Goal: Information Seeking & Learning: Learn about a topic

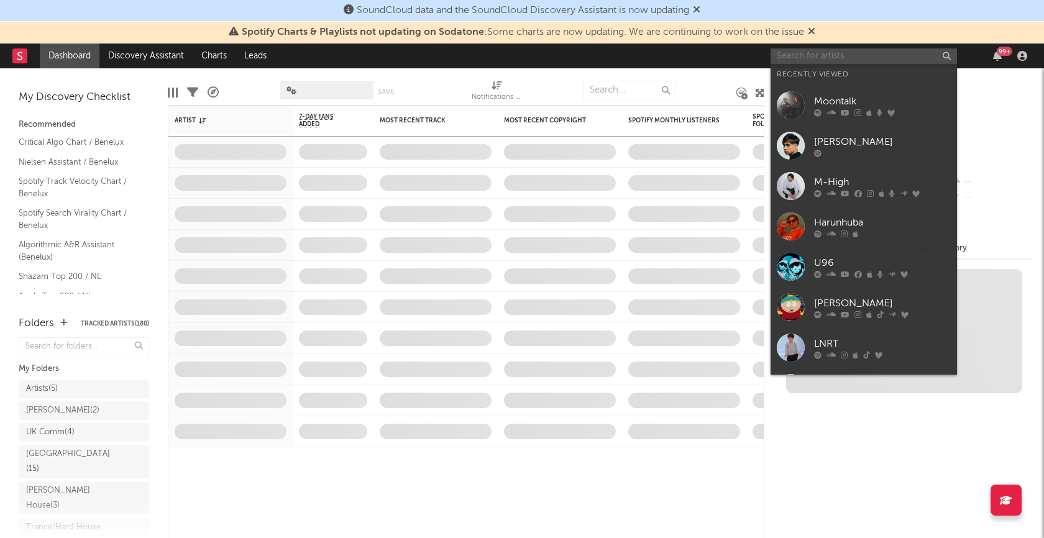
click at [795, 51] on input "text" at bounding box center [864, 56] width 186 height 16
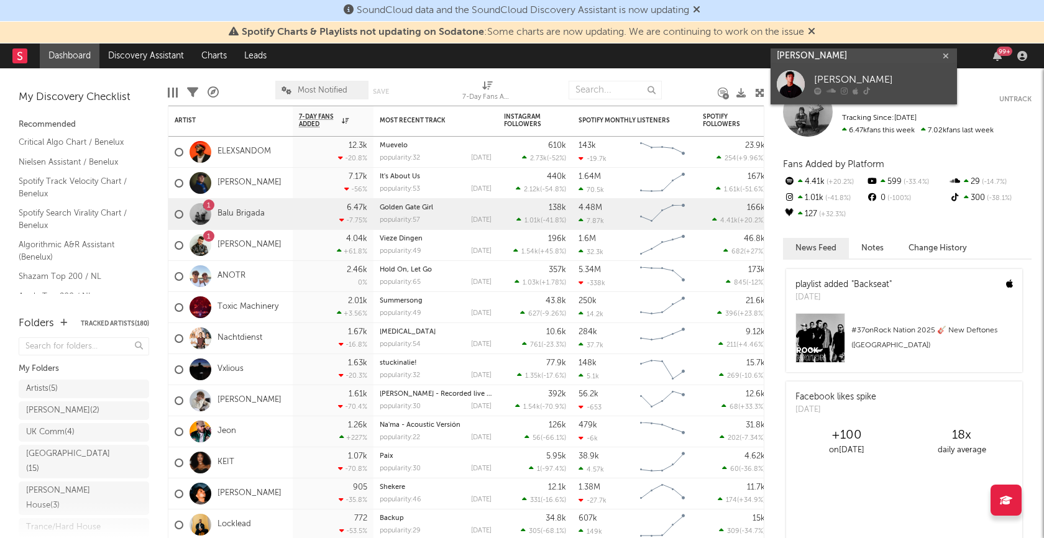
type input "ken spieker"
click at [832, 88] on icon at bounding box center [831, 91] width 9 height 7
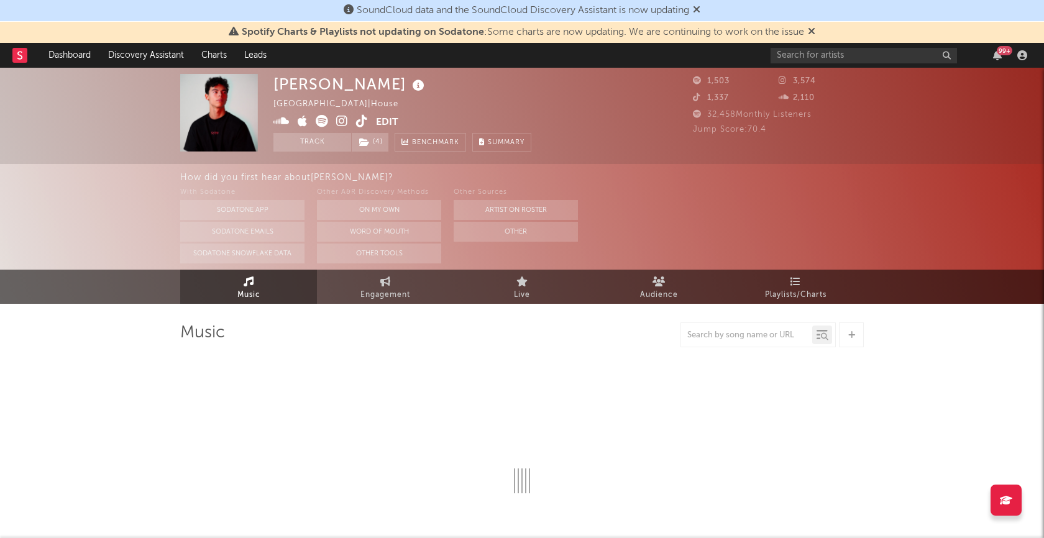
select select "1w"
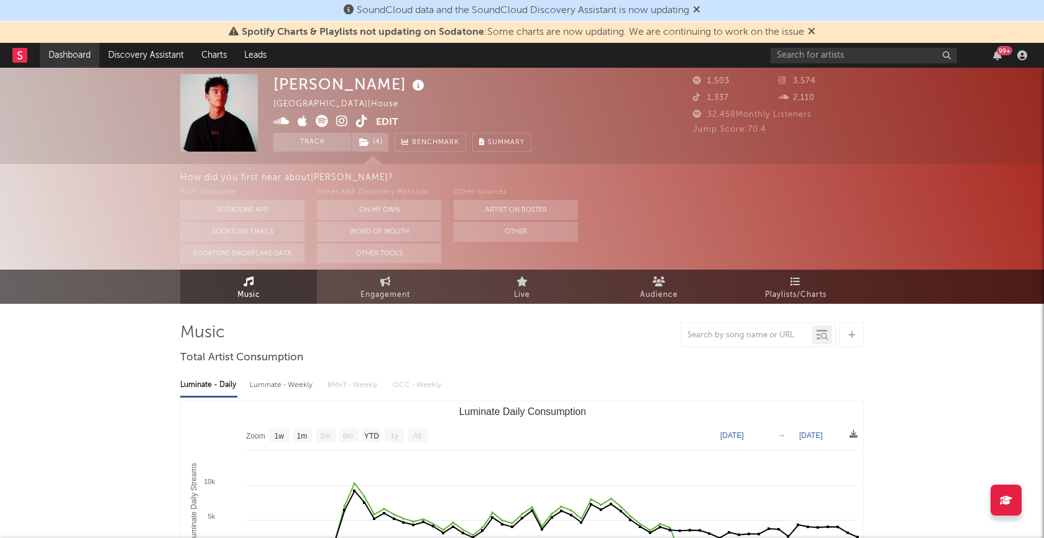
click at [74, 47] on link "Dashboard" at bounding box center [70, 55] width 60 height 25
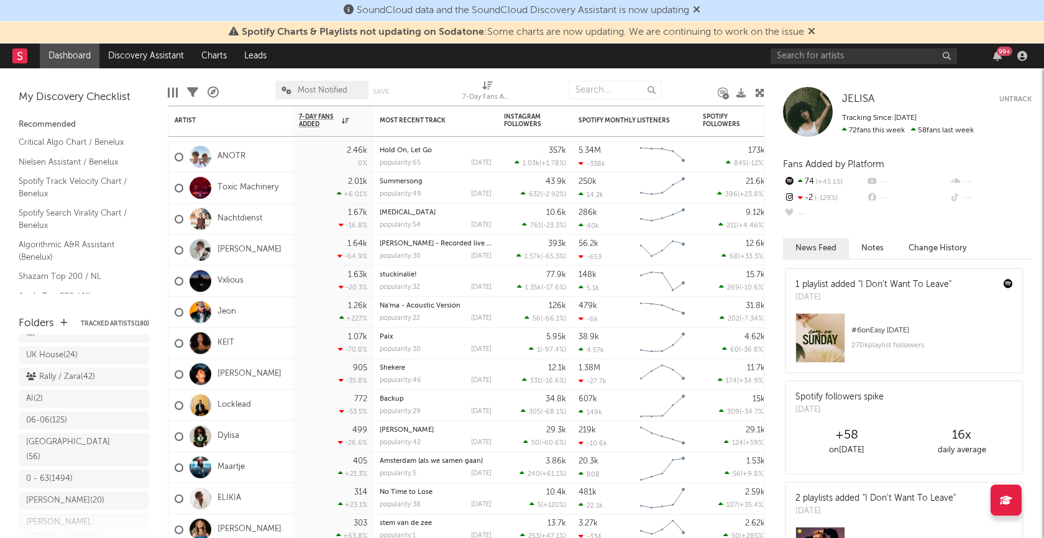
scroll to position [311, 0]
click at [82, 450] on div "0 - 63 ( 1494 )" at bounding box center [71, 457] width 91 height 15
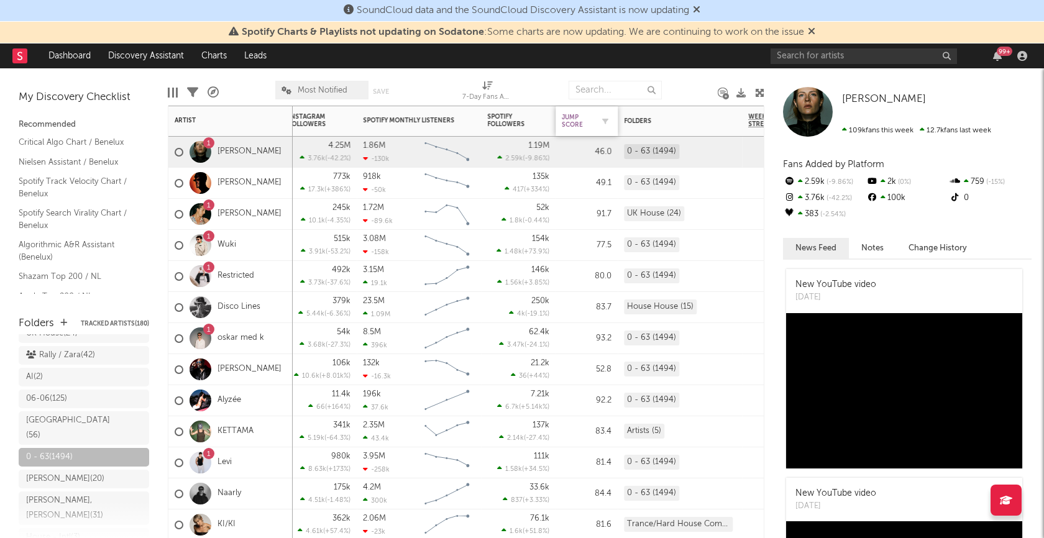
click at [572, 122] on div "Jump Score" at bounding box center [577, 121] width 31 height 15
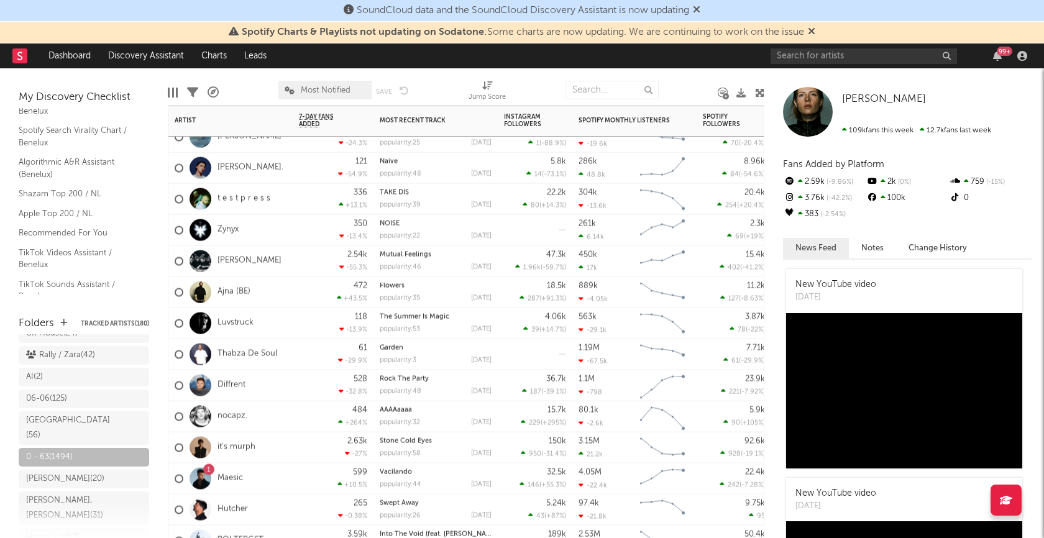
scroll to position [97, 0]
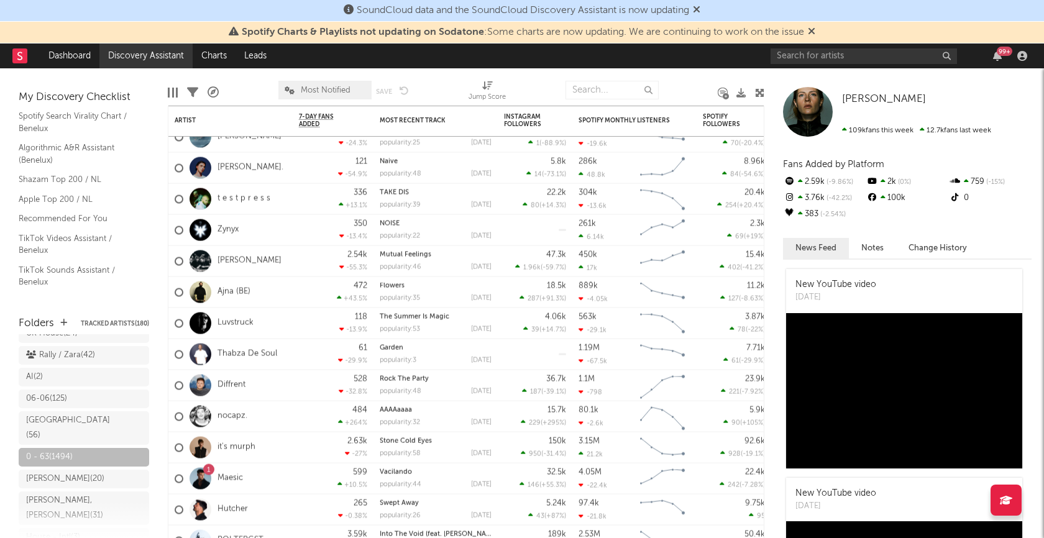
click at [150, 56] on link "Discovery Assistant" at bounding box center [145, 56] width 93 height 25
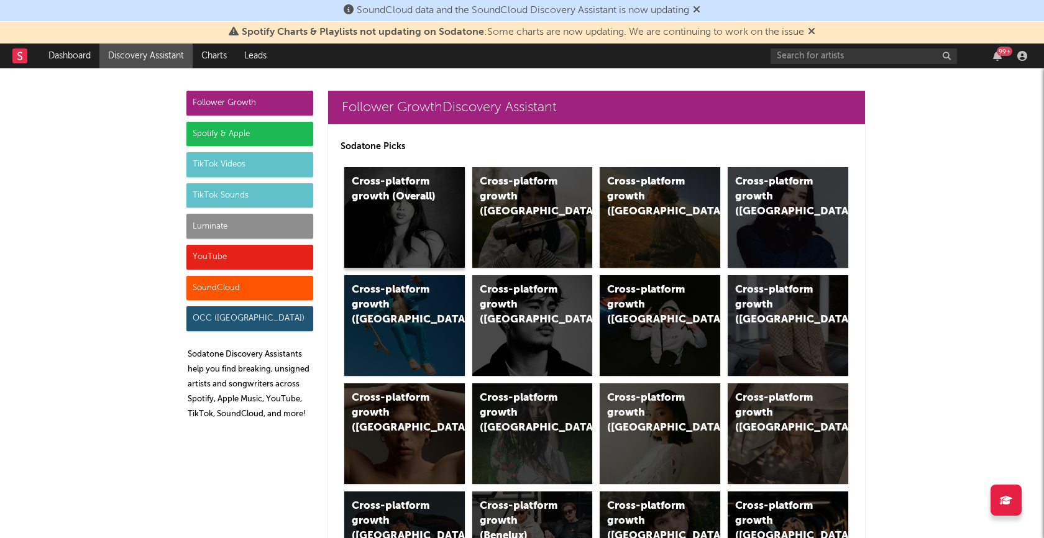
click at [428, 218] on div "Cross-platform growth (Overall)" at bounding box center [404, 217] width 121 height 101
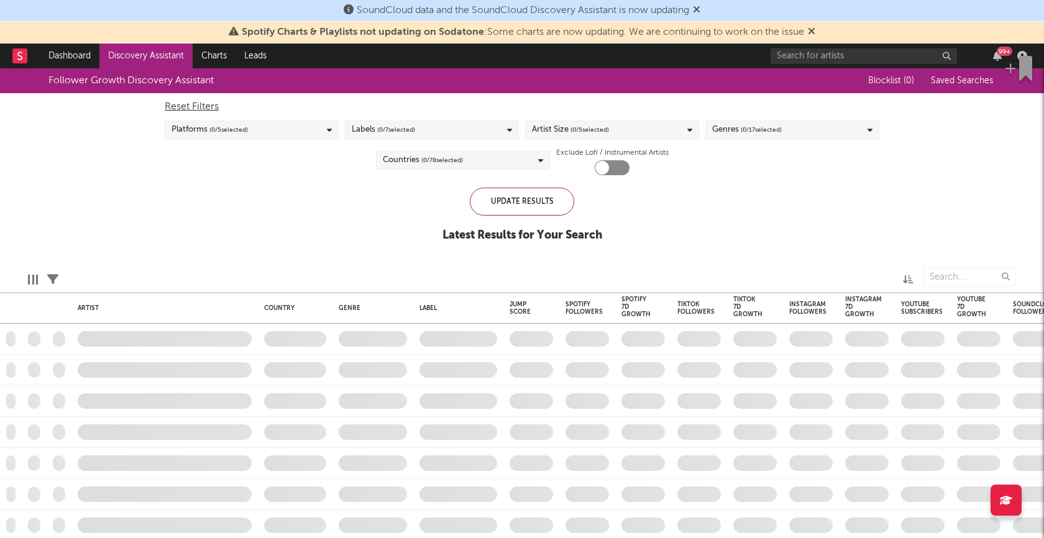
checkbox input "true"
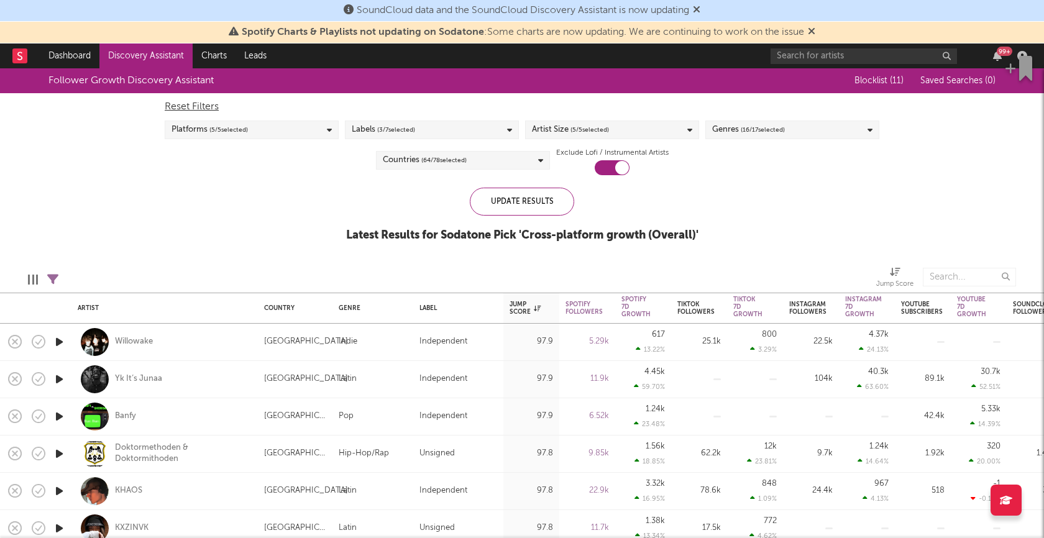
click at [787, 122] on div "Genres ( 16 / 17 selected)" at bounding box center [792, 130] width 174 height 19
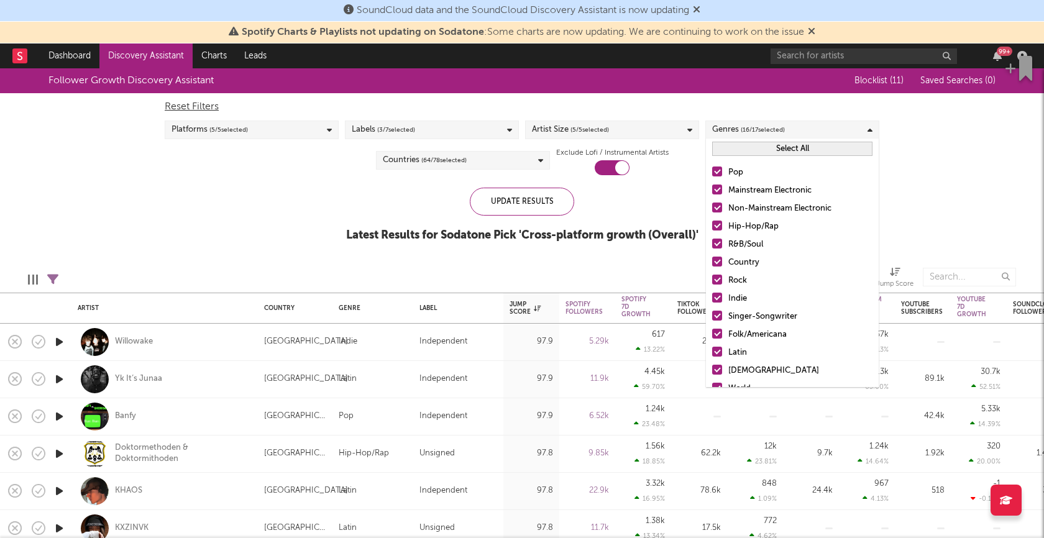
click at [747, 145] on button "Select All" at bounding box center [792, 149] width 160 height 14
click at [747, 145] on button "Deselect All" at bounding box center [792, 149] width 160 height 14
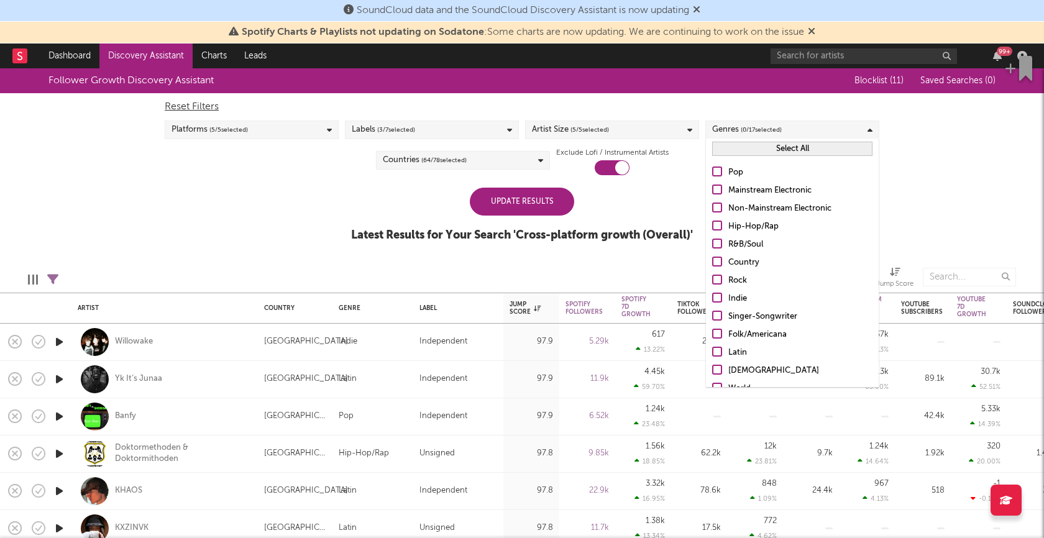
click at [720, 208] on div at bounding box center [717, 208] width 10 height 10
click at [712, 208] on input "Non-Mainstream Electronic" at bounding box center [712, 208] width 0 height 15
click at [720, 188] on div at bounding box center [717, 190] width 10 height 10
click at [712, 188] on input "Mainstream Electronic" at bounding box center [712, 190] width 0 height 15
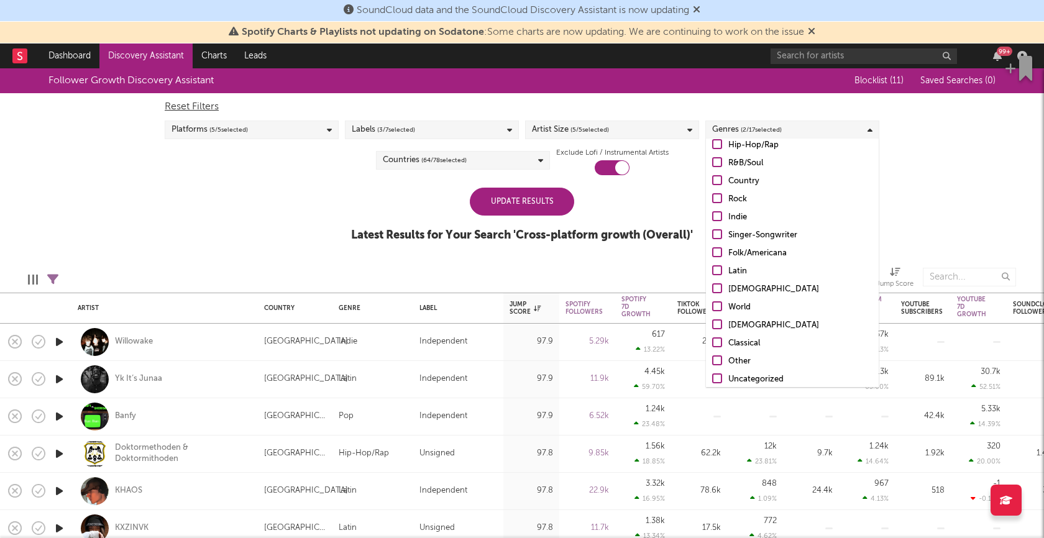
scroll to position [87, 0]
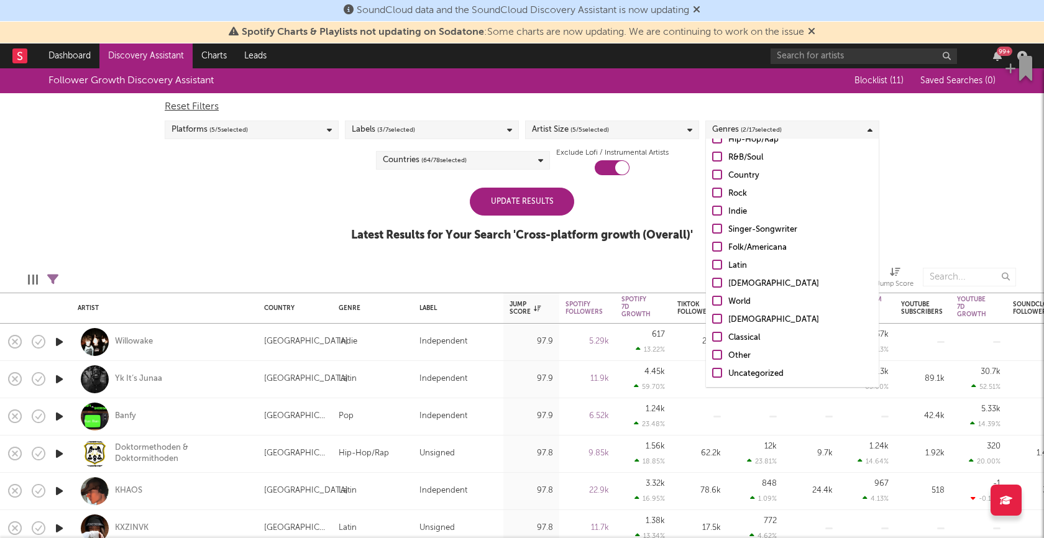
click at [547, 201] on div "Update Results" at bounding box center [522, 202] width 104 height 28
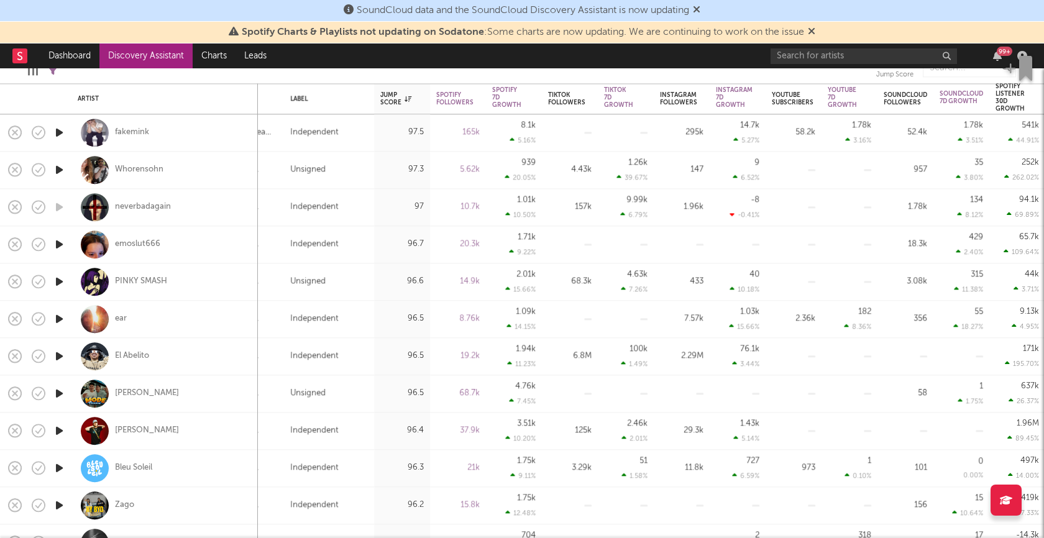
click at [240, 8] on div "SoundCloud data and the SoundCloud Discovery Assistant is now updating" at bounding box center [522, 11] width 1044 height 22
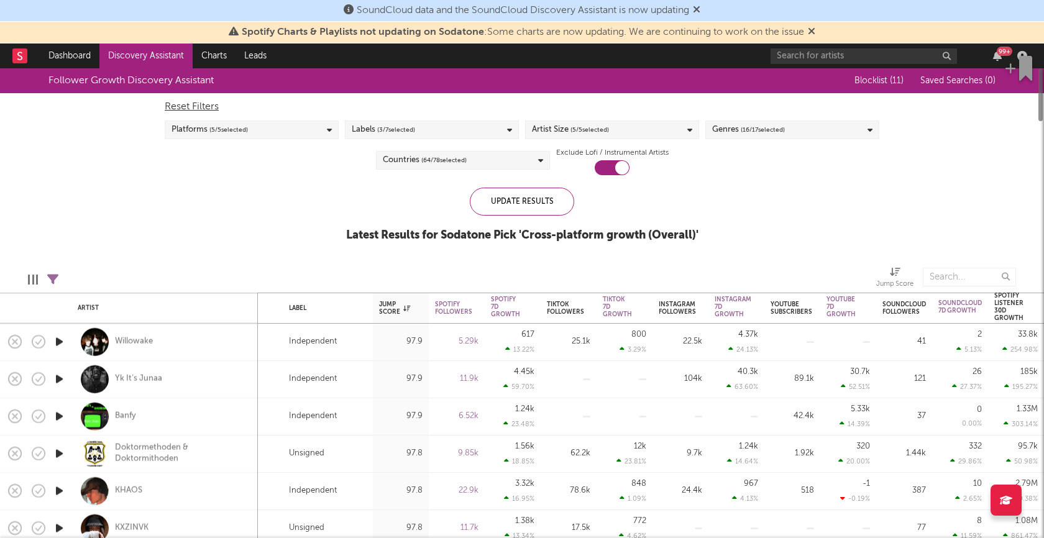
click at [802, 133] on div "Genres ( 16 / 17 selected)" at bounding box center [792, 130] width 174 height 19
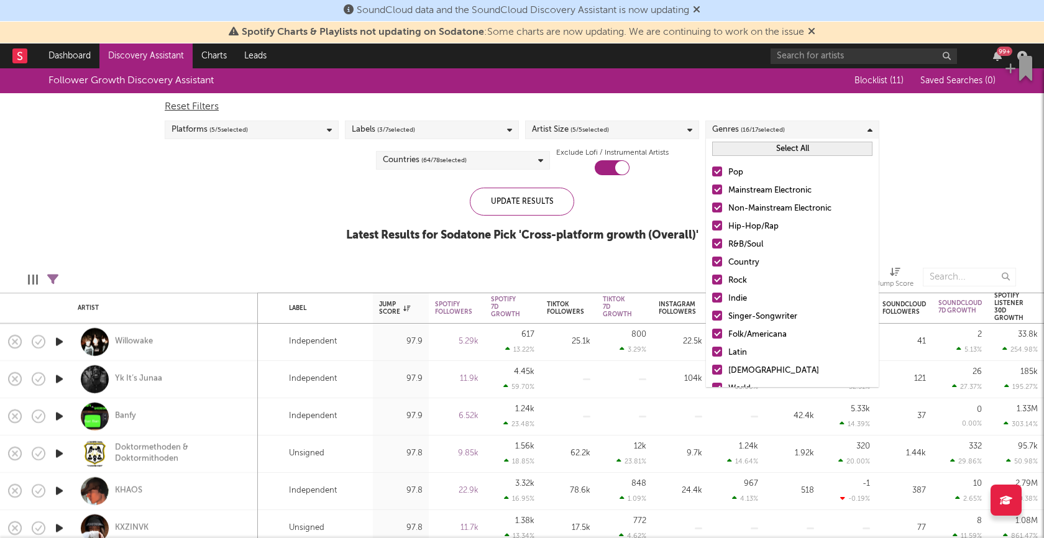
click at [763, 145] on button "Select All" at bounding box center [792, 149] width 160 height 14
click at [763, 145] on button "Deselect All" at bounding box center [792, 149] width 160 height 14
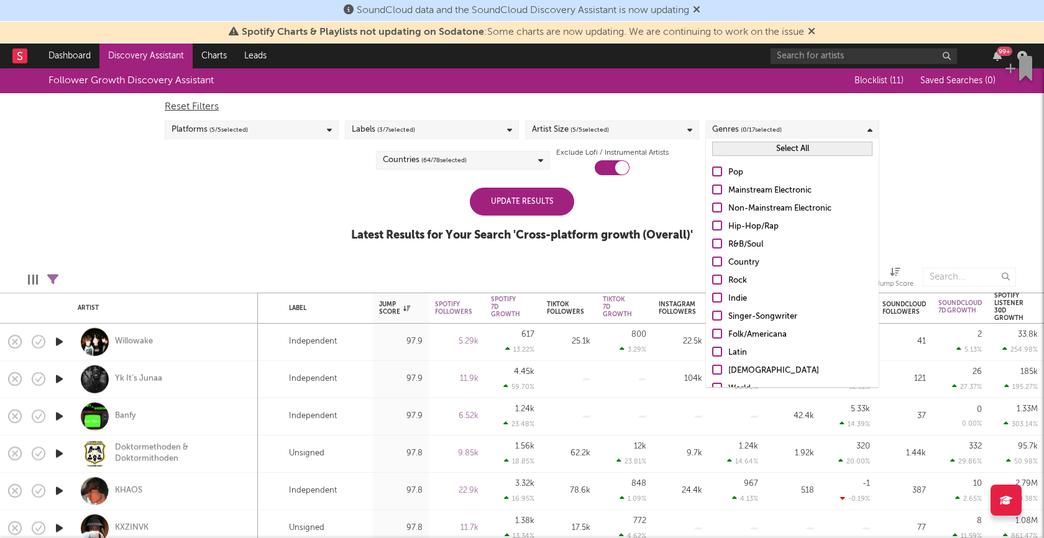
click at [719, 189] on div at bounding box center [717, 190] width 10 height 10
click at [712, 189] on input "Mainstream Electronic" at bounding box center [712, 190] width 0 height 15
click at [719, 204] on div at bounding box center [717, 208] width 10 height 10
click at [712, 204] on input "Non-Mainstream Electronic" at bounding box center [712, 208] width 0 height 15
click at [557, 207] on div "Update Results" at bounding box center [522, 202] width 104 height 28
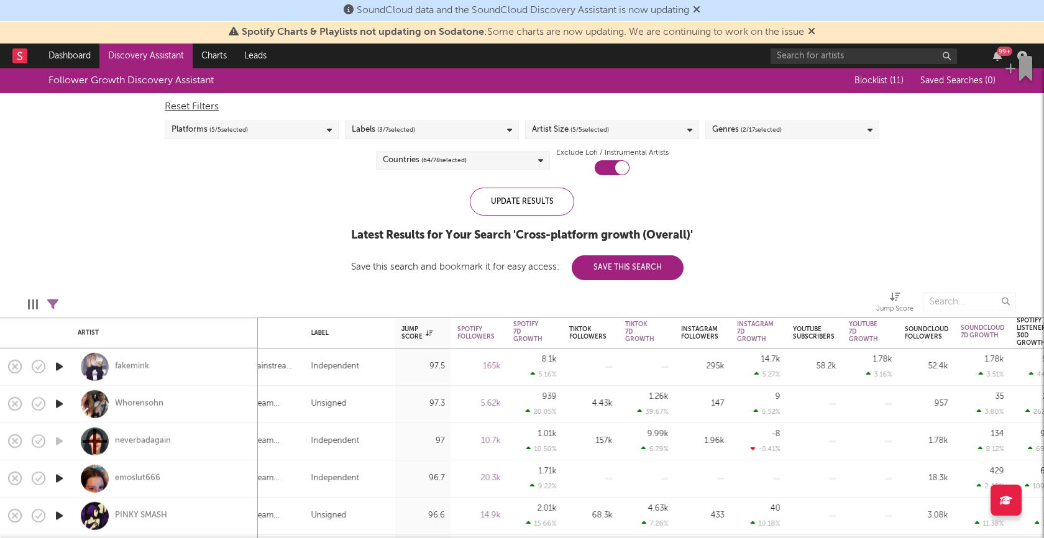
click at [440, 163] on span "( 64 / 78 selected)" at bounding box center [443, 160] width 45 height 15
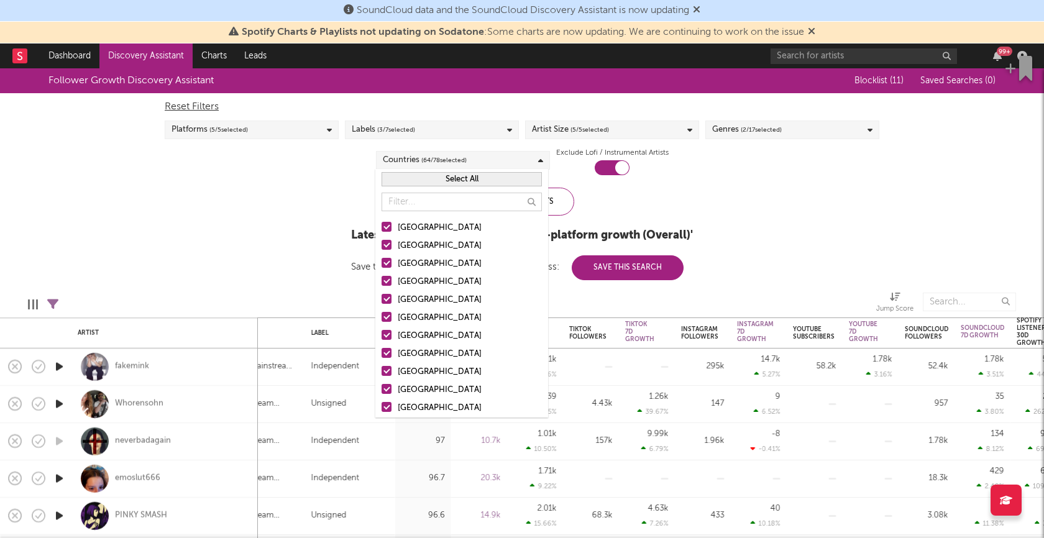
click at [445, 181] on button "Select All" at bounding box center [462, 179] width 160 height 14
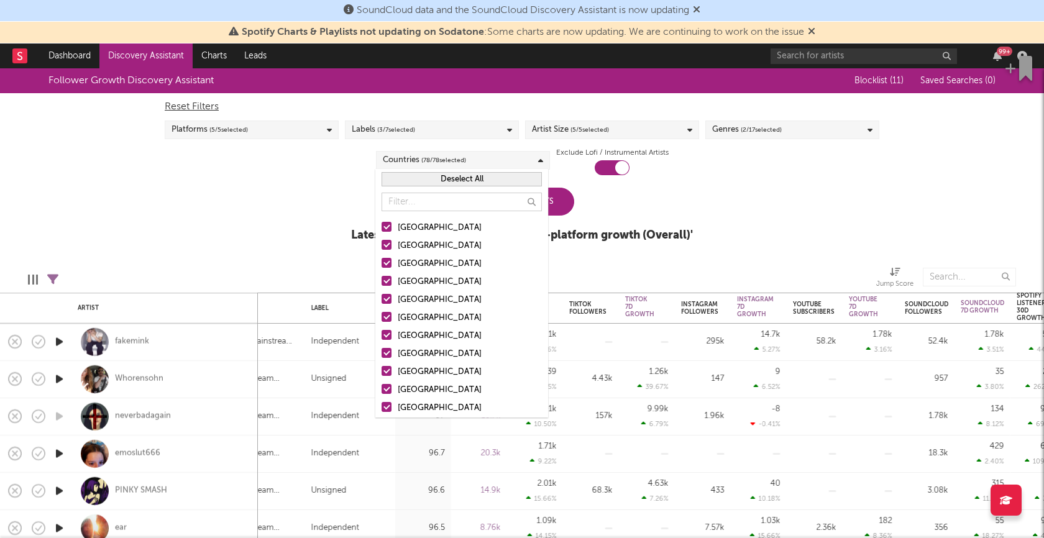
click at [445, 181] on button "Deselect All" at bounding box center [462, 179] width 160 height 14
click at [449, 181] on button "Select All" at bounding box center [462, 179] width 160 height 14
click at [311, 190] on div "Follower Growth Discovery Assistant Blocklist ( 11 ) Saved Searches ( 0 ) Reset…" at bounding box center [522, 161] width 1044 height 187
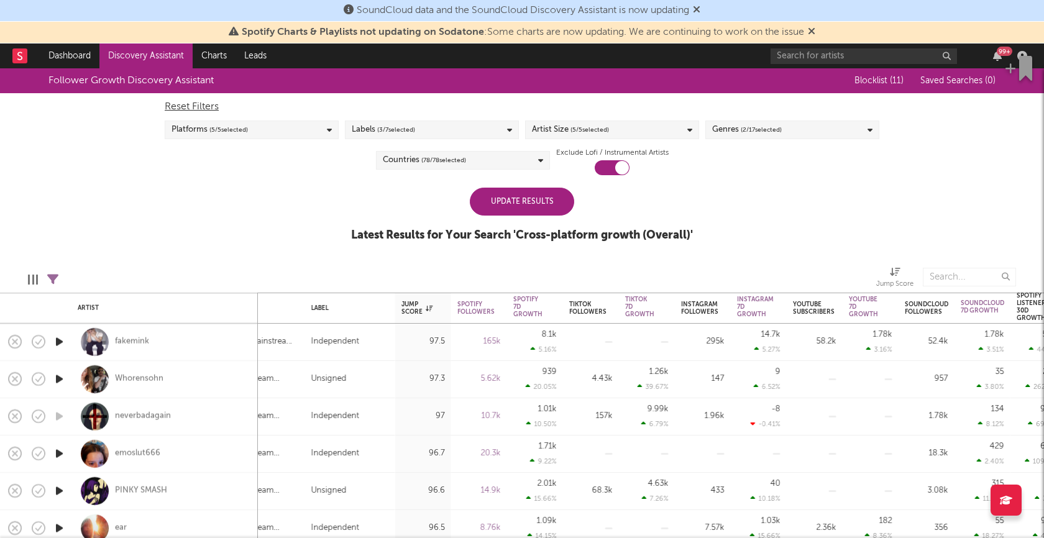
click at [324, 136] on div "Platforms ( 5 / 5 selected)" at bounding box center [252, 130] width 174 height 19
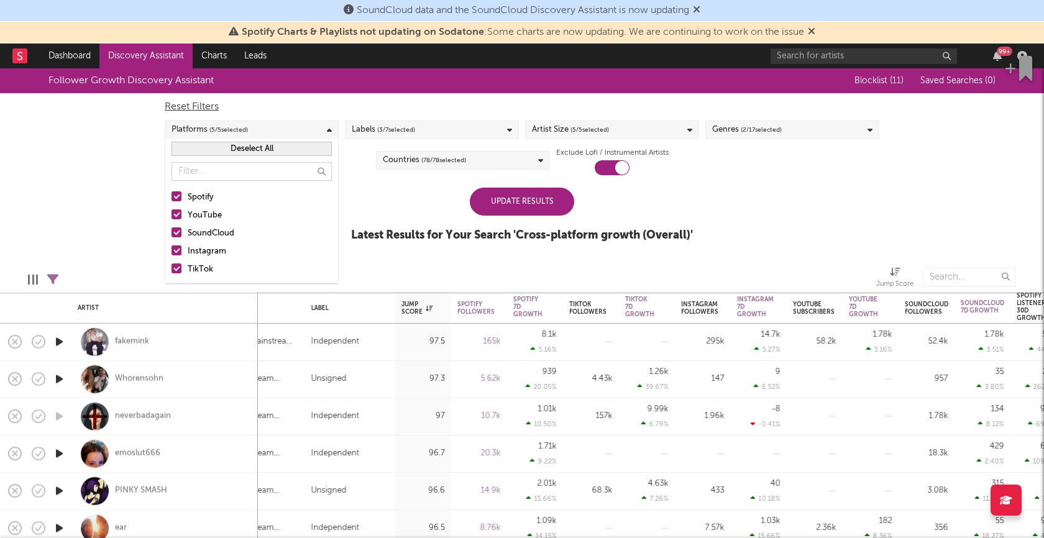
click at [324, 134] on div "Platforms ( 5 / 5 selected)" at bounding box center [252, 130] width 174 height 19
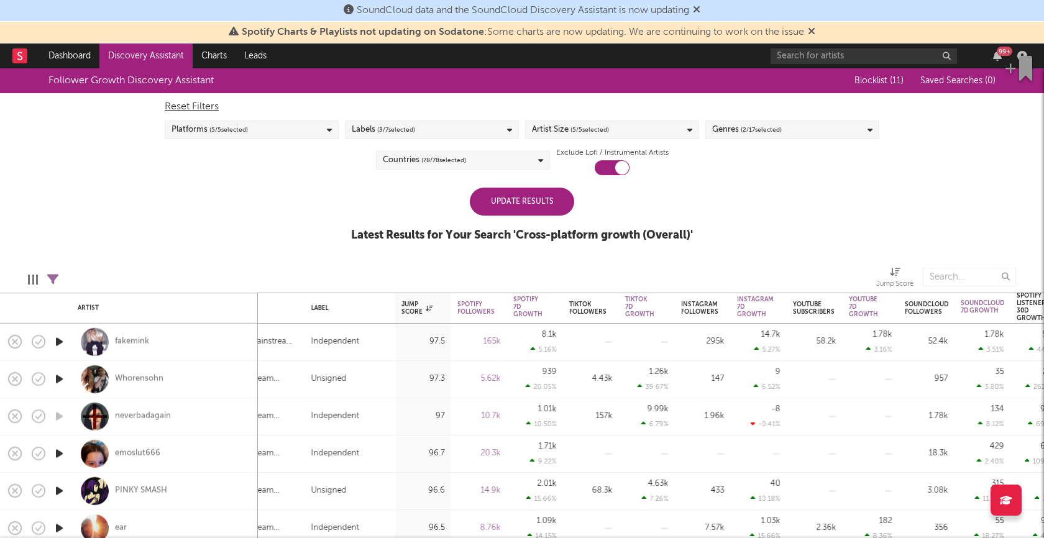
click at [450, 127] on div "Labels ( 3 / 7 selected)" at bounding box center [432, 130] width 174 height 19
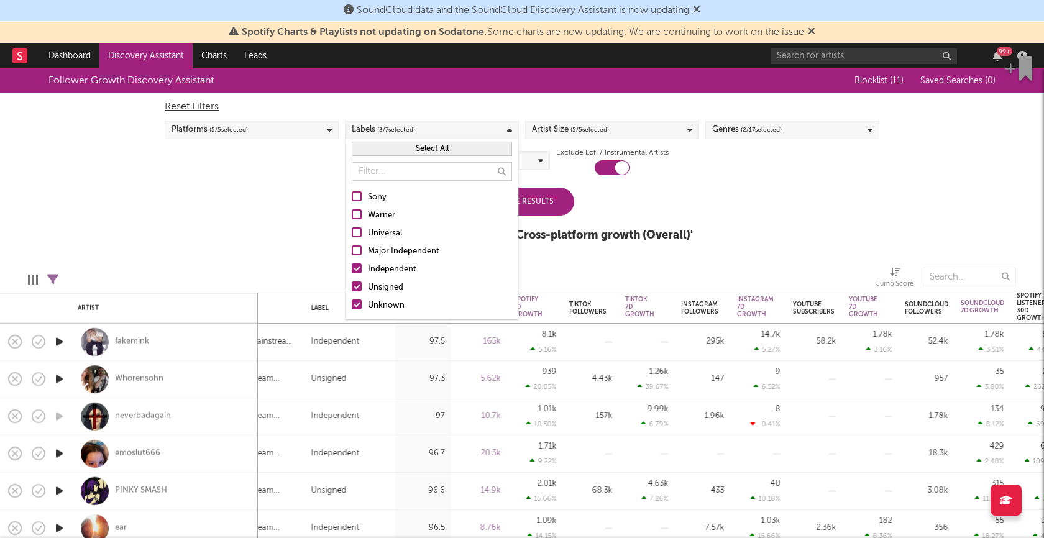
click at [450, 127] on div "Labels ( 3 / 7 selected)" at bounding box center [432, 130] width 174 height 19
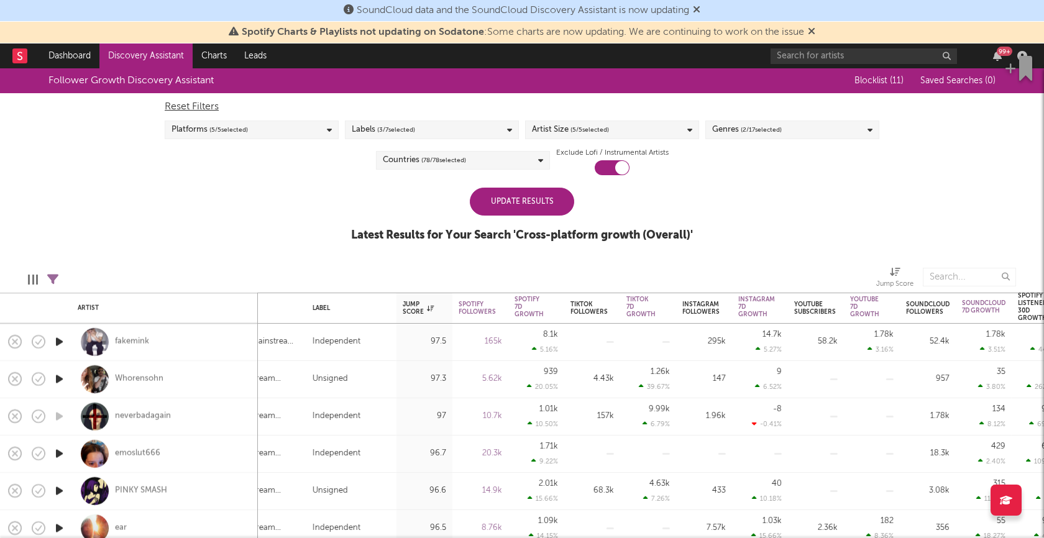
click at [52, 278] on icon at bounding box center [52, 279] width 11 height 11
select select "or"
select select "between"
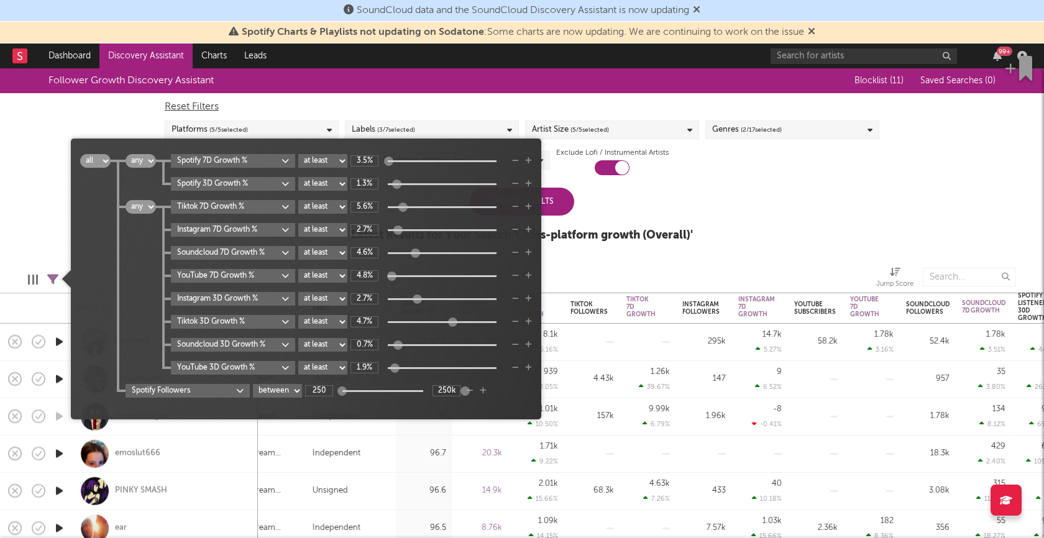
click at [387, 389] on div "250 250k" at bounding box center [382, 390] width 155 height 11
click at [381, 391] on div at bounding box center [382, 391] width 81 height 2
click at [472, 392] on icon "button" at bounding box center [470, 390] width 7 height 7
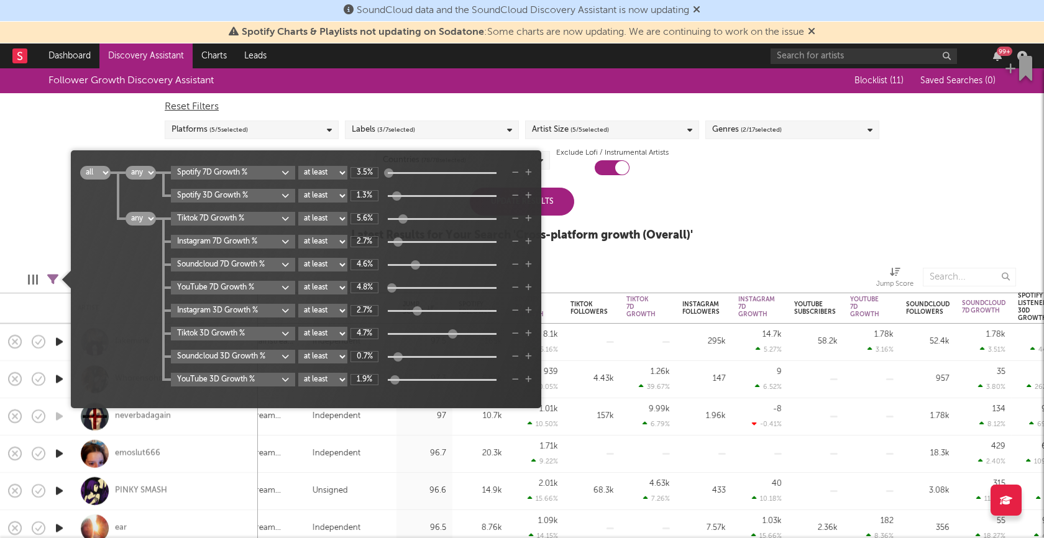
click at [106, 173] on select "all any" at bounding box center [95, 173] width 30 height 14
click at [80, 166] on select "all any" at bounding box center [95, 173] width 30 height 14
click at [117, 295] on div at bounding box center [118, 310] width 15 height 184
click at [108, 172] on select "all any" at bounding box center [95, 173] width 30 height 14
click at [80, 166] on select "all any" at bounding box center [95, 173] width 30 height 14
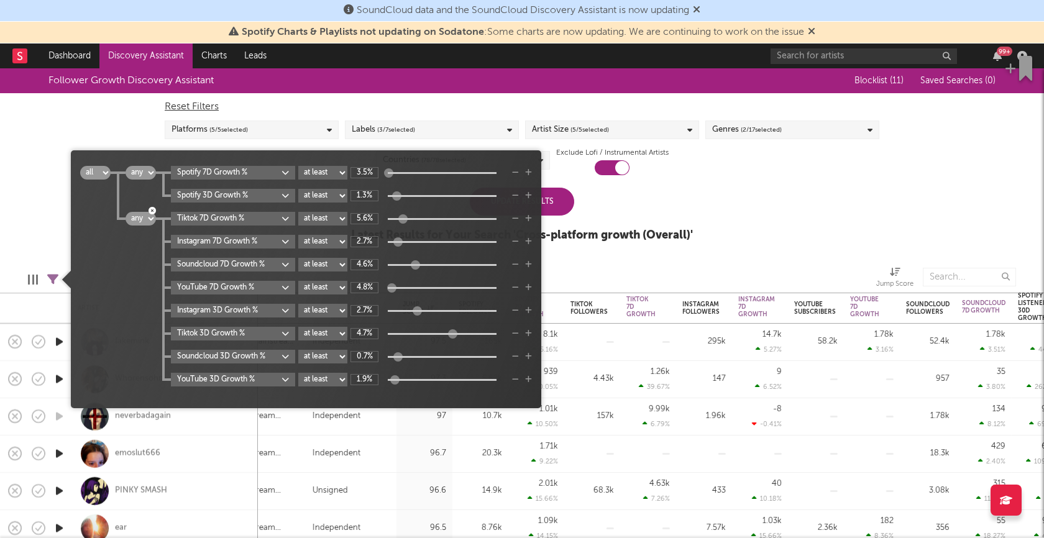
click at [152, 213] on icon "button" at bounding box center [152, 210] width 7 height 7
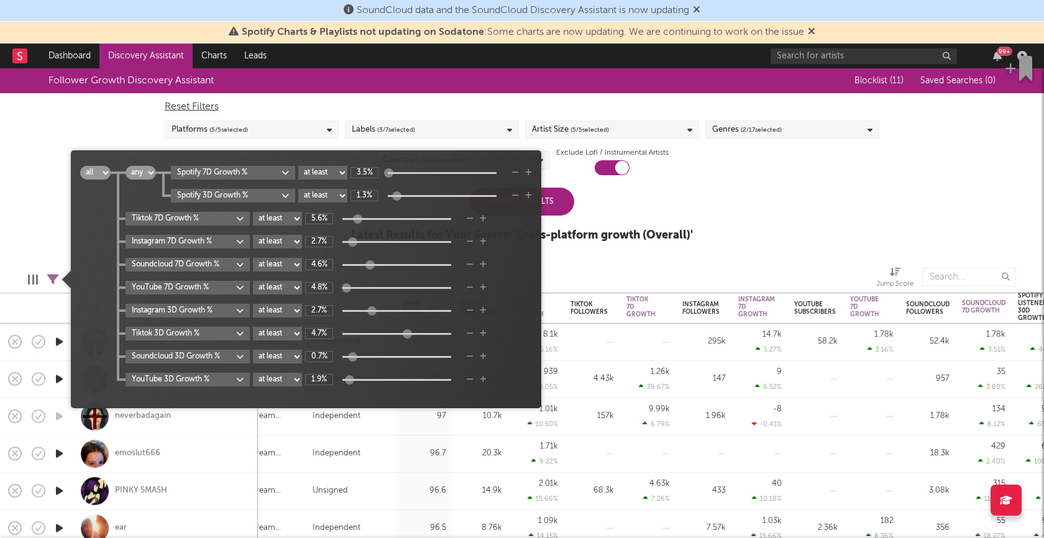
click at [47, 176] on div "Follower Growth Discovery Assistant Blocklist ( 11 ) Saved Searches ( 0 ) Reset…" at bounding box center [522, 161] width 1044 height 187
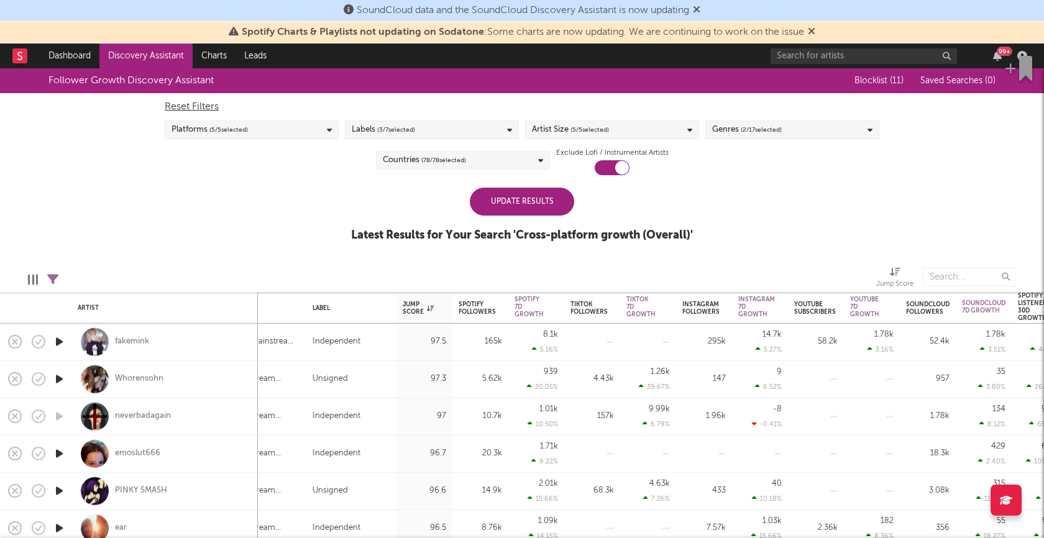
click at [50, 277] on icon at bounding box center [52, 279] width 11 height 11
select select "or"
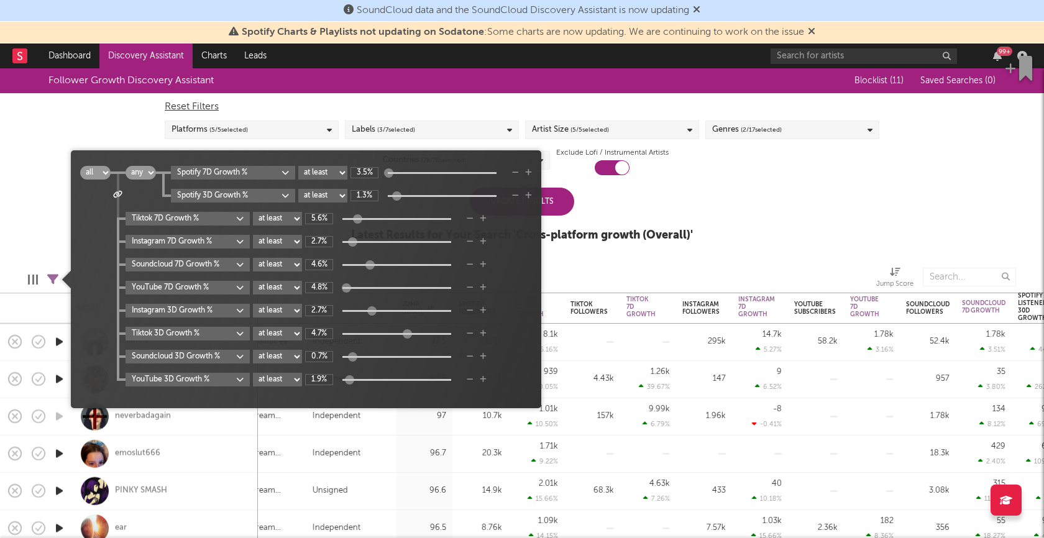
click at [119, 196] on icon at bounding box center [117, 194] width 9 height 7
click at [121, 216] on div at bounding box center [118, 206] width 15 height 69
click at [119, 214] on div at bounding box center [118, 207] width 2 height 66
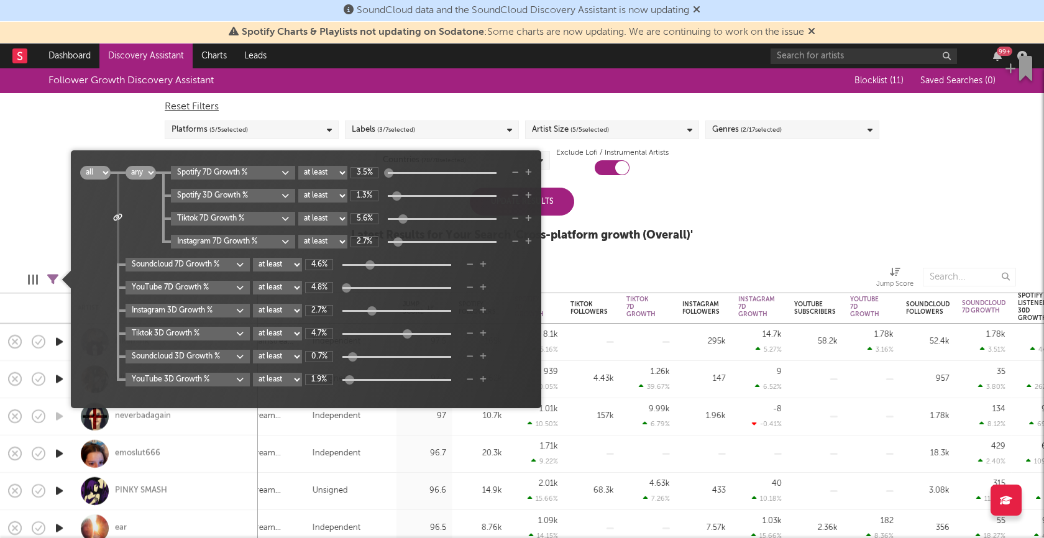
click at [119, 216] on icon at bounding box center [117, 217] width 9 height 7
click at [119, 217] on div at bounding box center [118, 230] width 2 height 112
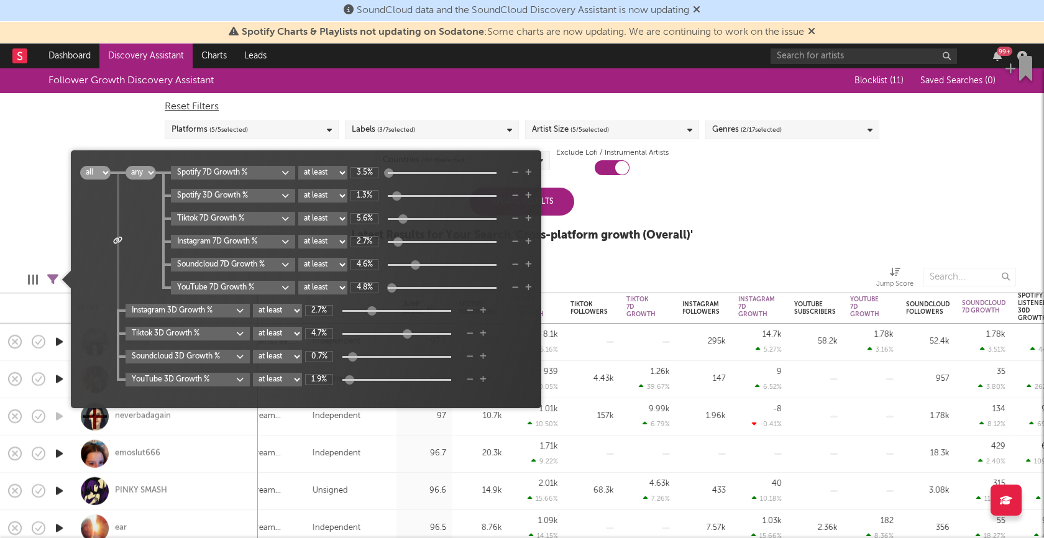
click at [119, 227] on div at bounding box center [118, 241] width 2 height 135
click at [119, 227] on div at bounding box center [118, 253] width 2 height 158
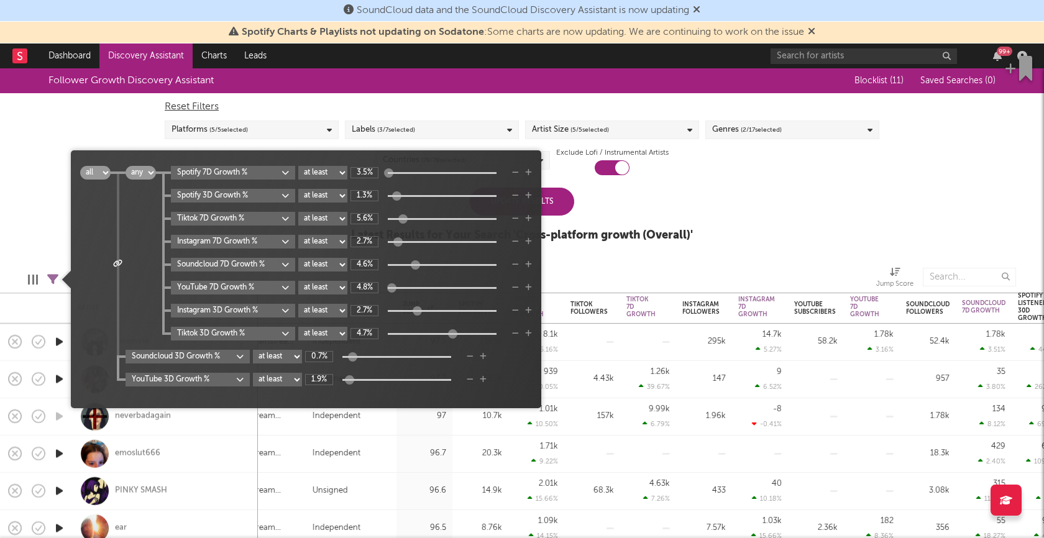
click at [119, 227] on div at bounding box center [118, 264] width 2 height 181
click at [119, 227] on div at bounding box center [118, 276] width 2 height 204
click at [116, 230] on div at bounding box center [118, 275] width 15 height 207
click at [121, 380] on div at bounding box center [118, 389] width 15 height 23
click at [119, 173] on div at bounding box center [118, 173] width 15 height 2
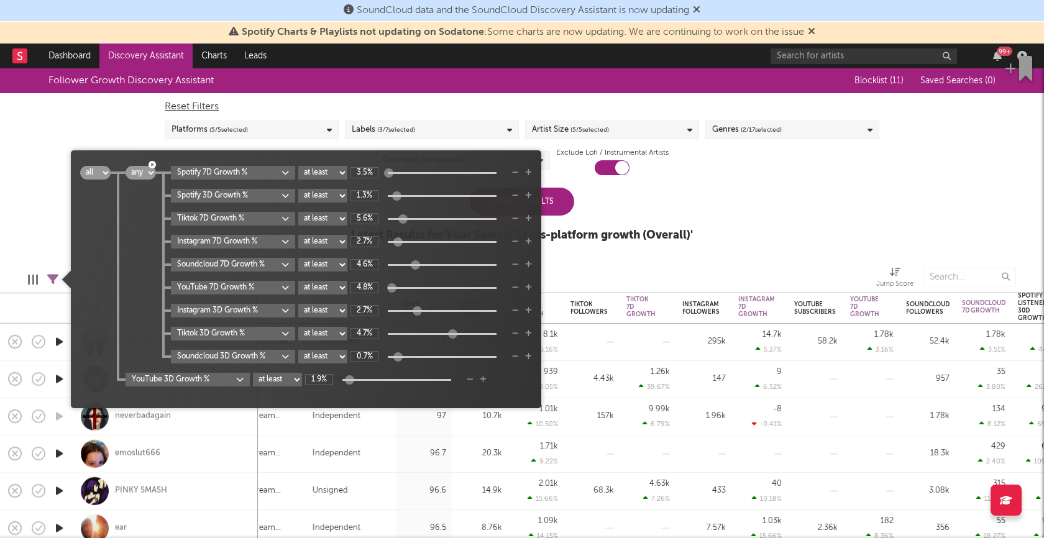
click at [156, 166] on icon "button" at bounding box center [152, 164] width 7 height 7
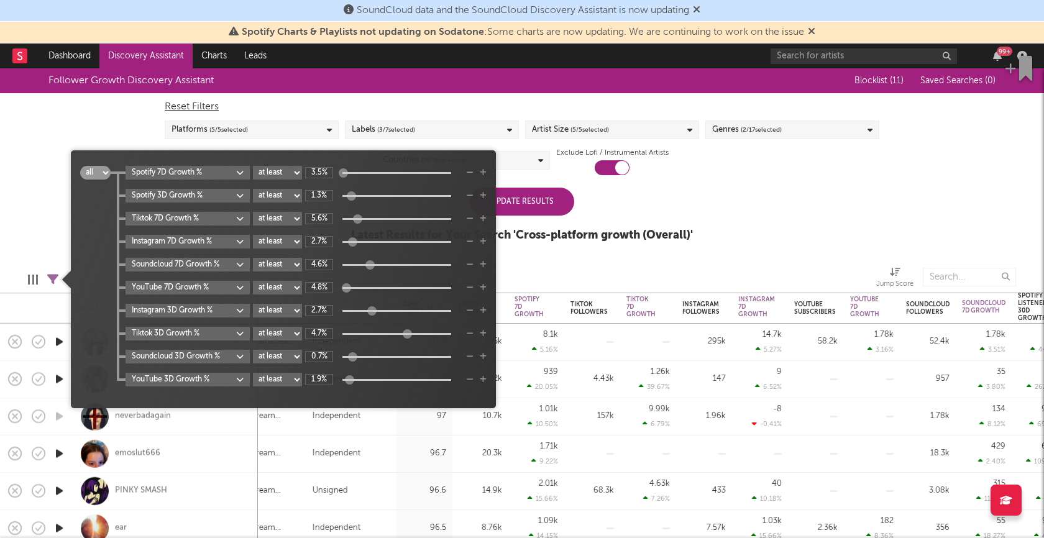
click at [102, 176] on select "all any" at bounding box center [95, 173] width 30 height 14
click at [80, 166] on select "all any" at bounding box center [95, 173] width 30 height 14
select select "or"
click at [53, 191] on div "Follower Growth Discovery Assistant Blocklist ( 11 ) Saved Searches ( 0 ) Reset…" at bounding box center [522, 161] width 1044 height 187
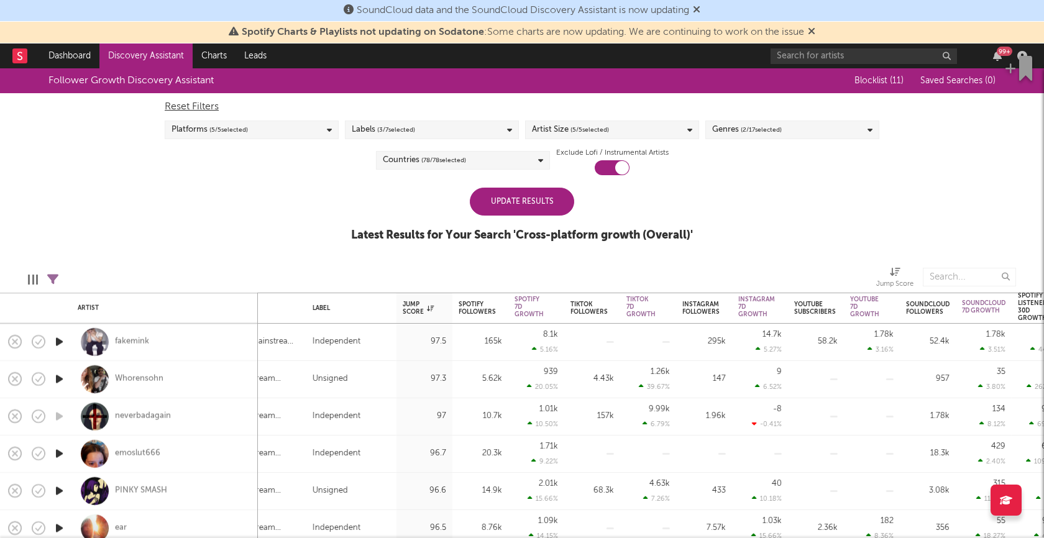
click at [482, 204] on div "Update Results" at bounding box center [522, 202] width 104 height 28
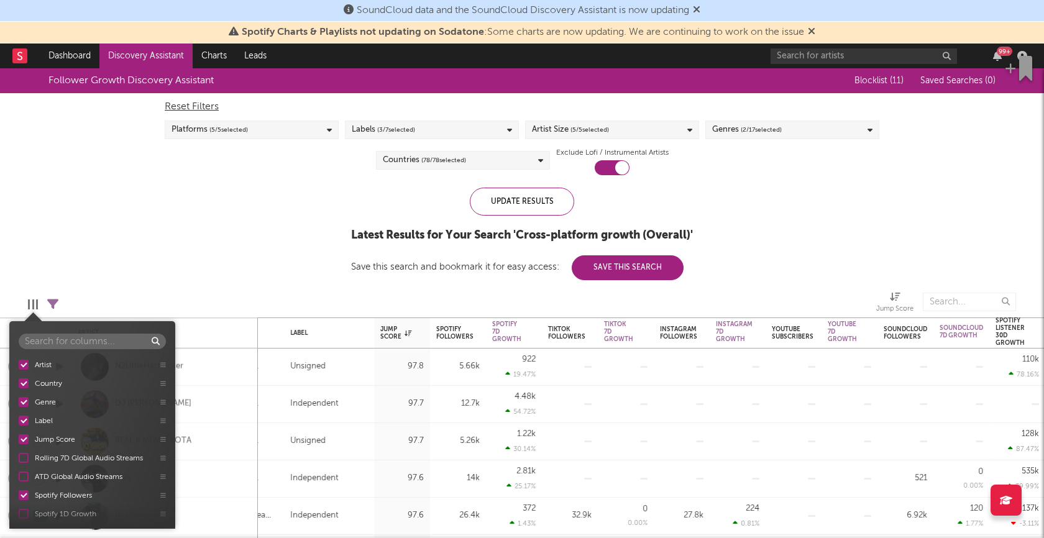
click at [29, 300] on div at bounding box center [29, 305] width 2 height 10
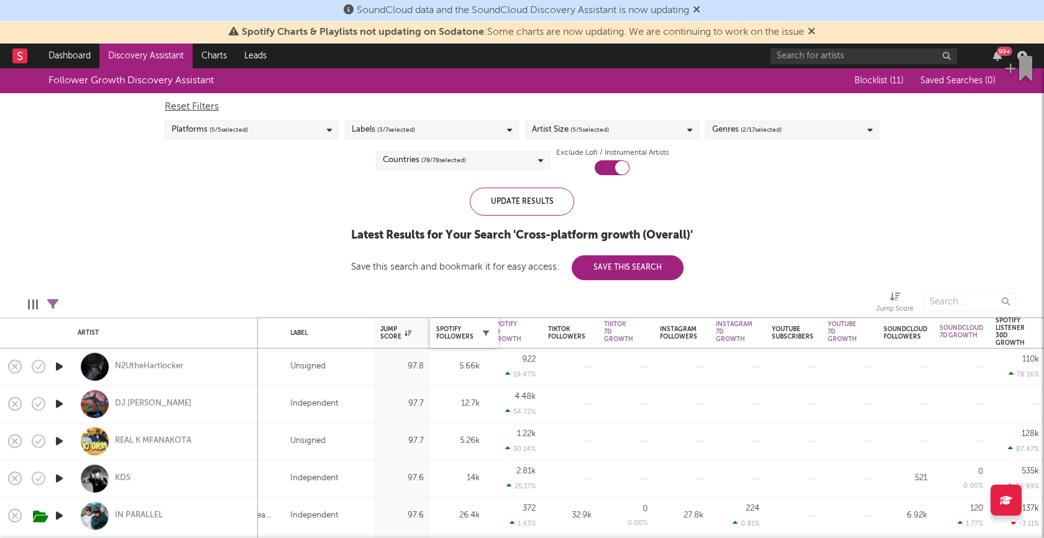
click at [488, 332] on icon "button" at bounding box center [486, 333] width 6 height 6
select select "or"
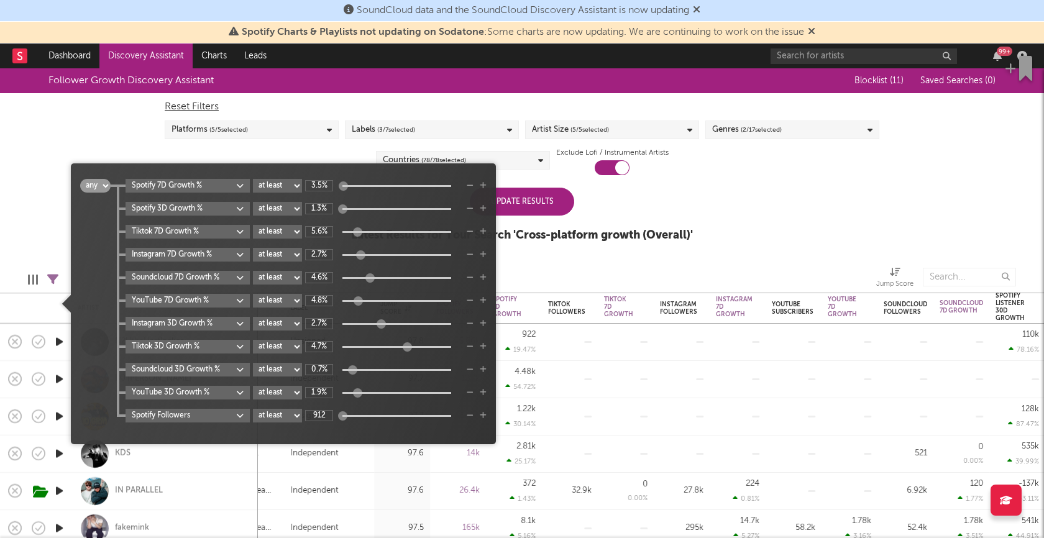
click at [293, 416] on select "at least at most between" at bounding box center [277, 416] width 49 height 14
click at [254, 409] on select "at least at most between" at bounding box center [277, 416] width 49 height 14
select select "max"
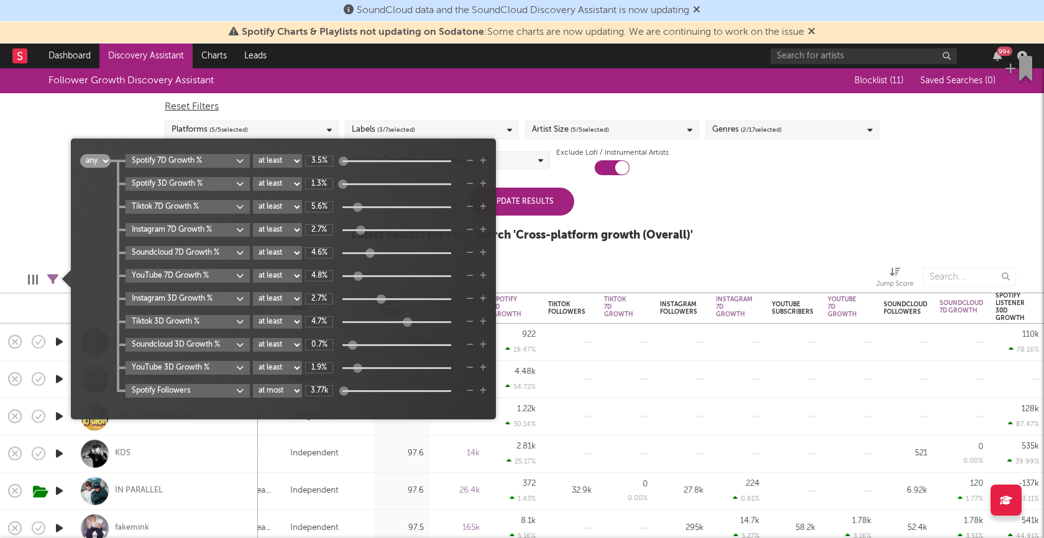
type input "912"
click at [343, 391] on div at bounding box center [341, 391] width 9 height 9
click at [45, 204] on div "Follower Growth Discovery Assistant Blocklist ( 11 ) Saved Searches ( 0 ) Reset…" at bounding box center [522, 161] width 1044 height 187
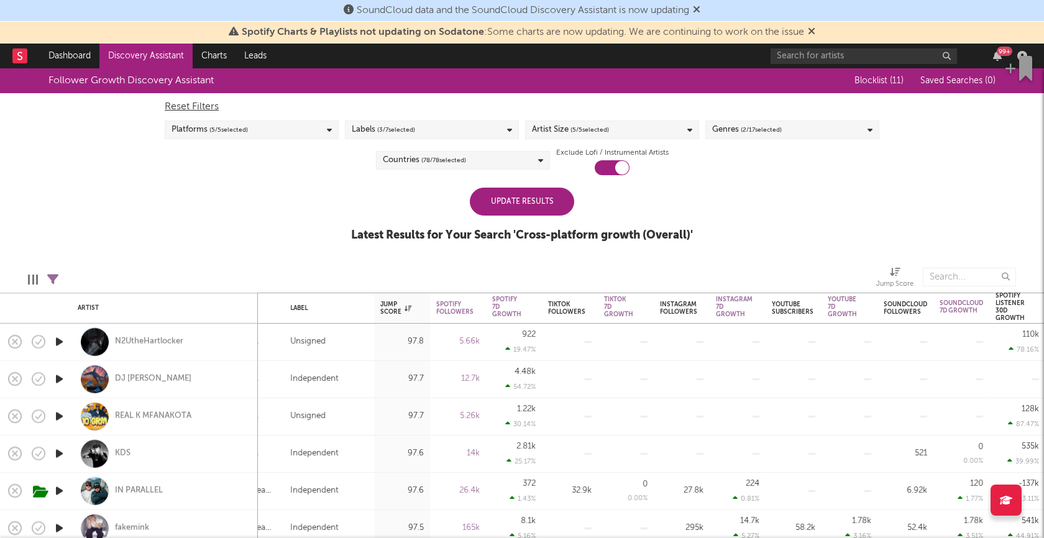
click at [533, 211] on div "Update Results" at bounding box center [522, 202] width 104 height 28
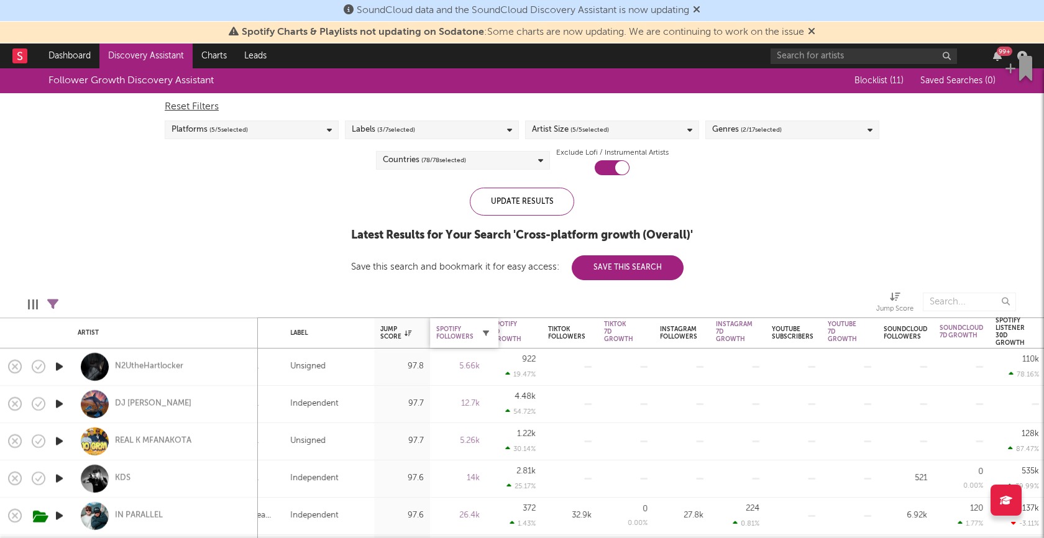
click at [485, 331] on icon "button" at bounding box center [486, 333] width 6 height 6
select select "or"
select select "max"
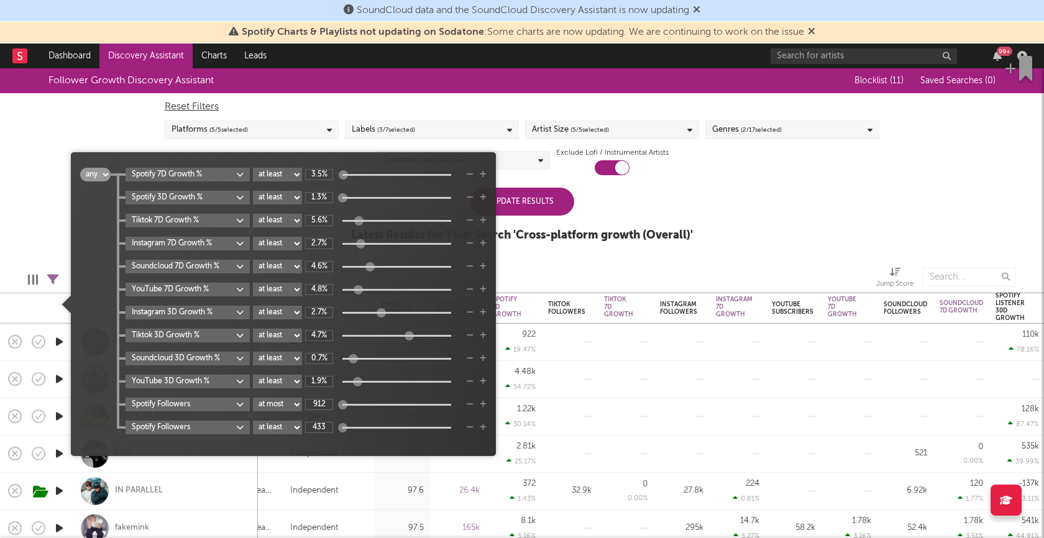
click at [472, 429] on icon "button" at bounding box center [470, 427] width 7 height 7
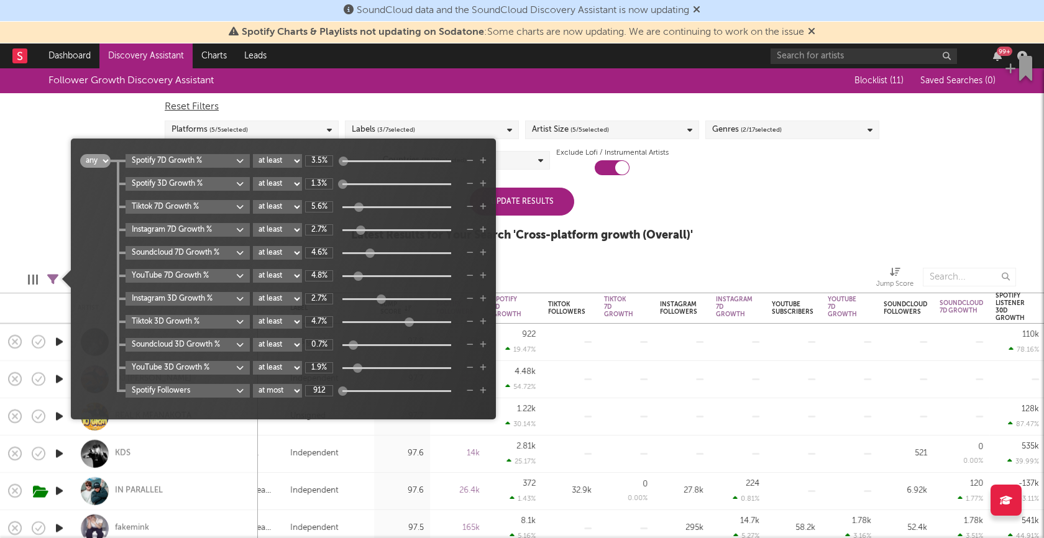
click at [295, 393] on select "at least at most between" at bounding box center [277, 391] width 49 height 14
click at [254, 384] on select "at least at most between" at bounding box center [277, 391] width 49 height 14
click at [104, 160] on select "all any" at bounding box center [95, 161] width 30 height 14
click at [80, 154] on select "all any" at bounding box center [95, 161] width 30 height 14
click at [55, 200] on div "Follower Growth Discovery Assistant Blocklist ( 11 ) Saved Searches ( 0 ) Reset…" at bounding box center [522, 161] width 1044 height 187
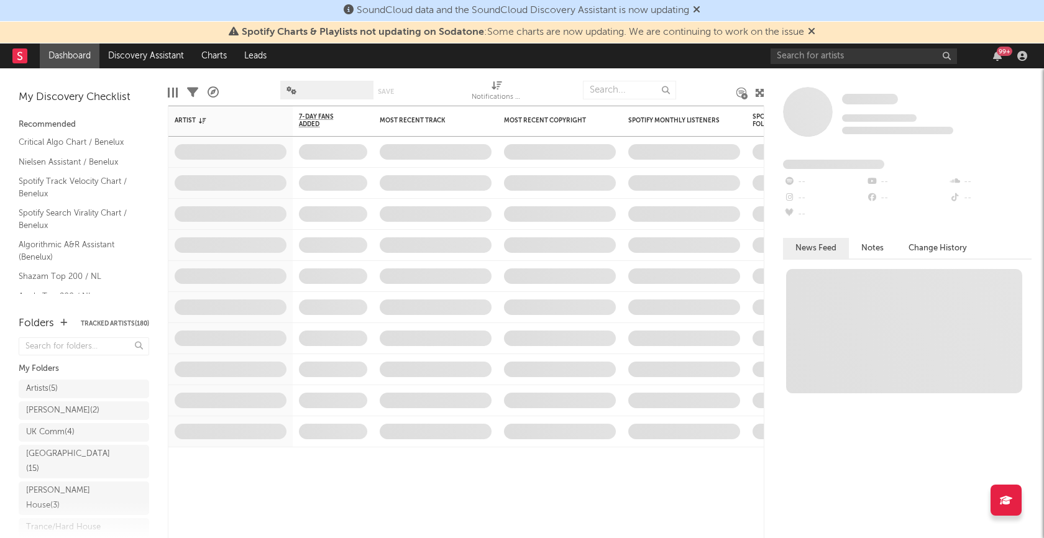
scroll to position [72, 0]
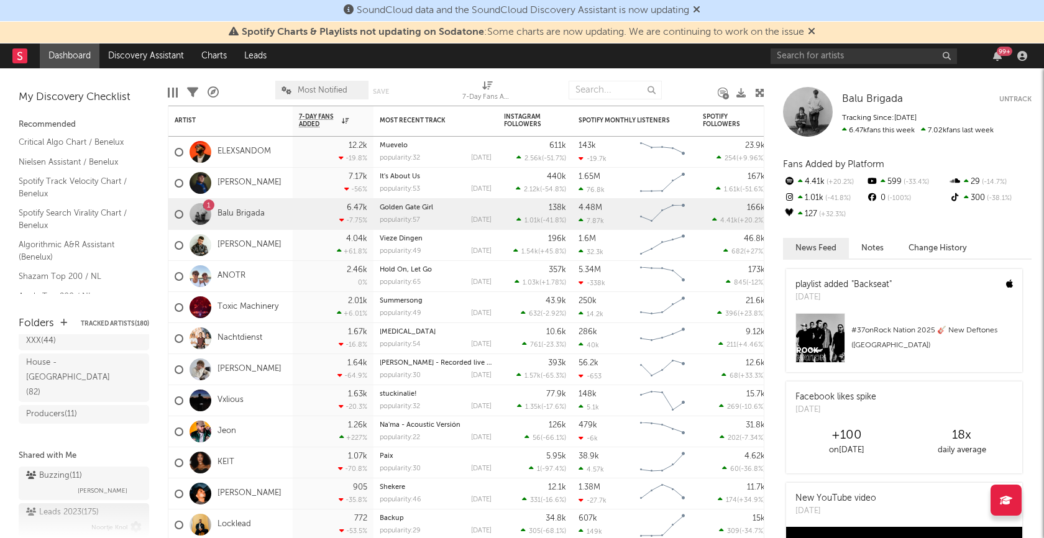
scroll to position [541, 0]
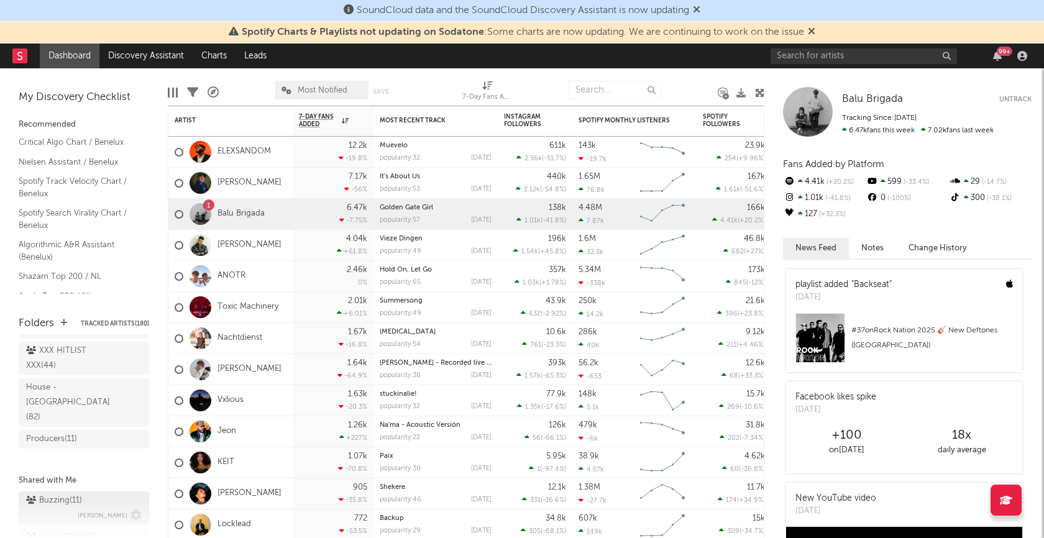
click at [70, 493] on div "Buzzing ( 11 )" at bounding box center [54, 500] width 56 height 15
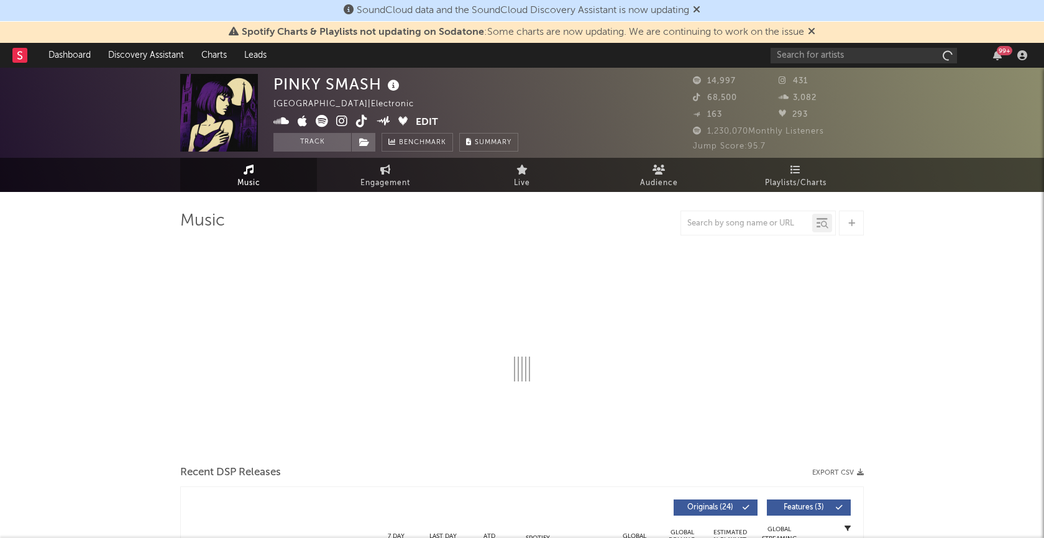
select select "6m"
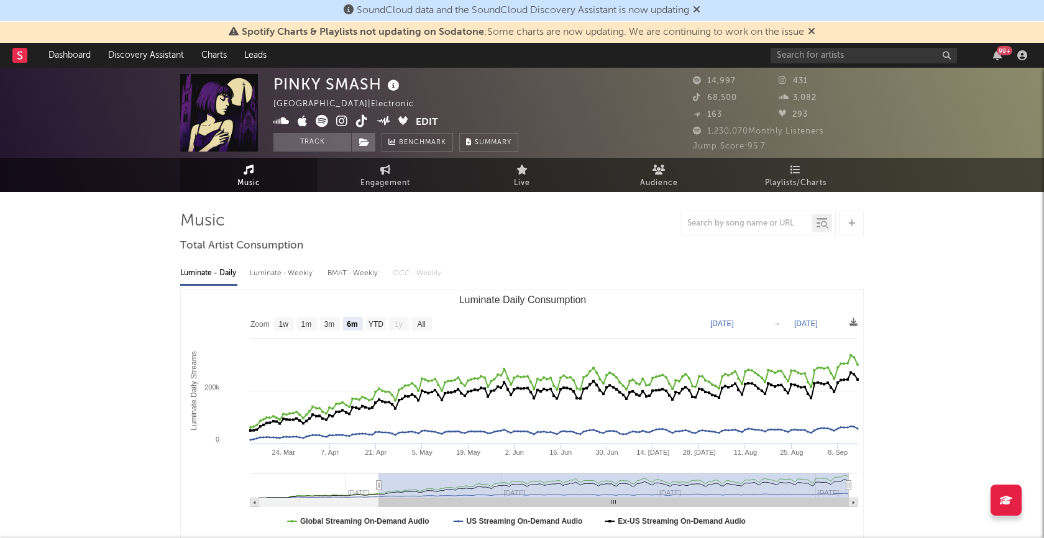
type input "2025-02-15"
select select "All"
type input "2025-01-26"
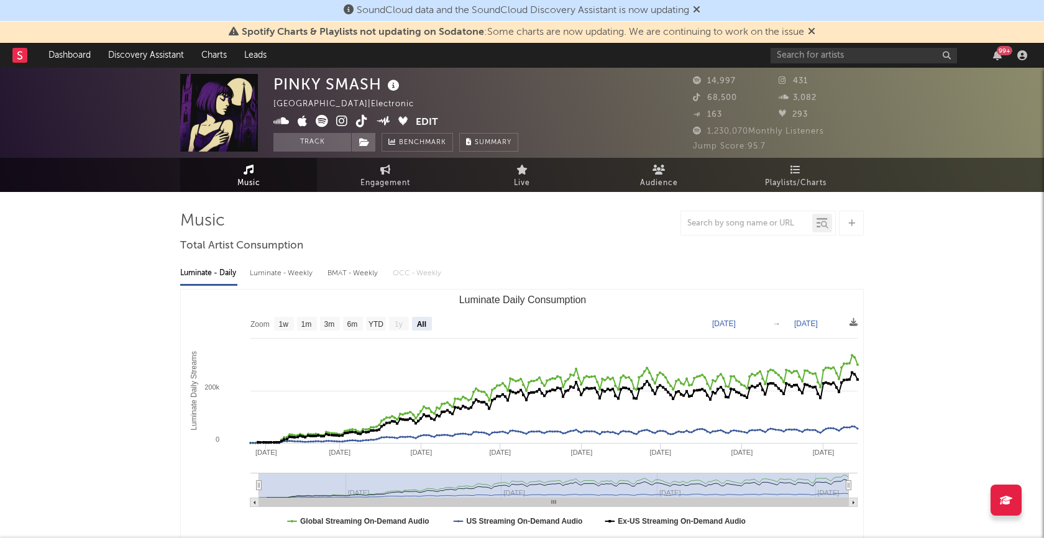
drag, startPoint x: 379, startPoint y: 487, endPoint x: 188, endPoint y: 460, distance: 192.6
click at [189, 460] on icon "Created with Highcharts 10.3.3 Luminate Daily Streams Luminate Daily Consumptio…" at bounding box center [522, 414] width 683 height 249
click at [854, 485] on rect "Luminate Daily Consumption" at bounding box center [522, 414] width 683 height 249
type input "2025-09-13"
drag, startPoint x: 847, startPoint y: 486, endPoint x: 883, endPoint y: 486, distance: 36.0
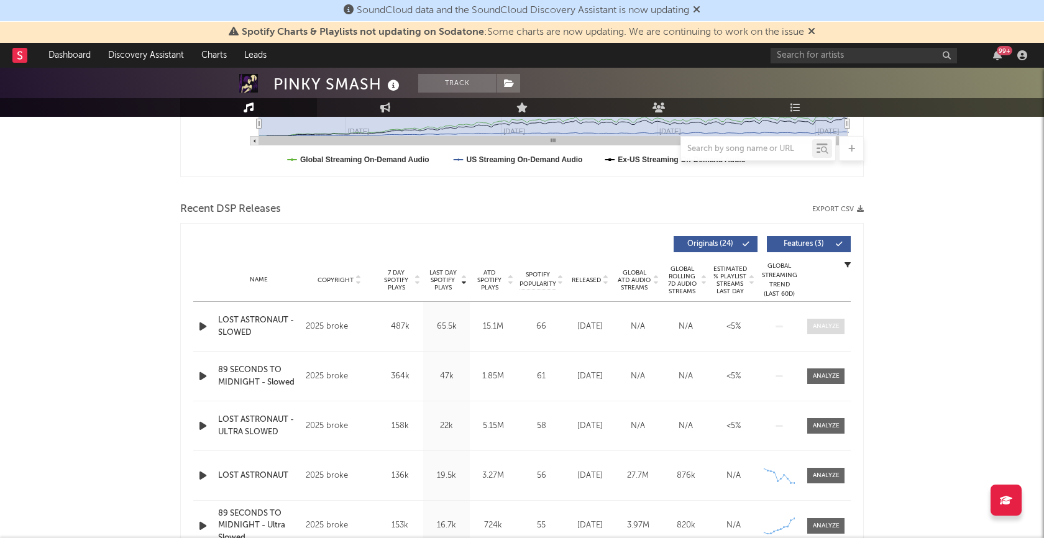
scroll to position [424, 0]
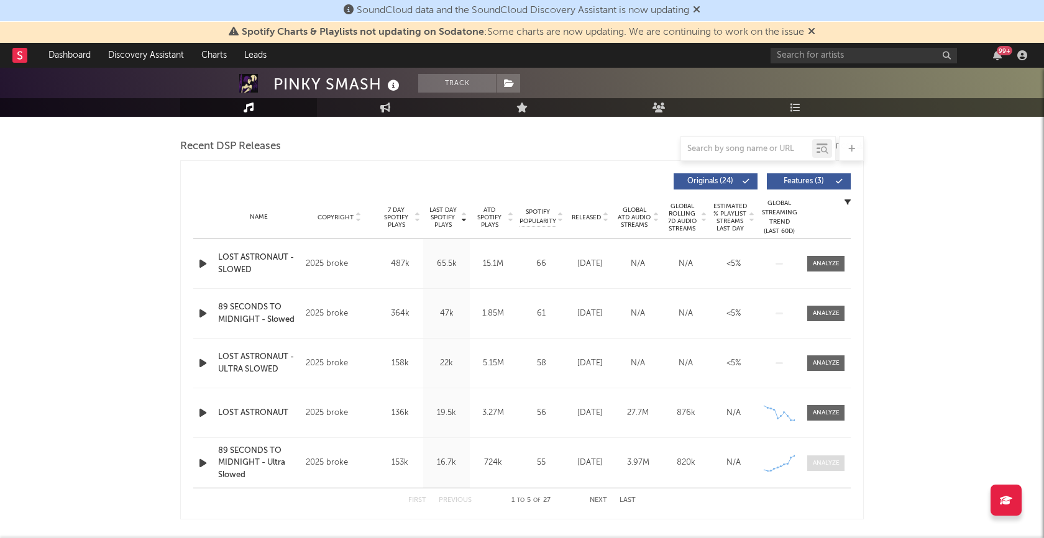
click at [819, 460] on div at bounding box center [826, 463] width 27 height 9
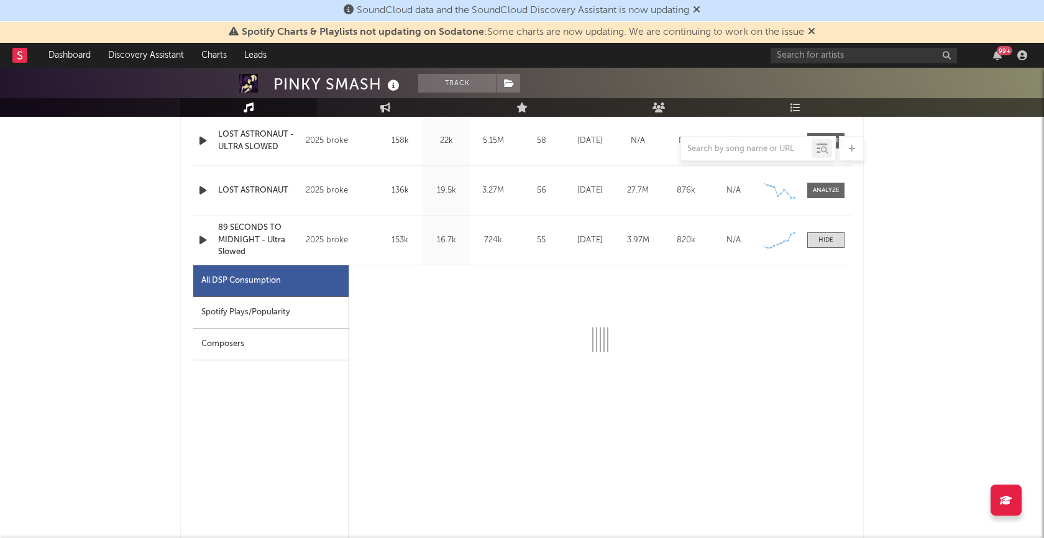
select select "1w"
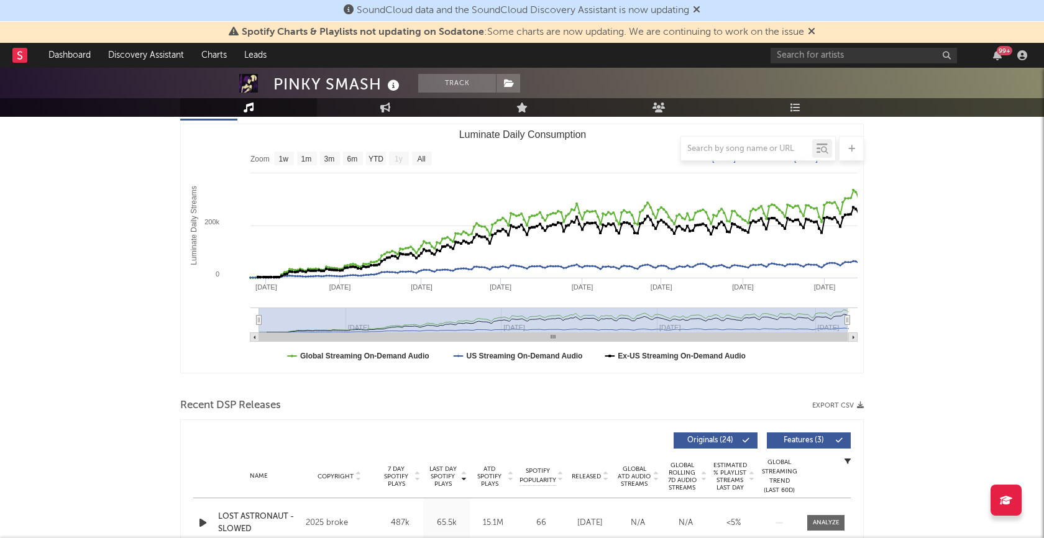
scroll to position [0, 0]
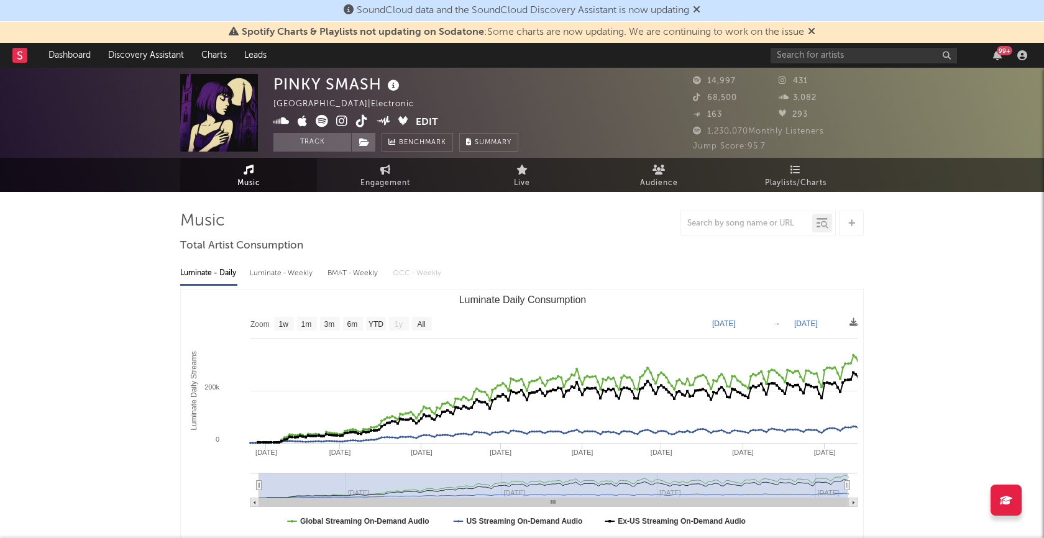
click at [360, 121] on icon at bounding box center [362, 121] width 12 height 12
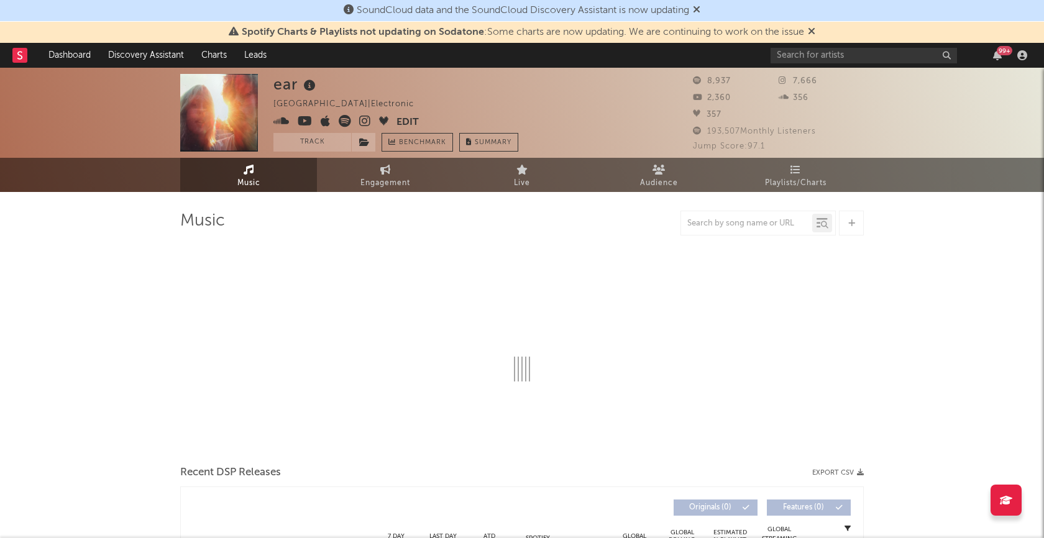
select select "1w"
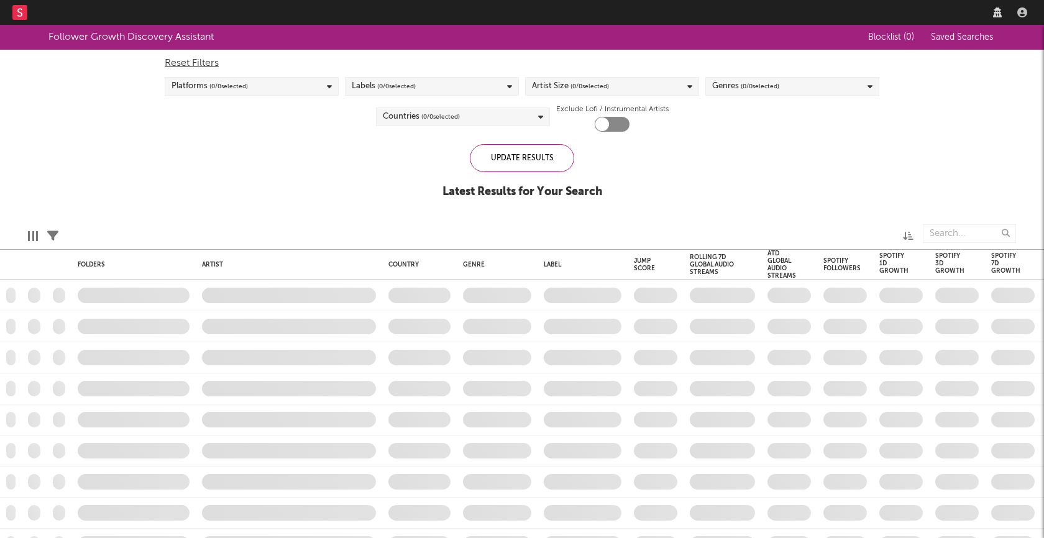
checkbox input "true"
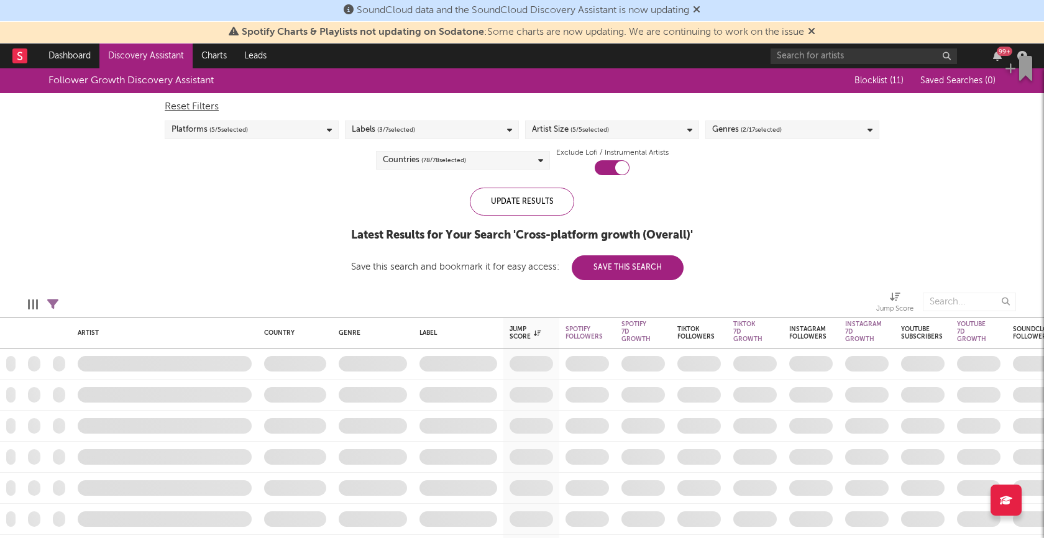
click at [56, 301] on icon at bounding box center [52, 304] width 11 height 11
select select "or"
select select "max"
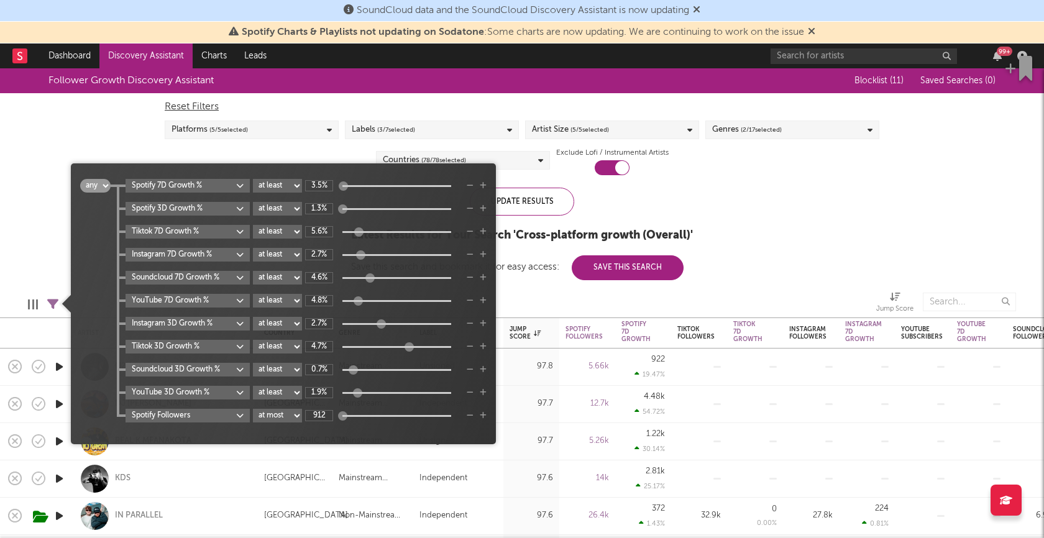
click at [56, 301] on icon at bounding box center [52, 304] width 11 height 11
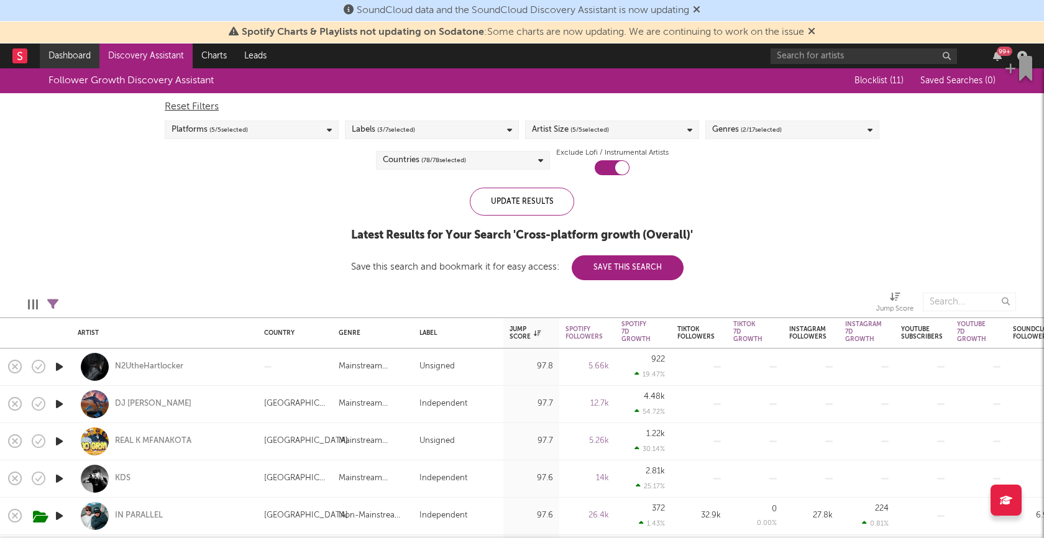
click at [83, 44] on link "Dashboard" at bounding box center [70, 56] width 60 height 25
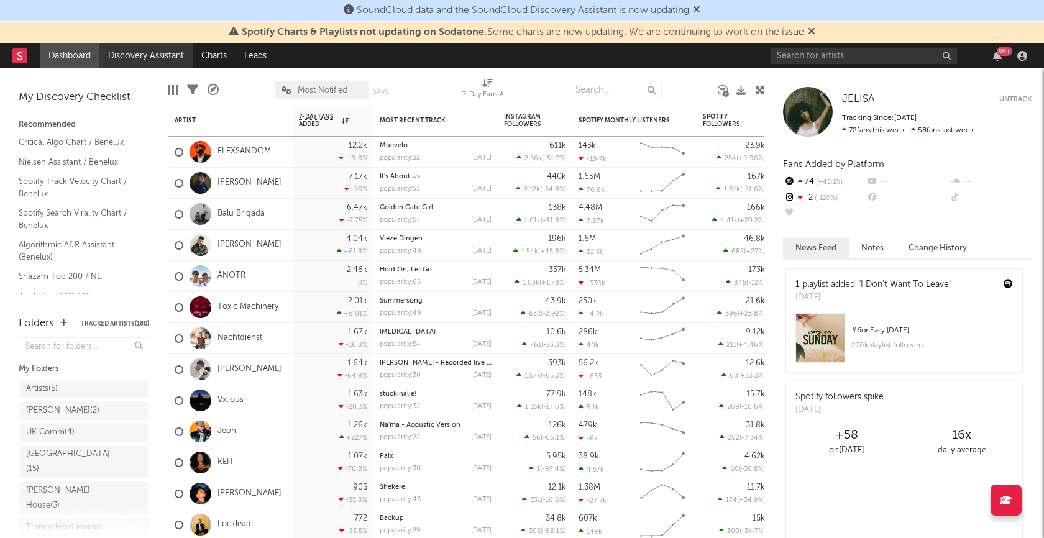
click at [149, 54] on link "Discovery Assistant" at bounding box center [145, 56] width 93 height 25
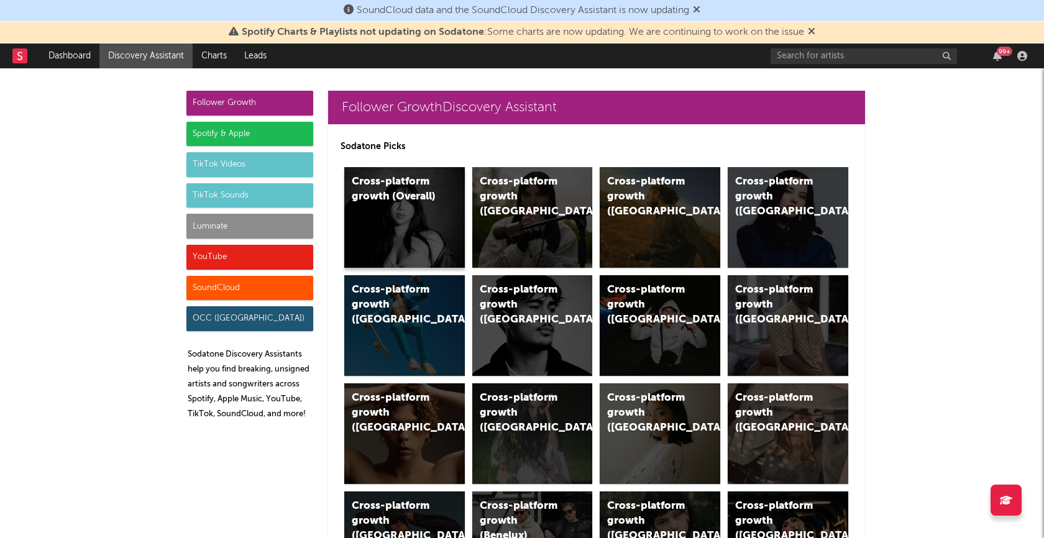
click at [414, 217] on div "Cross-platform growth (Overall)" at bounding box center [404, 217] width 121 height 101
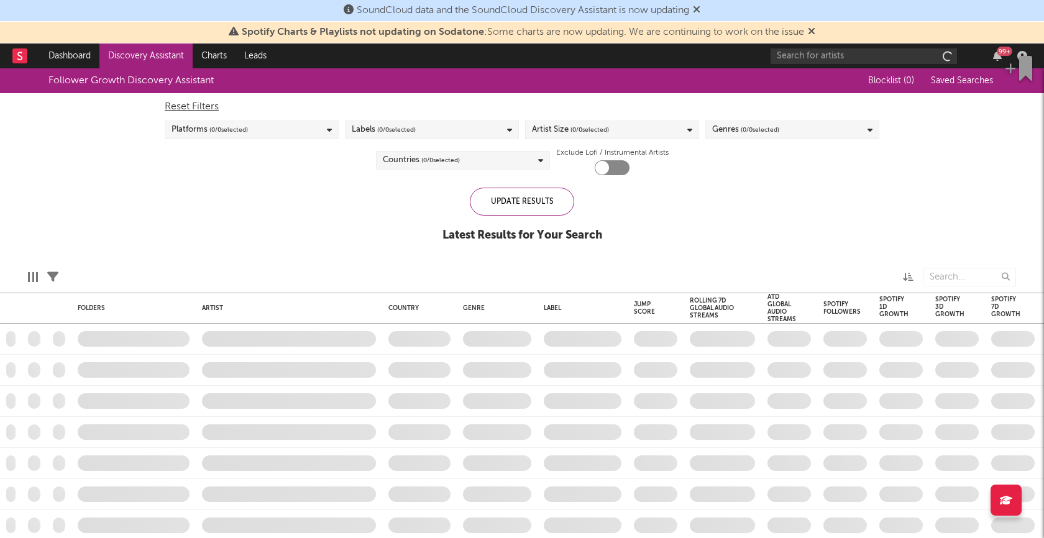
checkbox input "true"
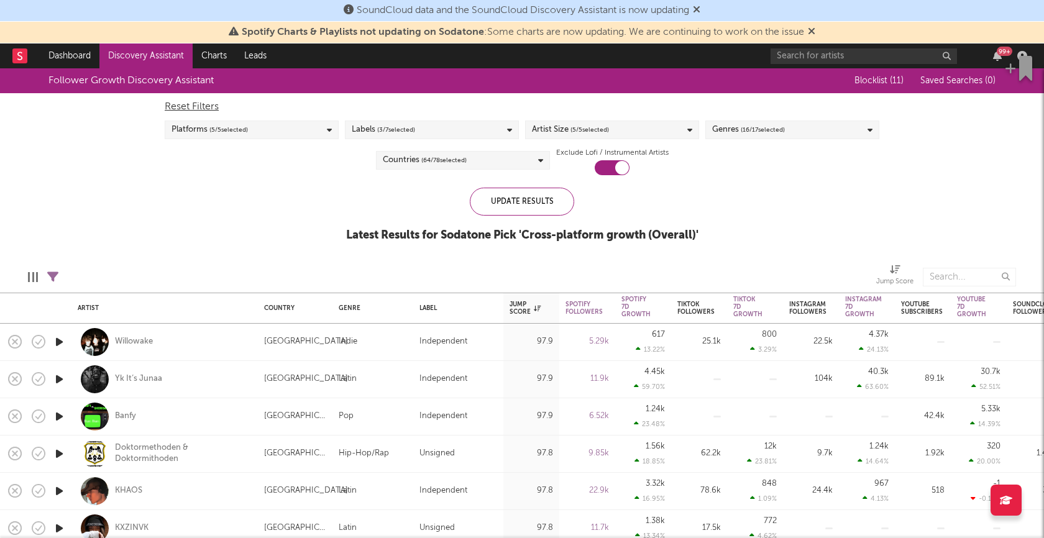
select select "or"
select select "between"
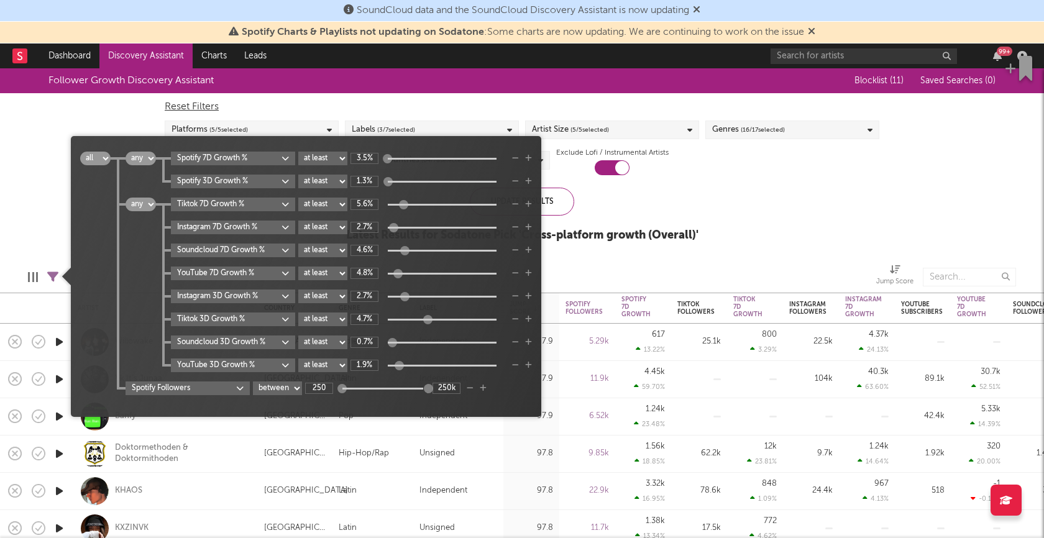
click at [50, 275] on icon at bounding box center [52, 277] width 11 height 11
click at [46, 208] on div "Follower Growth Discovery Assistant Blocklist ( 11 ) Saved Searches ( 0 ) Reset…" at bounding box center [522, 161] width 1044 height 187
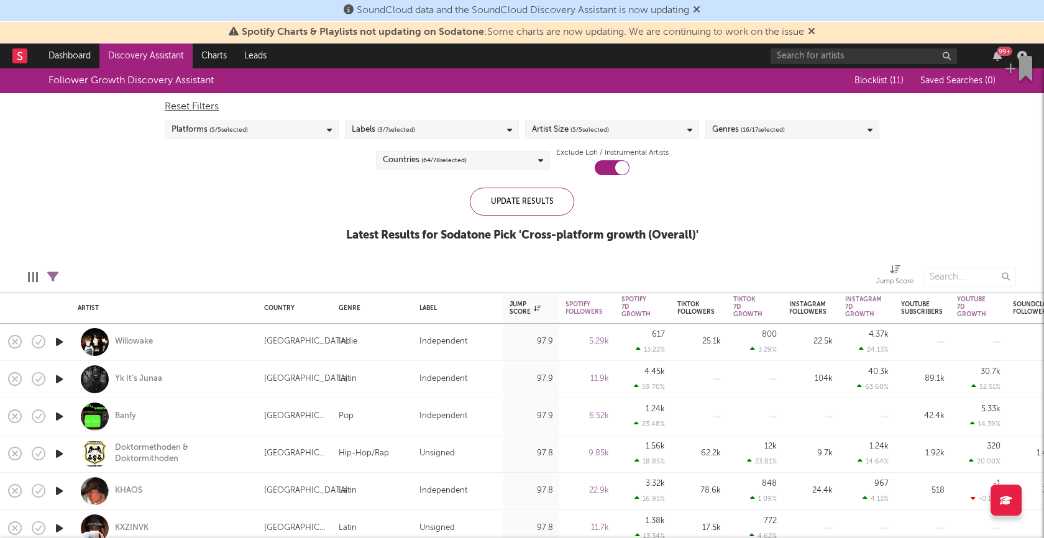
click at [821, 130] on div "Genres ( 16 / 17 selected)" at bounding box center [792, 130] width 174 height 19
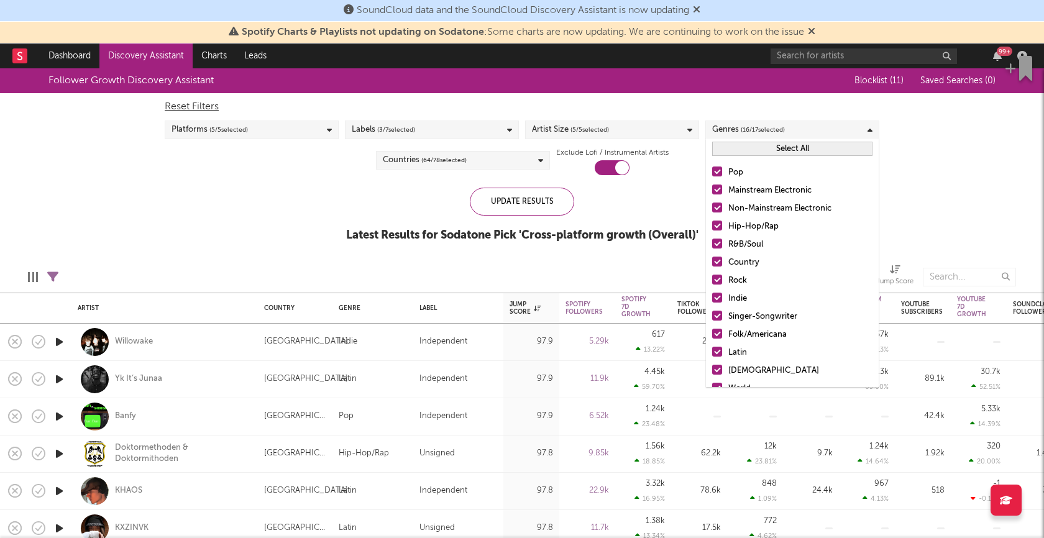
click at [743, 155] on button "Select All" at bounding box center [792, 149] width 160 height 14
click at [743, 155] on button "Deselect All" at bounding box center [792, 149] width 160 height 14
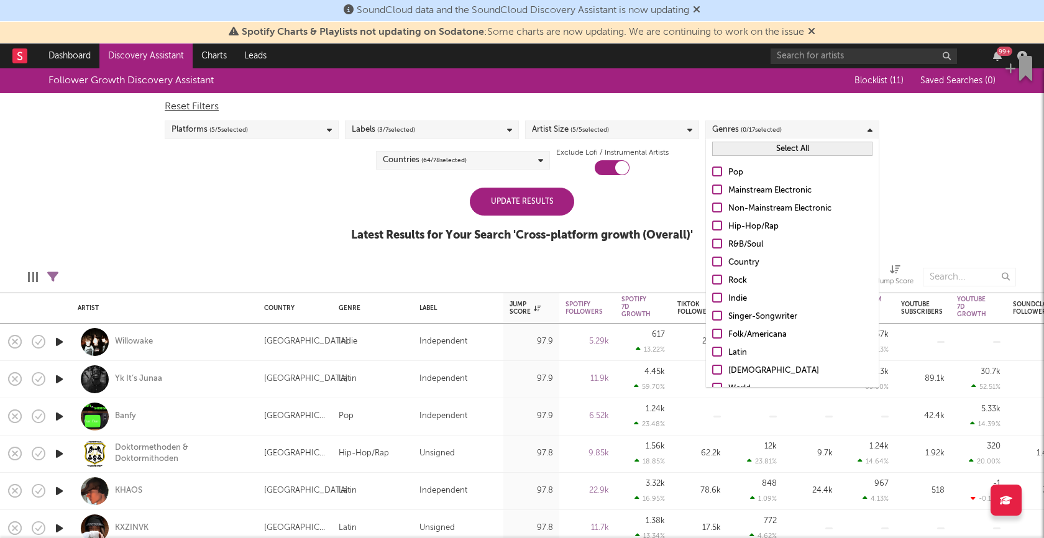
click at [718, 190] on div at bounding box center [717, 190] width 10 height 10
click at [712, 190] on input "Mainstream Electronic" at bounding box center [712, 190] width 0 height 15
click at [718, 201] on label "Non-Mainstream Electronic" at bounding box center [792, 208] width 160 height 15
click at [712, 201] on input "Non-Mainstream Electronic" at bounding box center [712, 208] width 0 height 15
click at [562, 203] on div "Update Results" at bounding box center [522, 202] width 104 height 28
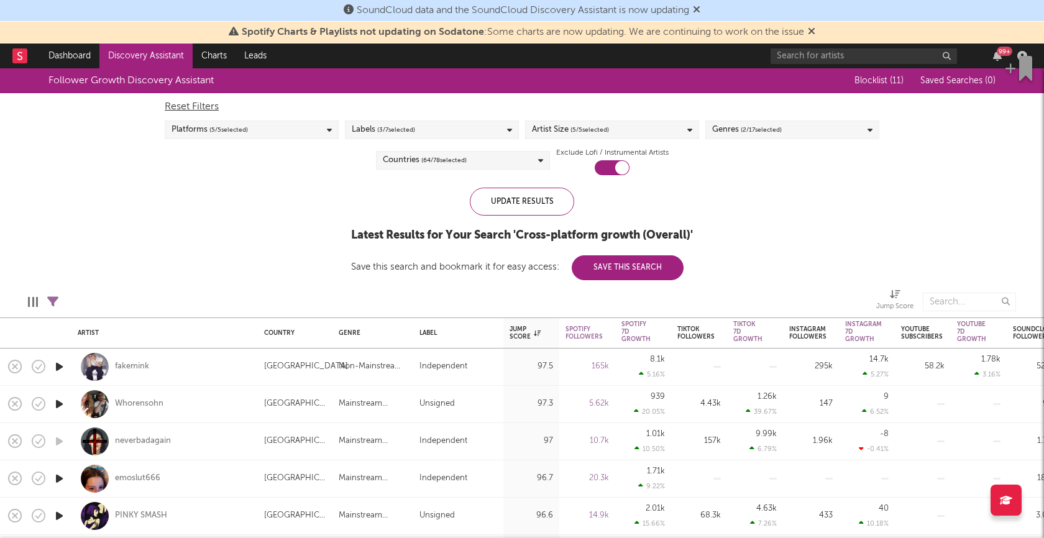
click at [53, 300] on icon at bounding box center [52, 301] width 11 height 11
select select "or"
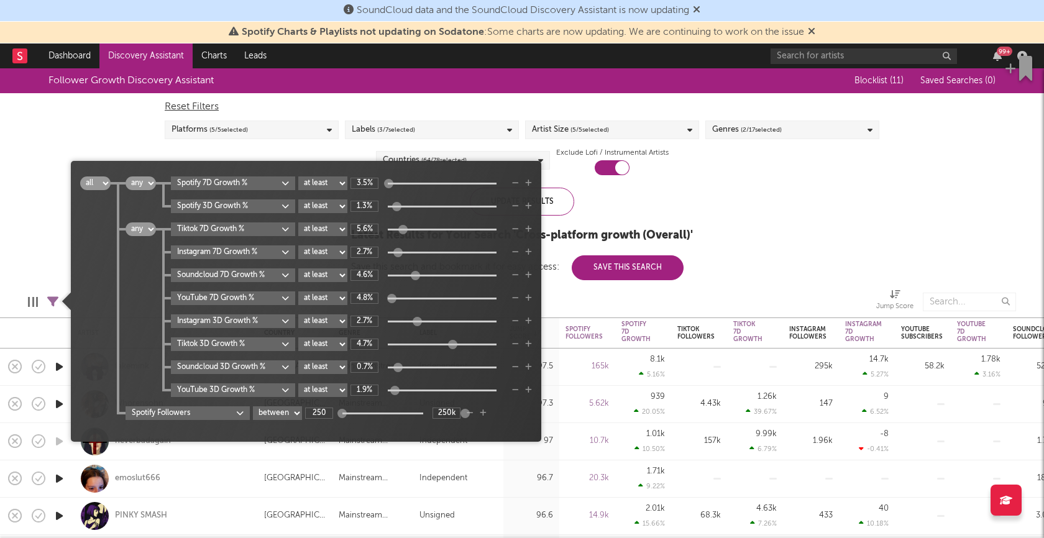
click at [298, 414] on select "at least at most between" at bounding box center [277, 413] width 49 height 14
click at [254, 406] on select "at least at most between" at bounding box center [277, 413] width 49 height 14
select select "max"
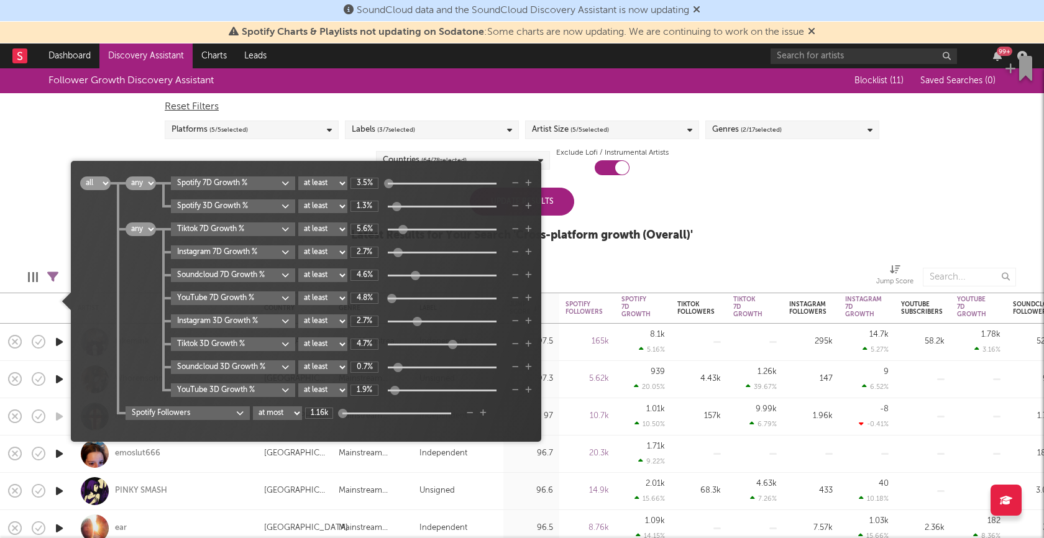
click at [341, 415] on div at bounding box center [341, 413] width 9 height 9
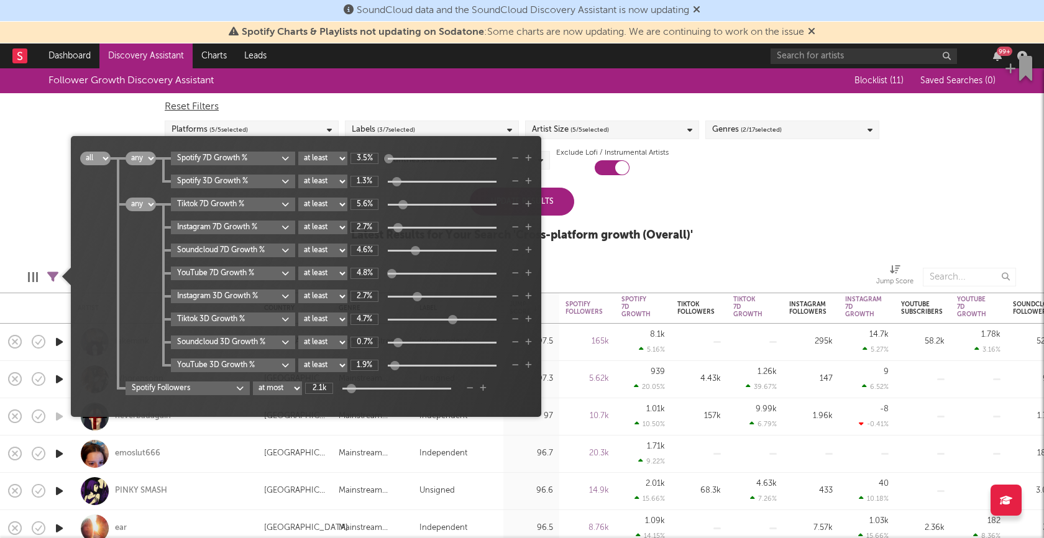
type input "1.16k"
drag, startPoint x: 345, startPoint y: 384, endPoint x: 326, endPoint y: 387, distance: 18.8
click at [326, 387] on div "1.16k" at bounding box center [382, 388] width 155 height 11
click at [51, 214] on div "Follower Growth Discovery Assistant Blocklist ( 11 ) Saved Searches ( 0 ) Reset…" at bounding box center [522, 161] width 1044 height 187
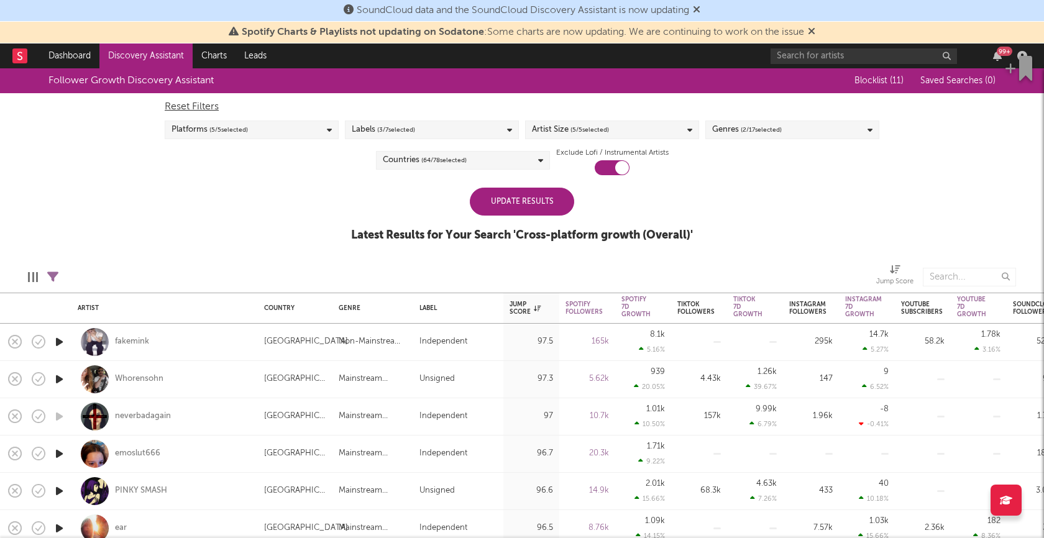
click at [500, 207] on div "Update Results" at bounding box center [522, 202] width 104 height 28
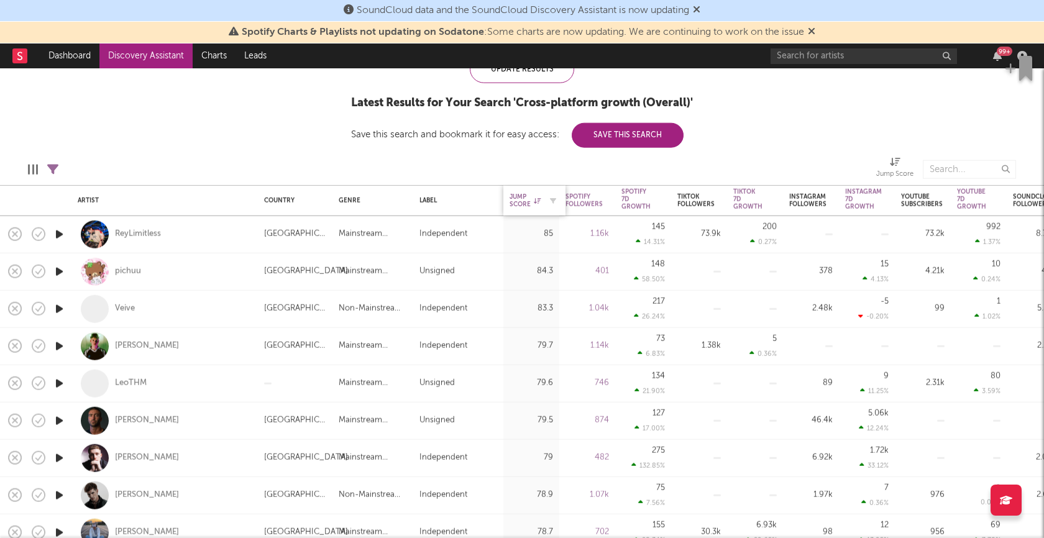
click at [517, 199] on div "Jump Score" at bounding box center [525, 200] width 31 height 15
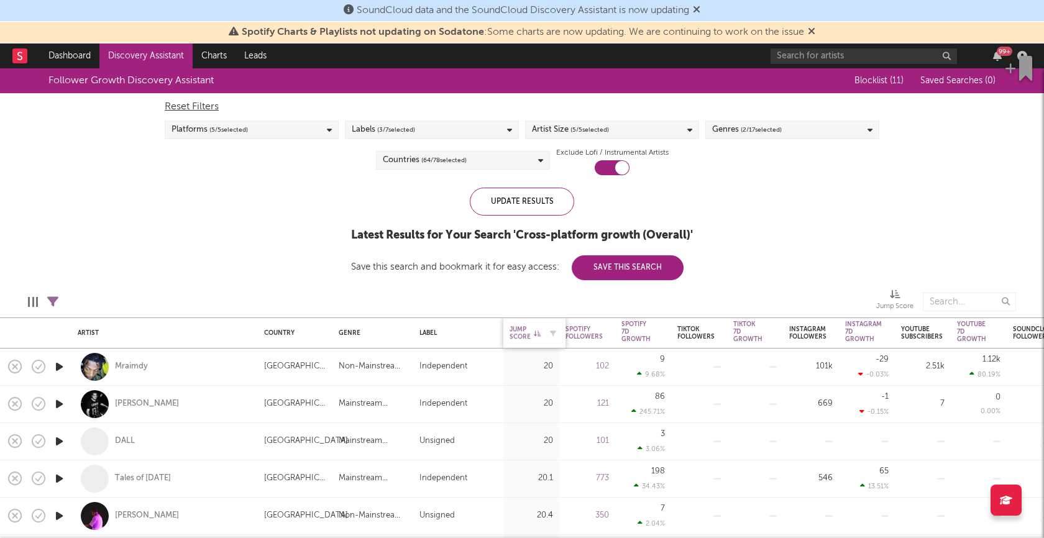
click at [531, 330] on div "Jump Score" at bounding box center [525, 333] width 31 height 15
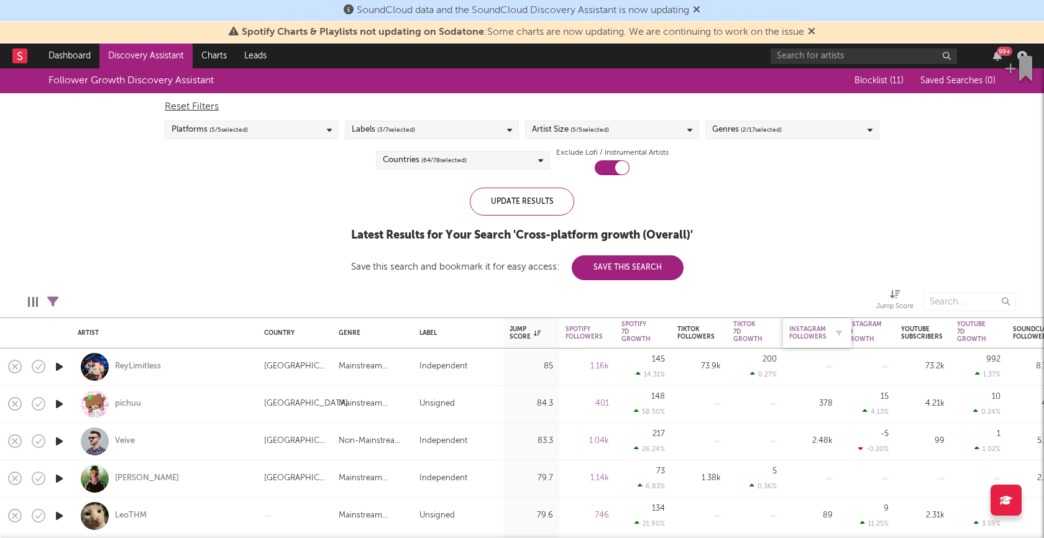
click at [811, 335] on div "Instagram Followers" at bounding box center [807, 333] width 37 height 15
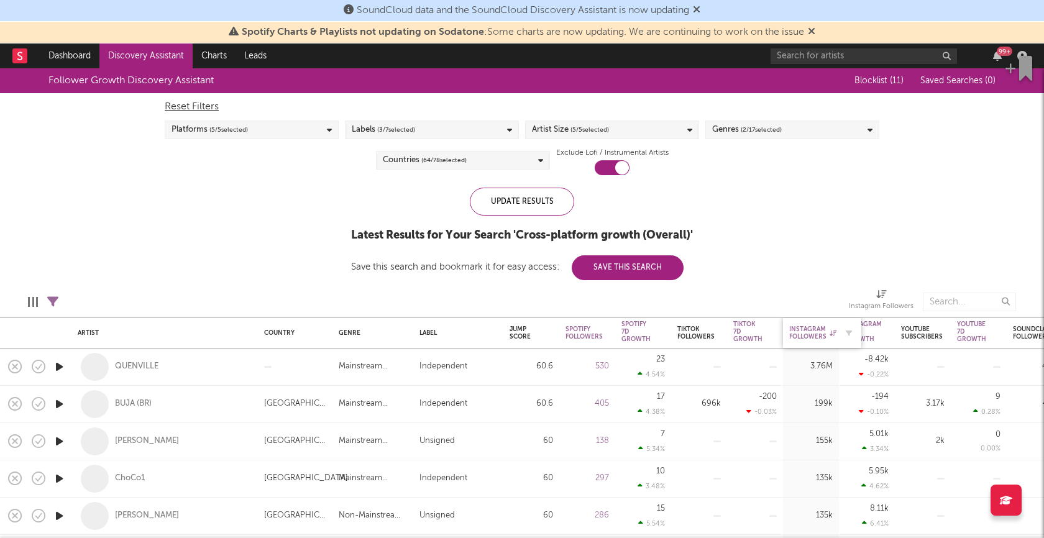
click at [817, 334] on div "Instagram Followers" at bounding box center [812, 333] width 47 height 15
click at [834, 333] on icon at bounding box center [833, 333] width 7 height 6
click at [833, 332] on icon at bounding box center [833, 333] width 7 height 6
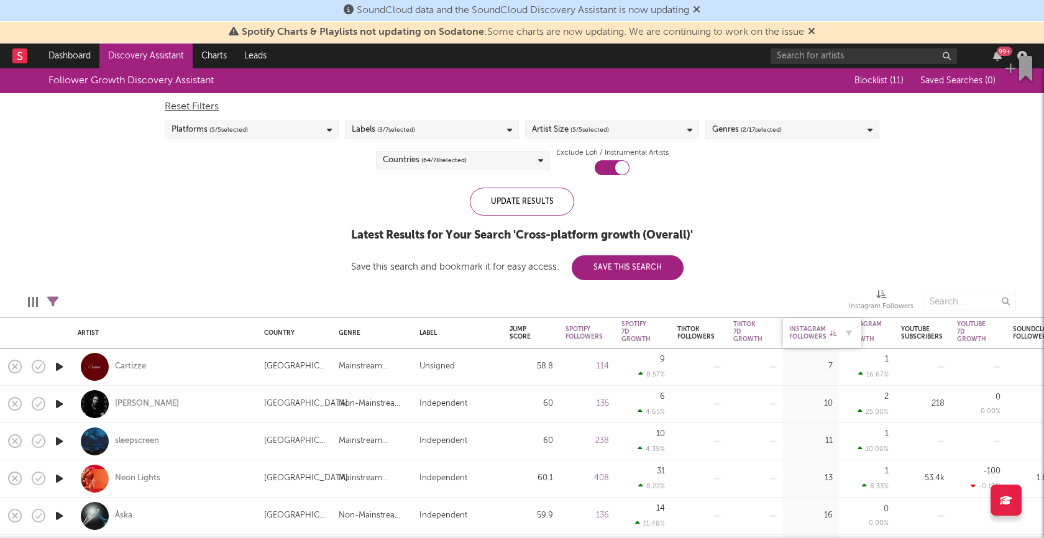
click at [830, 330] on icon at bounding box center [833, 333] width 7 height 6
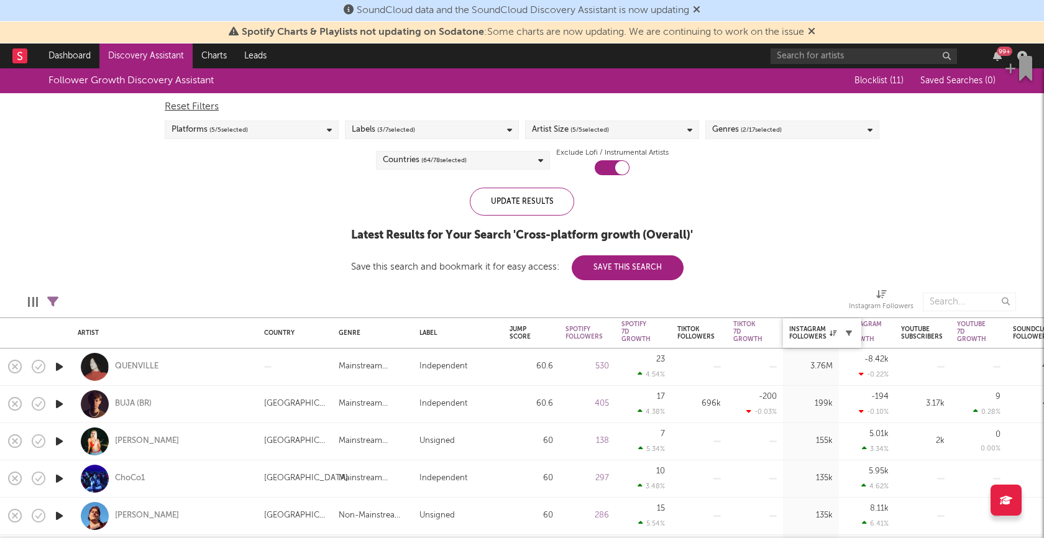
click at [848, 332] on icon "button" at bounding box center [849, 333] width 6 height 6
select select "or"
select select "max"
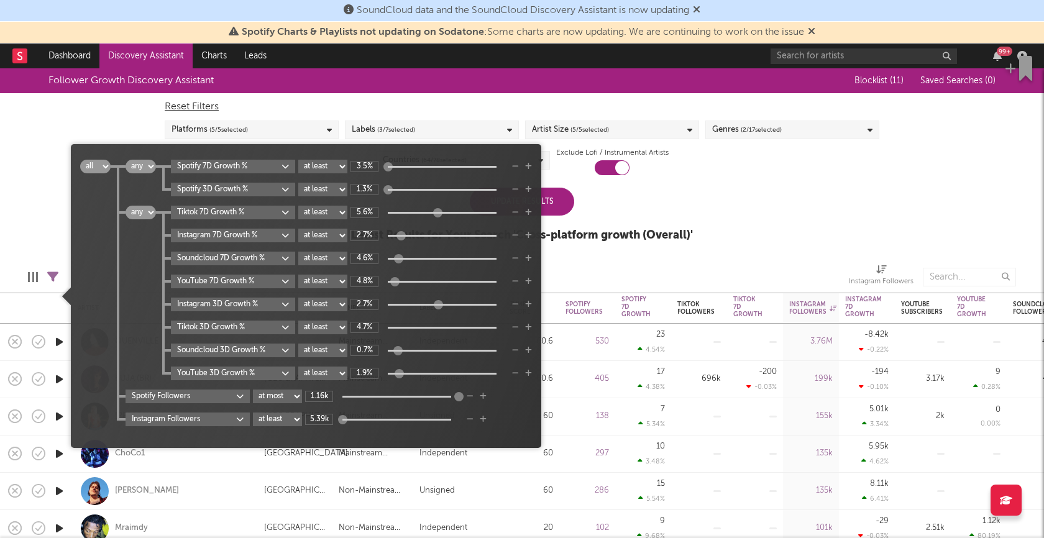
click at [293, 421] on select "at least at most between" at bounding box center [277, 420] width 49 height 14
click at [254, 413] on select "at least at most between" at bounding box center [277, 420] width 49 height 14
select select "max"
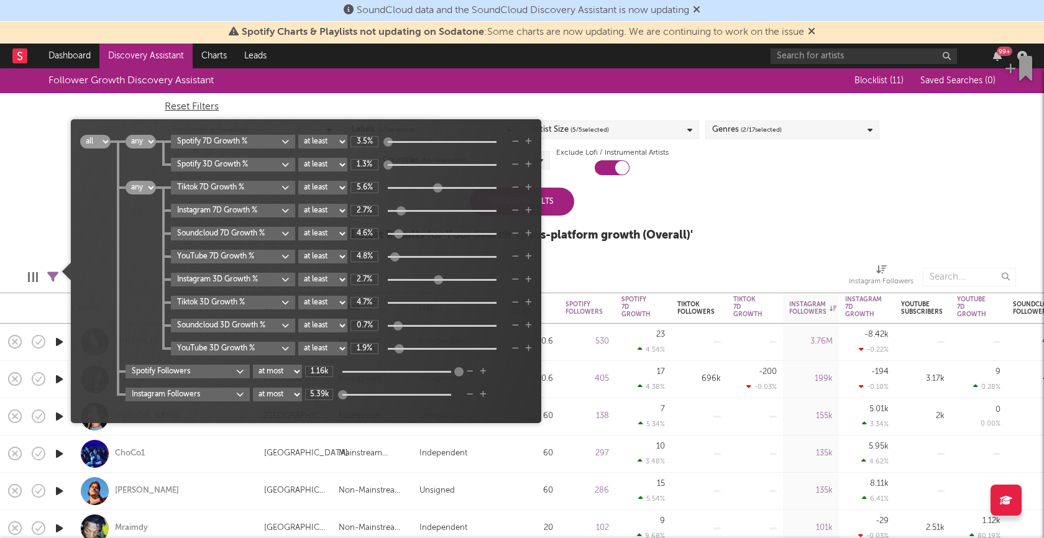
drag, startPoint x: 344, startPoint y: 393, endPoint x: 335, endPoint y: 393, distance: 9.3
click at [335, 393] on div "5.39k" at bounding box center [382, 394] width 155 height 11
click at [776, 220] on div "Follower Growth Discovery Assistant Blocklist ( 11 ) Saved Searches ( 0 ) Reset…" at bounding box center [522, 161] width 1044 height 187
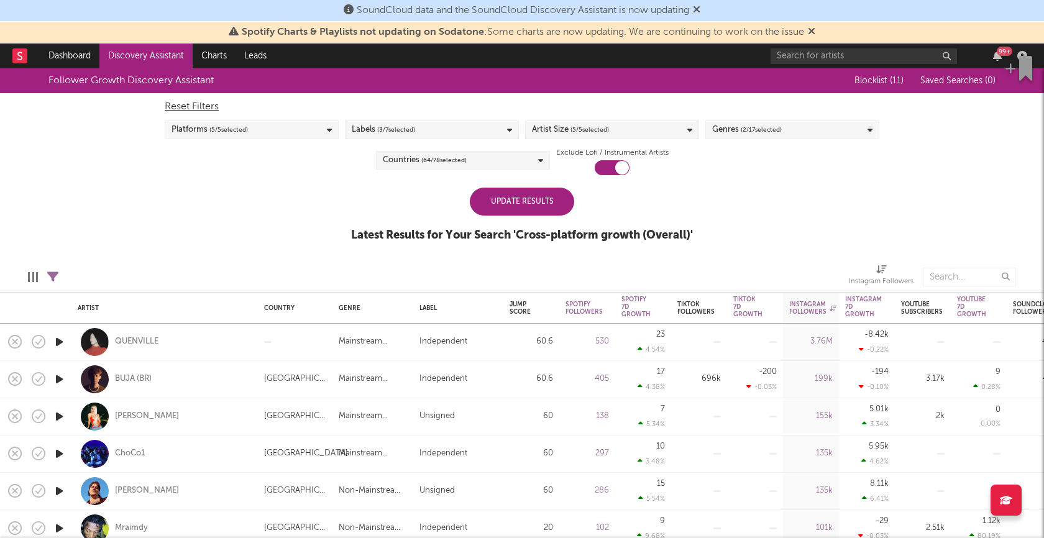
click at [552, 199] on div "Update Results" at bounding box center [522, 202] width 104 height 28
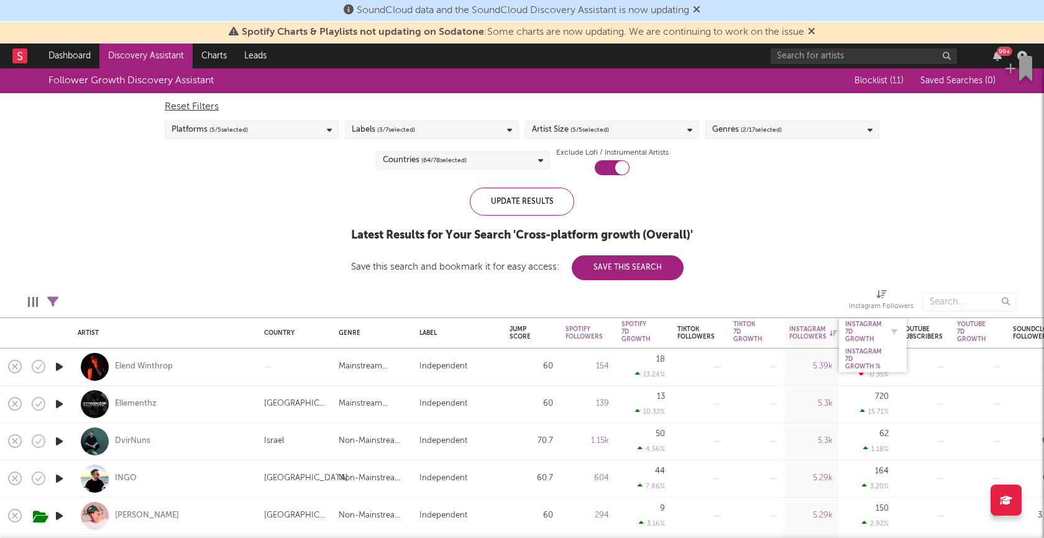
click at [860, 329] on div "Instagram 7D Growth" at bounding box center [863, 332] width 37 height 22
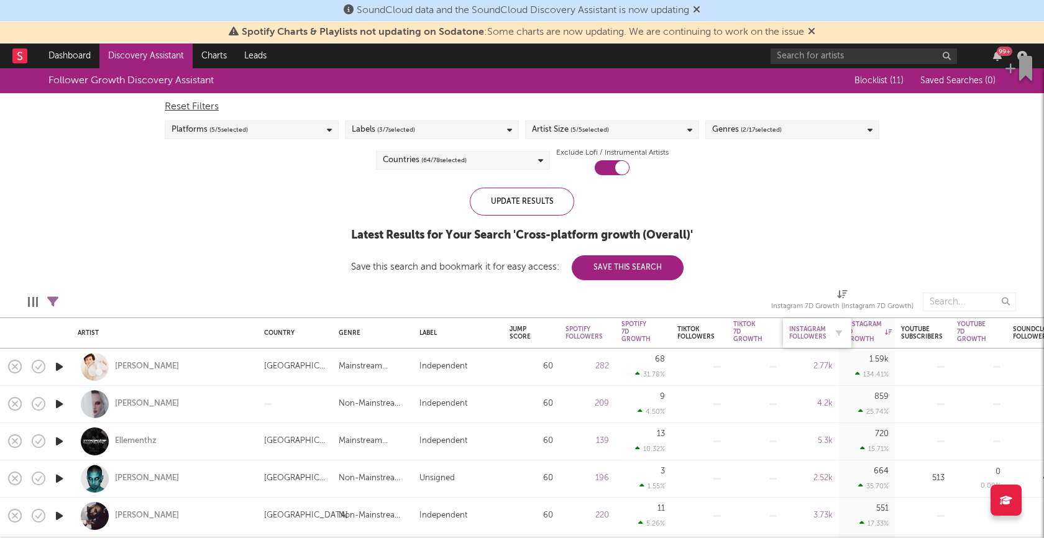
click at [803, 327] on div "Instagram Followers" at bounding box center [807, 333] width 37 height 15
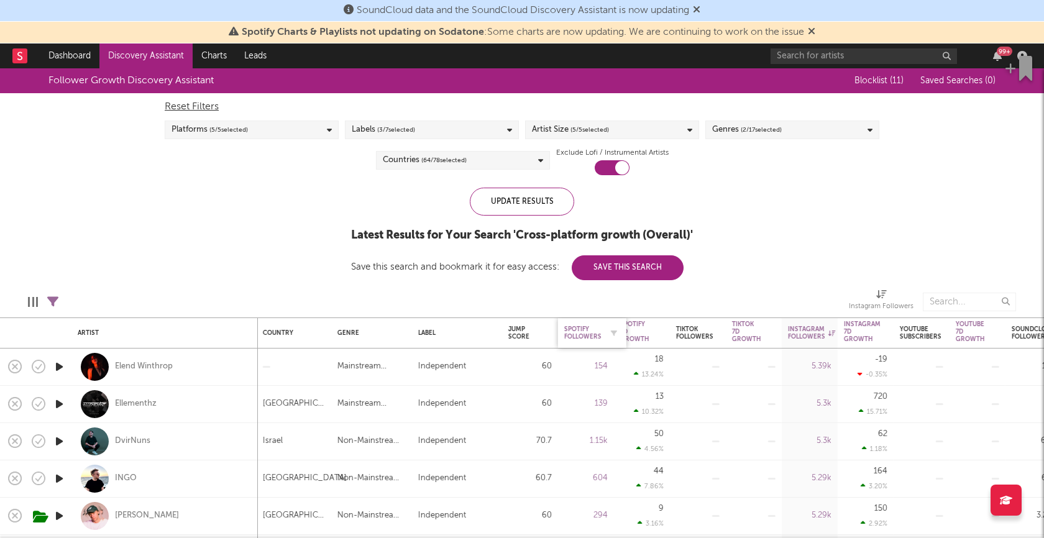
click at [572, 332] on div "Spotify Followers" at bounding box center [582, 333] width 37 height 15
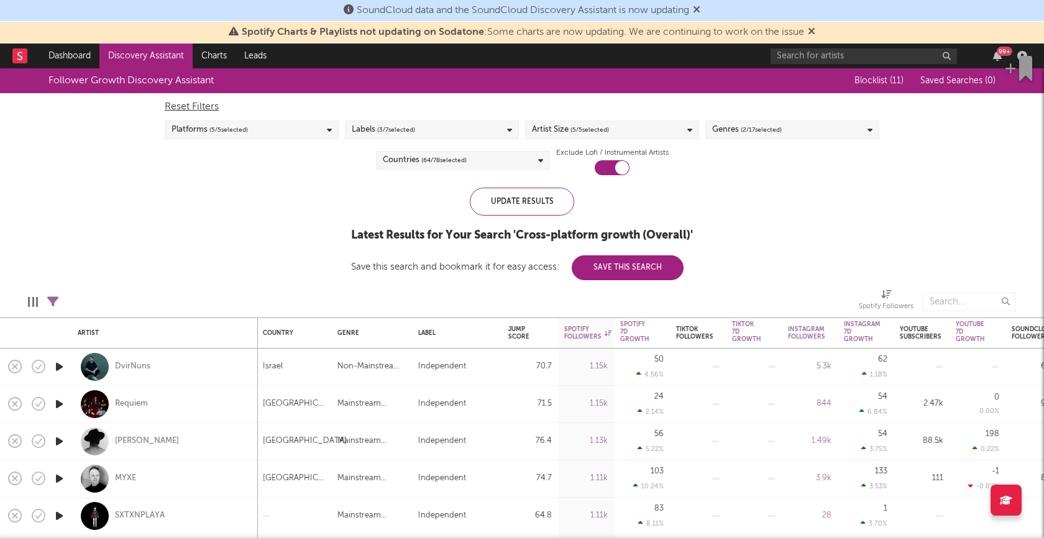
click at [34, 297] on div at bounding box center [33, 302] width 2 height 10
click at [50, 298] on icon at bounding box center [52, 301] width 11 height 11
select select "or"
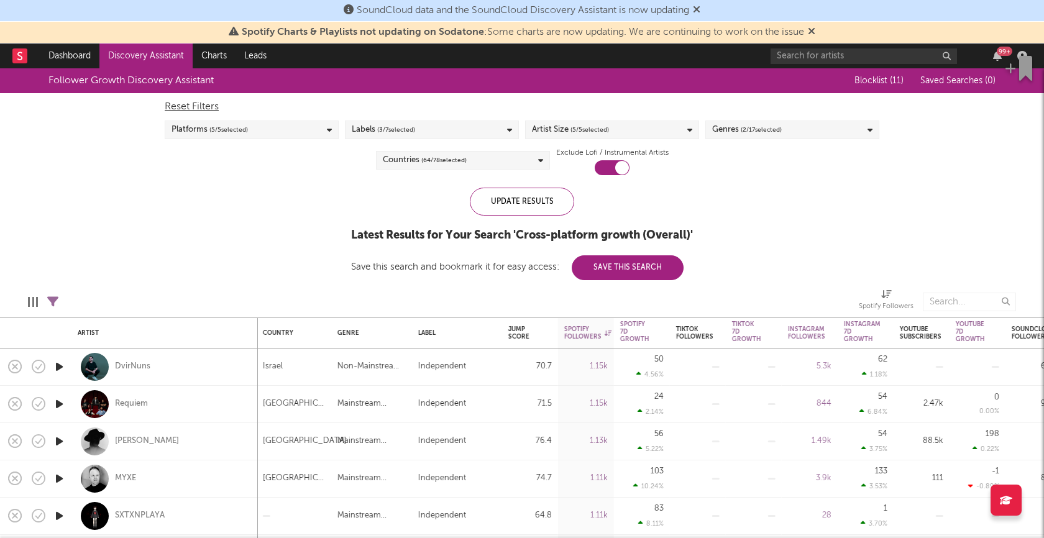
select select "max"
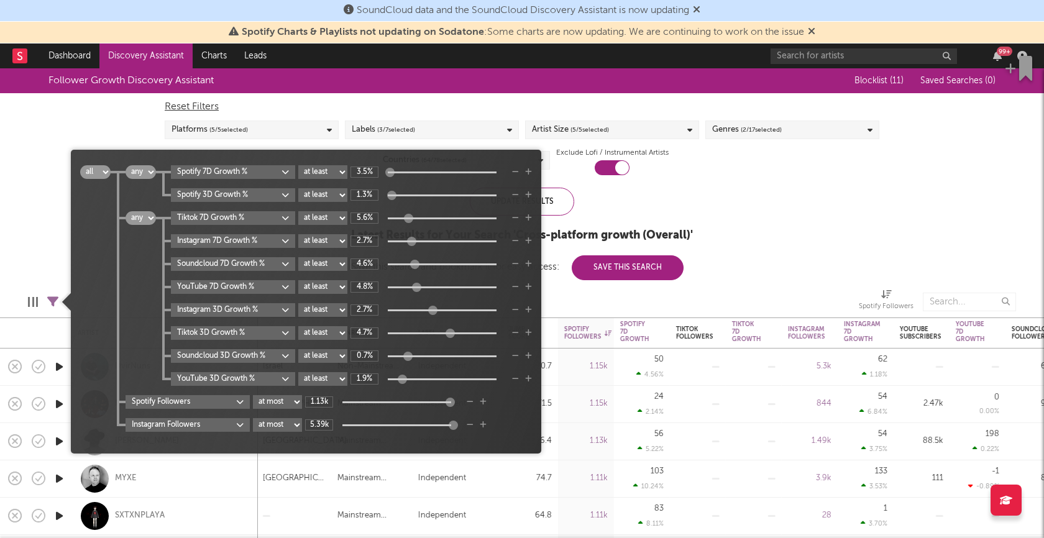
click at [447, 401] on div at bounding box center [449, 401] width 9 height 9
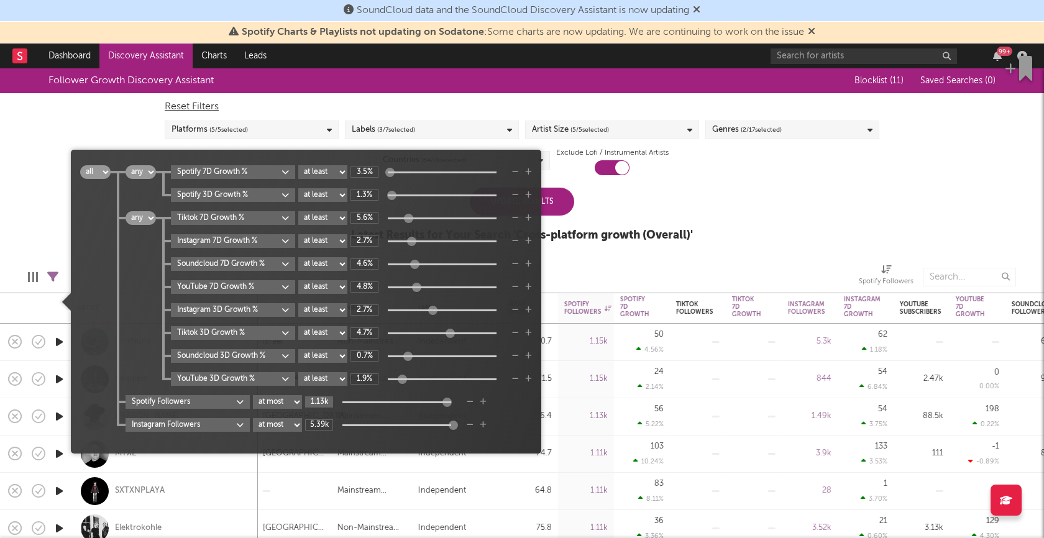
click at [322, 403] on input "1.13k" at bounding box center [319, 401] width 28 height 11
drag, startPoint x: 325, startPoint y: 403, endPoint x: 303, endPoint y: 403, distance: 21.8
click at [303, 403] on div "Spotify Followers at least at most between 1.13k" at bounding box center [329, 402] width 406 height 14
click at [520, 414] on div "all any all any Spotify 7D Growth % at least at most between 3.5% Spotify 3D Gr…" at bounding box center [306, 306] width 452 height 282
type input "5k"
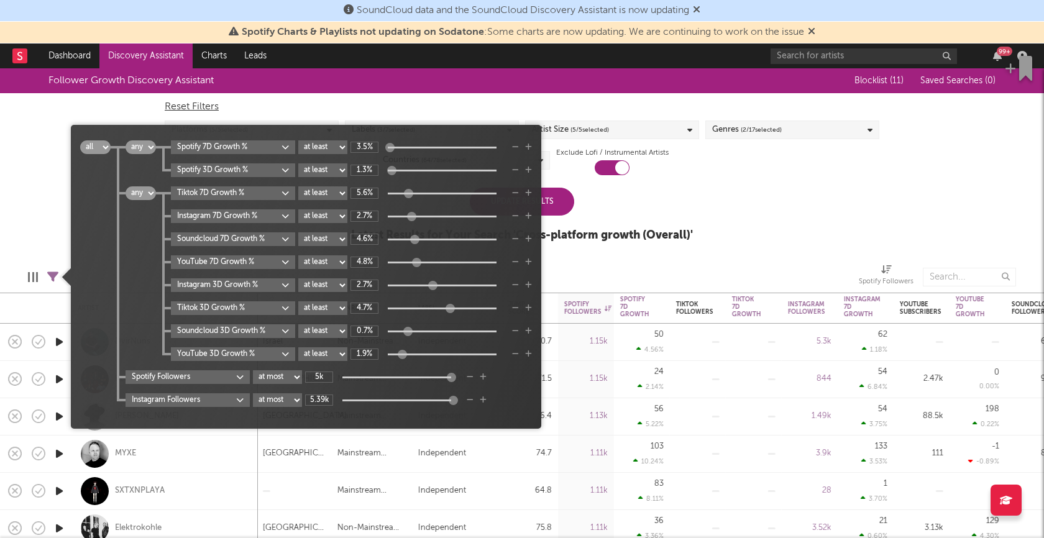
click at [557, 194] on div "Update Results" at bounding box center [522, 202] width 104 height 28
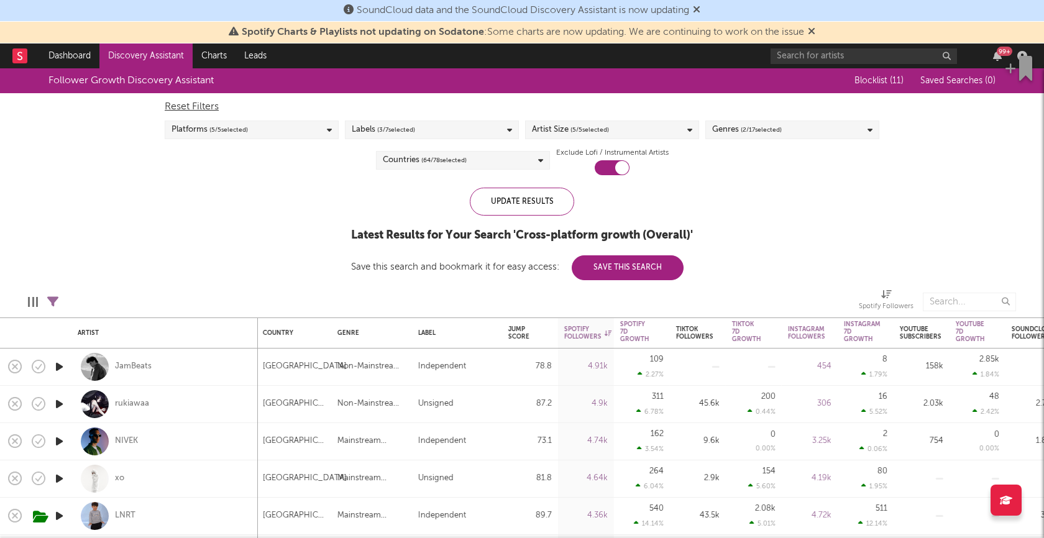
click at [59, 367] on icon "button" at bounding box center [59, 367] width 13 height 16
click at [59, 401] on icon "button" at bounding box center [59, 404] width 13 height 16
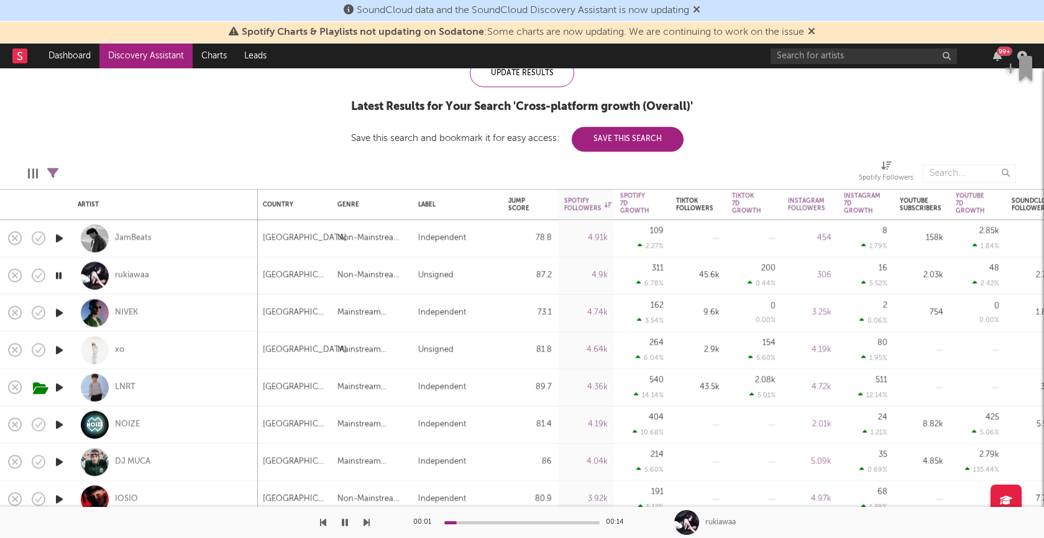
click at [58, 309] on icon "button" at bounding box center [59, 313] width 13 height 16
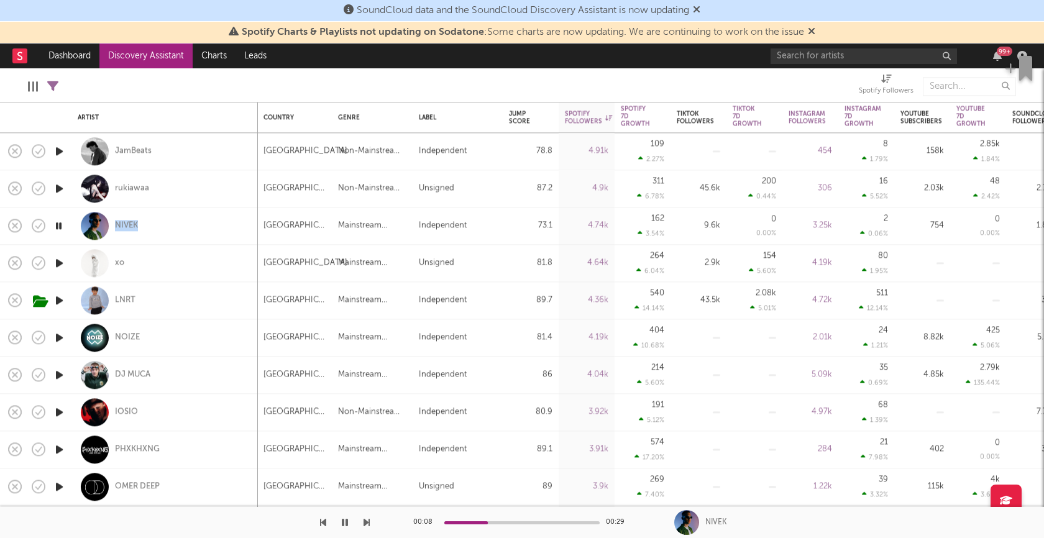
click at [58, 226] on icon "button" at bounding box center [59, 226] width 12 height 16
click at [60, 260] on icon "button" at bounding box center [59, 263] width 13 height 16
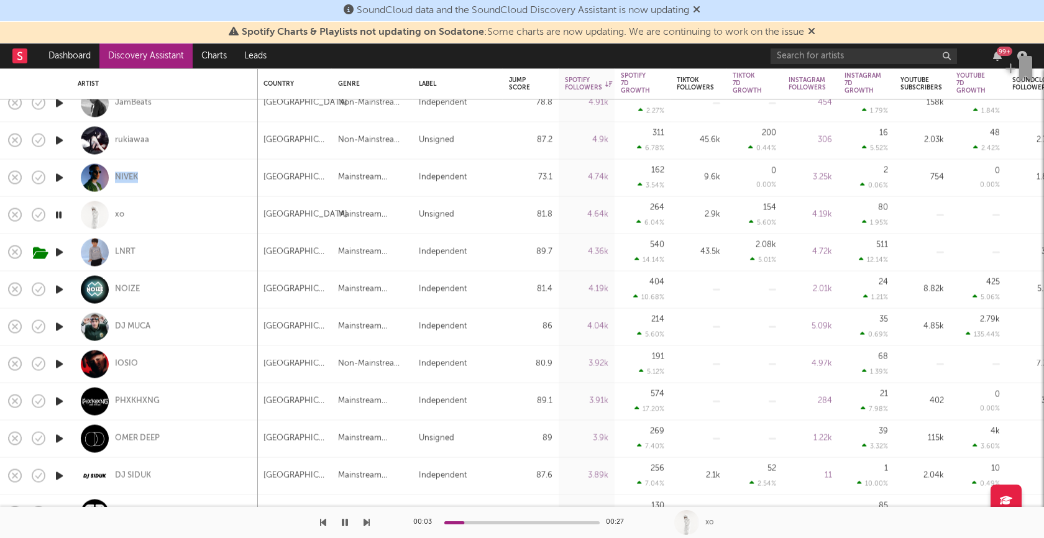
click at [55, 250] on icon "button" at bounding box center [59, 253] width 13 height 16
click at [59, 287] on icon "button" at bounding box center [59, 290] width 13 height 16
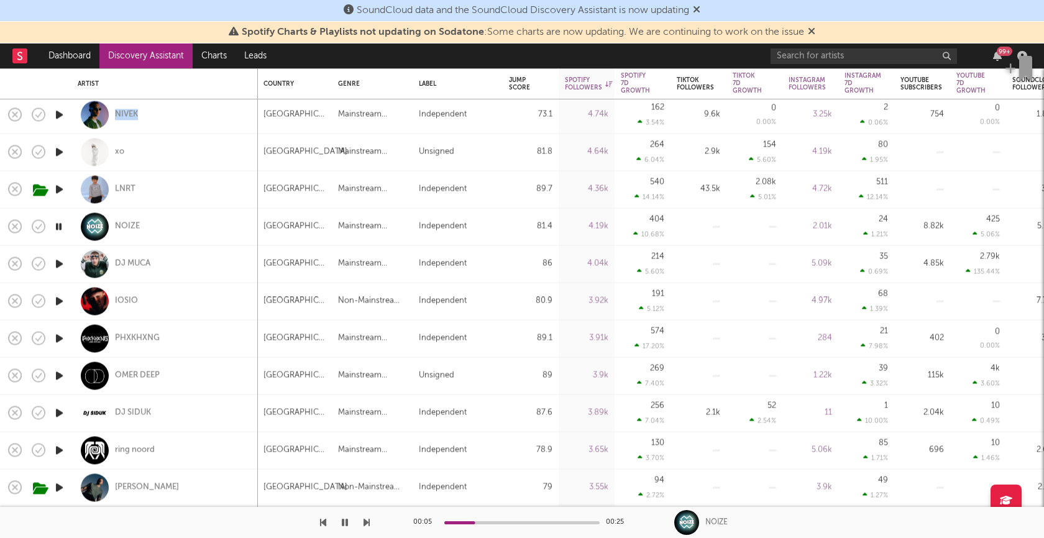
click at [58, 263] on icon "button" at bounding box center [59, 264] width 13 height 16
click at [58, 300] on icon "button" at bounding box center [59, 301] width 13 height 16
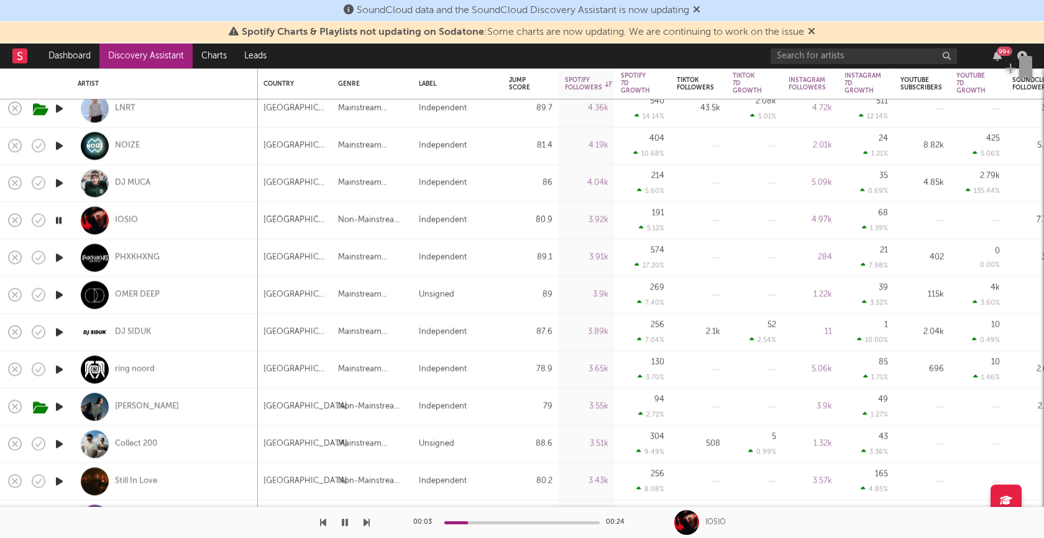
click at [57, 259] on icon "button" at bounding box center [59, 258] width 13 height 16
click at [62, 290] on icon "button" at bounding box center [59, 295] width 13 height 16
click at [58, 332] on icon "button" at bounding box center [59, 332] width 13 height 16
click at [60, 370] on icon "button" at bounding box center [59, 370] width 13 height 16
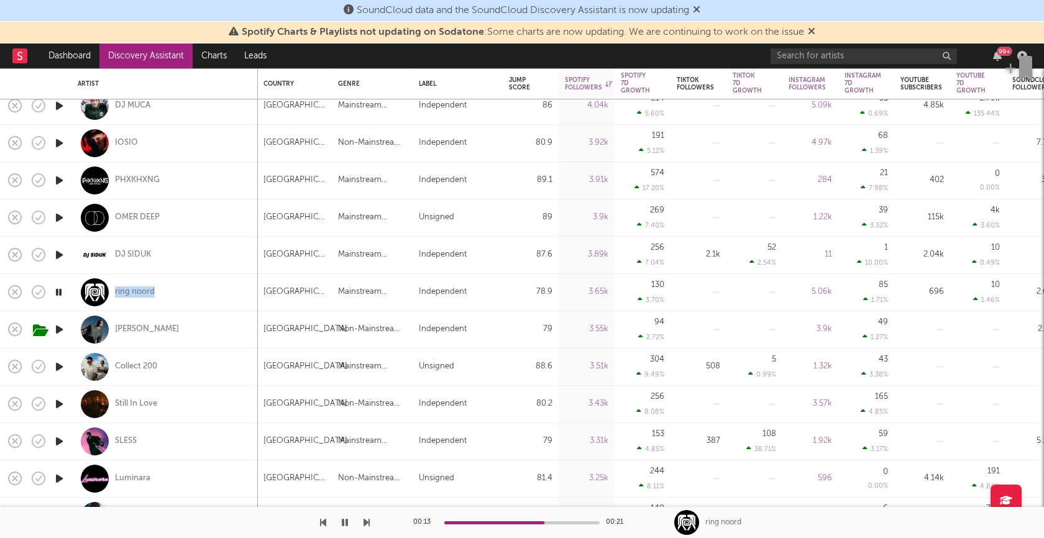
click at [60, 291] on icon "button" at bounding box center [59, 293] width 12 height 16
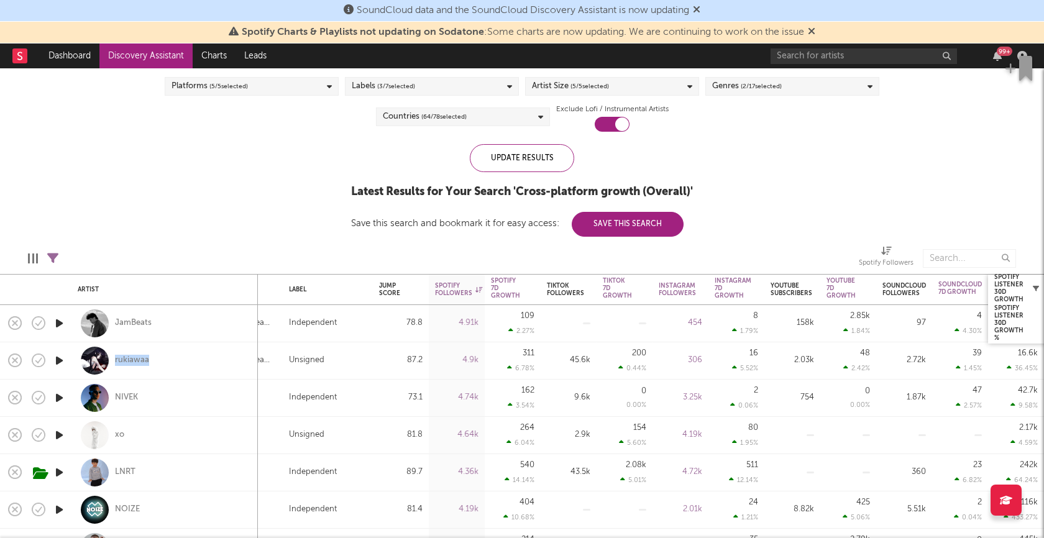
click at [1036, 286] on icon "button" at bounding box center [1036, 288] width 6 height 6
select select "or"
select select "max"
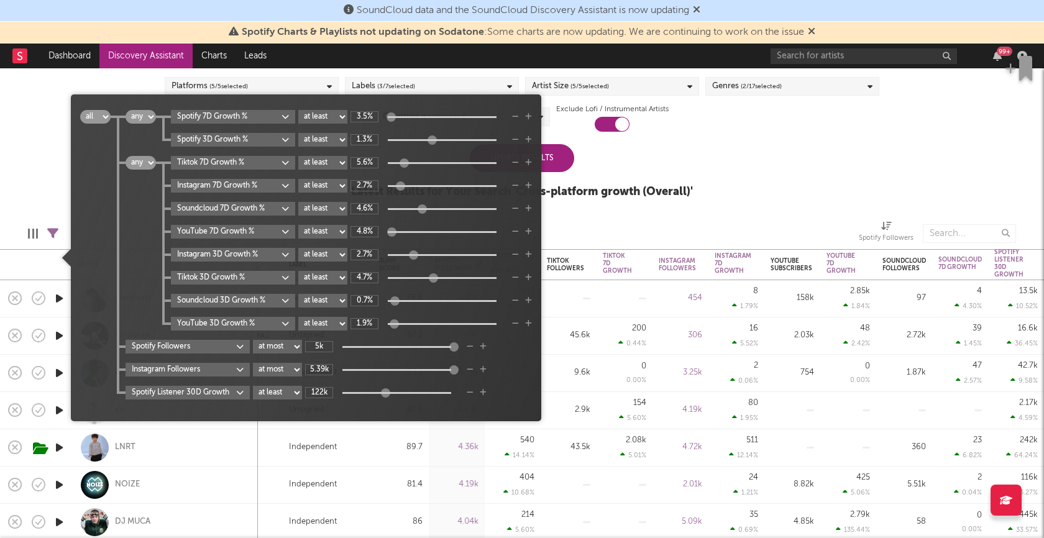
type input "126k"
drag, startPoint x: 342, startPoint y: 393, endPoint x: 388, endPoint y: 393, distance: 45.4
click at [388, 393] on div at bounding box center [387, 392] width 9 height 9
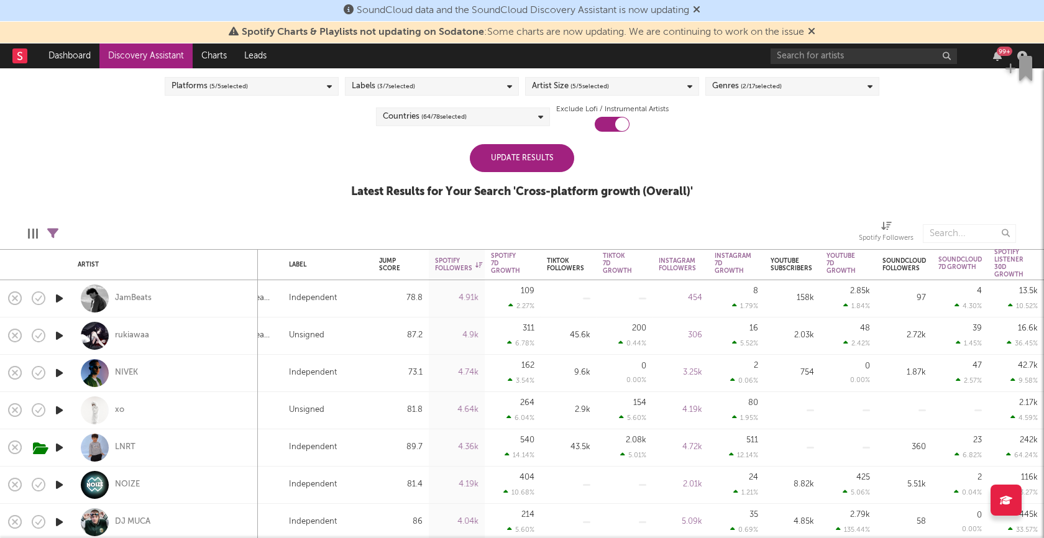
click at [719, 160] on div "Follower Growth Discovery Assistant Blocklist ( 11 ) Saved Searches ( 0 ) Reset…" at bounding box center [522, 118] width 1044 height 187
click at [539, 164] on div "Update Results" at bounding box center [522, 158] width 104 height 28
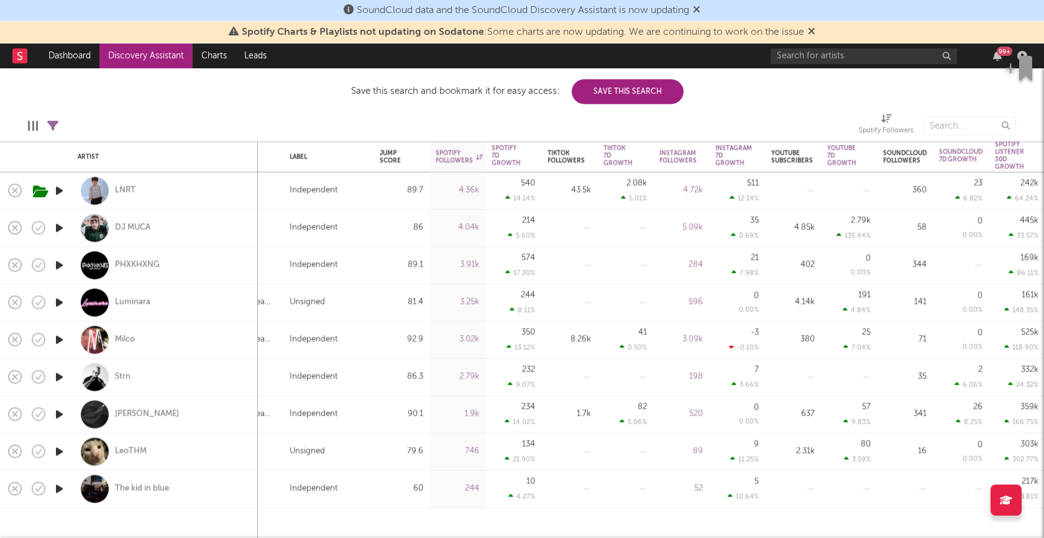
click at [60, 374] on icon "button" at bounding box center [59, 378] width 13 height 16
click at [346, 521] on icon "button" at bounding box center [345, 523] width 6 height 10
click at [60, 267] on icon "button" at bounding box center [59, 266] width 13 height 16
click at [60, 301] on icon "button" at bounding box center [59, 303] width 13 height 16
click at [60, 339] on icon "button" at bounding box center [59, 340] width 13 height 16
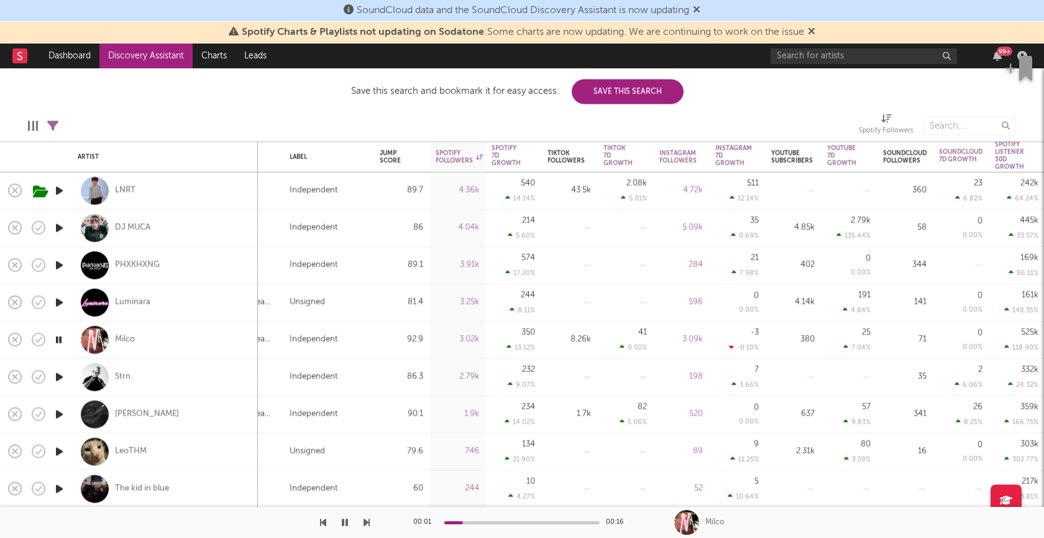
click at [58, 413] on icon "button" at bounding box center [59, 415] width 13 height 16
click at [61, 452] on icon "button" at bounding box center [59, 452] width 13 height 16
click at [513, 523] on div at bounding box center [521, 522] width 155 height 3
click at [59, 488] on icon "button" at bounding box center [59, 490] width 13 height 16
click at [497, 521] on div at bounding box center [521, 522] width 155 height 3
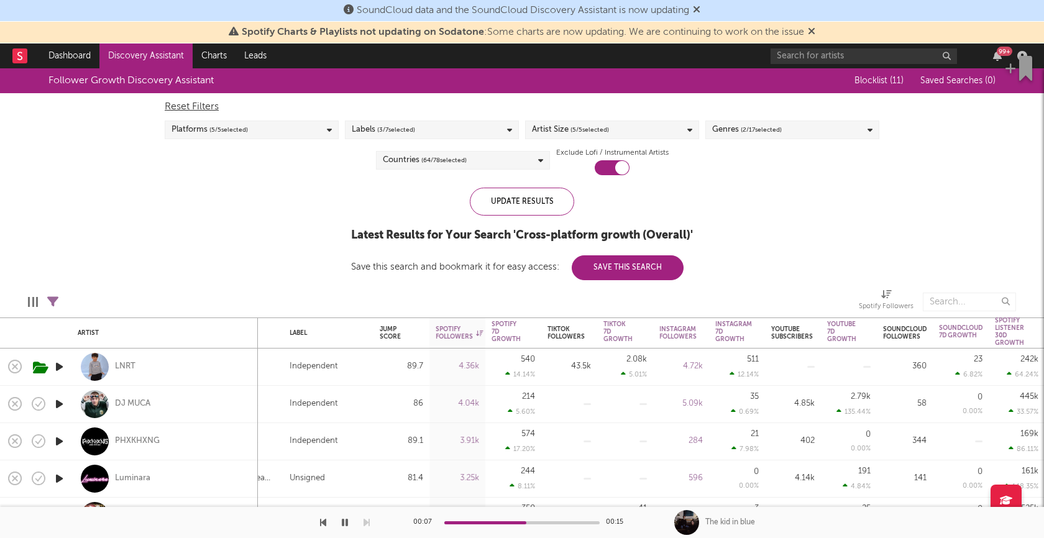
click at [52, 303] on icon at bounding box center [52, 301] width 11 height 11
select select "or"
select select "max"
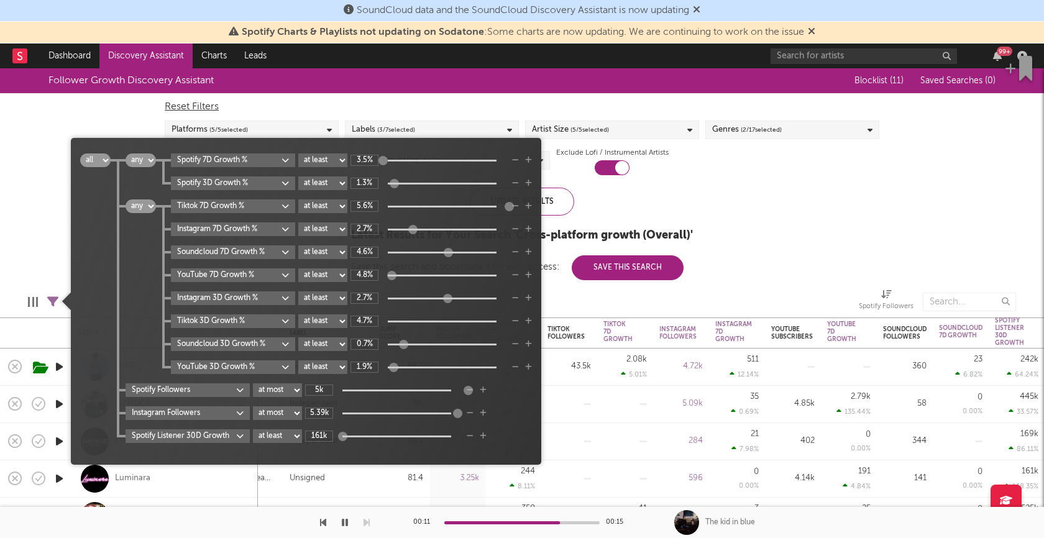
drag, startPoint x: 334, startPoint y: 436, endPoint x: 316, endPoint y: 437, distance: 18.1
click at [316, 437] on div "161k" at bounding box center [382, 436] width 155 height 11
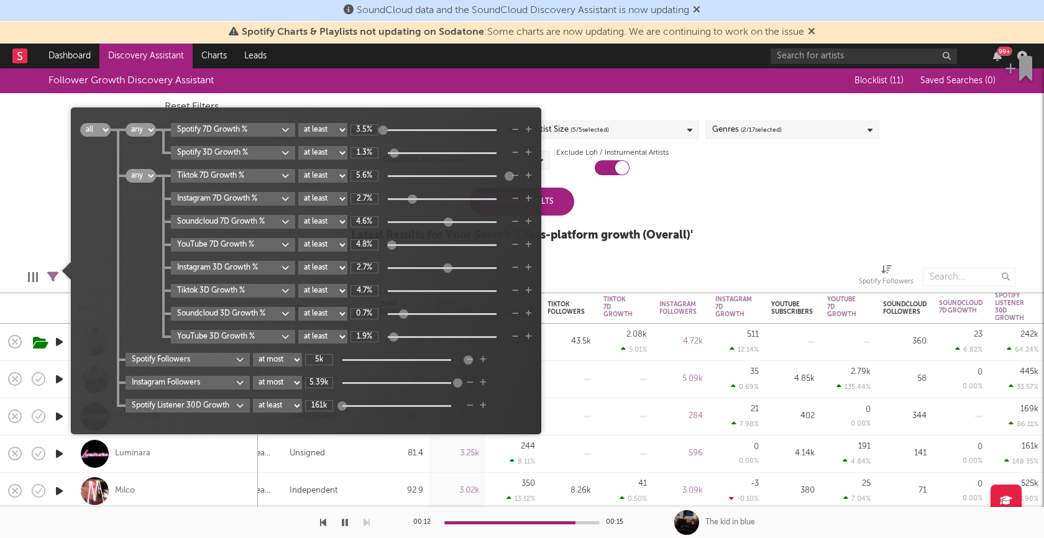
click at [242, 404] on body "SoundCloud data and the SoundCloud Discovery Assistant is now updating Spotify …" at bounding box center [522, 269] width 1044 height 538
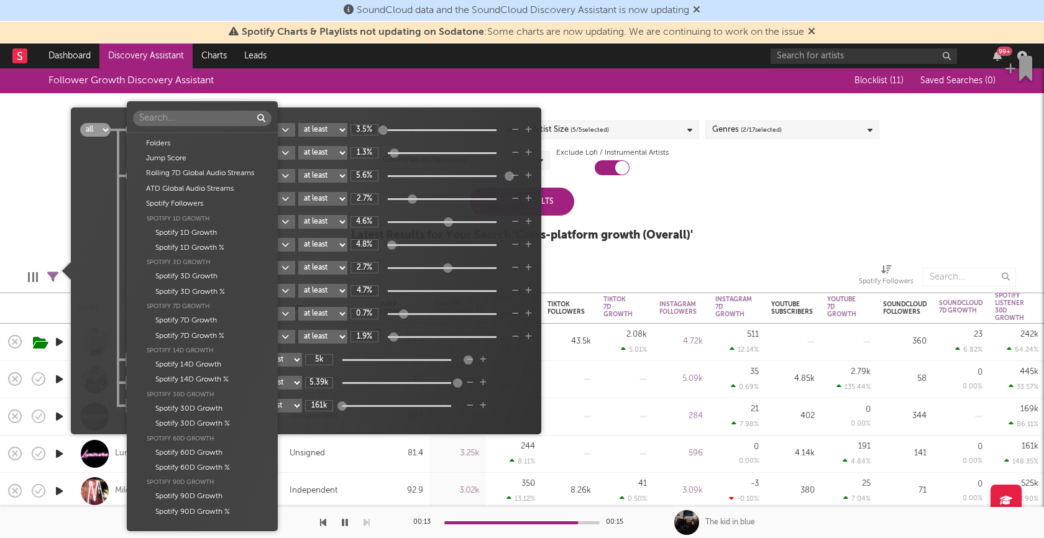
scroll to position [1925, 0]
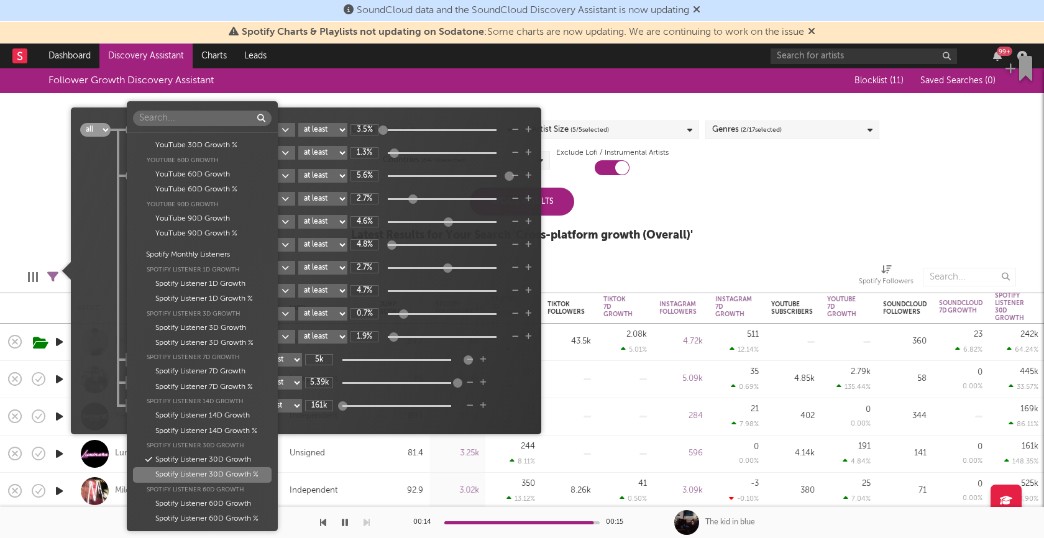
click at [233, 475] on div "Spotify Listener 30D Growth %" at bounding box center [202, 474] width 139 height 15
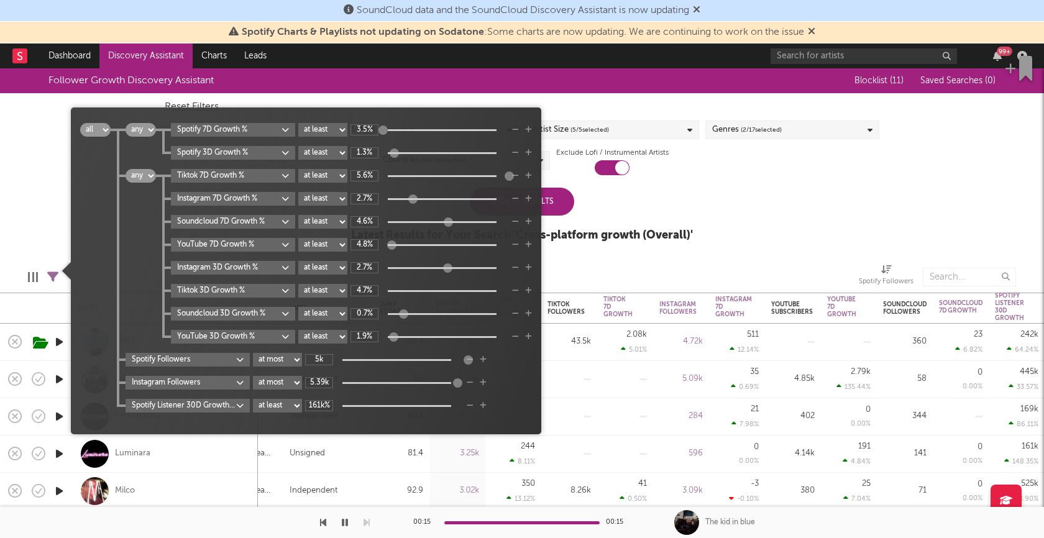
click at [350, 406] on div "161k%" at bounding box center [382, 405] width 155 height 11
click at [294, 409] on select "at least at most between" at bounding box center [277, 406] width 49 height 14
click at [322, 405] on input "161k%" at bounding box center [319, 405] width 28 height 11
click at [326, 405] on input "161k%" at bounding box center [319, 405] width 28 height 11
click at [444, 425] on div "all any all any Spotify 7D Growth % at least at most between 3.5% Spotify 3D Gr…" at bounding box center [306, 275] width 452 height 305
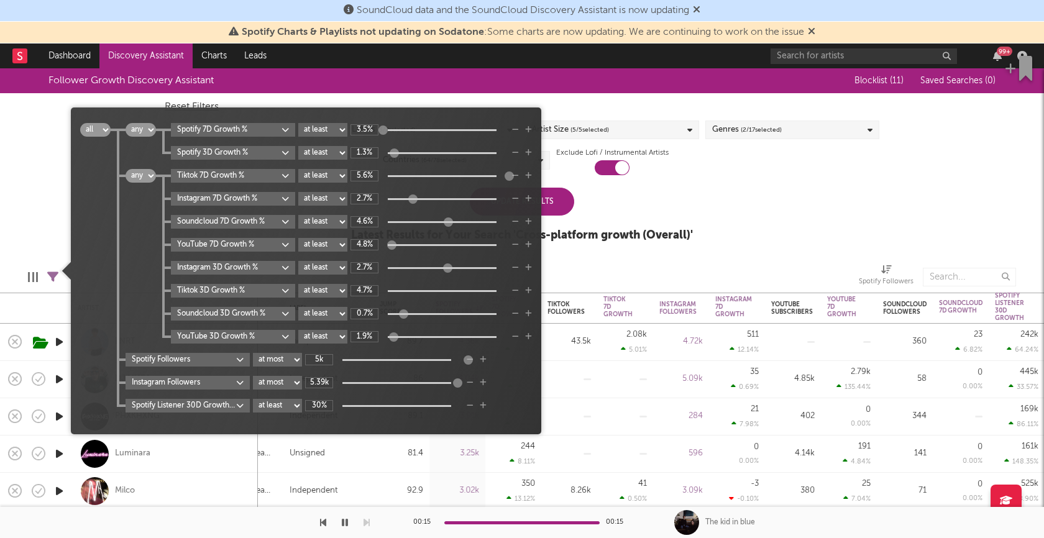
type input "30%"
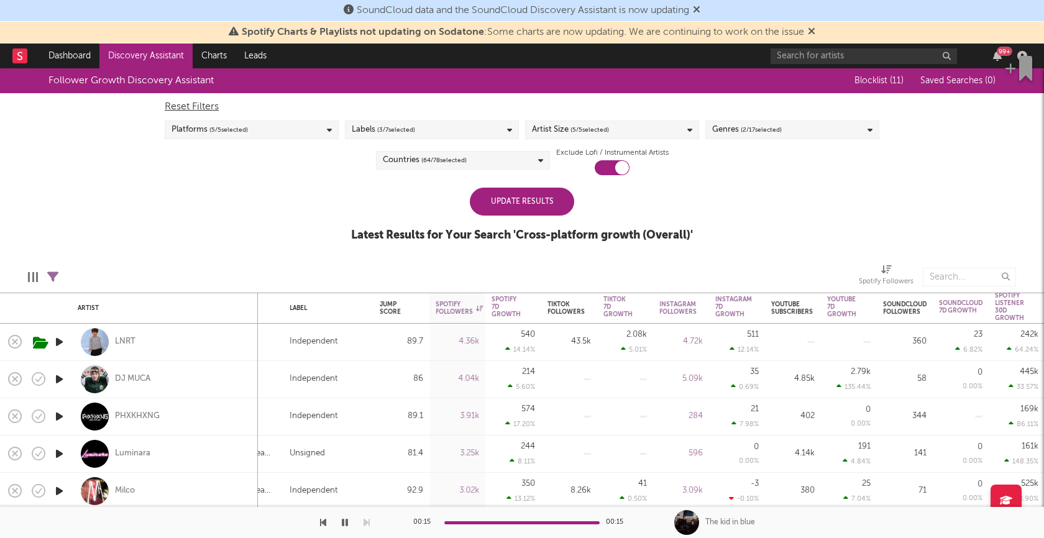
click at [562, 203] on div "Update Results" at bounding box center [522, 202] width 104 height 28
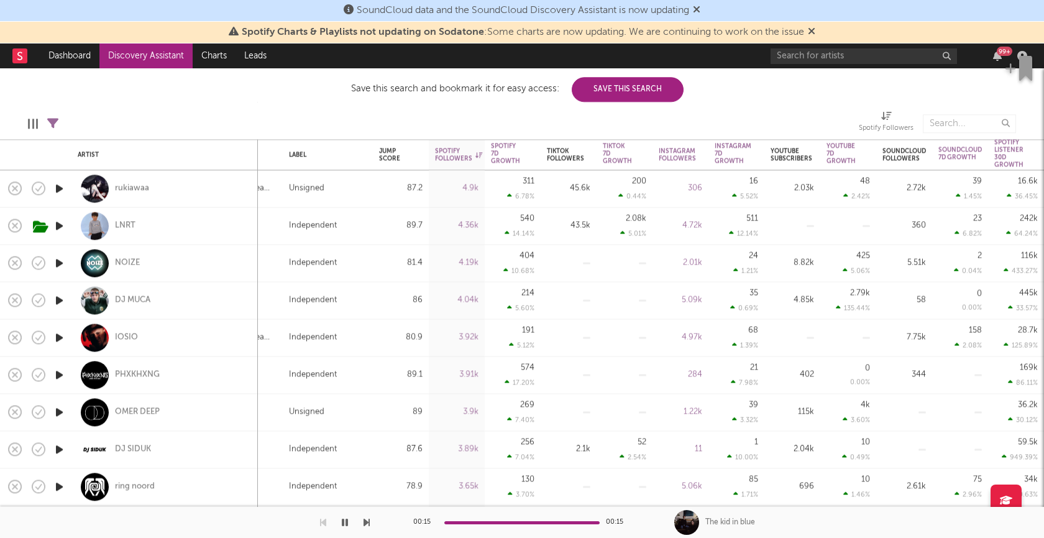
click at [29, 120] on div at bounding box center [29, 124] width 2 height 10
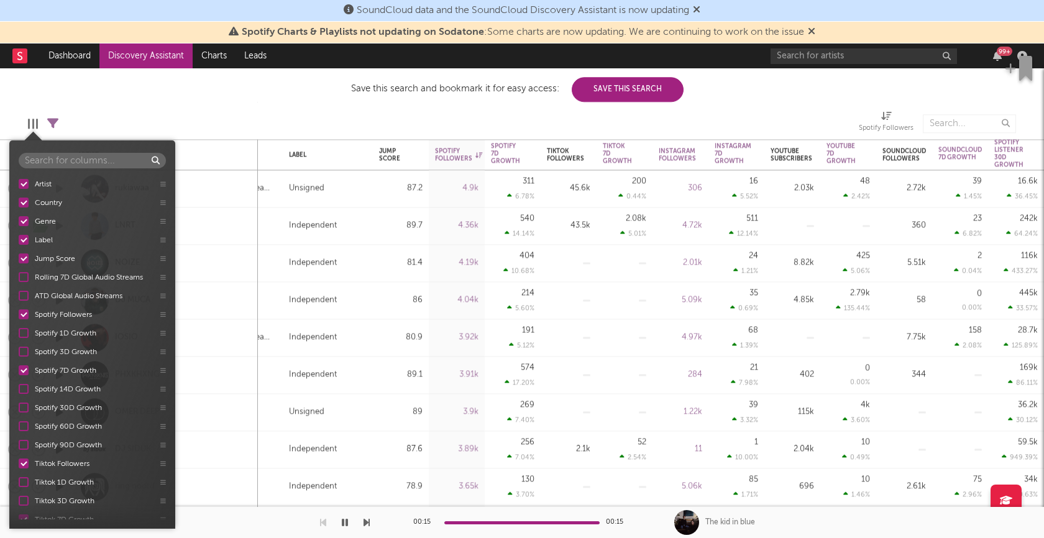
click at [25, 369] on div at bounding box center [24, 370] width 10 height 10
click at [19, 369] on input "Spotify 7D Growth" at bounding box center [19, 370] width 0 height 12
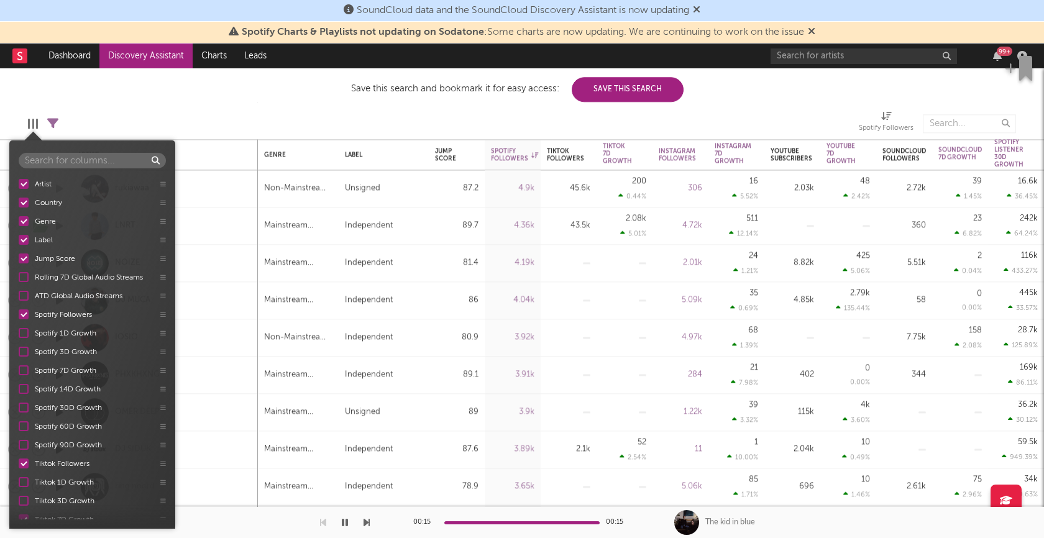
click at [25, 369] on div at bounding box center [24, 370] width 10 height 10
click at [19, 369] on input "Spotify 7D Growth" at bounding box center [19, 370] width 0 height 12
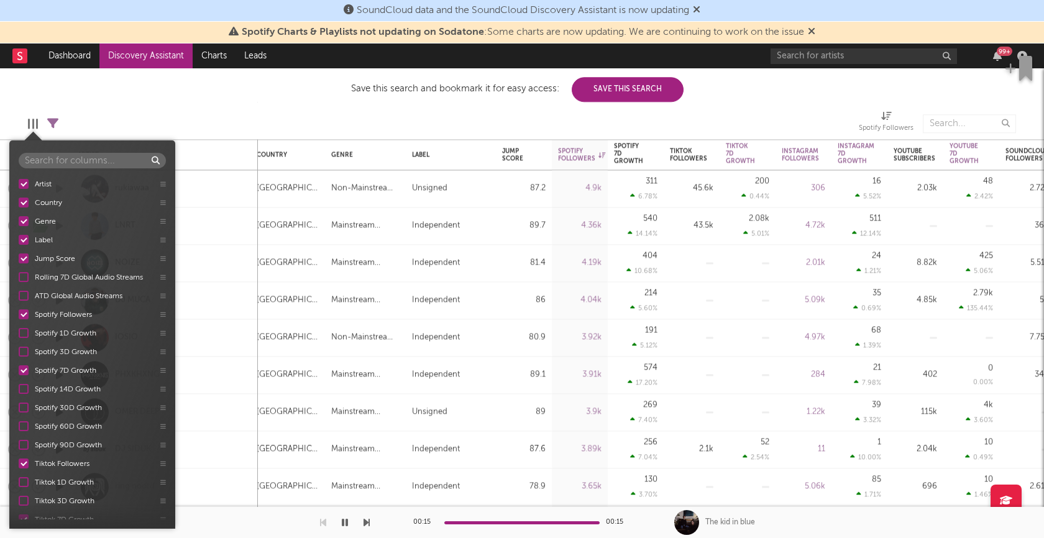
click at [322, 122] on div at bounding box center [259, 123] width 382 height 31
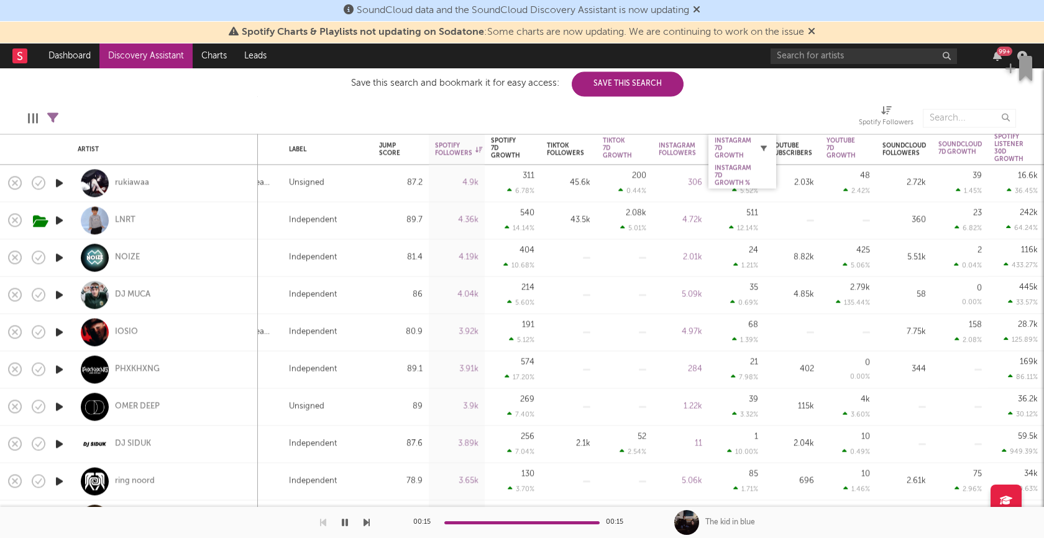
click at [764, 149] on icon "button" at bounding box center [764, 148] width 6 height 6
select select "or"
select select "max"
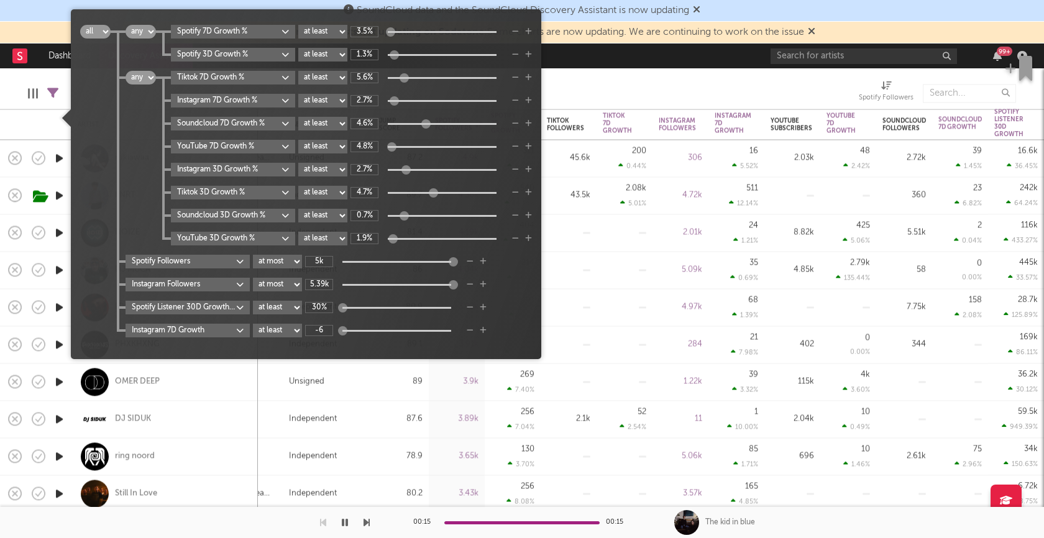
click at [296, 330] on select "at least at most between" at bounding box center [277, 331] width 49 height 14
click at [254, 324] on select "at least at most between" at bounding box center [277, 331] width 49 height 14
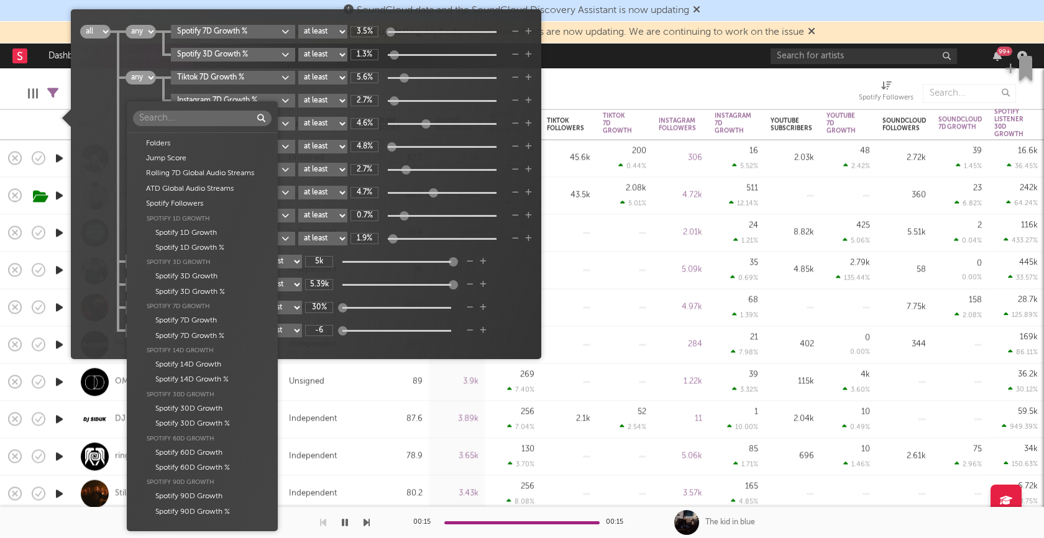
click at [219, 335] on body "SoundCloud data and the SoundCloud Discovery Assistant is now updating Spotify …" at bounding box center [522, 269] width 1044 height 538
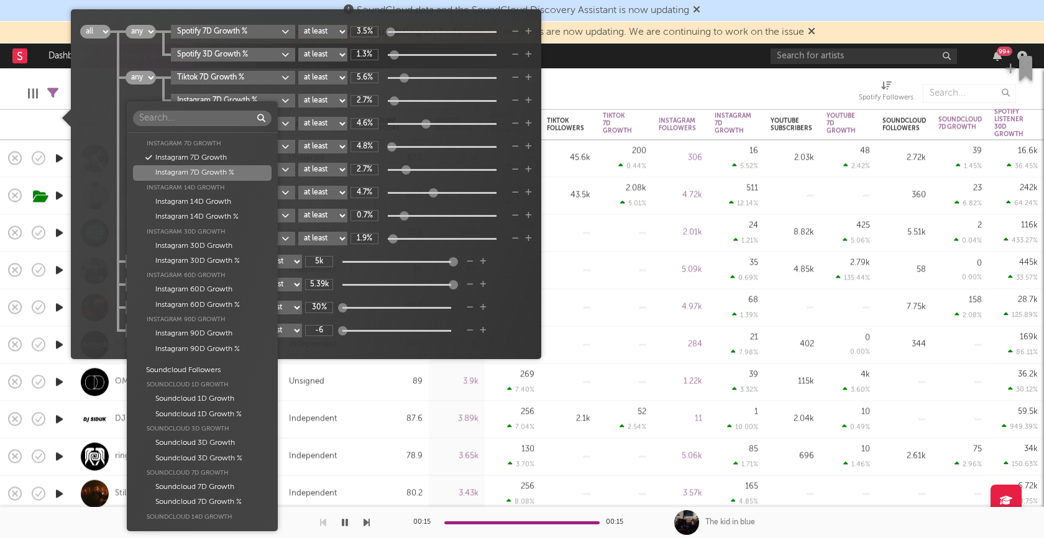
click at [218, 176] on div "Instagram 7D Growth %" at bounding box center [202, 172] width 139 height 15
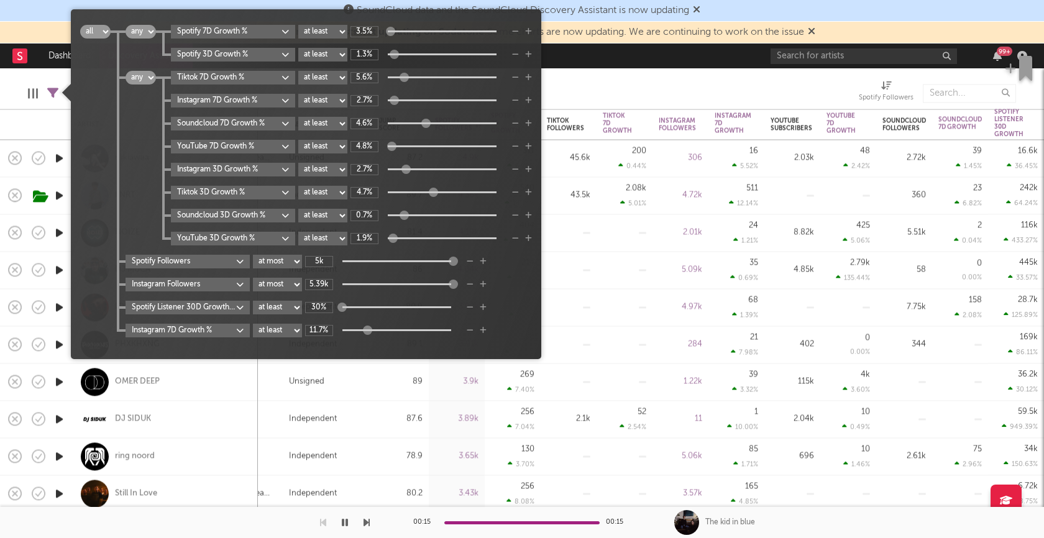
type input "12%"
drag, startPoint x: 345, startPoint y: 329, endPoint x: 371, endPoint y: 329, distance: 26.1
click at [371, 329] on div at bounding box center [368, 330] width 9 height 9
click at [470, 306] on icon "button" at bounding box center [470, 307] width 7 height 7
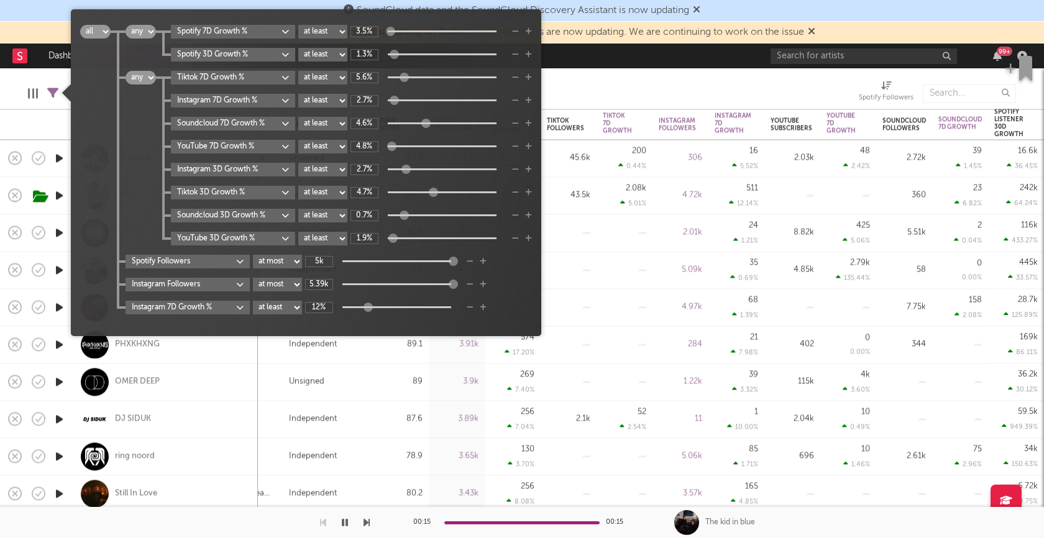
click at [627, 86] on div at bounding box center [659, 93] width 382 height 31
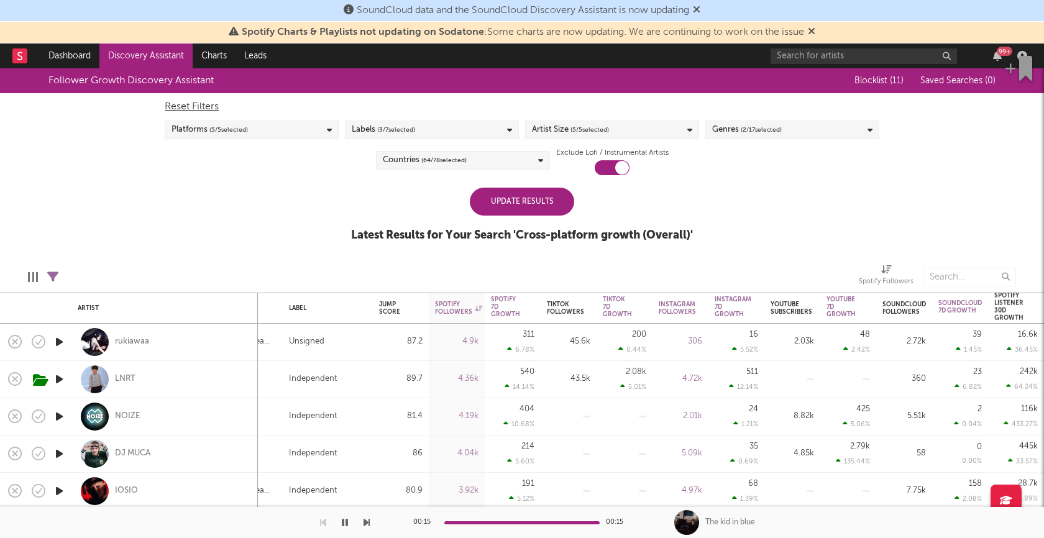
click at [511, 188] on div "Update Results" at bounding box center [522, 202] width 104 height 28
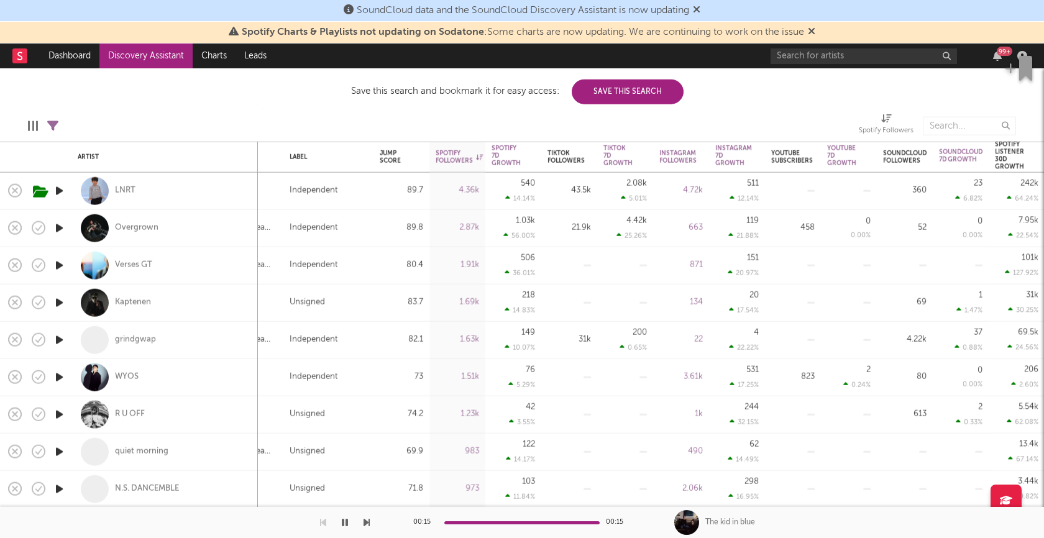
click at [55, 221] on icon "button" at bounding box center [59, 229] width 13 height 16
click at [55, 263] on icon "button" at bounding box center [59, 266] width 13 height 16
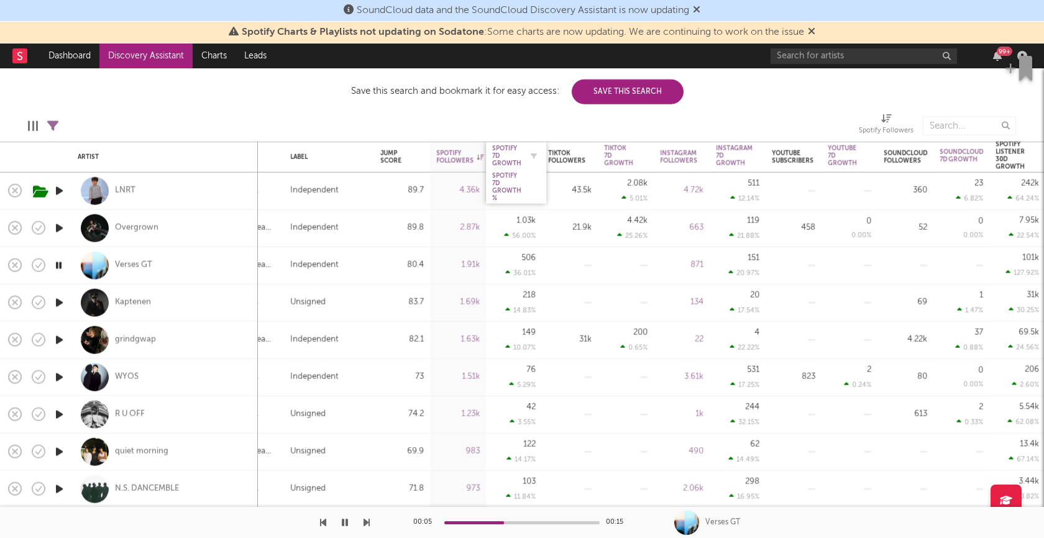
click at [502, 155] on div "Spotify 7D Growth" at bounding box center [506, 156] width 29 height 22
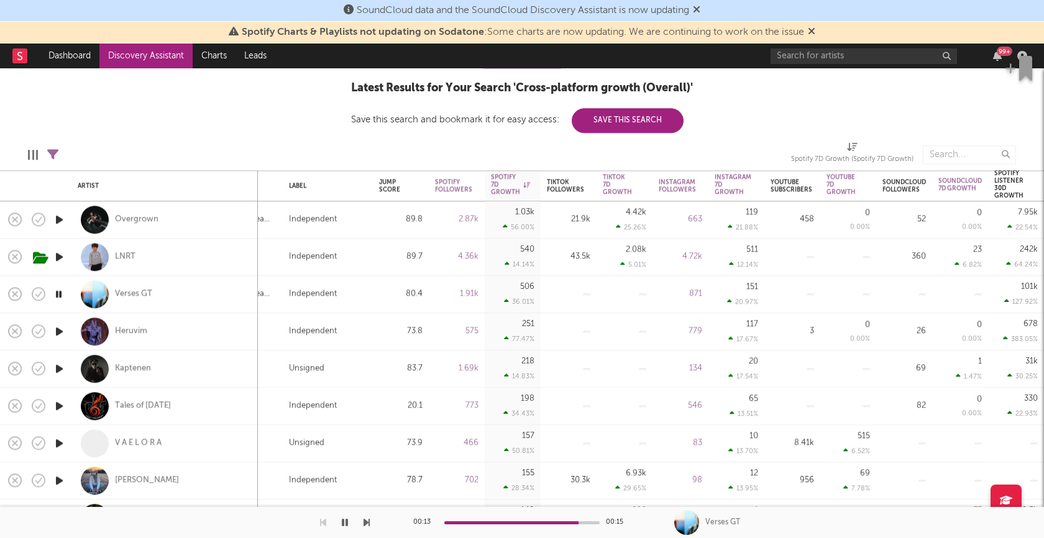
click at [63, 331] on icon "button" at bounding box center [59, 332] width 13 height 16
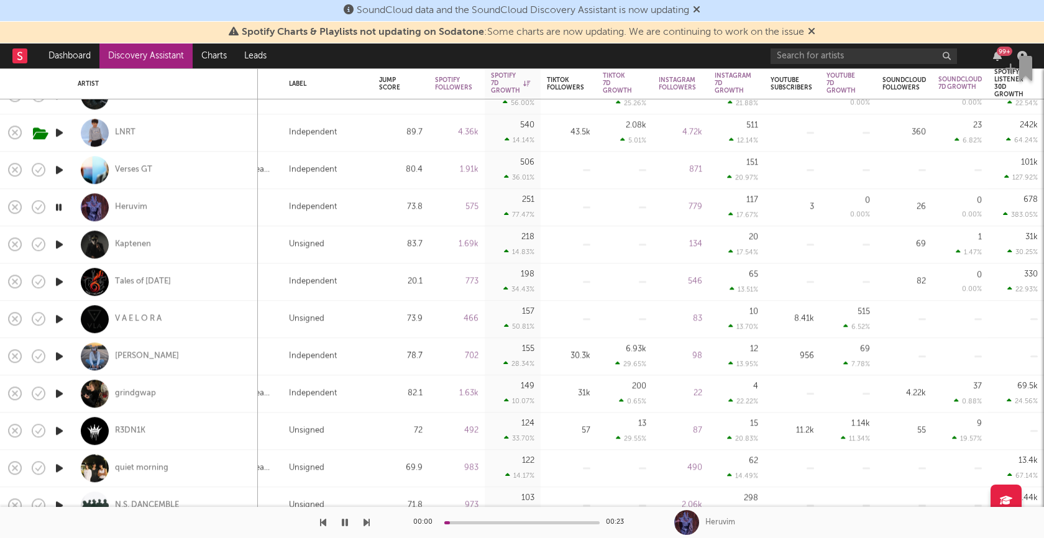
click at [58, 241] on icon "button" at bounding box center [59, 245] width 13 height 16
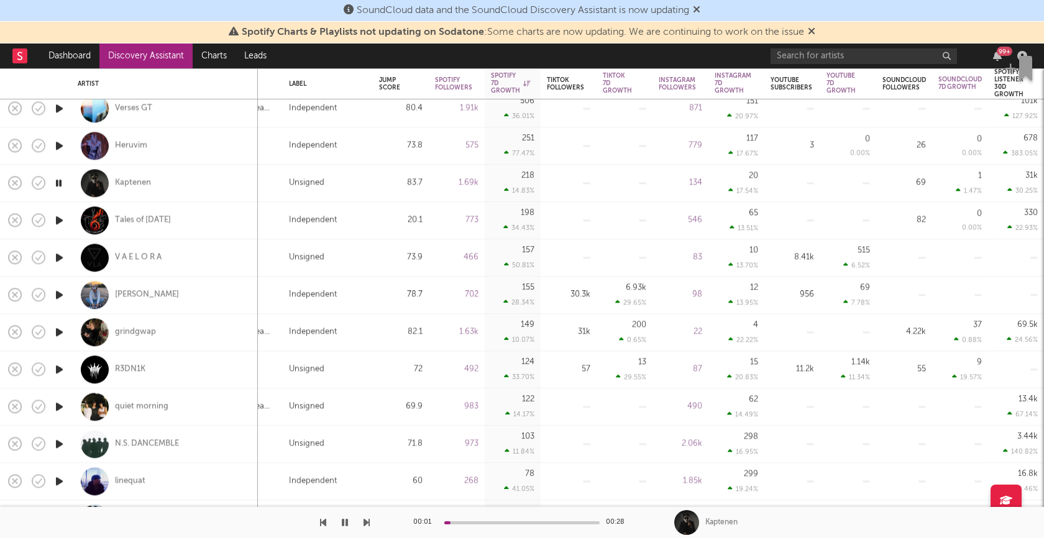
click at [60, 218] on icon "button" at bounding box center [59, 221] width 13 height 16
click at [58, 259] on icon "button" at bounding box center [59, 258] width 13 height 16
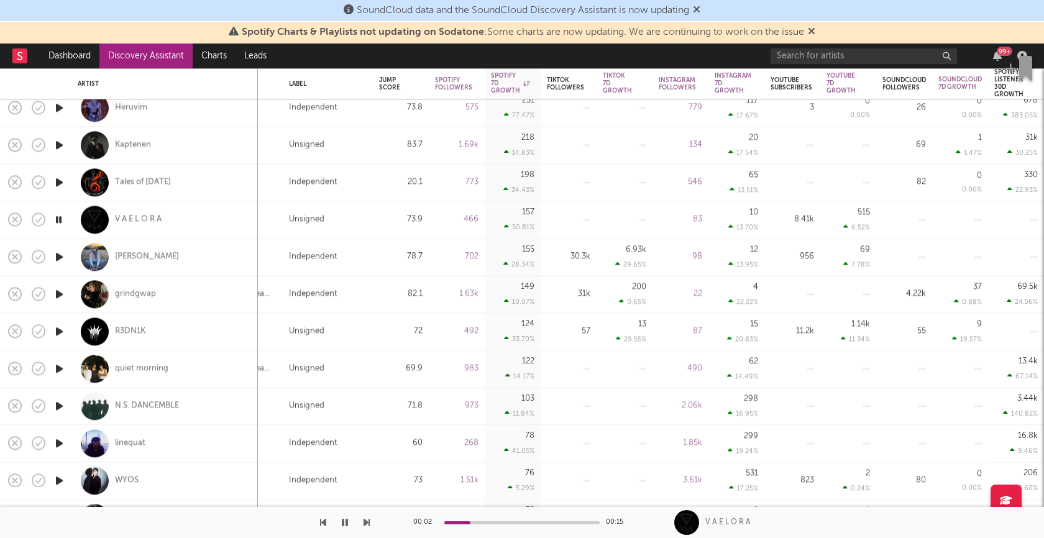
click at [59, 254] on icon "button" at bounding box center [59, 257] width 13 height 16
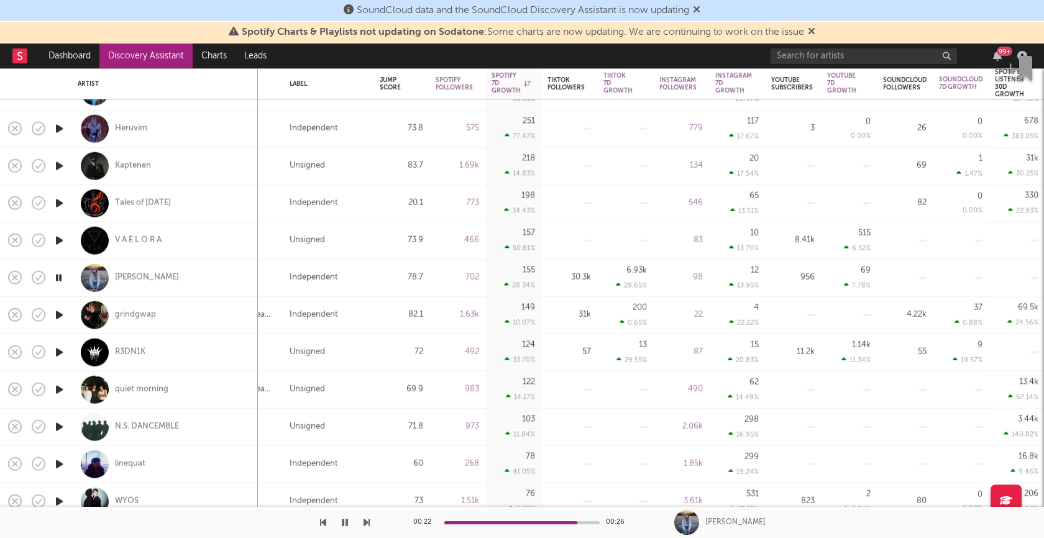
click at [345, 523] on icon "button" at bounding box center [345, 523] width 6 height 10
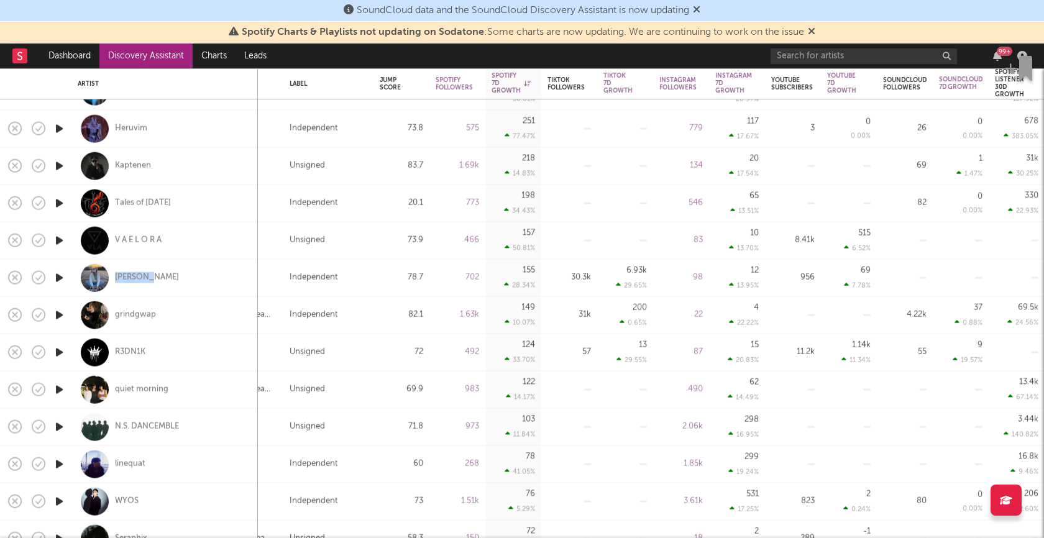
click at [57, 314] on icon "button" at bounding box center [59, 316] width 13 height 16
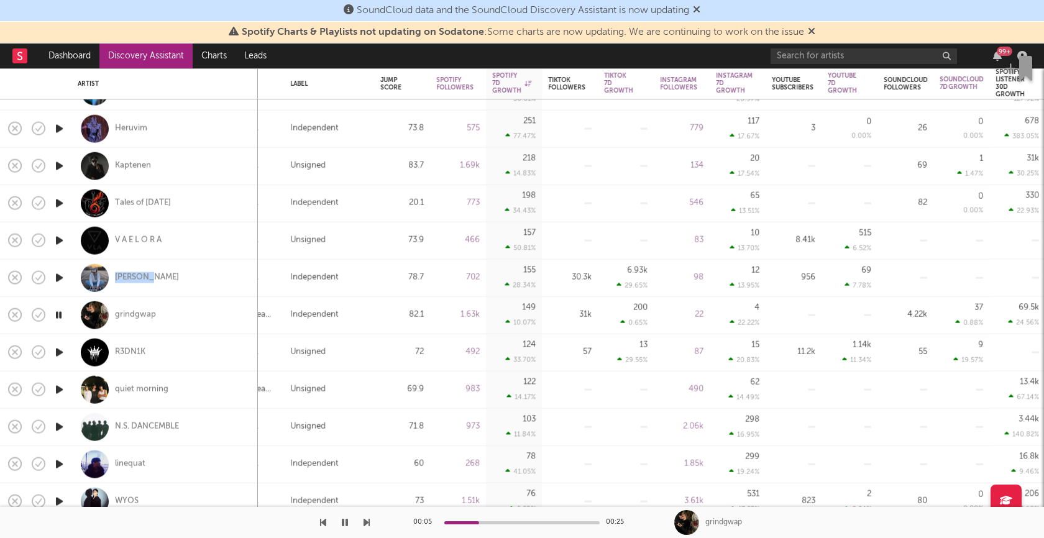
click at [59, 353] on icon "button" at bounding box center [59, 353] width 13 height 16
click at [60, 390] on icon "button" at bounding box center [59, 390] width 13 height 16
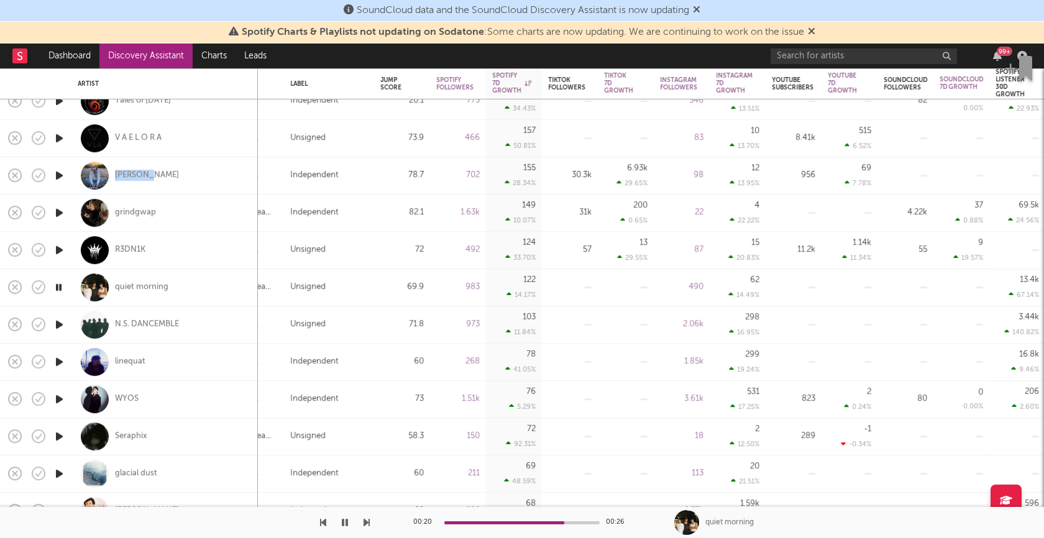
click at [62, 321] on icon "button" at bounding box center [59, 325] width 13 height 16
click at [55, 360] on icon "button" at bounding box center [59, 362] width 13 height 16
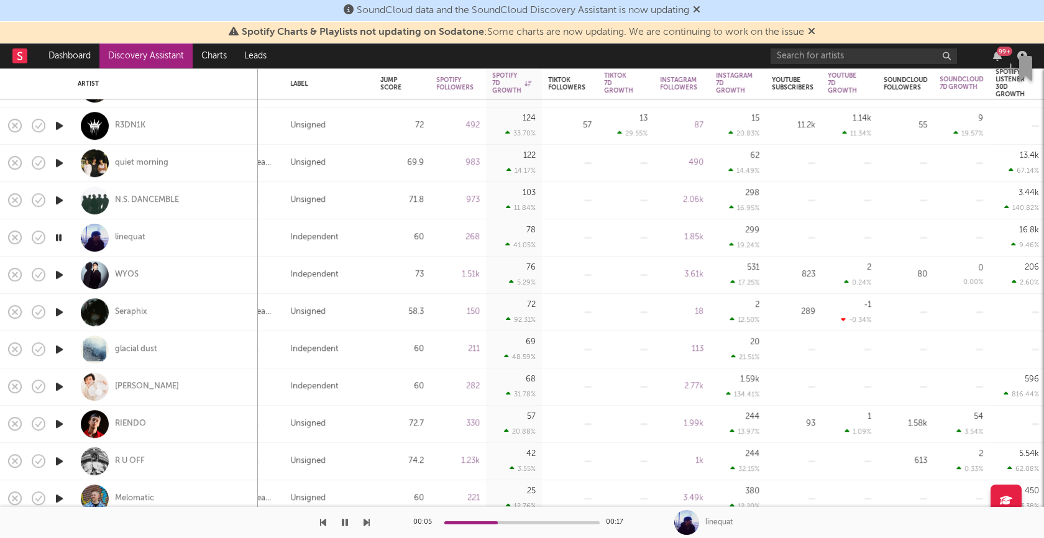
click at [60, 273] on icon "button" at bounding box center [59, 275] width 13 height 16
click at [267, 86] on div "Genre" at bounding box center [241, 83] width 62 height 7
click at [59, 313] on icon "button" at bounding box center [59, 313] width 13 height 16
click at [58, 347] on icon "button" at bounding box center [59, 350] width 13 height 16
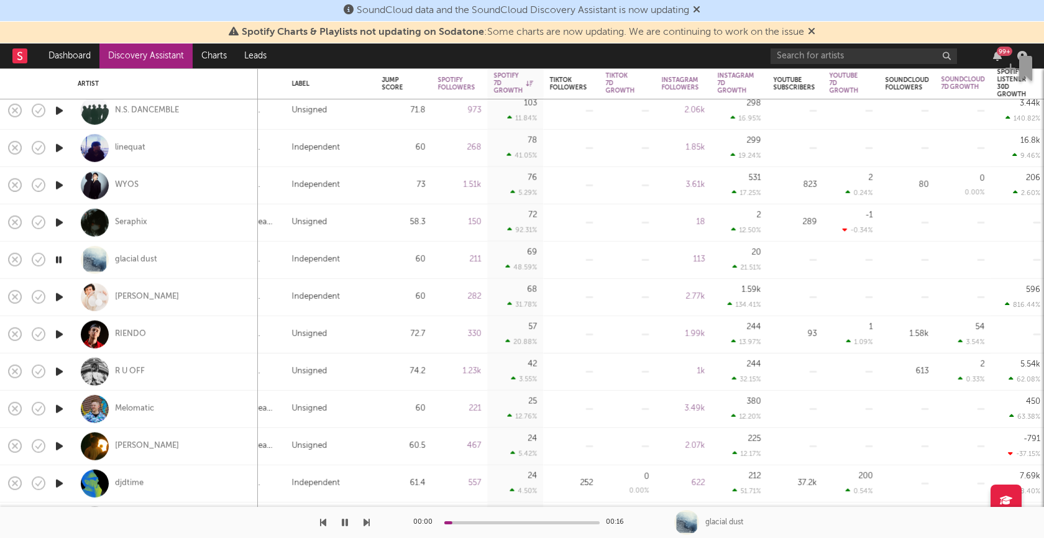
click at [58, 295] on icon "button" at bounding box center [59, 298] width 13 height 16
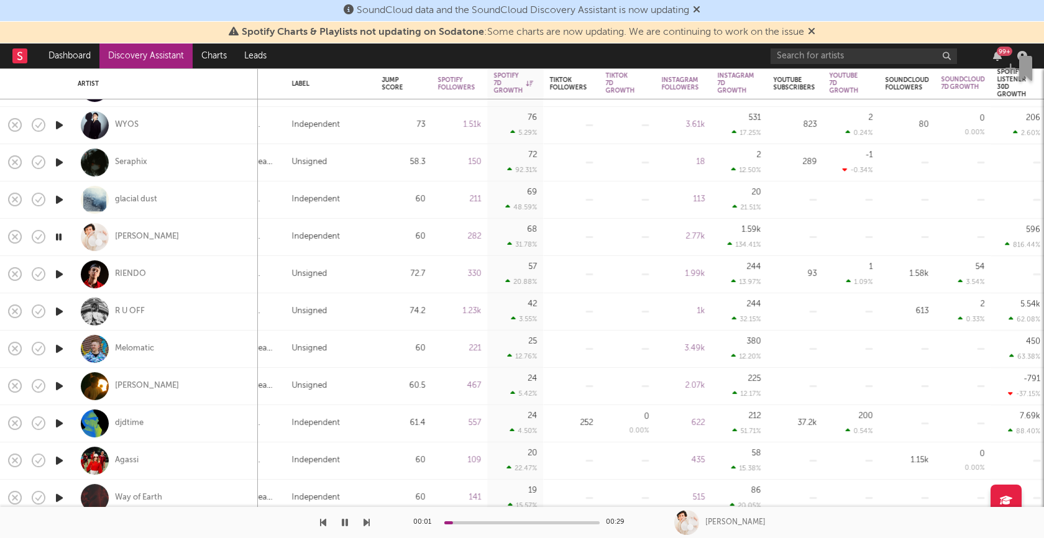
click at [59, 272] on icon "button" at bounding box center [59, 275] width 13 height 16
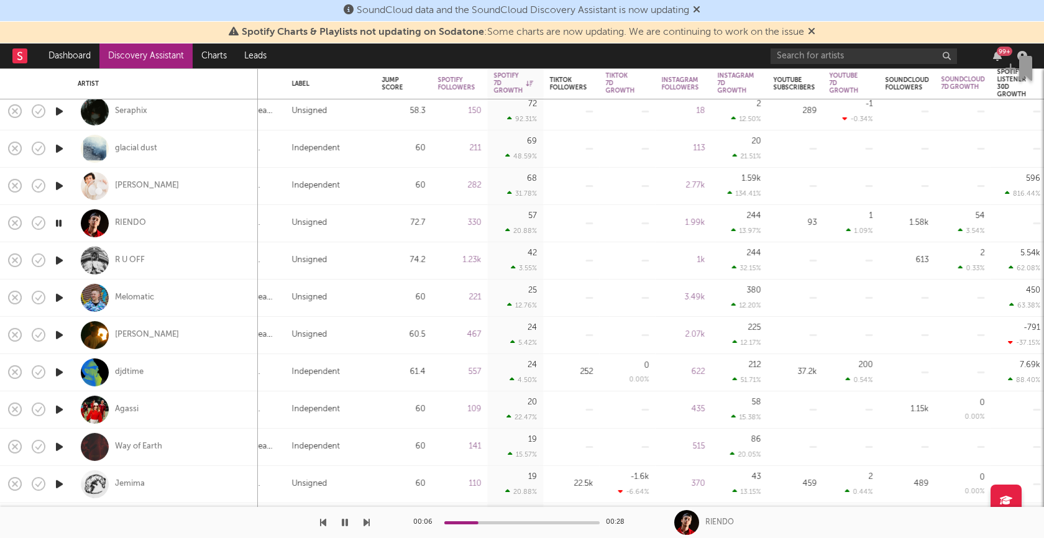
click at [59, 257] on icon "button" at bounding box center [59, 261] width 13 height 16
click at [506, 81] on div "Spotify 7D Growth" at bounding box center [512, 83] width 39 height 22
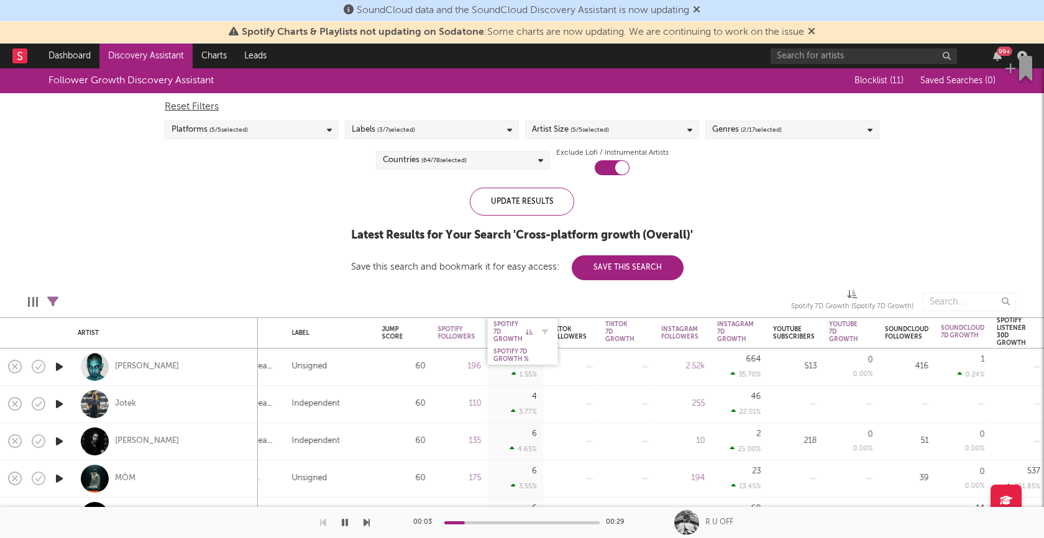
click at [499, 335] on div "Spotify 7D Growth" at bounding box center [512, 332] width 39 height 22
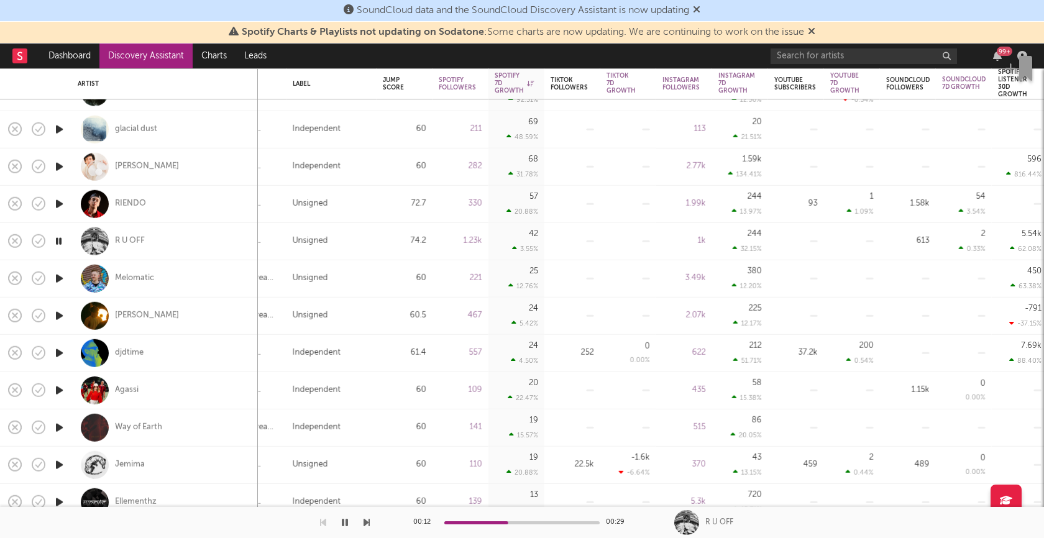
click at [57, 273] on icon "button" at bounding box center [59, 279] width 13 height 16
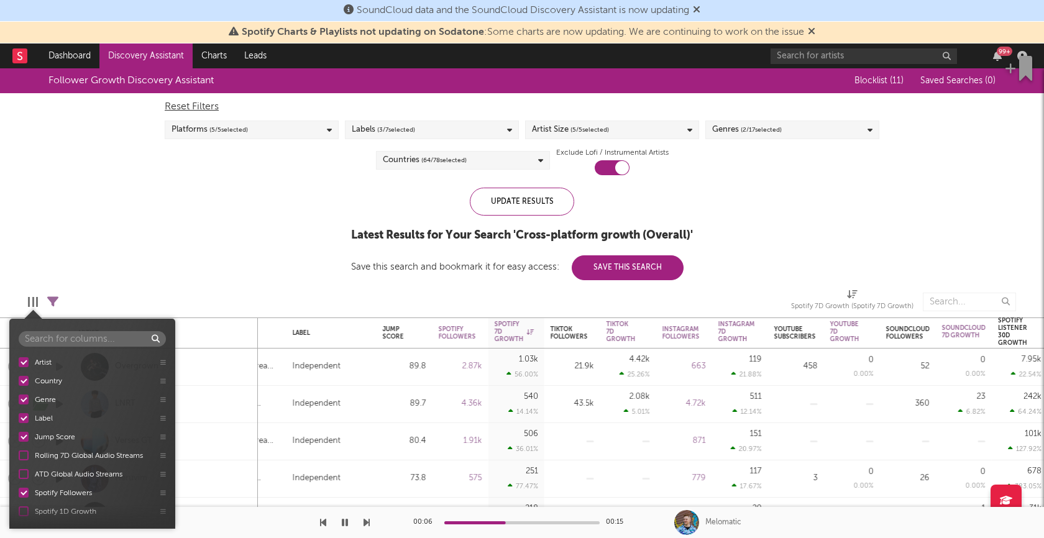
click at [33, 306] on div at bounding box center [33, 302] width 2 height 10
click at [162, 422] on icon at bounding box center [163, 421] width 6 height 6
click at [165, 421] on icon at bounding box center [163, 421] width 6 height 6
click at [162, 421] on div "Artist Country Genre Label Jump Score Rolling 7D Global Audio Streams ATD Globa…" at bounding box center [92, 436] width 166 height 167
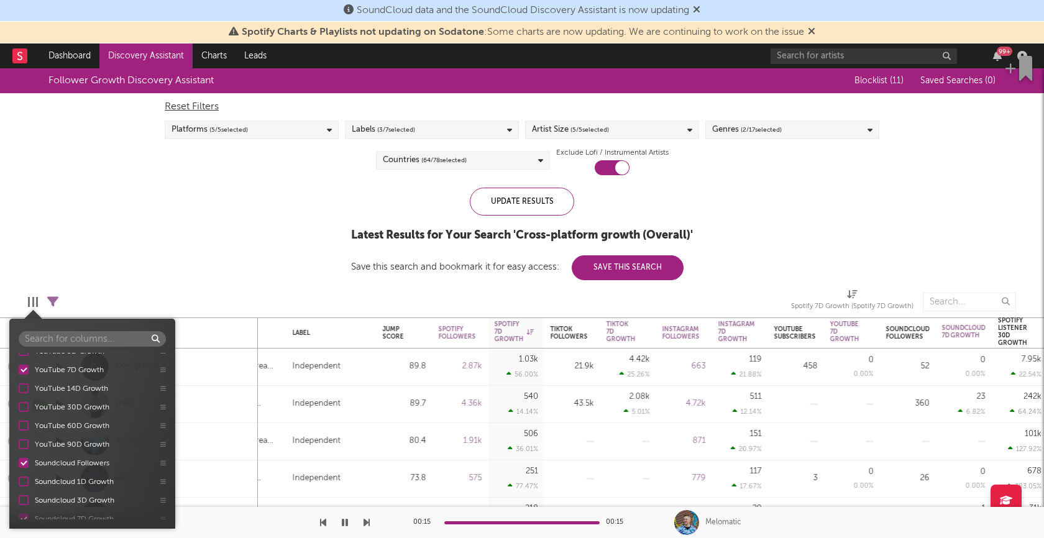
scroll to position [749, 0]
click at [203, 257] on div "Follower Growth Discovery Assistant Blocklist ( 11 ) Saved Searches ( 0 ) Reset…" at bounding box center [522, 174] width 1044 height 212
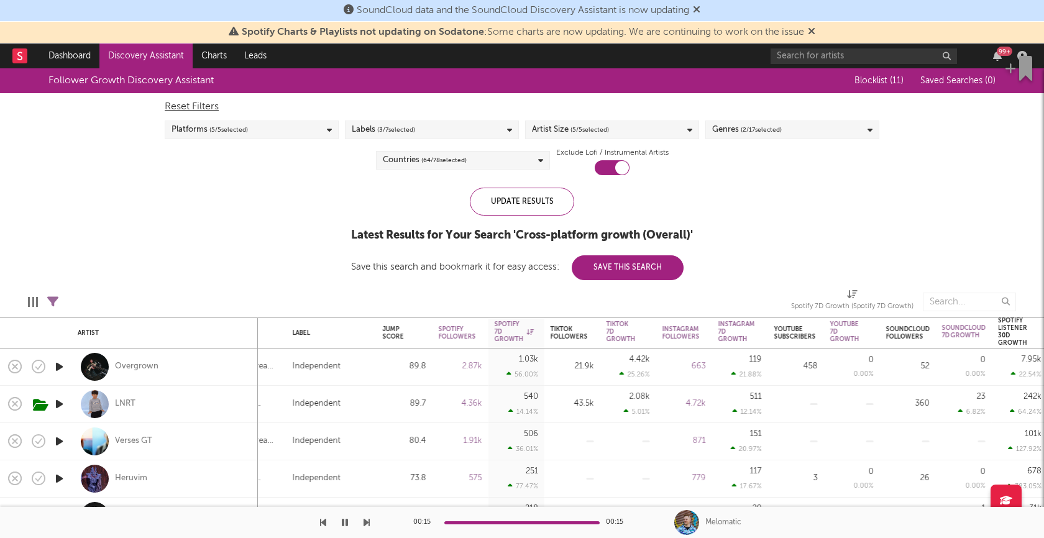
select select "or"
select select "max"
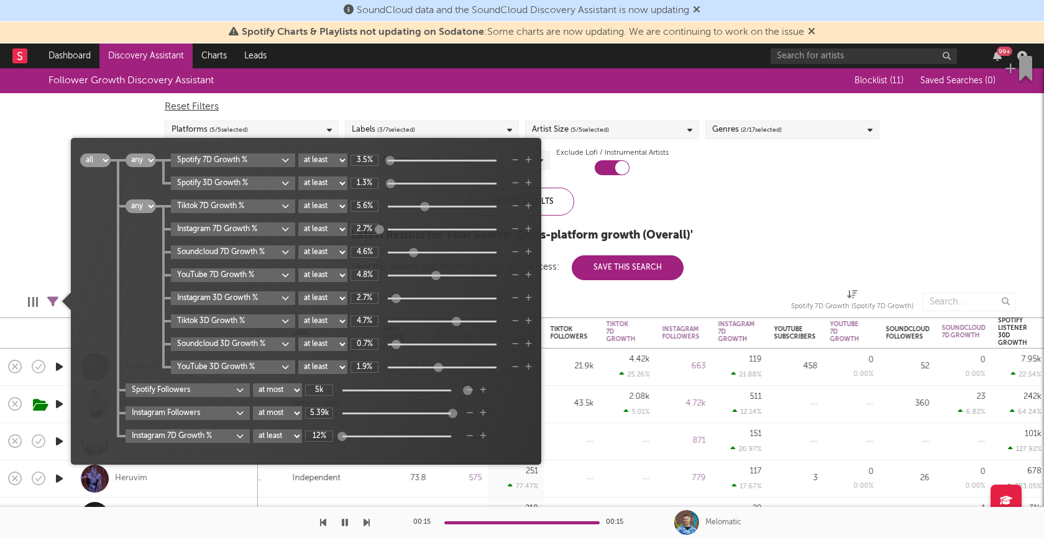
click at [51, 298] on icon at bounding box center [52, 301] width 11 height 11
click at [780, 231] on div "Follower Growth Discovery Assistant Blocklist ( 11 ) Saved Searches ( 0 ) Reset…" at bounding box center [522, 174] width 1044 height 212
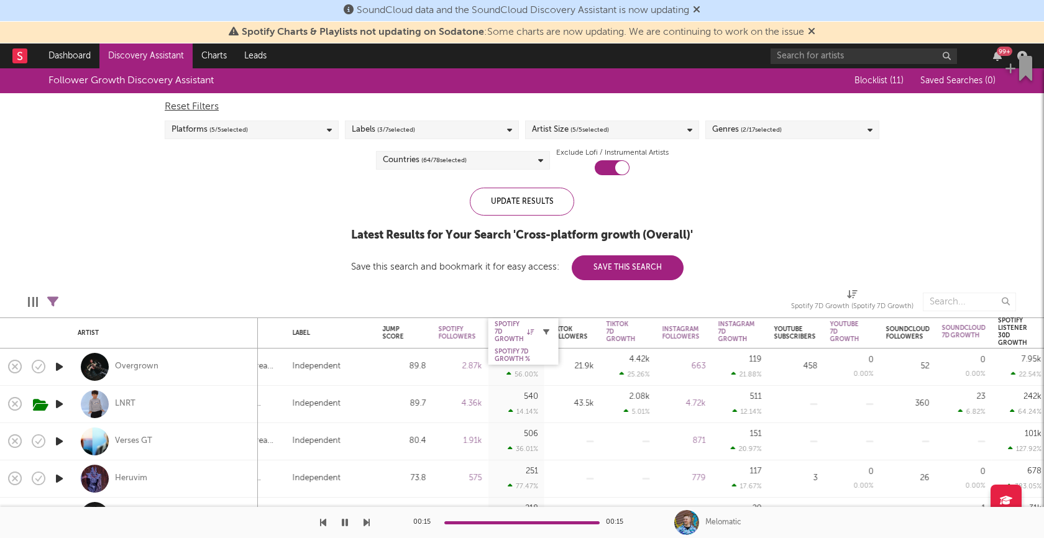
click at [547, 329] on icon "button" at bounding box center [546, 332] width 6 height 6
select select "or"
select select "max"
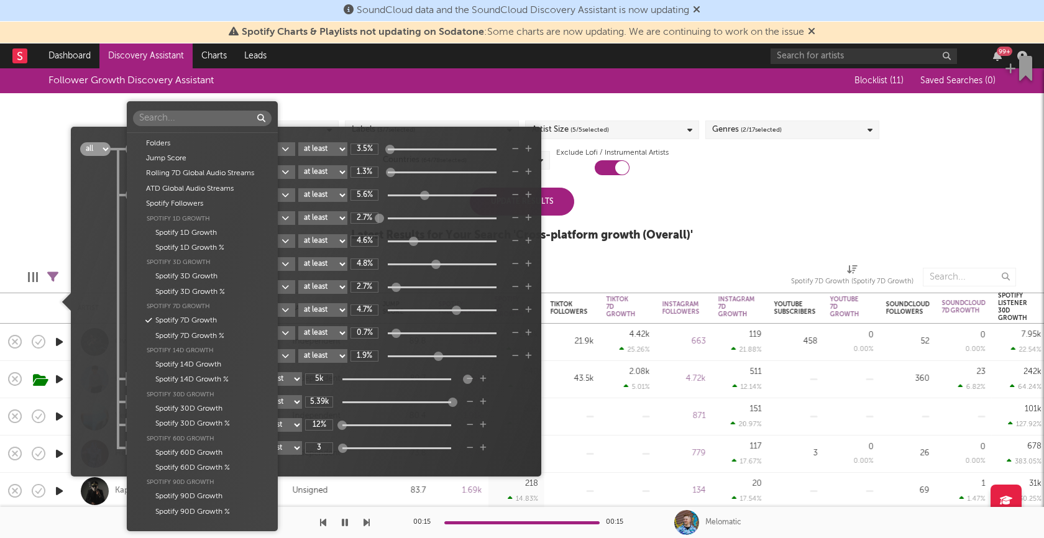
click at [245, 447] on body "SoundCloud data and the SoundCloud Discovery Assistant is now updating Spotify …" at bounding box center [522, 269] width 1044 height 538
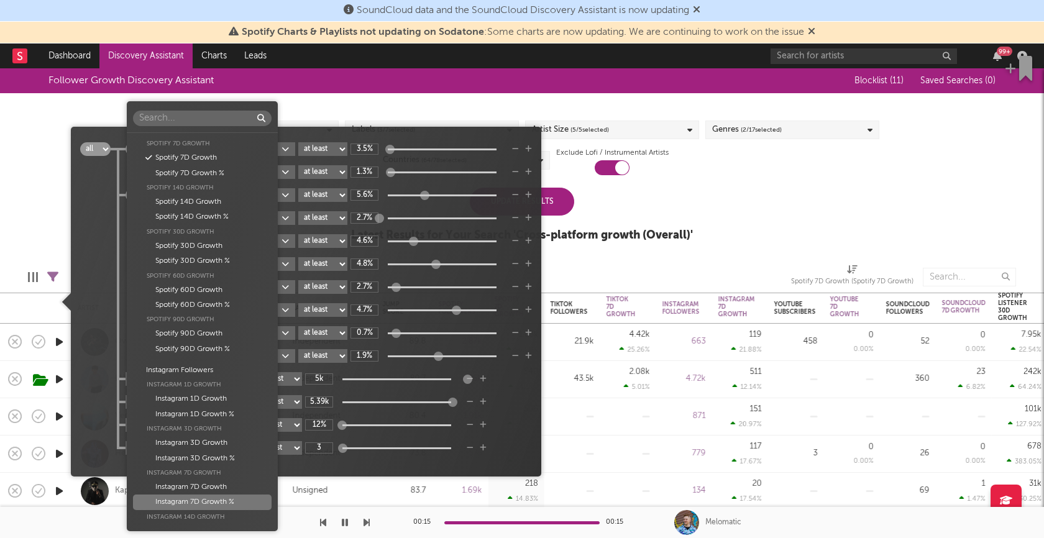
click at [227, 499] on div "Instagram 7D Growth %" at bounding box center [202, 502] width 139 height 15
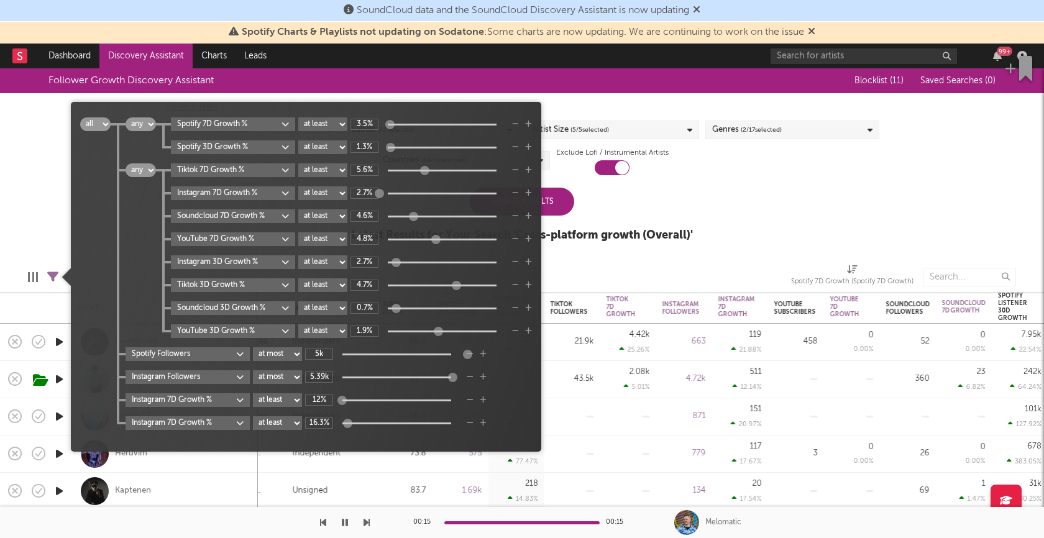
type input "15.6%"
drag, startPoint x: 337, startPoint y: 423, endPoint x: 349, endPoint y: 424, distance: 11.2
click at [349, 424] on div at bounding box center [345, 422] width 9 height 9
click at [39, 207] on div "Follower Growth Discovery Assistant Blocklist ( 11 ) Saved Searches ( 0 ) Reset…" at bounding box center [522, 161] width 1044 height 187
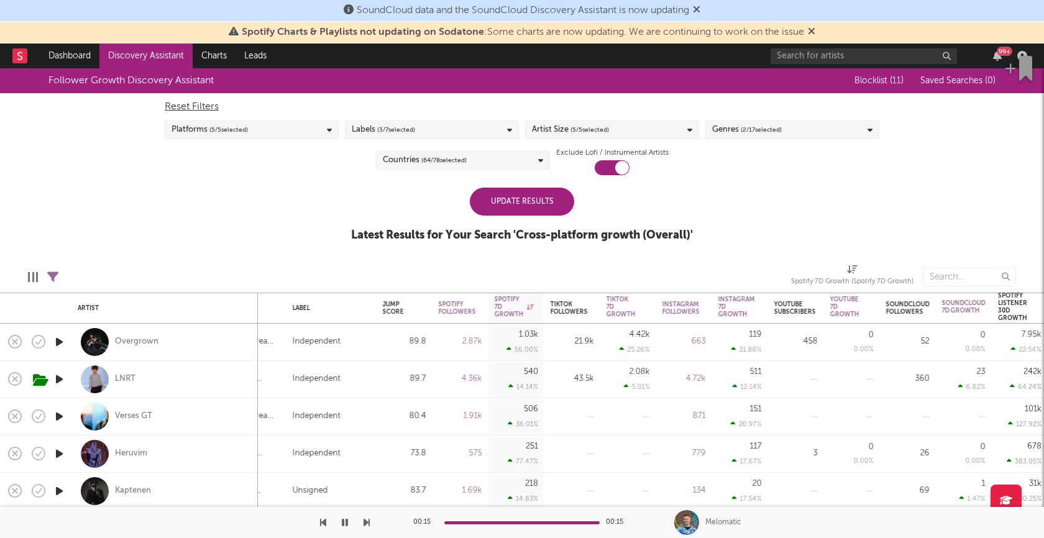
click at [485, 209] on div "Update Results" at bounding box center [522, 202] width 104 height 28
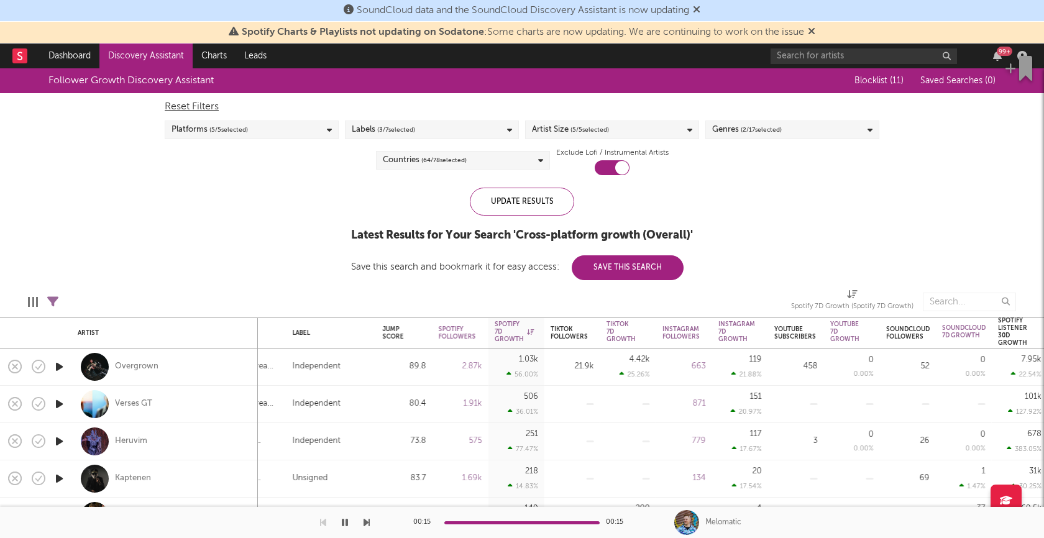
click at [55, 298] on icon at bounding box center [52, 301] width 11 height 11
select select "or"
select select "max"
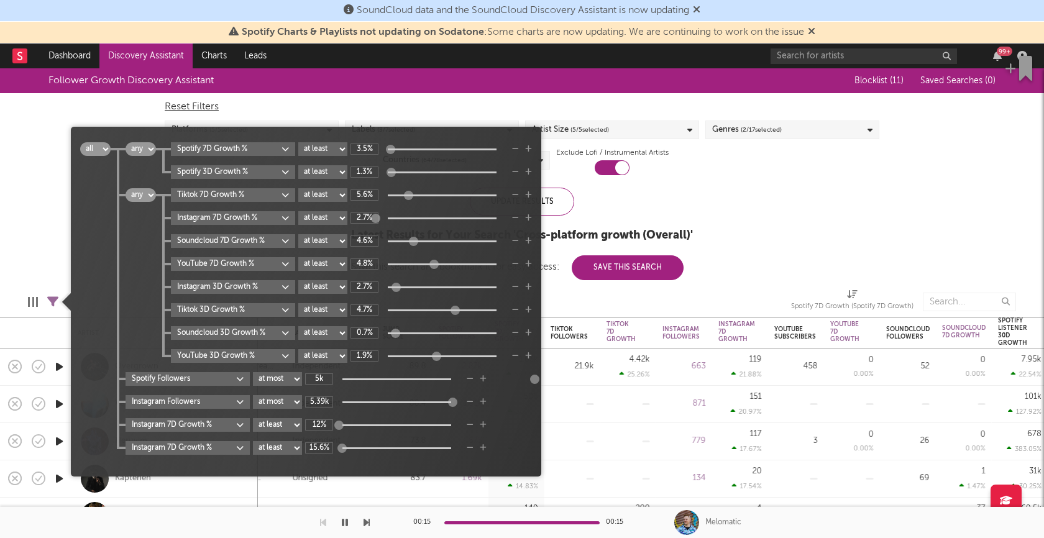
click at [473, 425] on icon "button" at bounding box center [470, 424] width 7 height 7
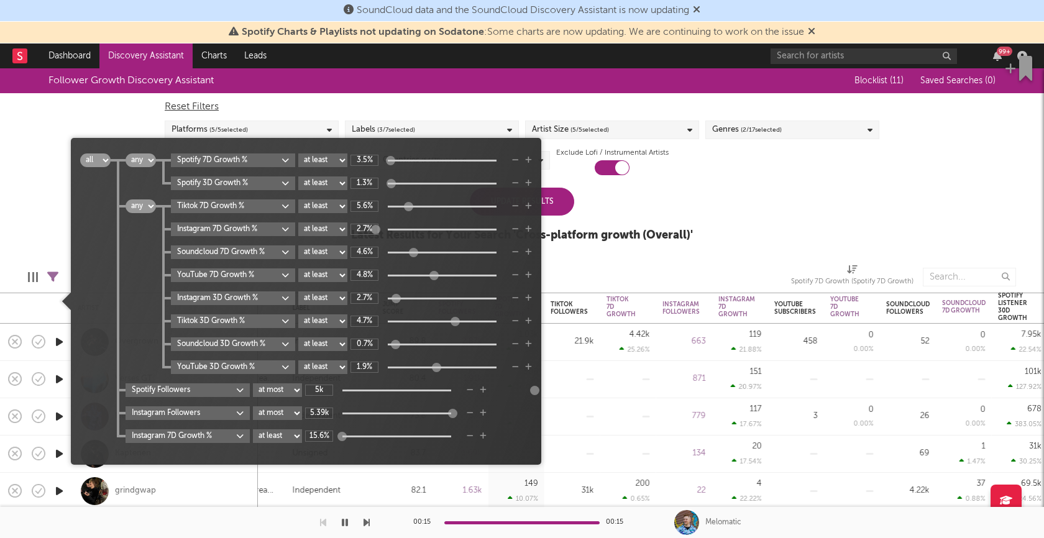
click at [616, 268] on div at bounding box center [608, 277] width 348 height 31
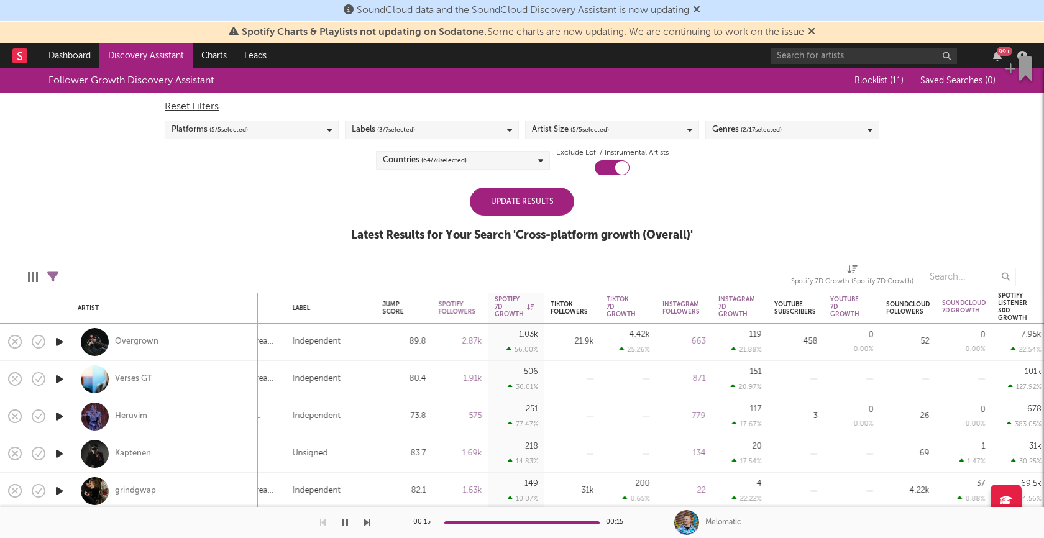
click at [530, 208] on div "Update Results" at bounding box center [522, 202] width 104 height 28
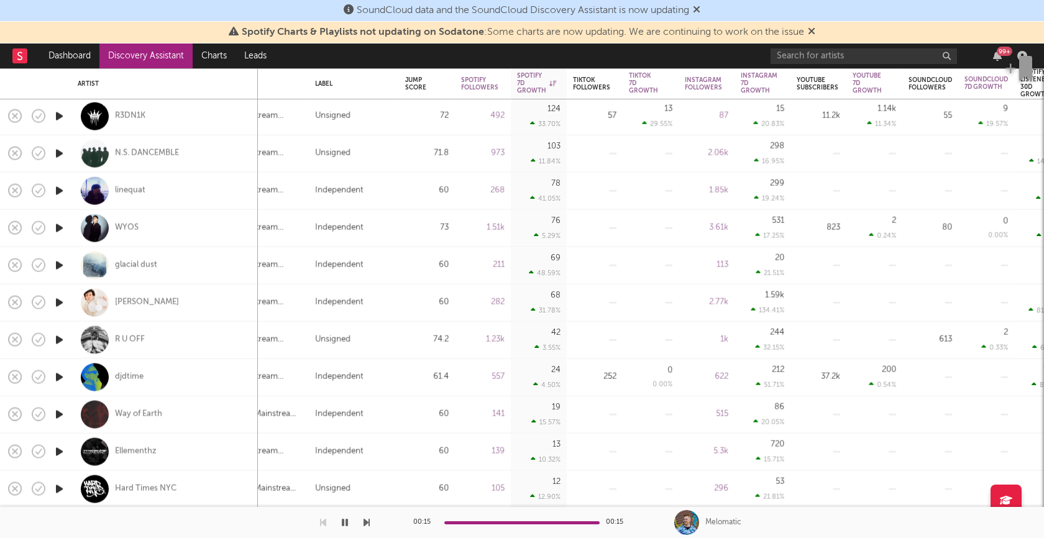
click at [59, 374] on icon "button" at bounding box center [59, 378] width 13 height 16
click at [58, 415] on icon "button" at bounding box center [59, 415] width 13 height 16
click at [55, 418] on icon "button" at bounding box center [59, 415] width 12 height 16
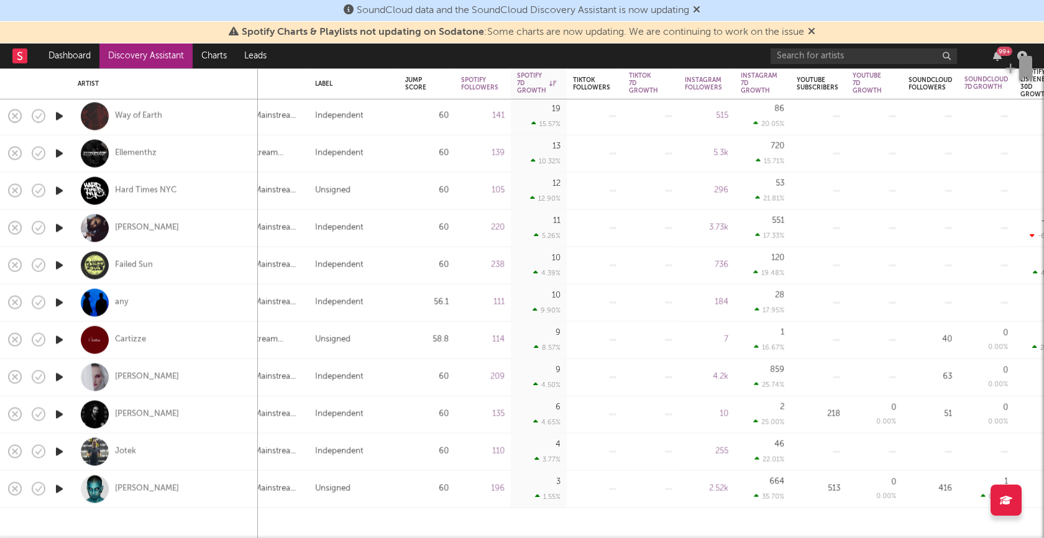
click at [62, 259] on icon "button" at bounding box center [59, 266] width 13 height 16
click at [57, 264] on icon "button" at bounding box center [59, 266] width 12 height 16
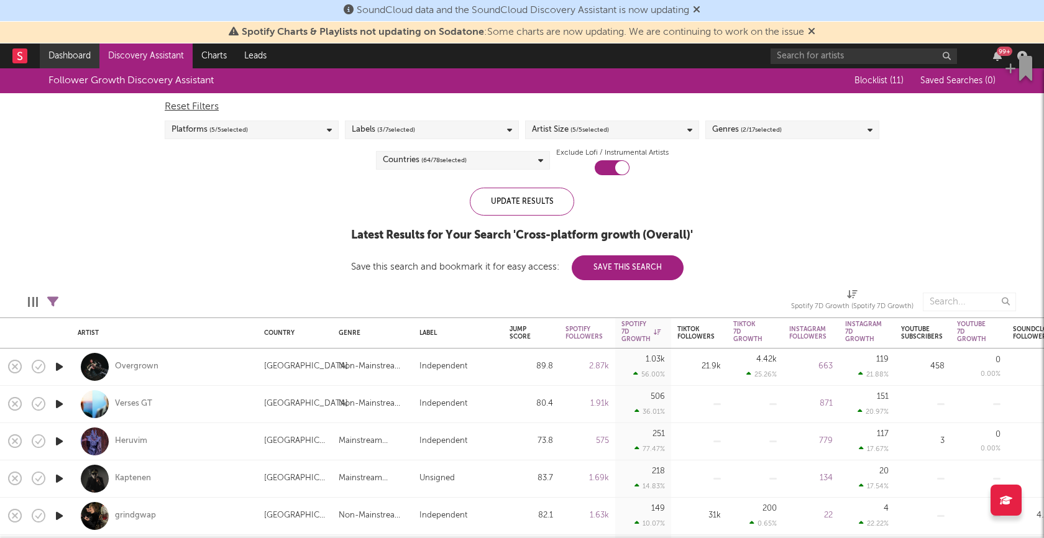
click at [68, 52] on link "Dashboard" at bounding box center [70, 56] width 60 height 25
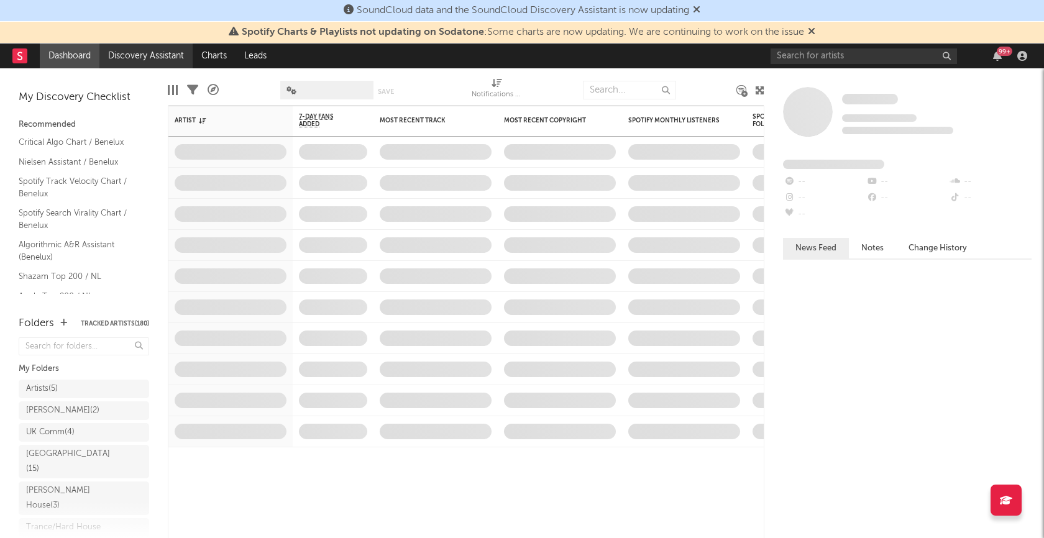
click at [151, 60] on link "Discovery Assistant" at bounding box center [145, 56] width 93 height 25
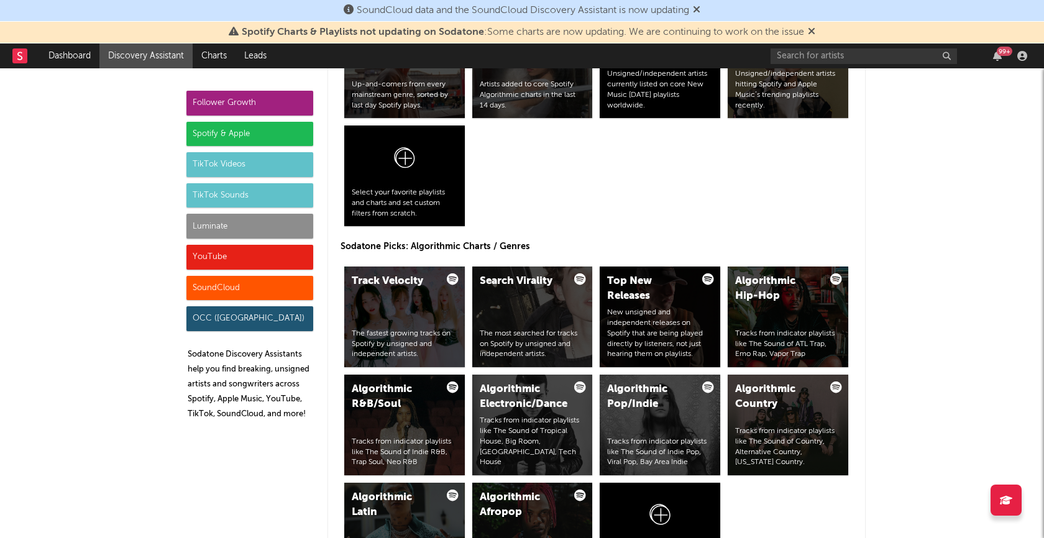
scroll to position [1383, 0]
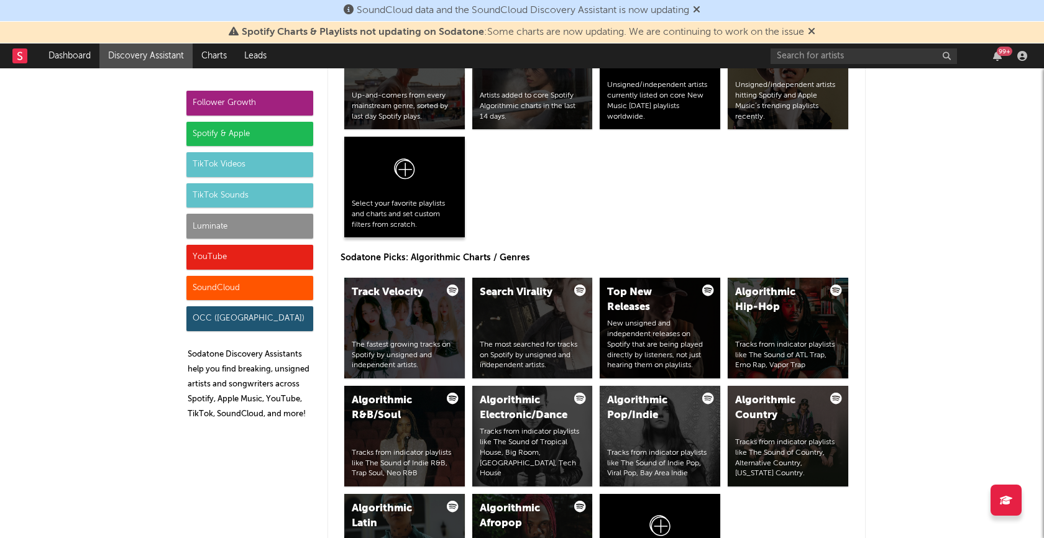
click at [404, 168] on icon at bounding box center [405, 171] width 24 height 29
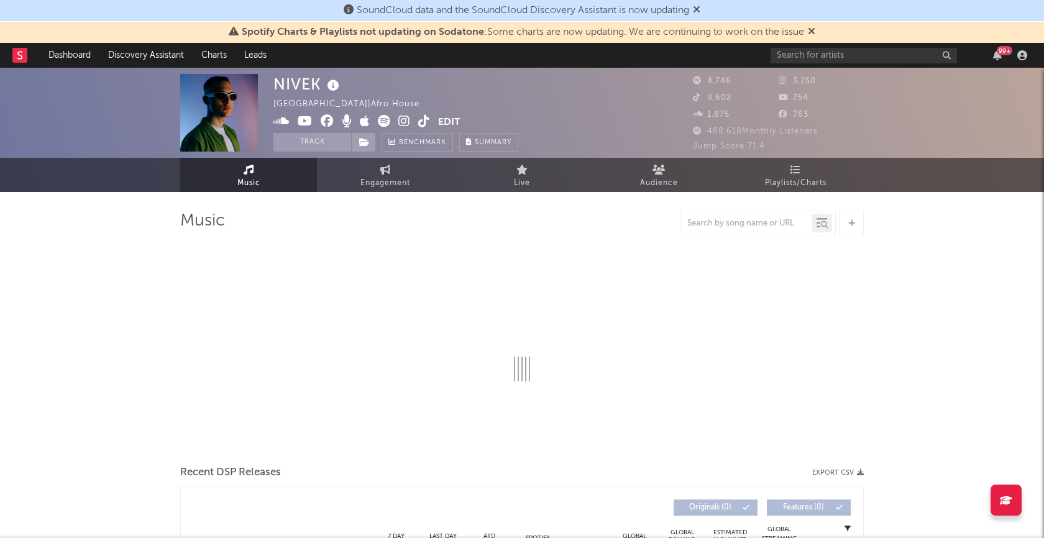
select select "6m"
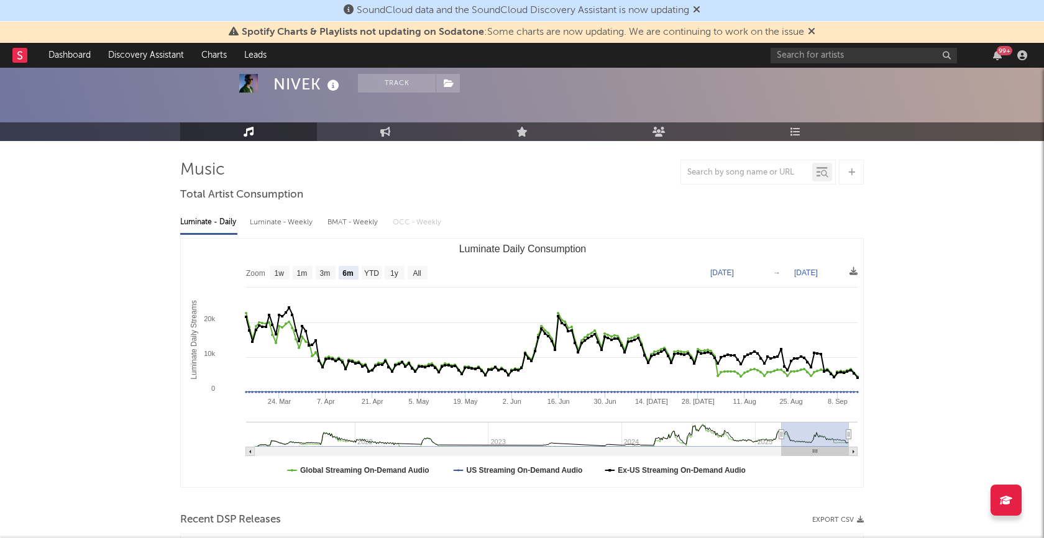
scroll to position [70, 0]
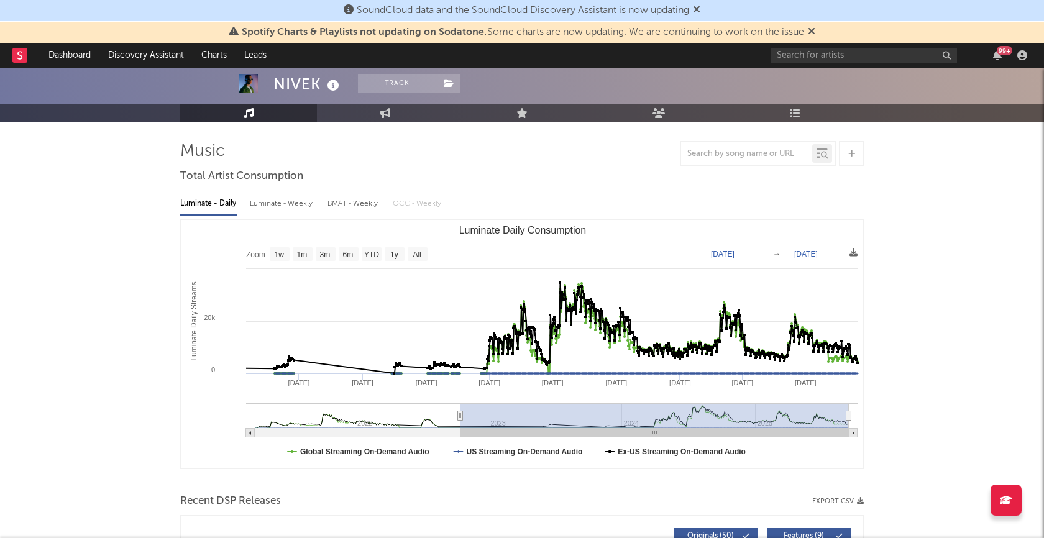
type input "[DATE]"
select select "All"
type input "2021-03-31"
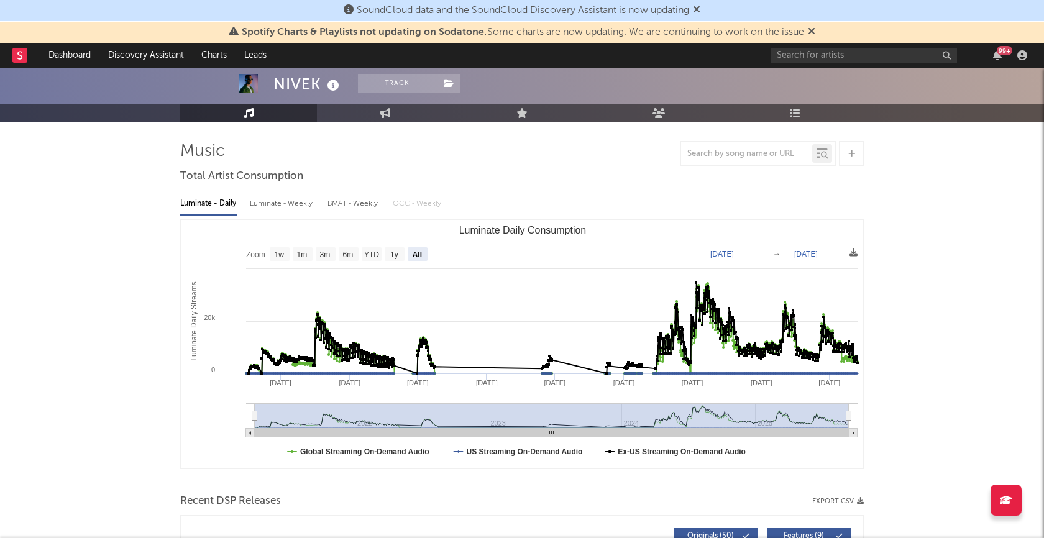
drag, startPoint x: 781, startPoint y: 417, endPoint x: 216, endPoint y: 438, distance: 565.3
click at [218, 437] on icon "Created with Highcharts 10.3.3 Luminate Daily Streams Luminate Daily Consumptio…" at bounding box center [522, 344] width 683 height 249
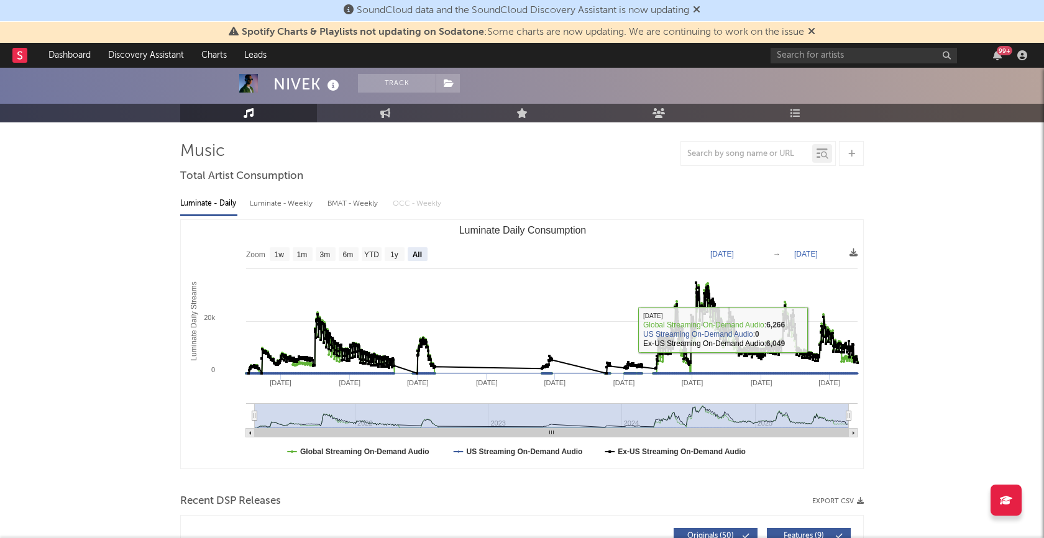
scroll to position [0, 0]
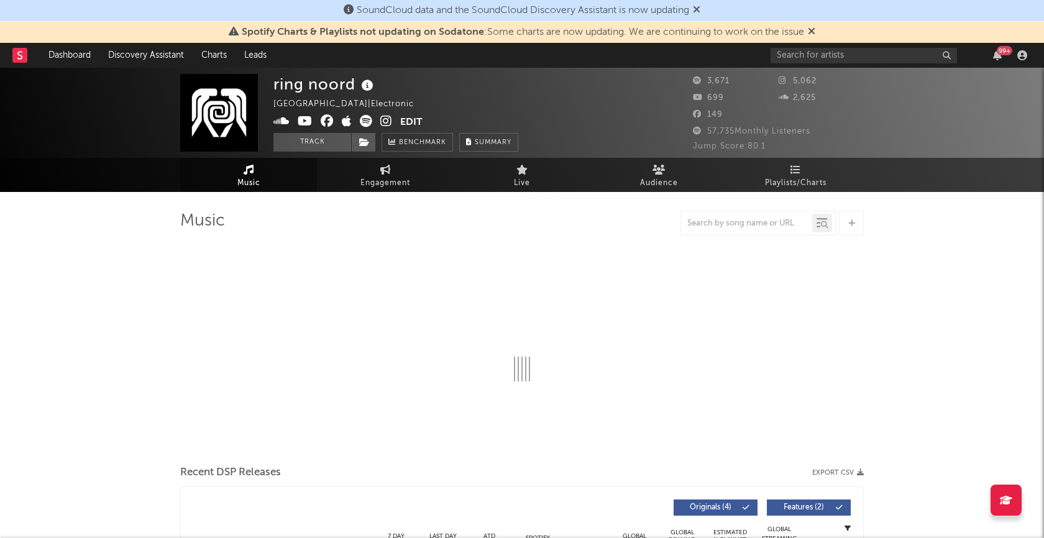
select select "1w"
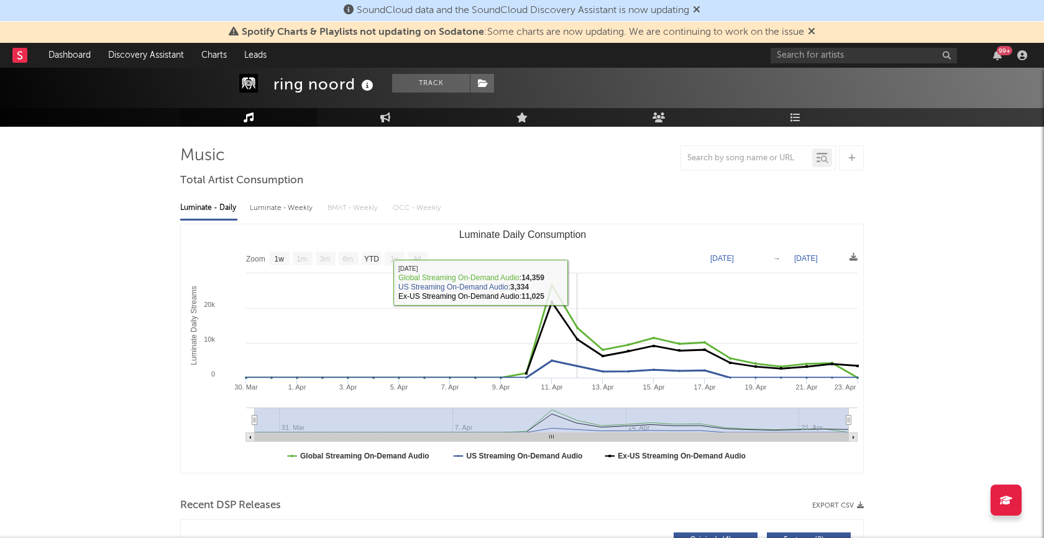
scroll to position [66, 0]
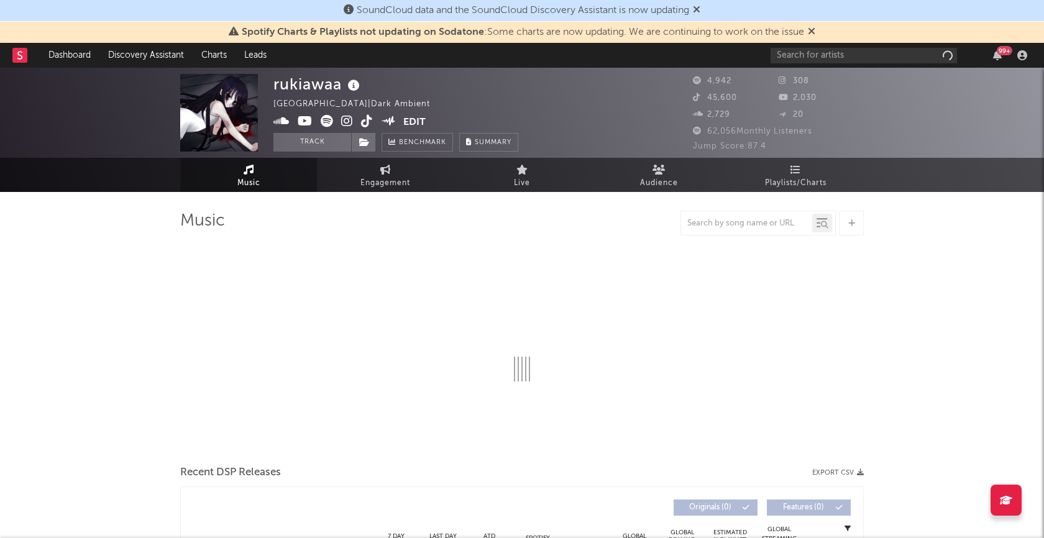
select select "1w"
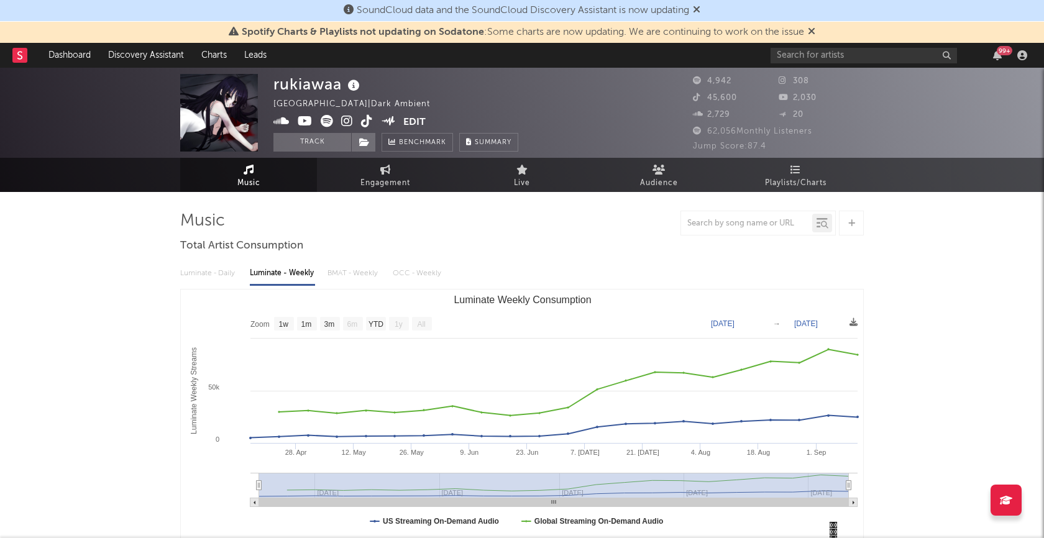
type input "[DATE]"
drag, startPoint x: 848, startPoint y: 485, endPoint x: 869, endPoint y: 485, distance: 20.5
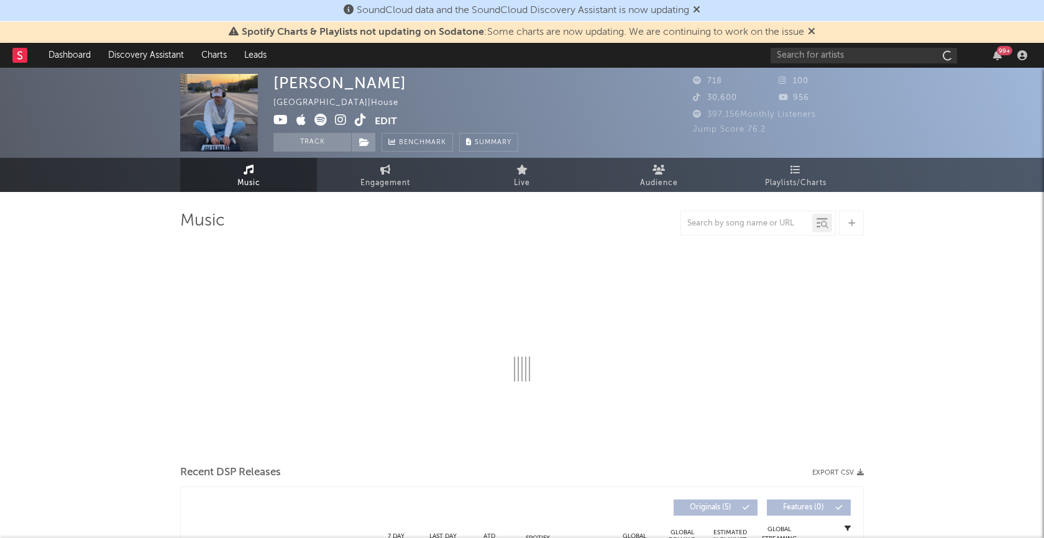
select select "1w"
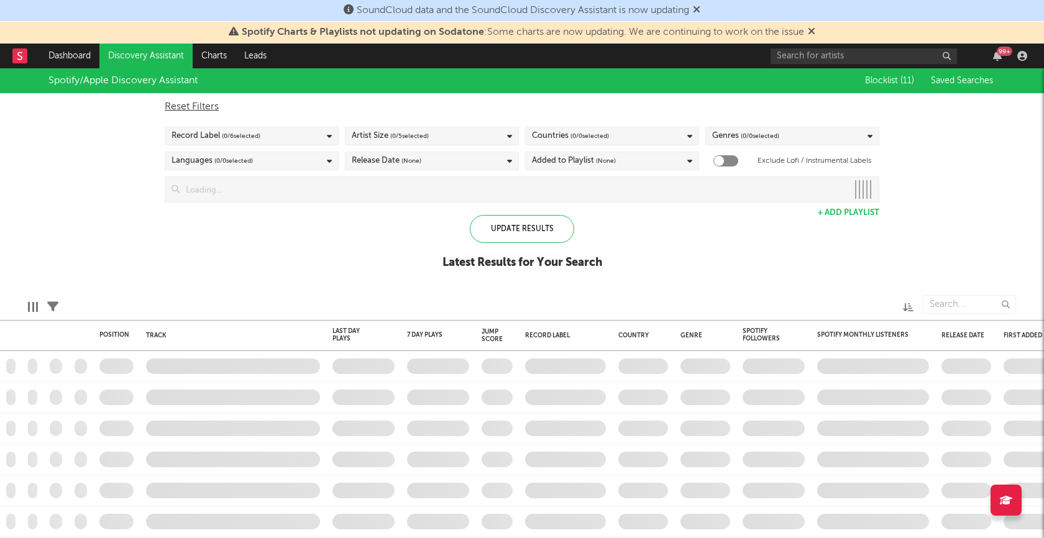
checkbox input "true"
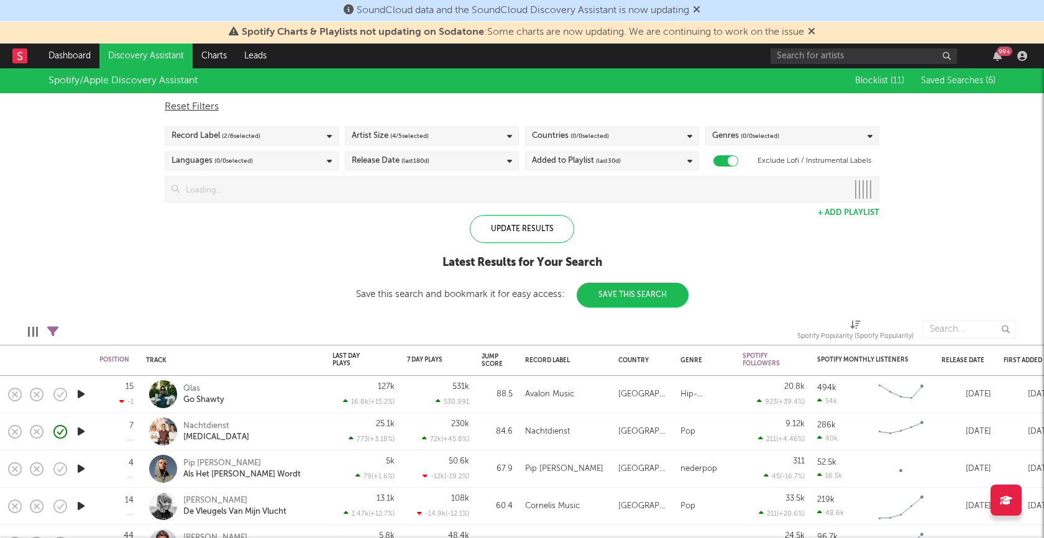
click at [625, 135] on div "Countries ( 0 / 0 selected)" at bounding box center [612, 136] width 174 height 19
click at [743, 251] on div "Spotify/Apple Discovery Assistant Blocklist ( 11 ) Saved Searches ( 6 ) Reset F…" at bounding box center [522, 187] width 1044 height 239
click at [594, 132] on span "( 0 / 0 selected)" at bounding box center [589, 136] width 39 height 15
click at [577, 130] on span "( 1 / 78 selected)" at bounding box center [590, 136] width 41 height 15
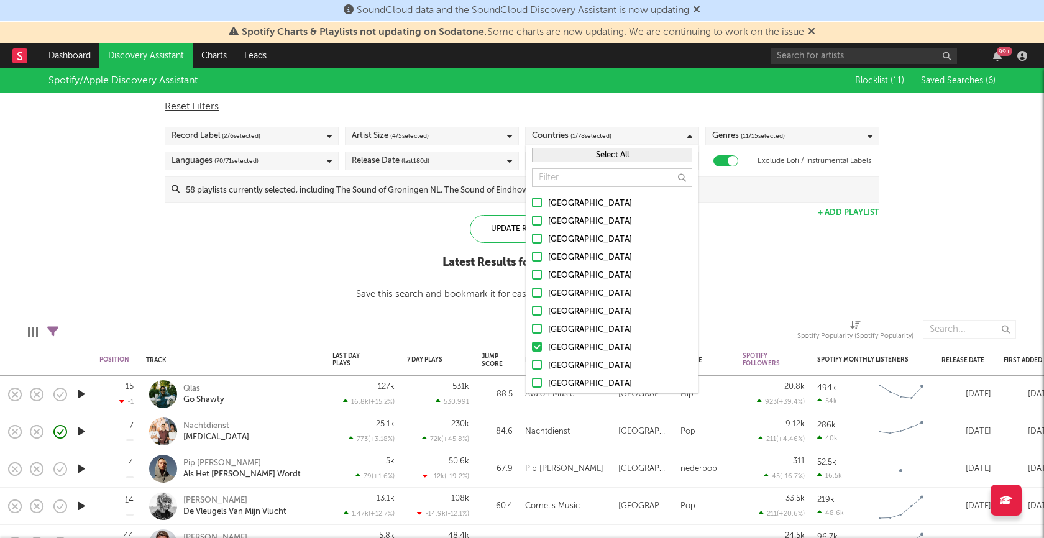
click at [579, 155] on button "Select All" at bounding box center [612, 155] width 160 height 14
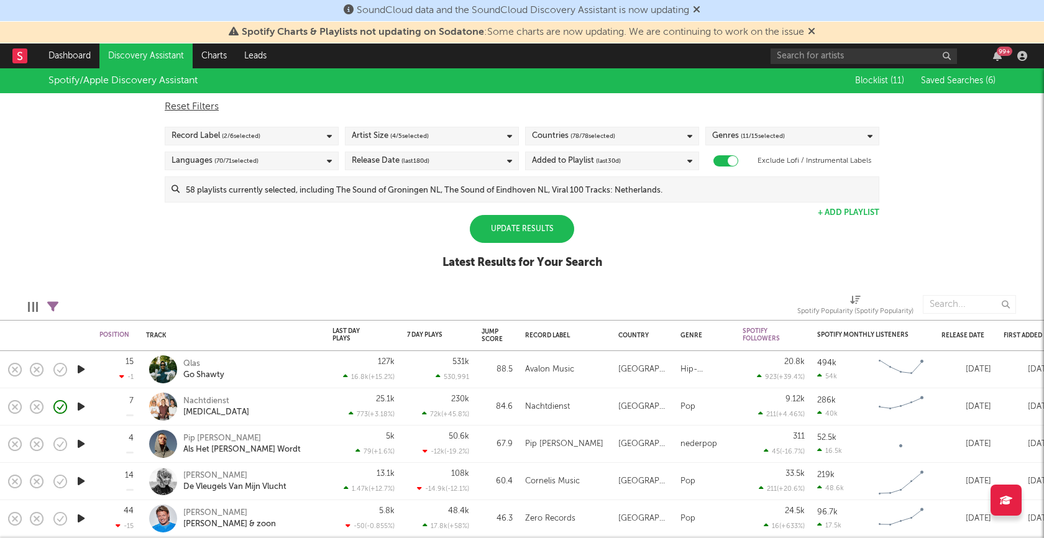
click at [750, 244] on div "Spotify/Apple Discovery Assistant Blocklist ( 11 ) Saved Searches ( 6 ) Reset F…" at bounding box center [522, 175] width 1044 height 214
click at [798, 132] on div "Genres ( 11 / 15 selected)" at bounding box center [792, 136] width 174 height 19
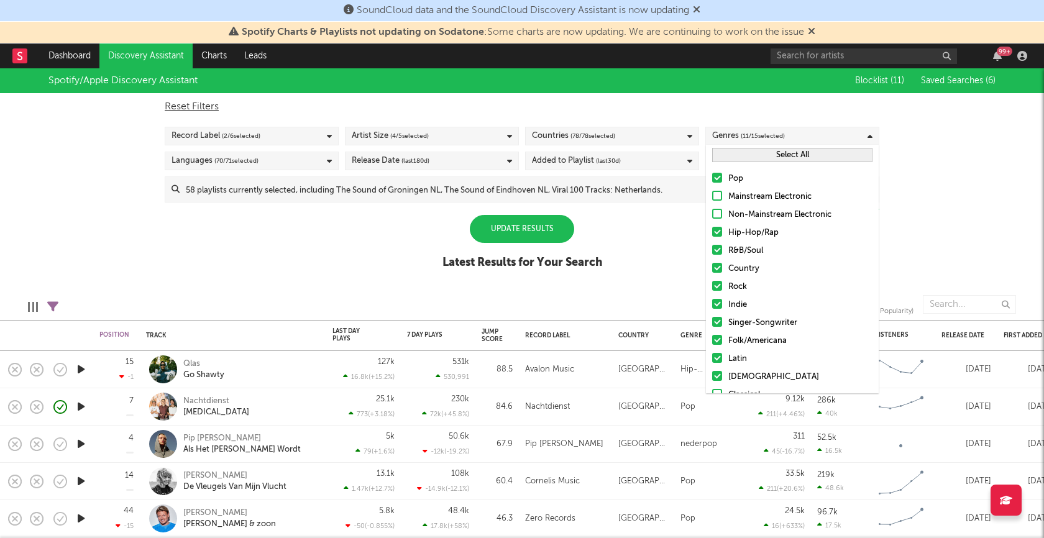
click at [758, 155] on button "Select All" at bounding box center [792, 155] width 160 height 14
click at [758, 155] on button "Deselect All" at bounding box center [792, 155] width 160 height 14
click at [715, 193] on div at bounding box center [717, 196] width 10 height 10
click at [712, 193] on input "Mainstream Electronic" at bounding box center [712, 197] width 0 height 15
click at [715, 209] on div at bounding box center [717, 214] width 10 height 10
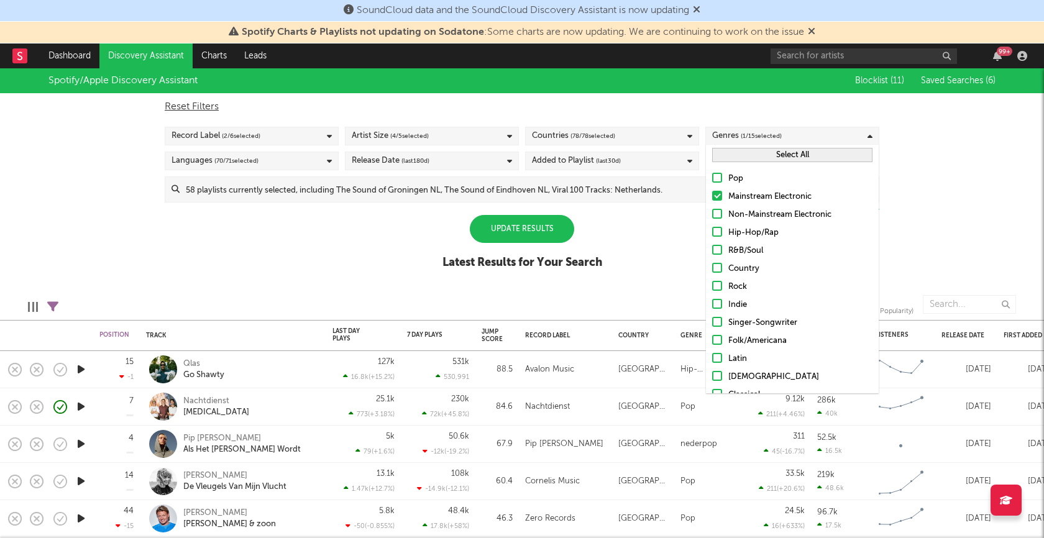
click at [712, 208] on input "Non-Mainstream Electronic" at bounding box center [712, 215] width 0 height 15
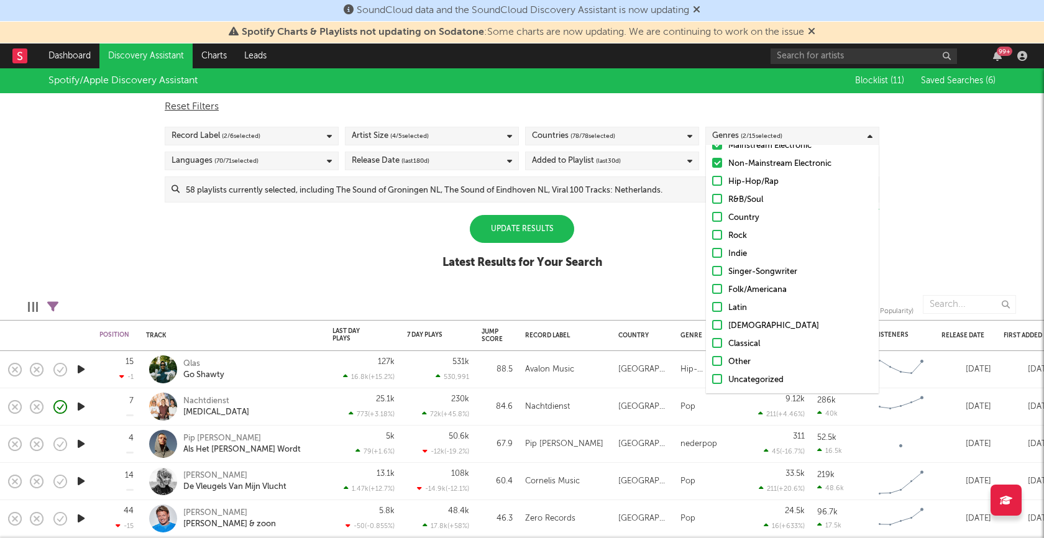
click at [627, 249] on div "Spotify/Apple Discovery Assistant Blocklist ( 11 ) Saved Searches ( 6 ) Reset F…" at bounding box center [522, 175] width 1044 height 214
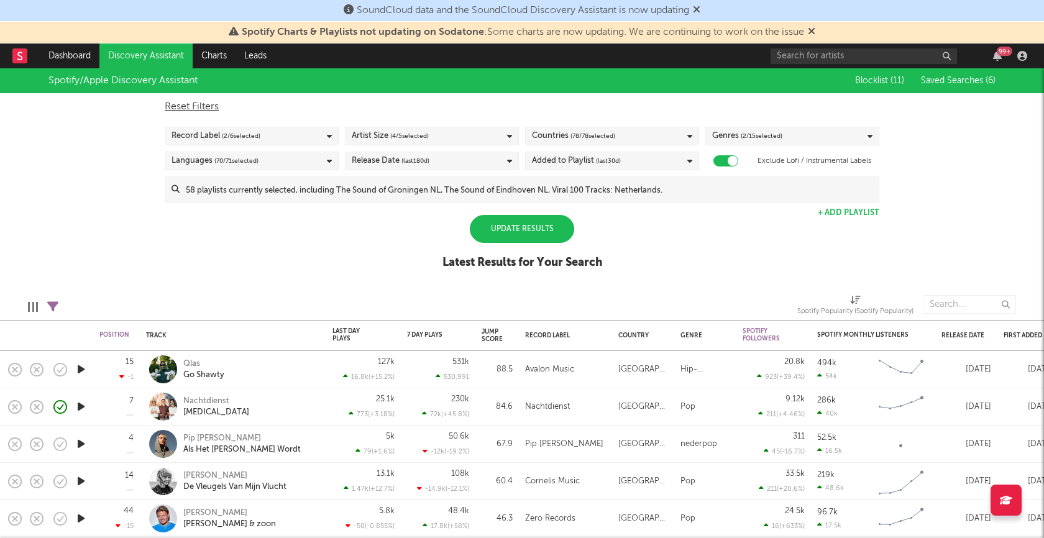
click at [501, 238] on div "Update Results" at bounding box center [522, 229] width 104 height 28
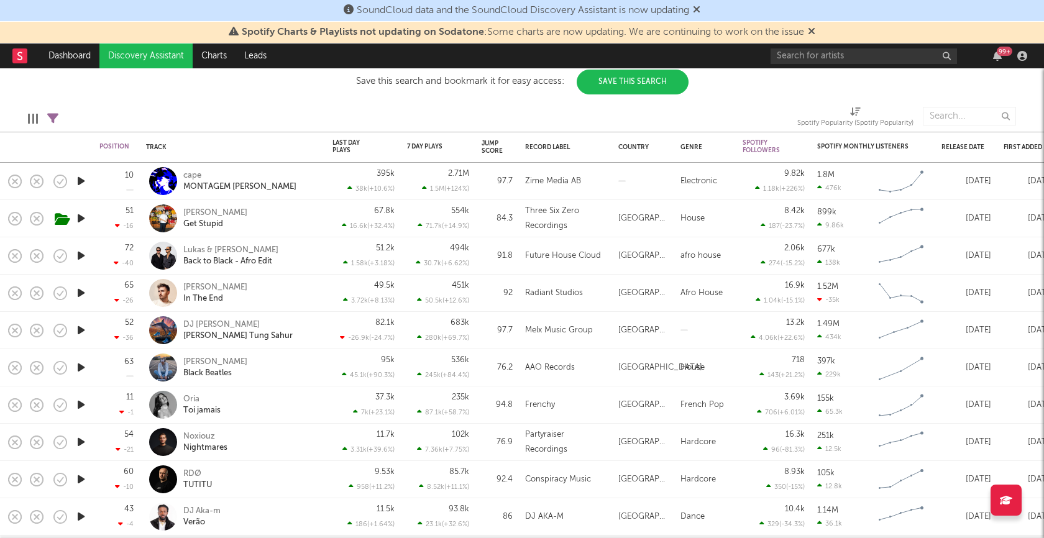
click at [82, 257] on icon "button" at bounding box center [81, 256] width 13 height 16
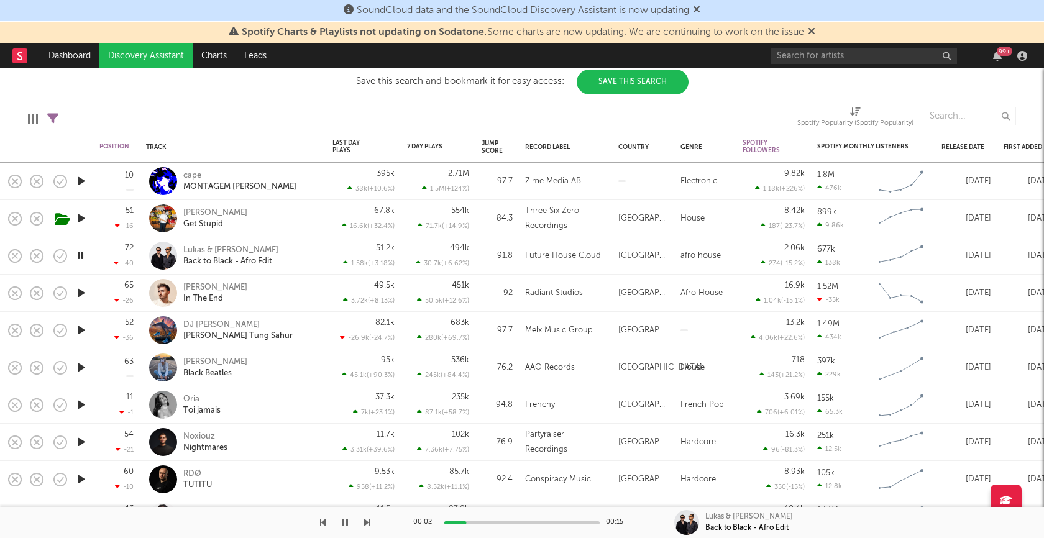
click at [533, 522] on div at bounding box center [521, 522] width 155 height 3
click at [79, 253] on icon "button" at bounding box center [81, 256] width 12 height 16
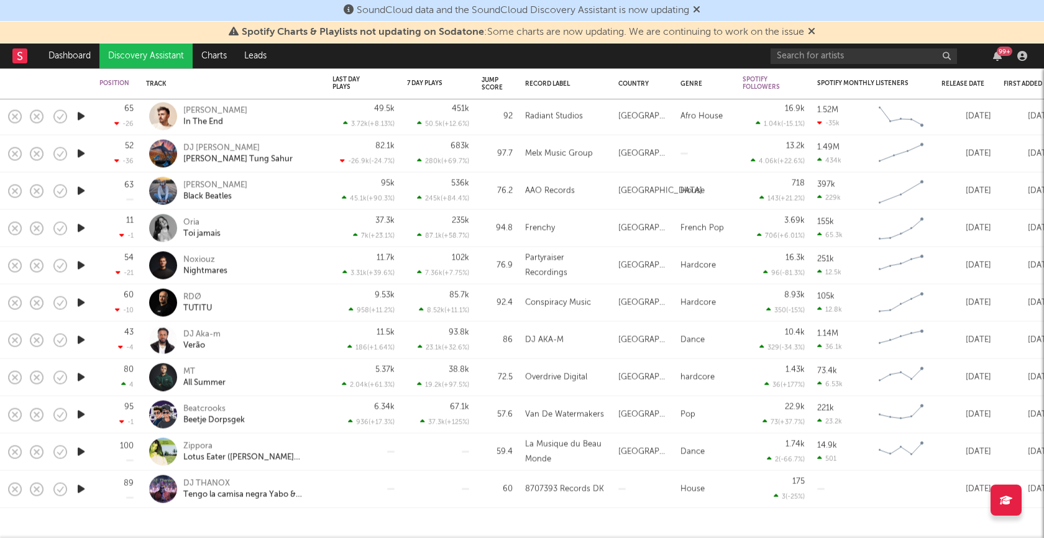
click at [81, 378] on icon "button" at bounding box center [81, 378] width 13 height 16
click at [81, 378] on icon "button" at bounding box center [81, 378] width 12 height 16
click at [81, 449] on icon "button" at bounding box center [81, 452] width 13 height 16
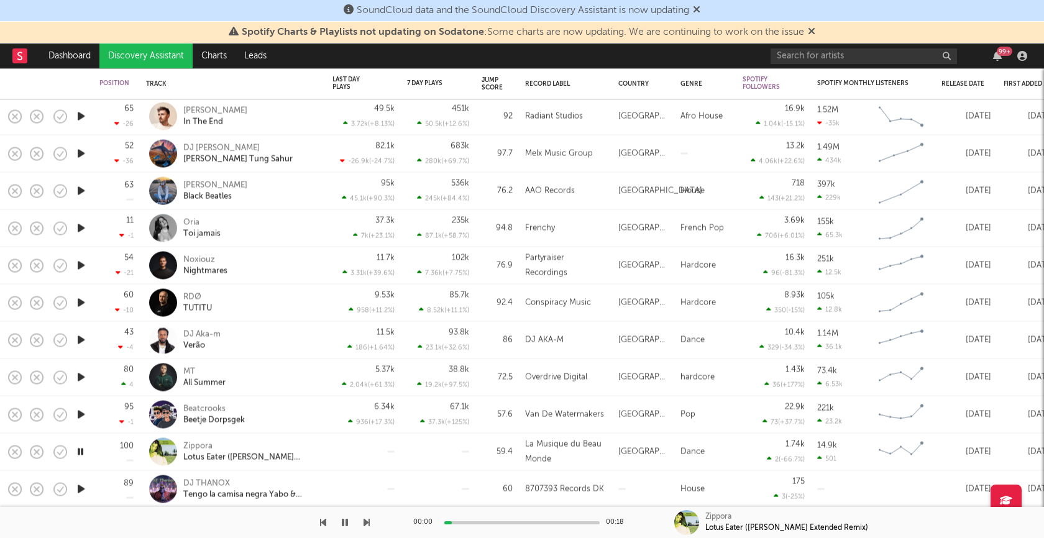
click at [81, 449] on icon "button" at bounding box center [81, 452] width 12 height 16
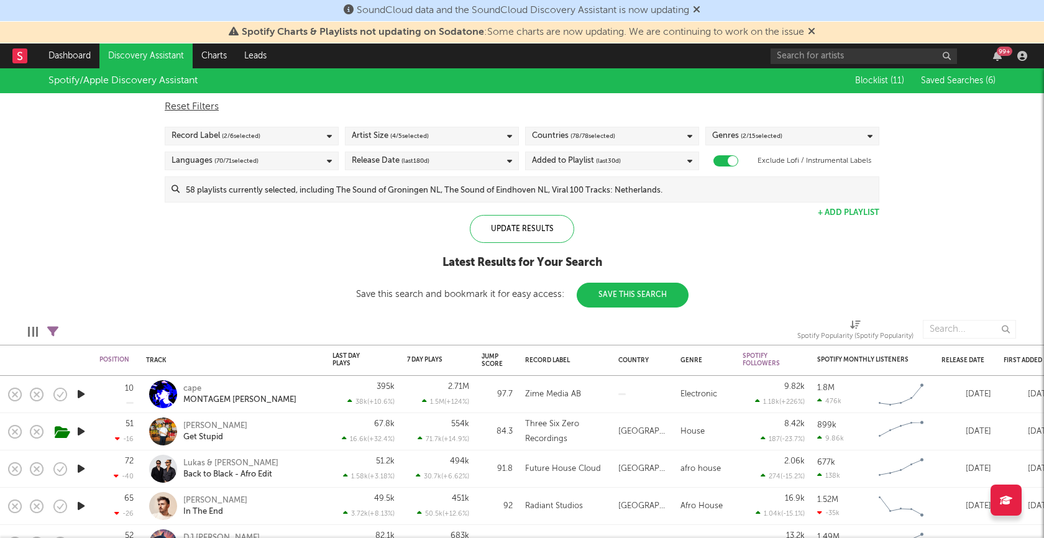
click at [630, 158] on div "Added to Playlist (last 30 d)" at bounding box center [612, 161] width 174 height 19
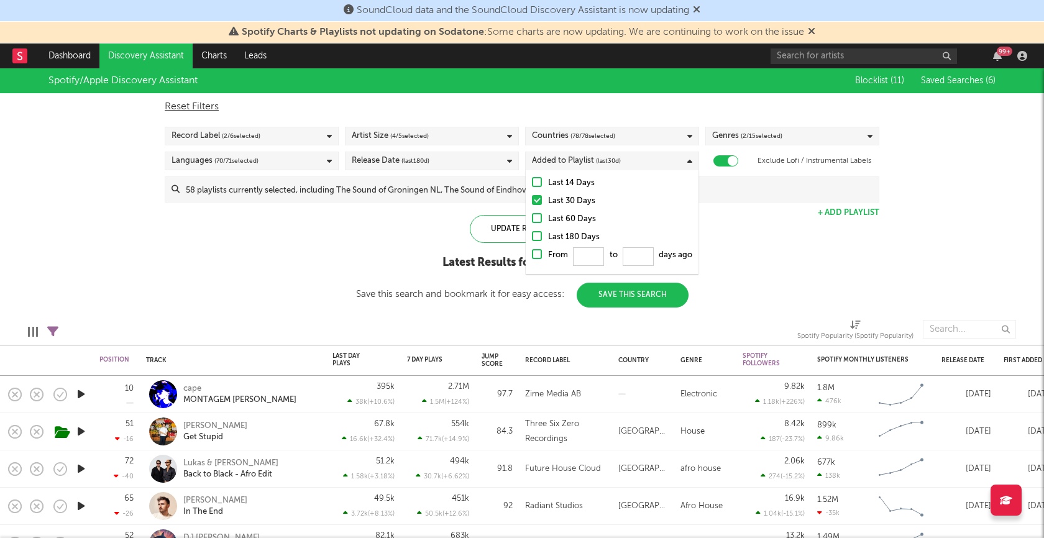
click at [539, 221] on div at bounding box center [537, 218] width 10 height 10
click at [532, 221] on input "Last 60 Days" at bounding box center [532, 219] width 0 height 15
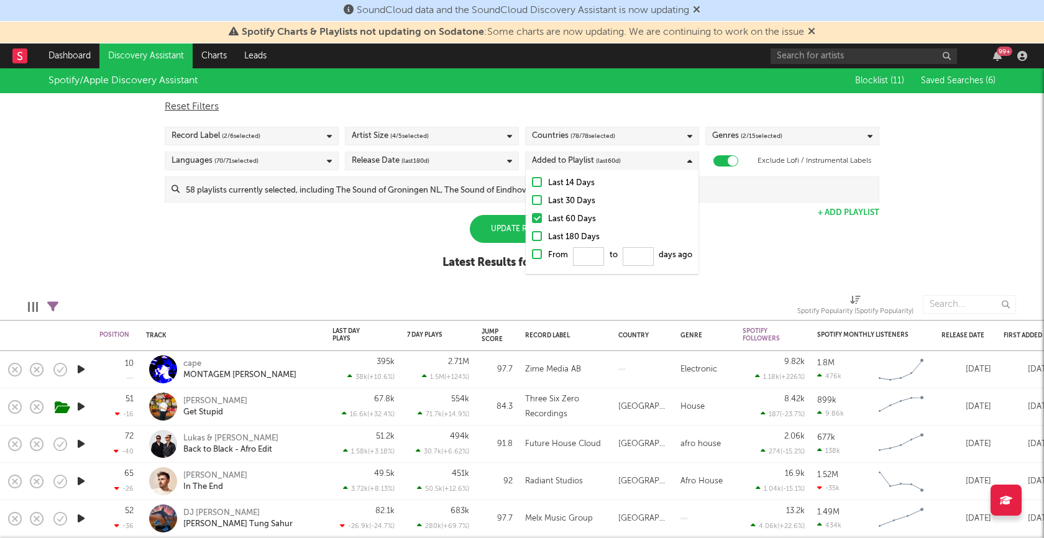
click at [539, 236] on div at bounding box center [537, 236] width 10 height 10
click at [532, 236] on input "Last 180 Days" at bounding box center [532, 237] width 0 height 15
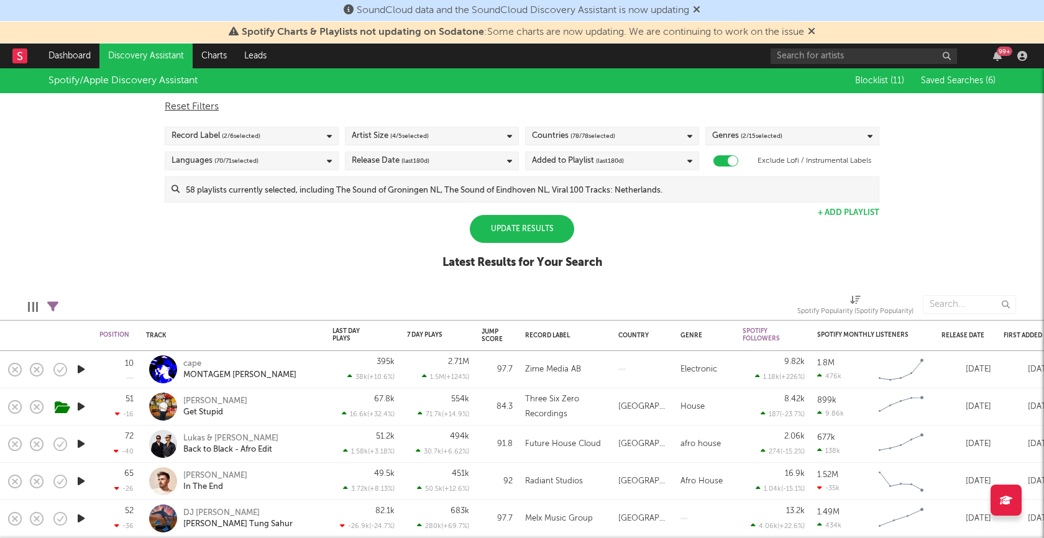
click at [331, 269] on div "Spotify/Apple Discovery Assistant Blocklist ( 11 ) Saved Searches ( 6 ) Reset F…" at bounding box center [522, 175] width 1044 height 214
click at [531, 218] on div "Update Results" at bounding box center [522, 229] width 104 height 28
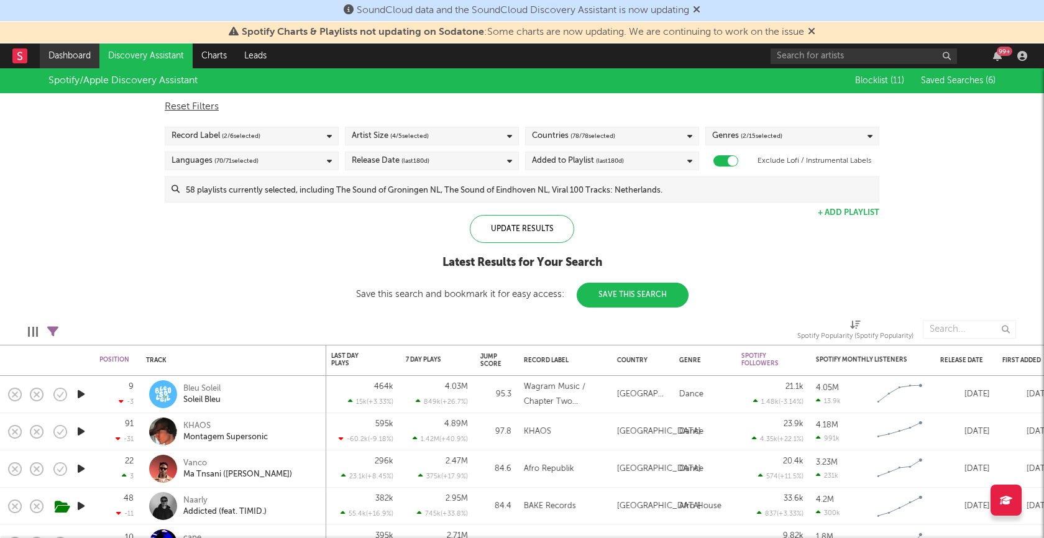
click at [58, 60] on link "Dashboard" at bounding box center [70, 56] width 60 height 25
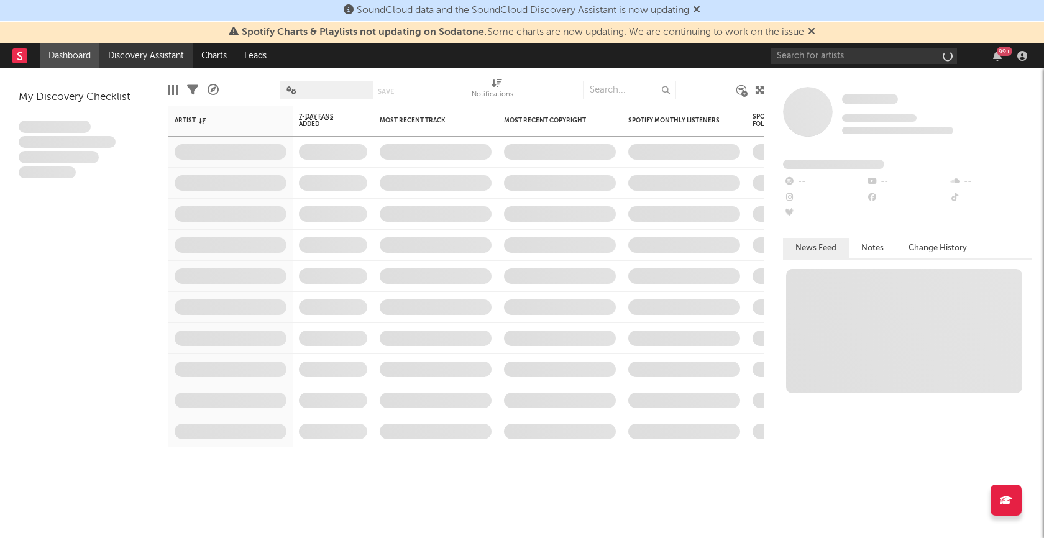
click at [157, 56] on link "Discovery Assistant" at bounding box center [145, 56] width 93 height 25
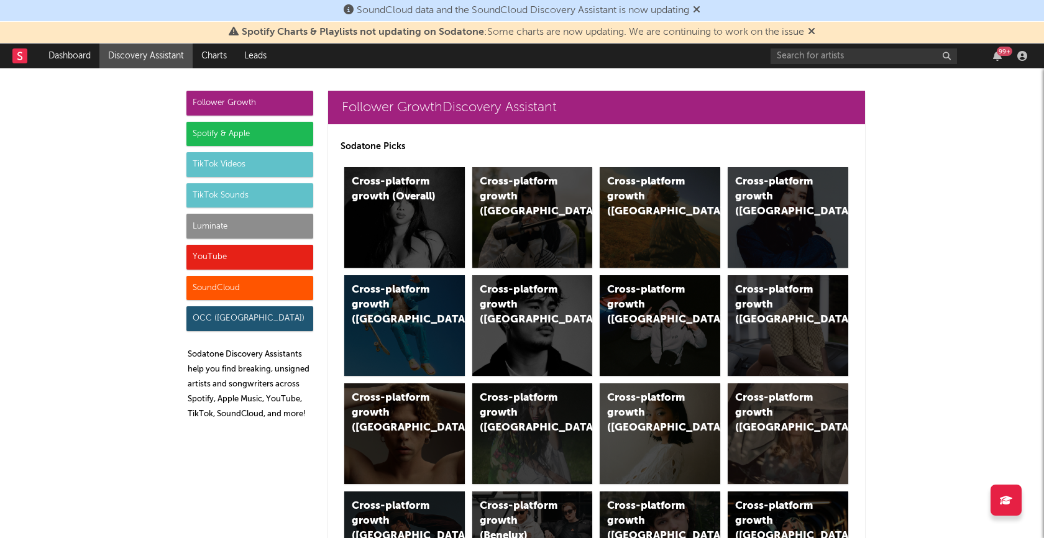
click at [281, 282] on div "SoundCloud" at bounding box center [249, 288] width 127 height 25
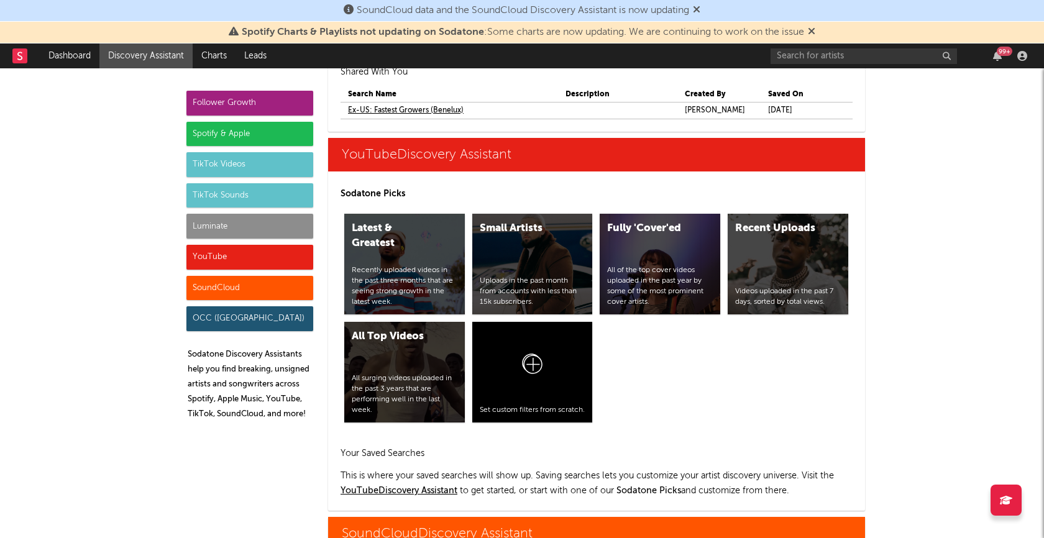
scroll to position [7594, 0]
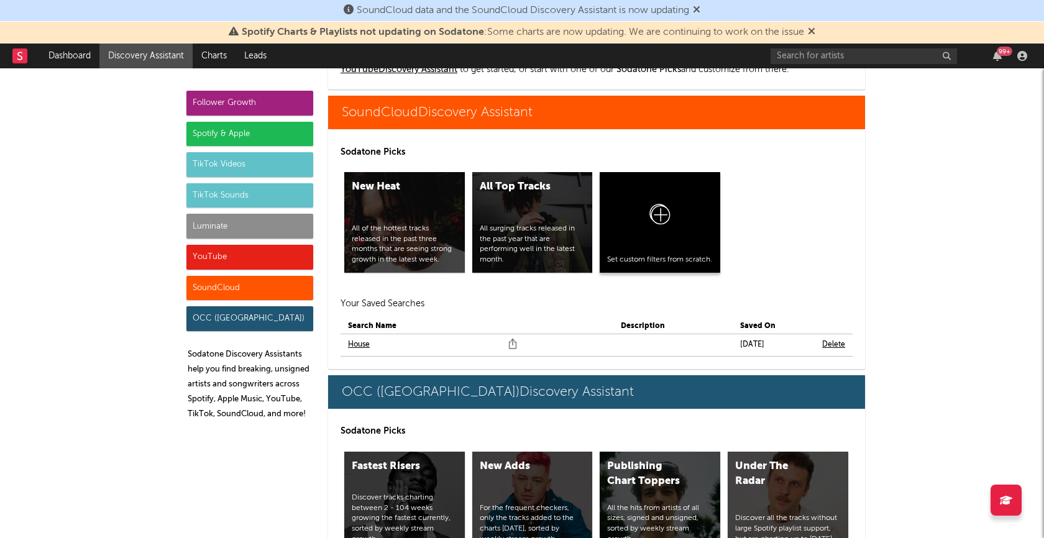
click at [656, 205] on icon at bounding box center [660, 217] width 24 height 29
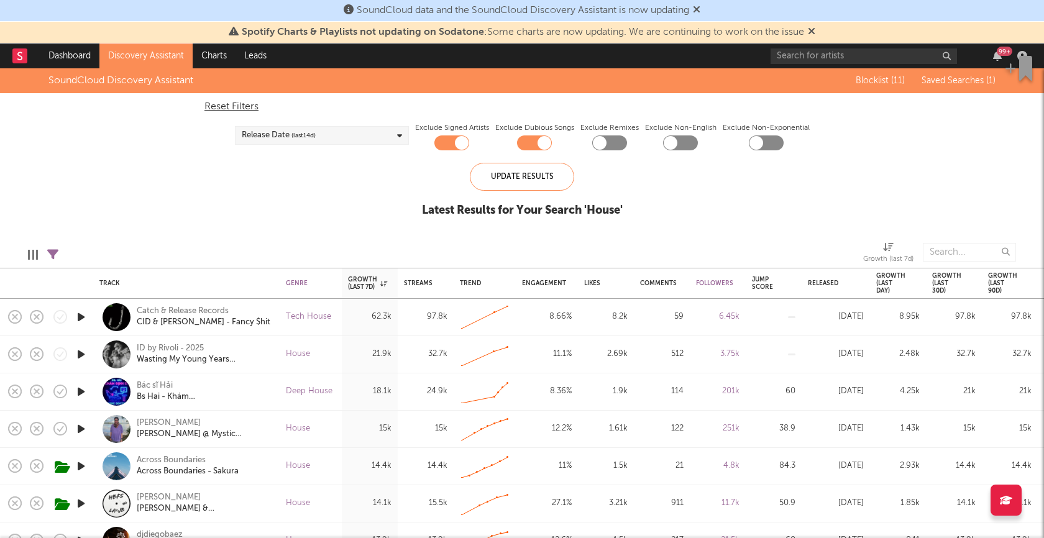
click at [52, 251] on icon at bounding box center [52, 254] width 11 height 11
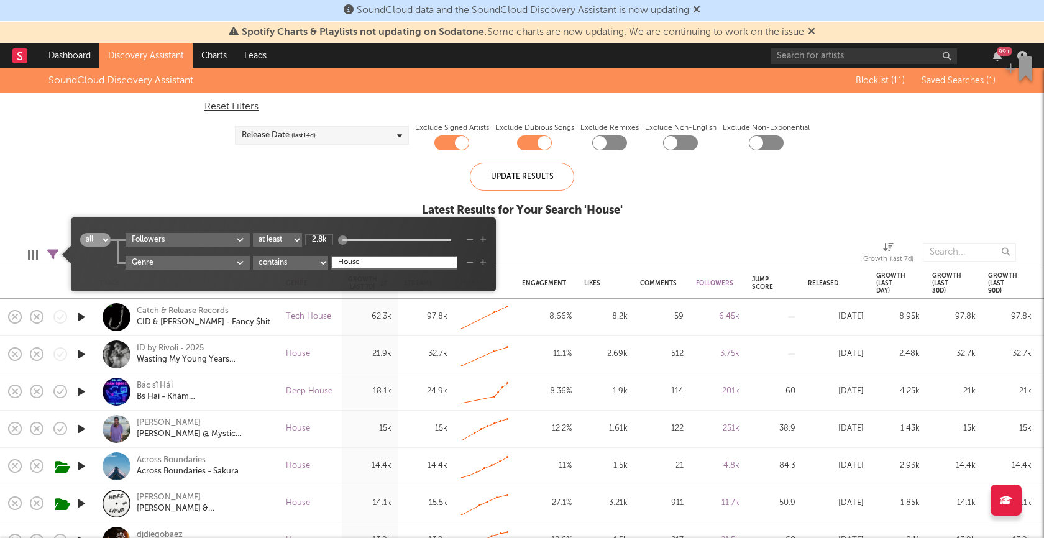
click at [483, 262] on icon "button" at bounding box center [483, 262] width 7 height 7
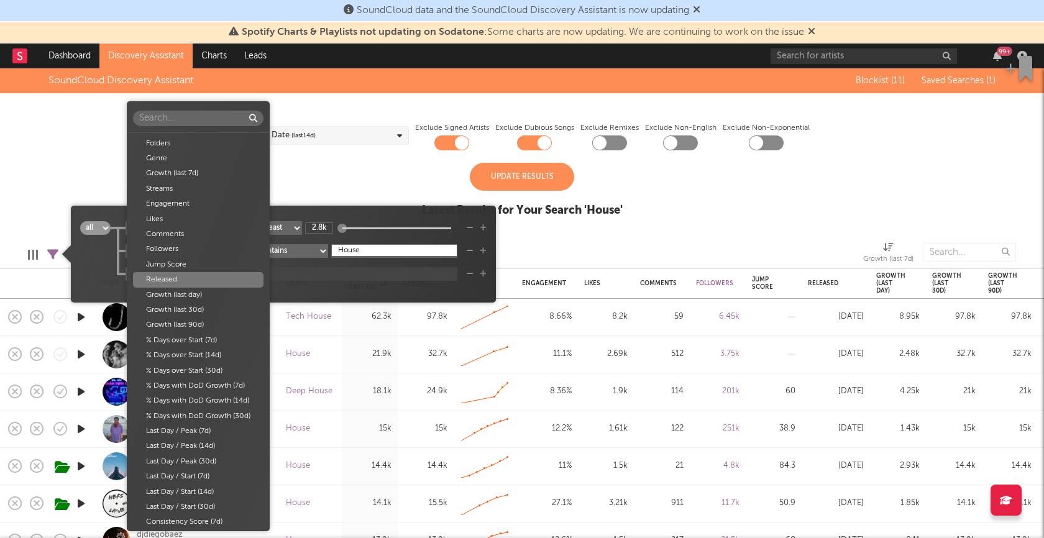
click at [241, 272] on body "SoundCloud data and the SoundCloud Discovery Assistant is now updating Spotify …" at bounding box center [522, 269] width 1044 height 538
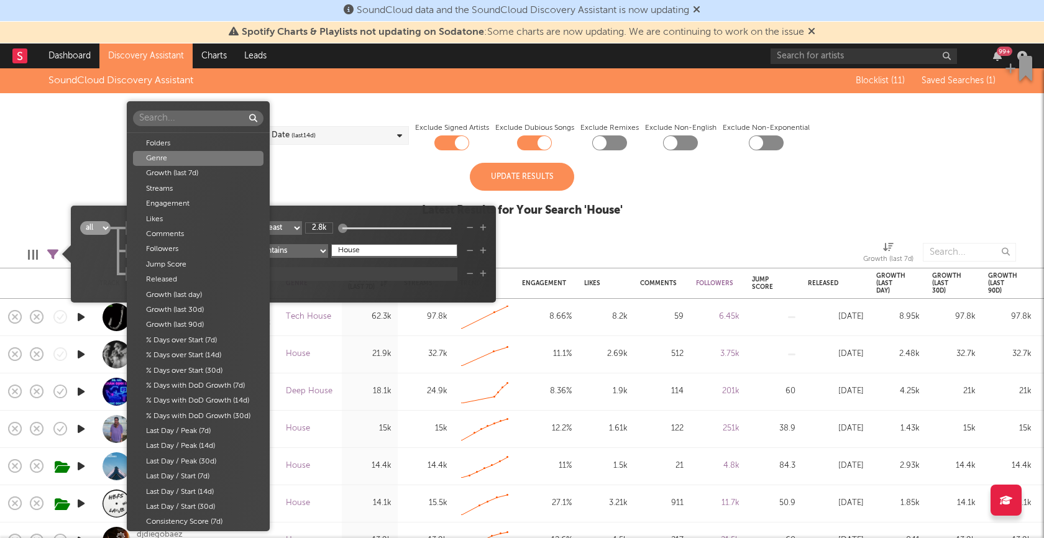
click at [203, 158] on div "Genre" at bounding box center [198, 158] width 131 height 15
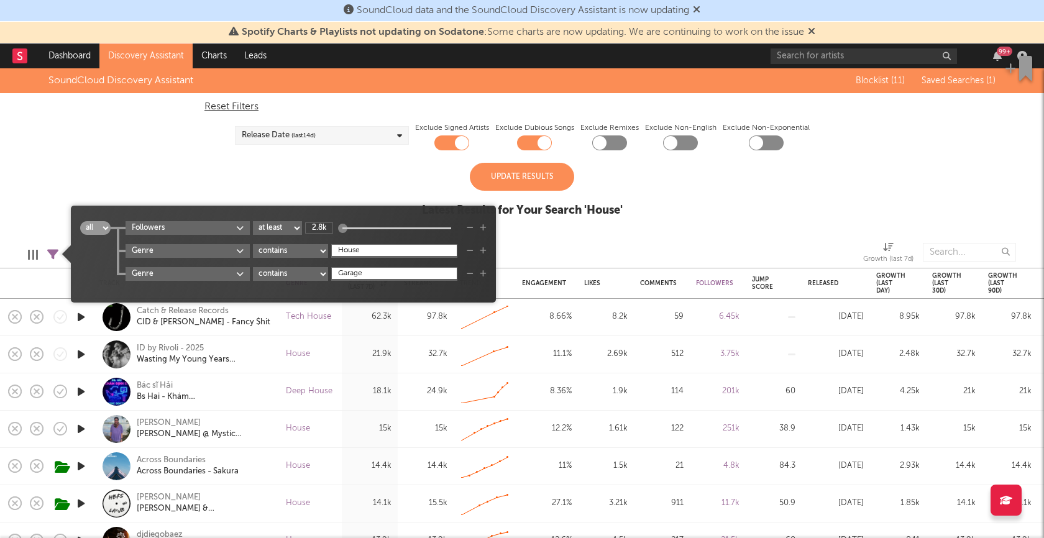
click at [485, 275] on icon "button" at bounding box center [483, 273] width 7 height 7
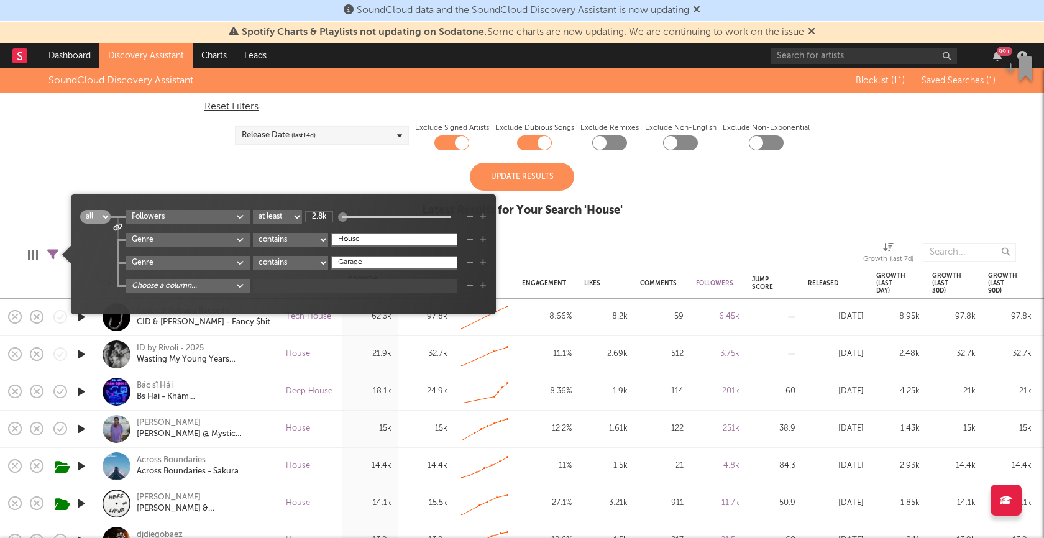
type input "Garage"
click at [119, 228] on icon at bounding box center [117, 226] width 9 height 7
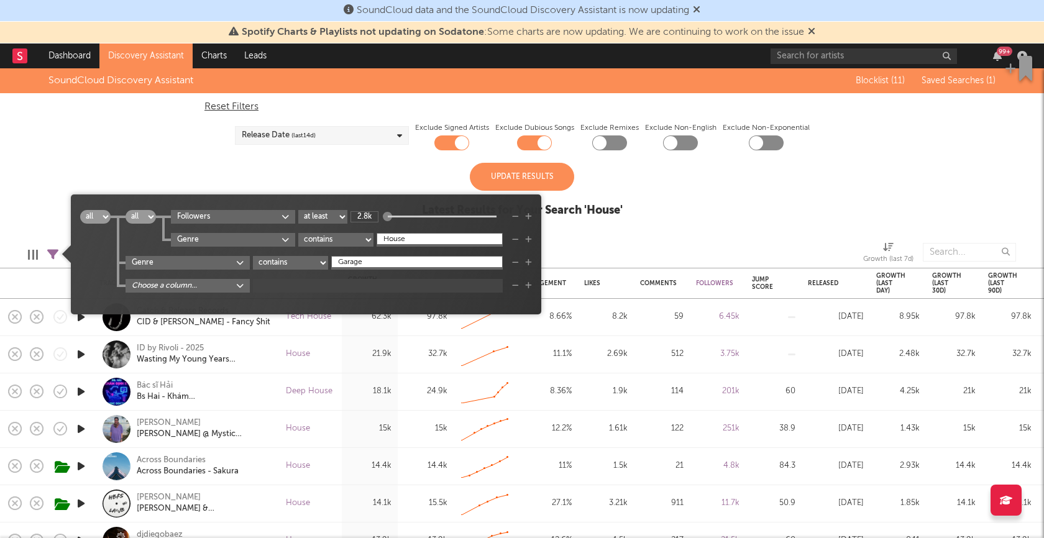
click at [105, 216] on select "all any" at bounding box center [95, 217] width 30 height 14
click at [80, 210] on select "all any" at bounding box center [95, 217] width 30 height 14
click at [155, 210] on icon "button" at bounding box center [152, 208] width 7 height 7
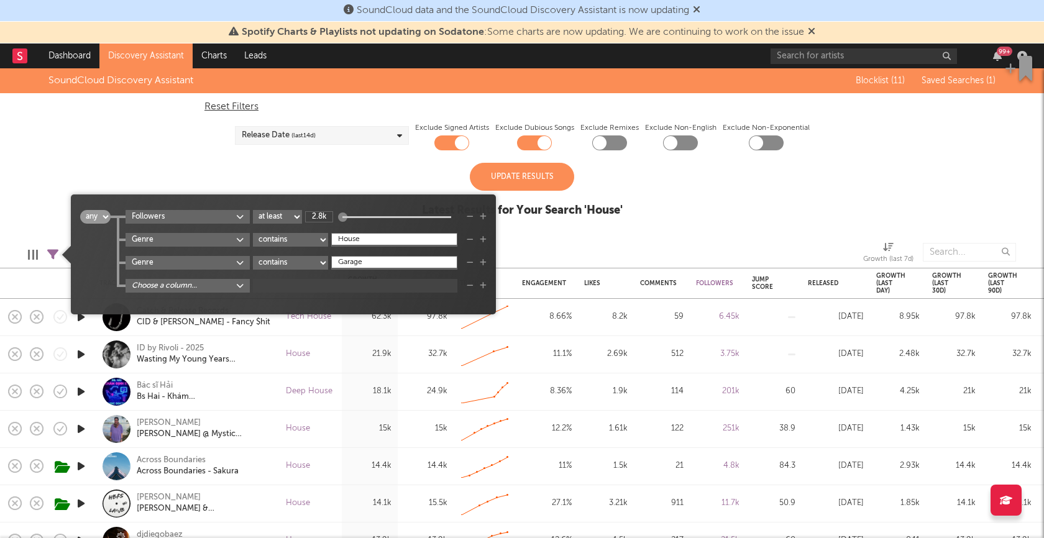
click at [104, 217] on select "all any" at bounding box center [95, 217] width 30 height 14
click at [80, 210] on select "all any" at bounding box center [95, 217] width 30 height 14
select select "and"
click at [473, 242] on icon "button" at bounding box center [470, 239] width 7 height 7
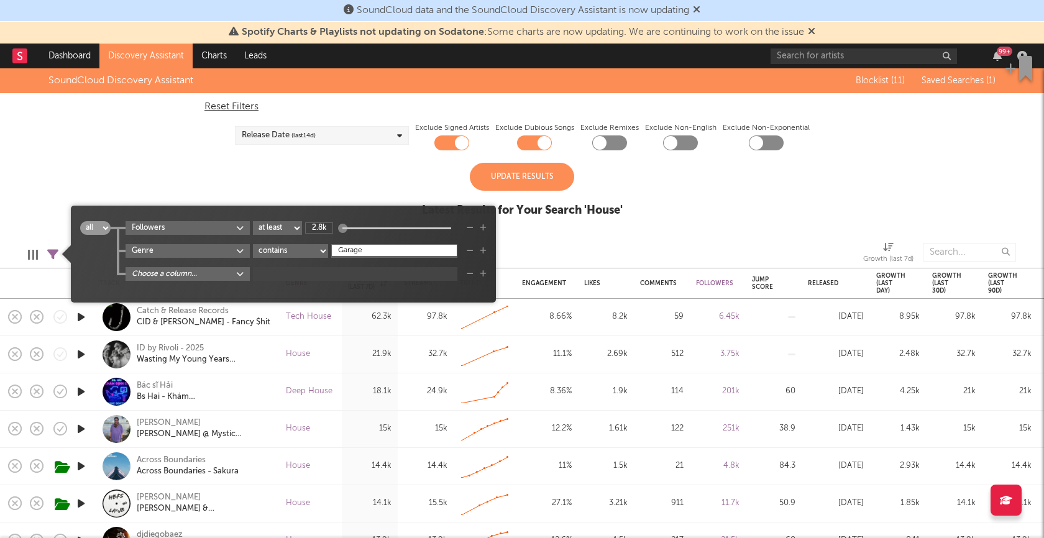
click at [523, 182] on div "Update Results" at bounding box center [522, 177] width 104 height 28
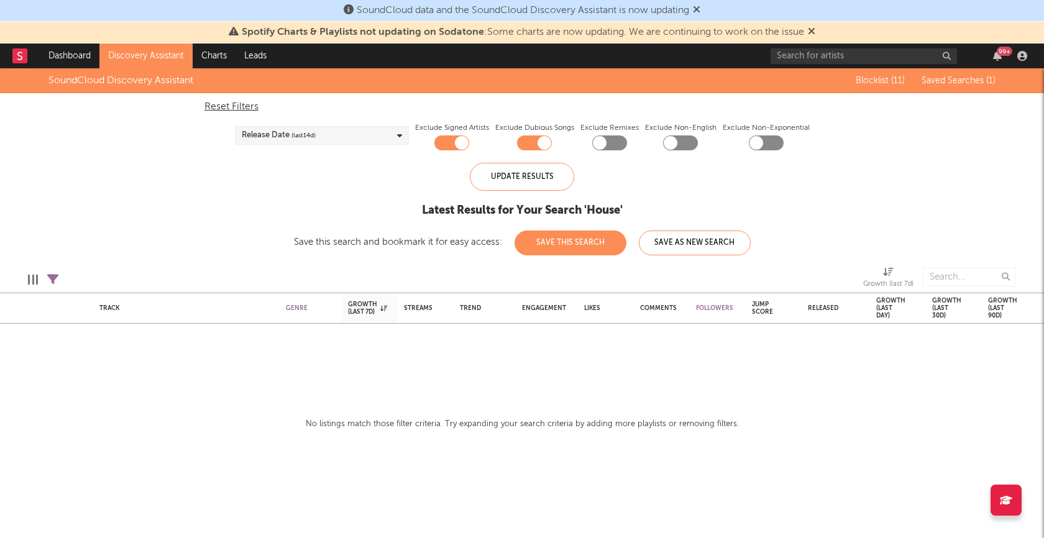
click at [53, 280] on icon at bounding box center [52, 279] width 11 height 11
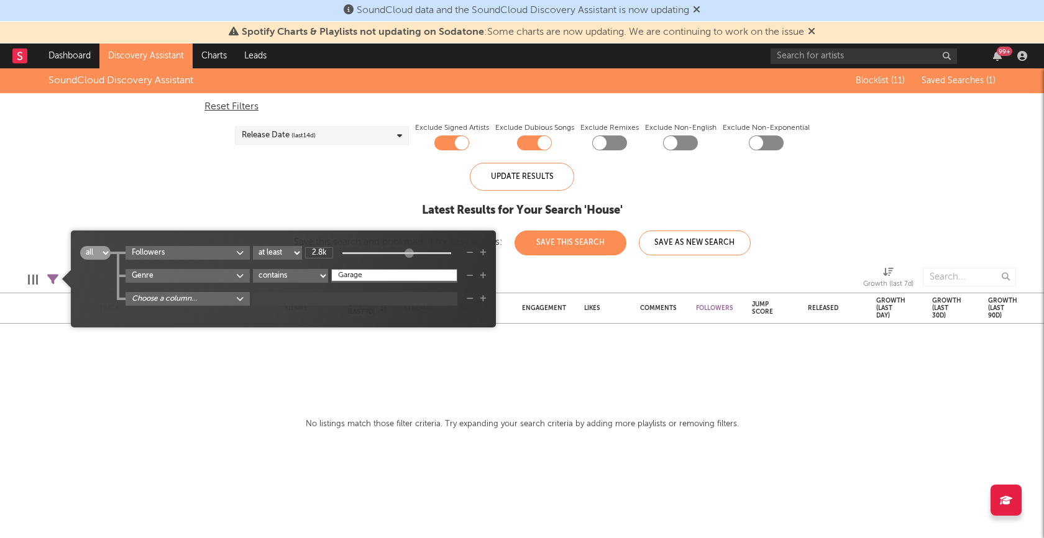
click at [358, 288] on div "Followers at least at most between 2.8k Genre contains starts with does not con…" at bounding box center [299, 276] width 376 height 60
click at [359, 277] on input "Garage" at bounding box center [394, 275] width 126 height 12
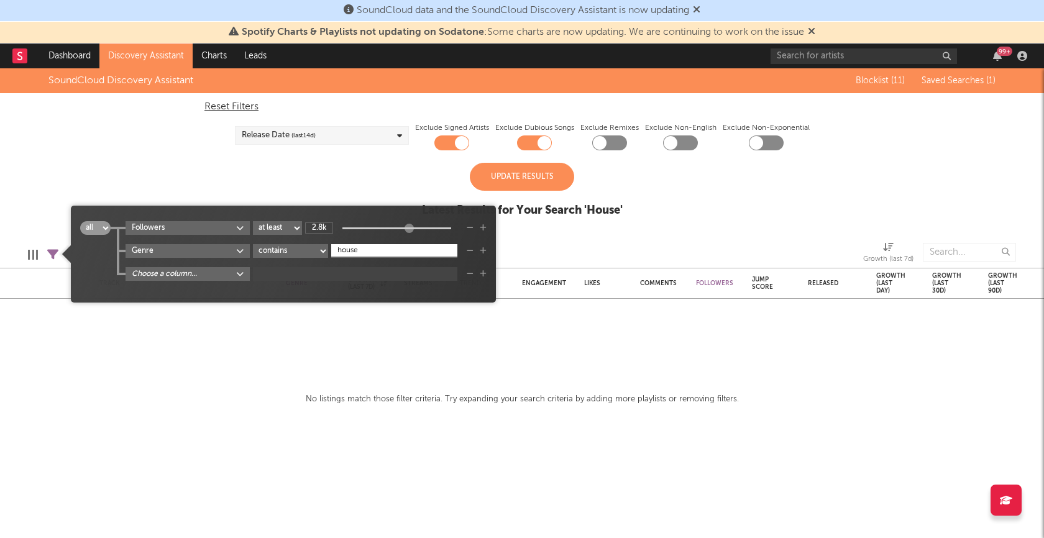
type input "house"
click at [506, 170] on div "Update Results" at bounding box center [522, 177] width 104 height 28
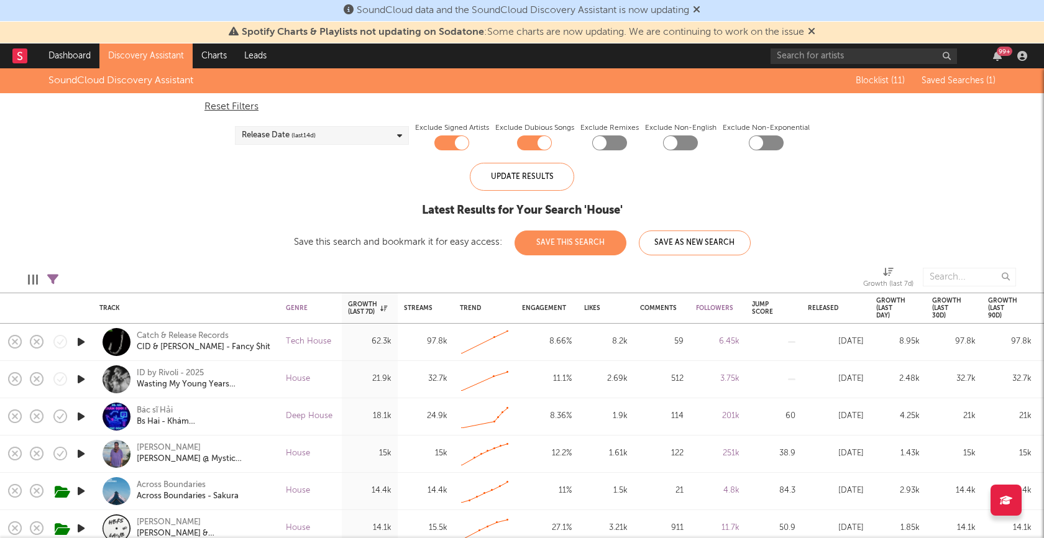
click at [53, 278] on icon at bounding box center [52, 279] width 11 height 11
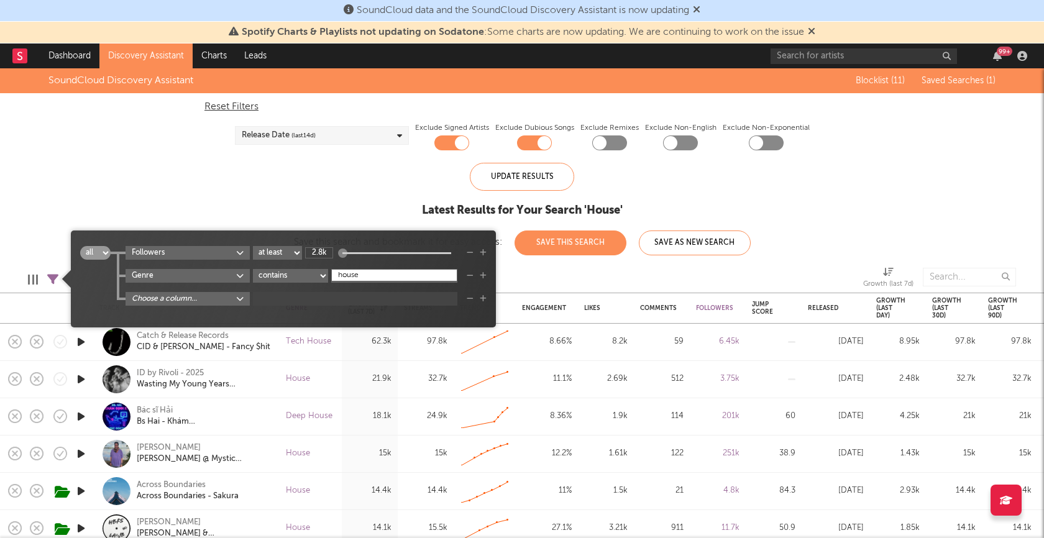
click at [359, 278] on input "house" at bounding box center [394, 275] width 126 height 12
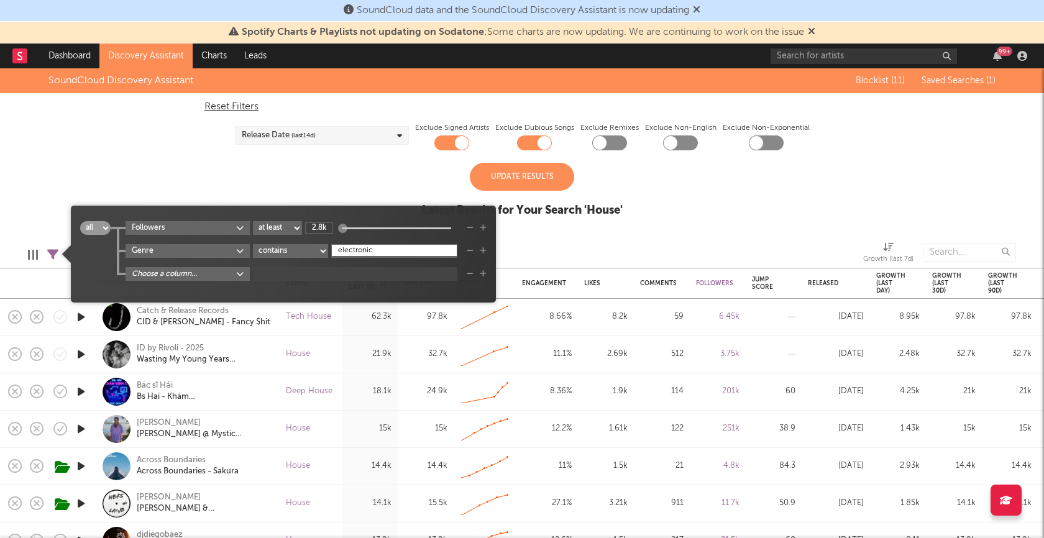
type input "electronic"
click at [541, 192] on div "Update Results Latest Results for Your Search ' House '" at bounding box center [522, 197] width 201 height 68
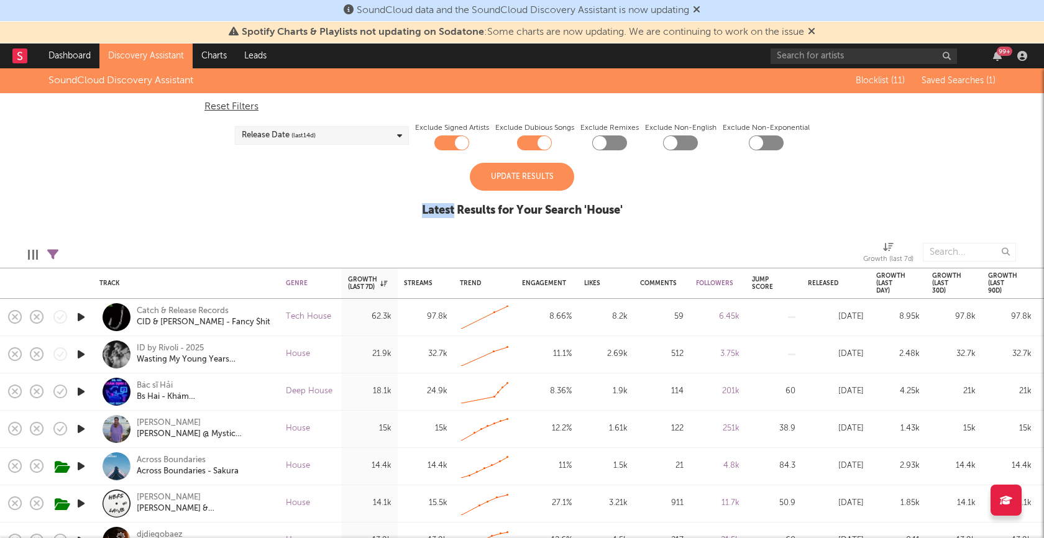
click at [541, 192] on div "Update Results Latest Results for Your Search ' House '" at bounding box center [522, 197] width 201 height 68
click at [541, 182] on div "Update Results" at bounding box center [522, 177] width 104 height 28
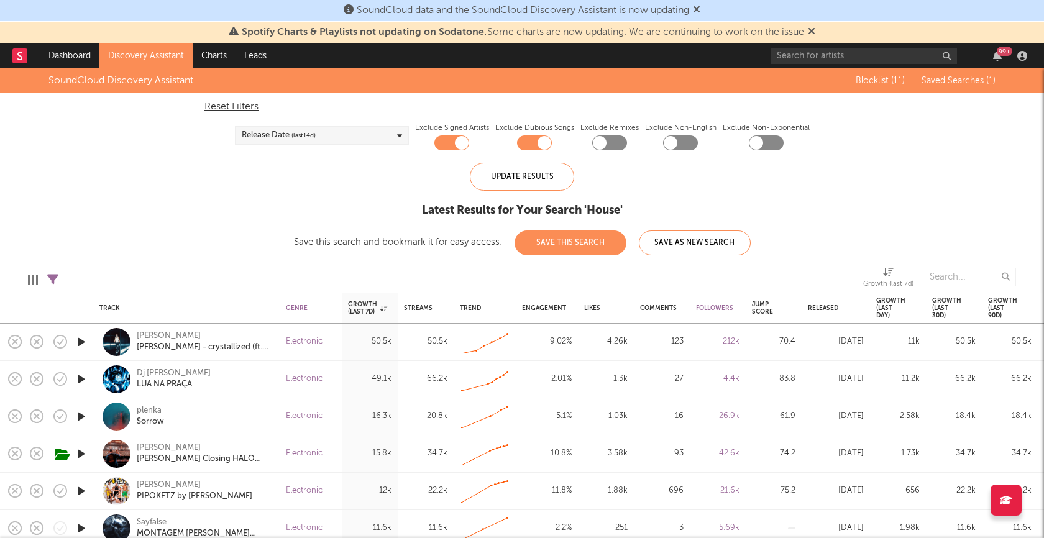
click at [54, 276] on icon at bounding box center [52, 279] width 11 height 11
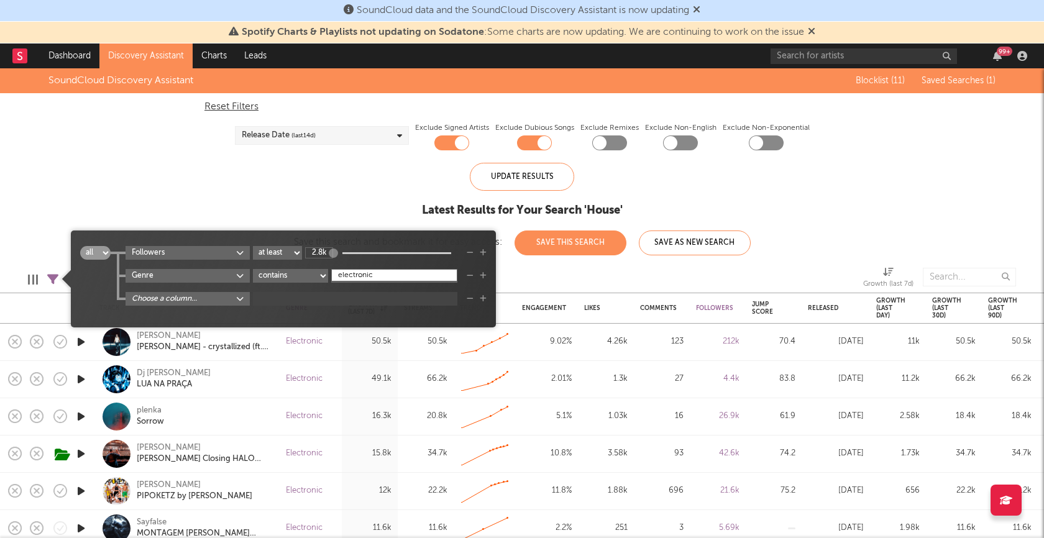
click at [192, 296] on body "SoundCloud data and the SoundCloud Discovery Assistant is now updating Spotify …" at bounding box center [522, 269] width 1044 height 538
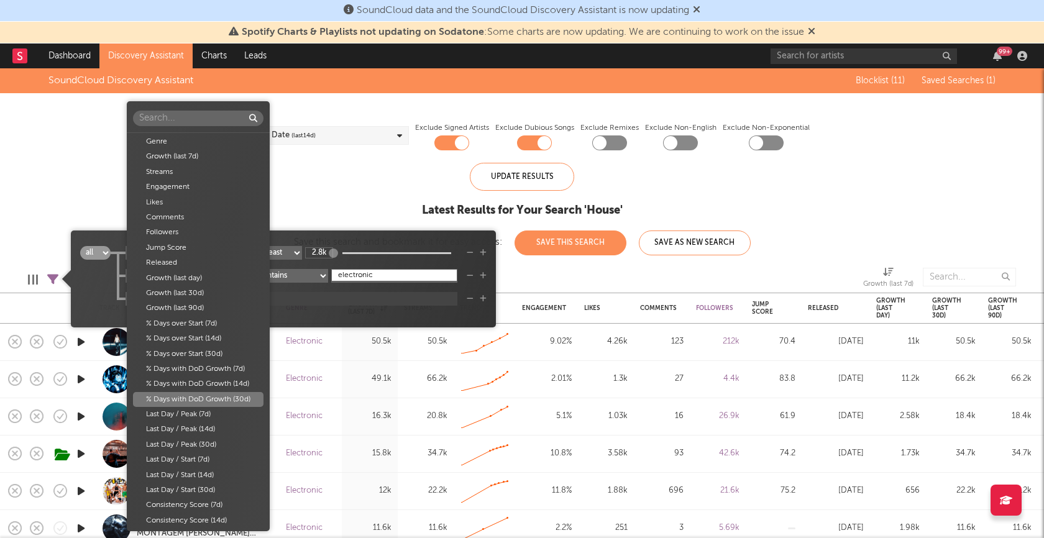
scroll to position [4, 0]
click at [213, 384] on div "% Days with DoD Growth (7d)" at bounding box center [198, 381] width 131 height 15
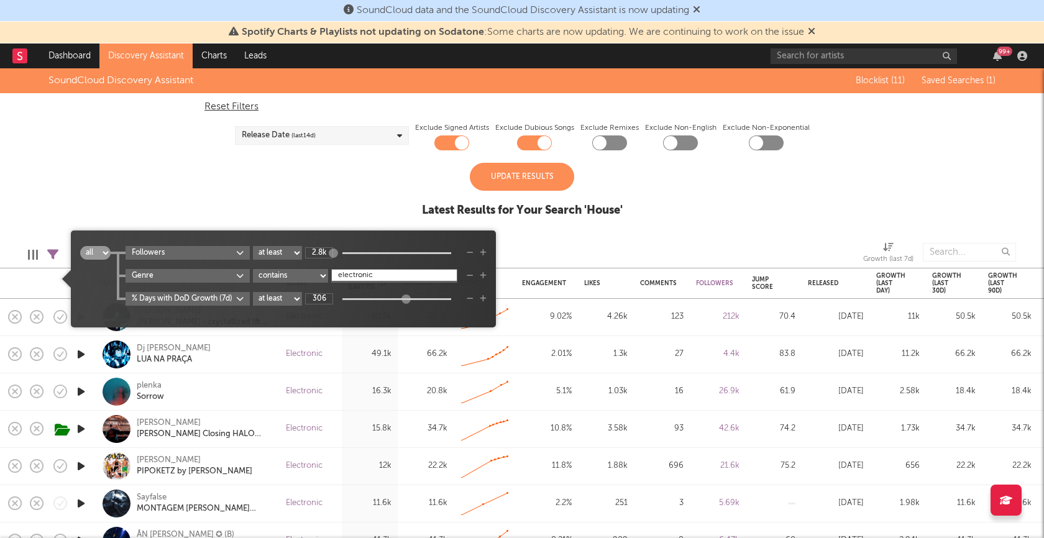
drag, startPoint x: 342, startPoint y: 300, endPoint x: 406, endPoint y: 301, distance: 63.4
click at [406, 301] on div at bounding box center [405, 299] width 9 height 9
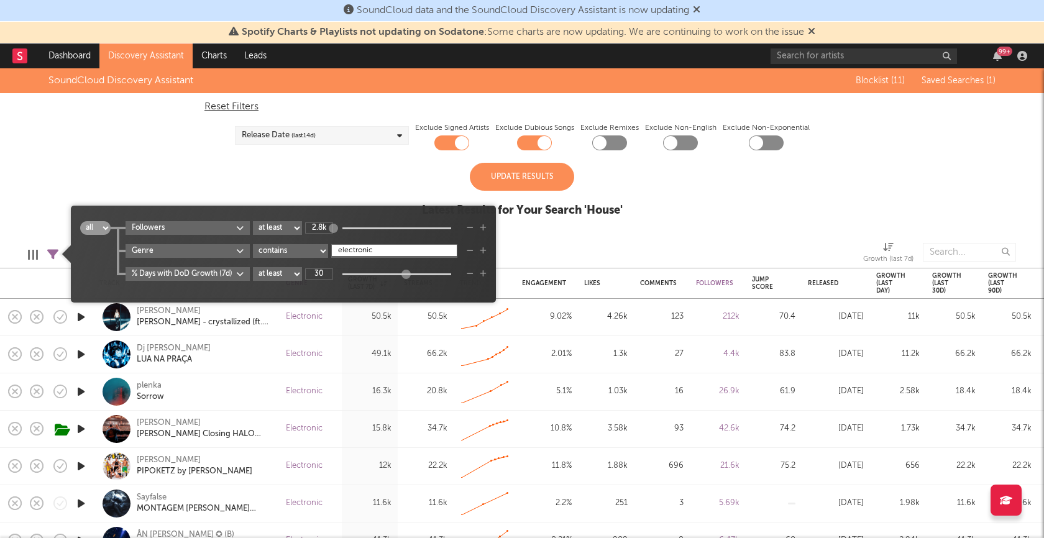
click at [524, 171] on div "Update Results" at bounding box center [522, 177] width 104 height 28
type input "30"
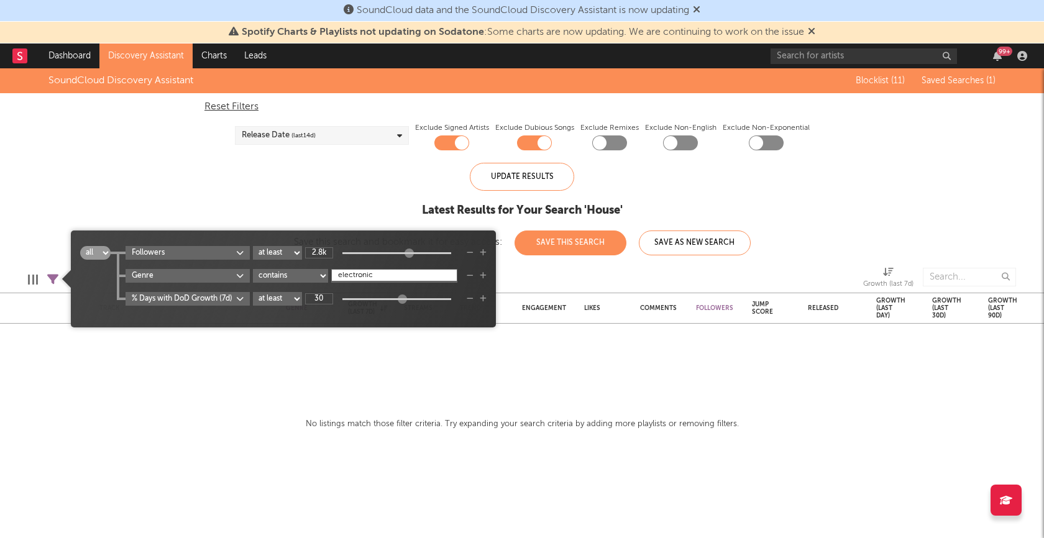
click at [52, 281] on icon at bounding box center [52, 279] width 11 height 11
click at [327, 301] on input "30" at bounding box center [319, 298] width 28 height 11
type input "3"
click at [303, 209] on div "SoundCloud Discovery Assistant Blocklist ( 11 ) Saved Searches ( 1 ) Reset Filt…" at bounding box center [522, 161] width 1044 height 187
type input "10"
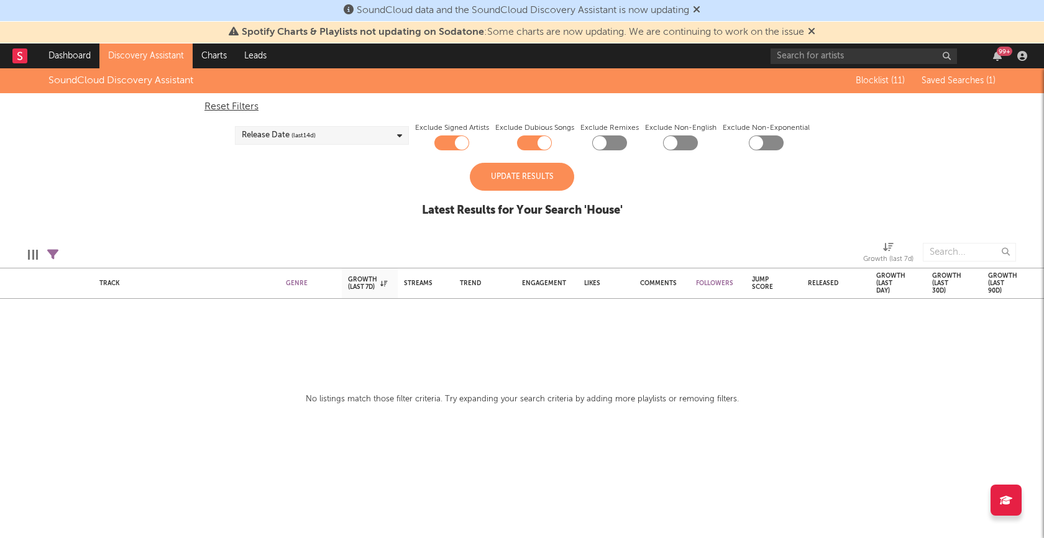
click at [483, 185] on div "Update Results" at bounding box center [522, 177] width 104 height 28
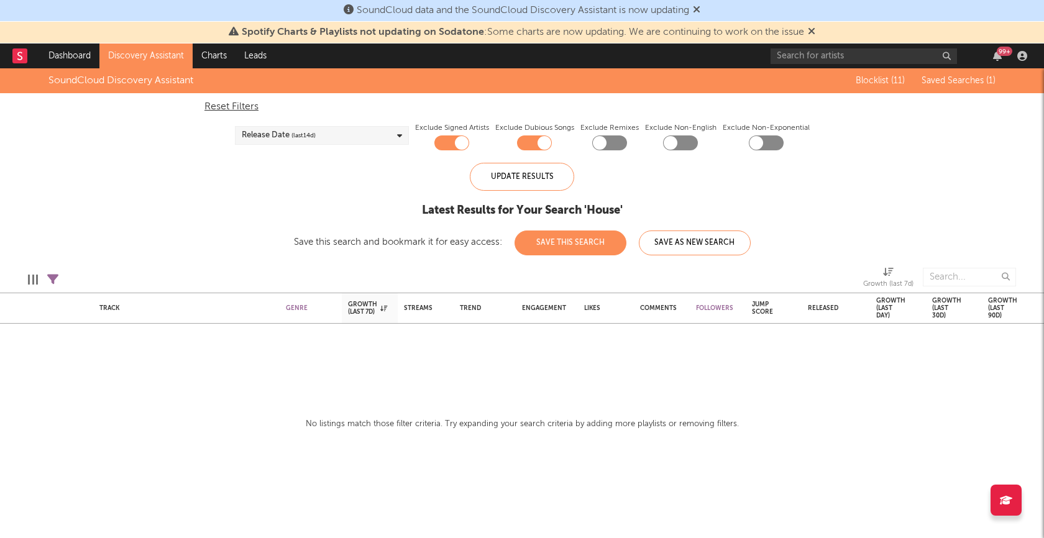
click at [54, 279] on icon at bounding box center [52, 279] width 11 height 11
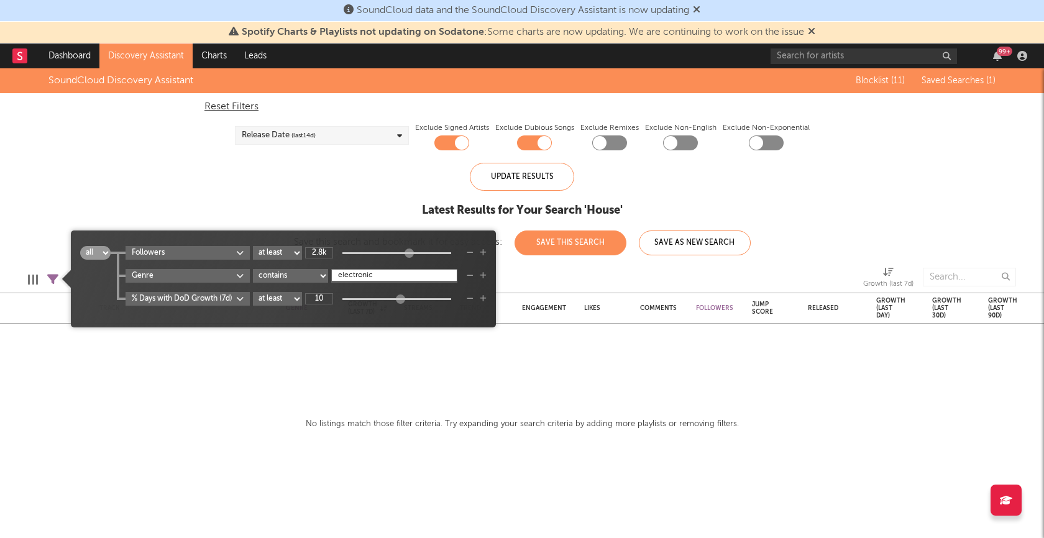
click at [468, 303] on div "% Days with DoD Growth (7d) at least at most between 10" at bounding box center [306, 299] width 361 height 14
click at [469, 302] on icon "button" at bounding box center [470, 298] width 7 height 7
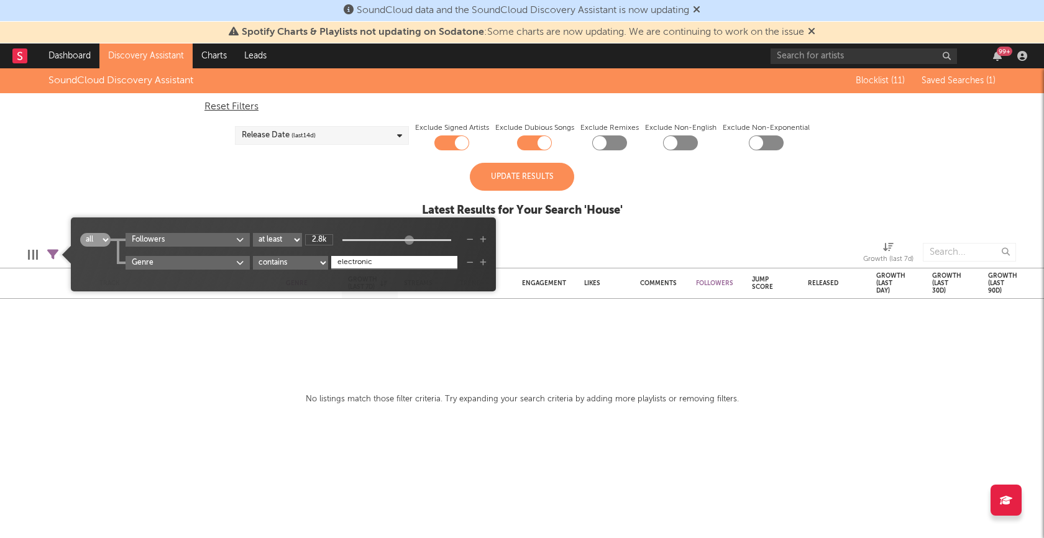
click at [381, 264] on input "electronic" at bounding box center [394, 262] width 126 height 12
type input "house"
click at [510, 168] on div "Update Results" at bounding box center [522, 177] width 104 height 28
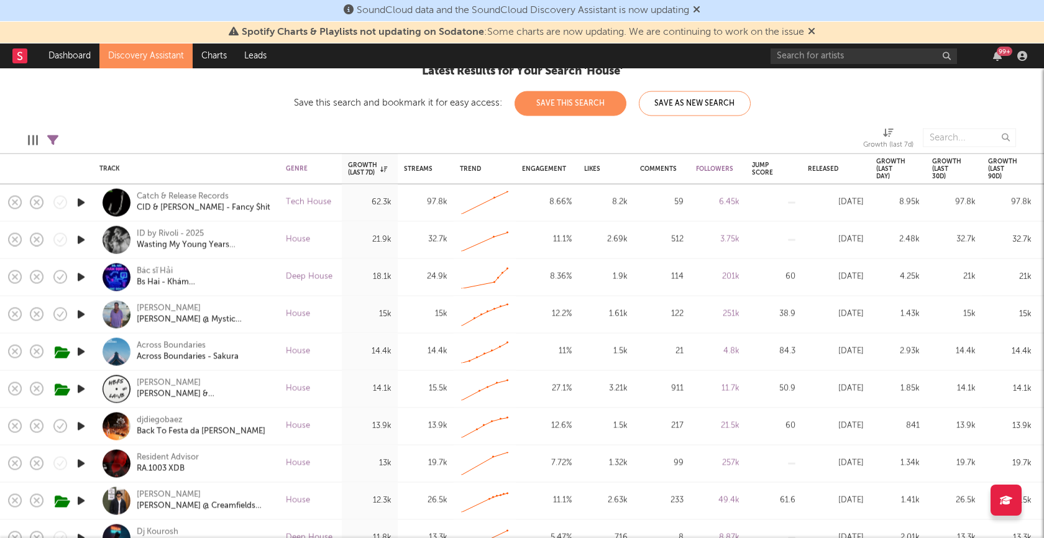
click at [83, 240] on icon "button" at bounding box center [81, 240] width 13 height 16
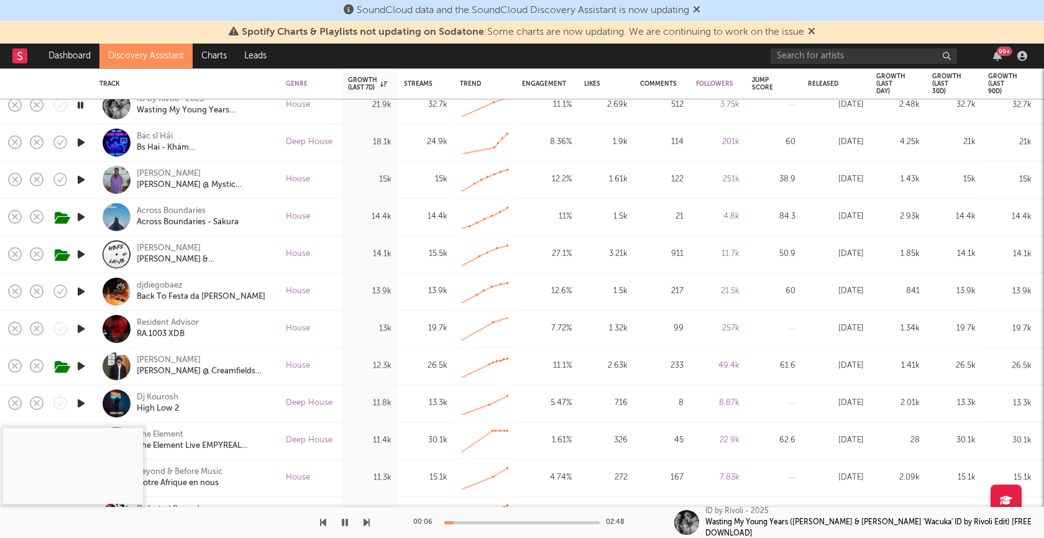
click at [83, 254] on icon "button" at bounding box center [81, 255] width 13 height 16
click at [492, 523] on div at bounding box center [521, 522] width 155 height 3
click at [533, 521] on div at bounding box center [521, 522] width 155 height 3
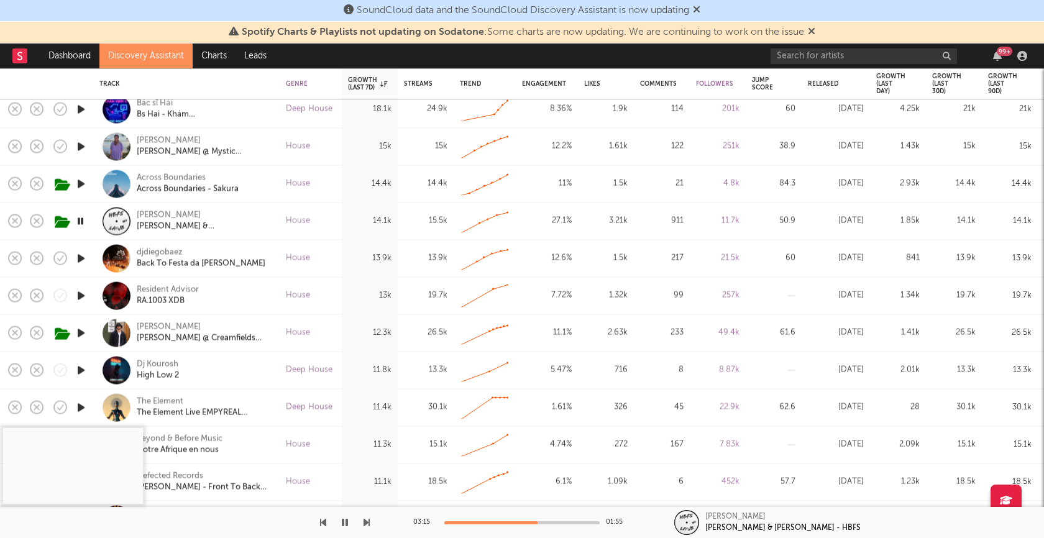
click at [85, 221] on icon "button" at bounding box center [81, 222] width 12 height 16
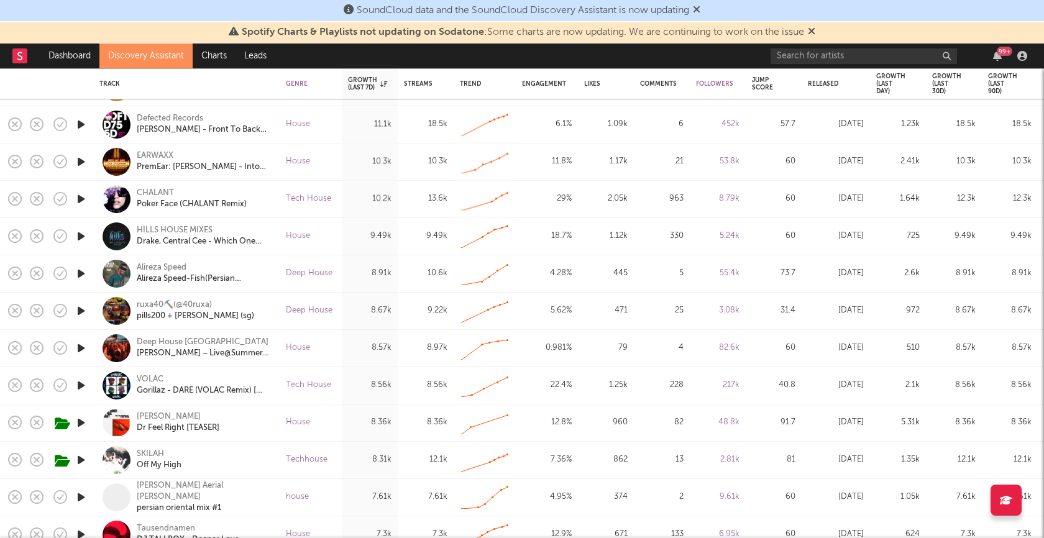
click at [80, 197] on icon "button" at bounding box center [81, 199] width 13 height 16
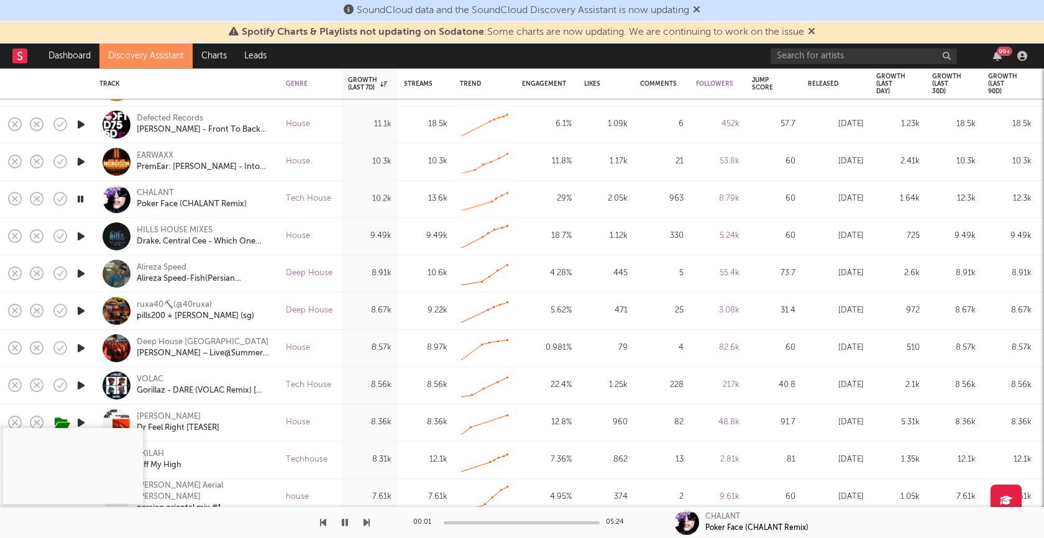
click at [508, 523] on div at bounding box center [521, 522] width 155 height 3
click at [79, 197] on icon "button" at bounding box center [81, 199] width 12 height 16
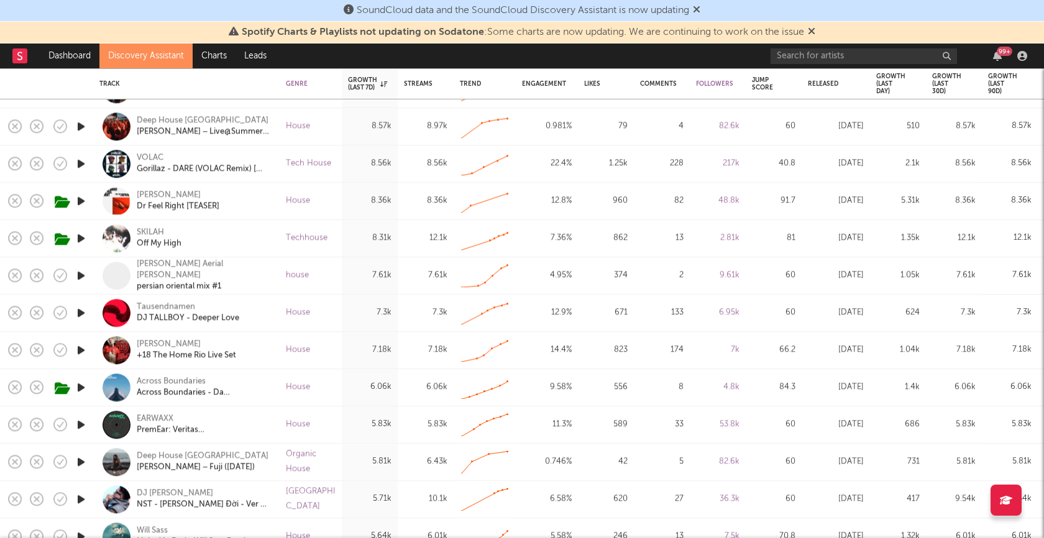
click at [80, 237] on icon "button" at bounding box center [81, 239] width 13 height 16
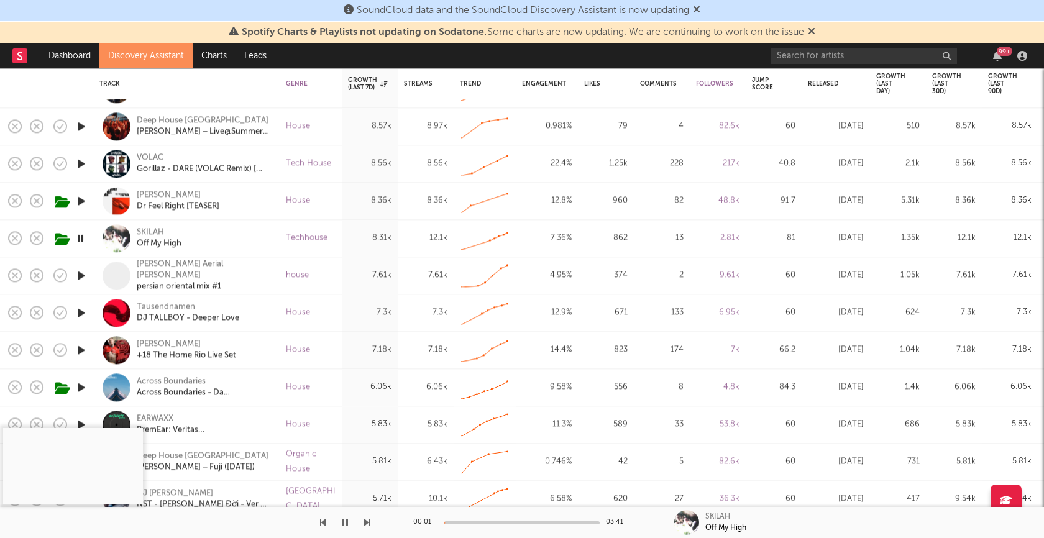
click at [499, 524] on div at bounding box center [521, 522] width 155 height 3
click at [81, 235] on icon "button" at bounding box center [81, 239] width 12 height 16
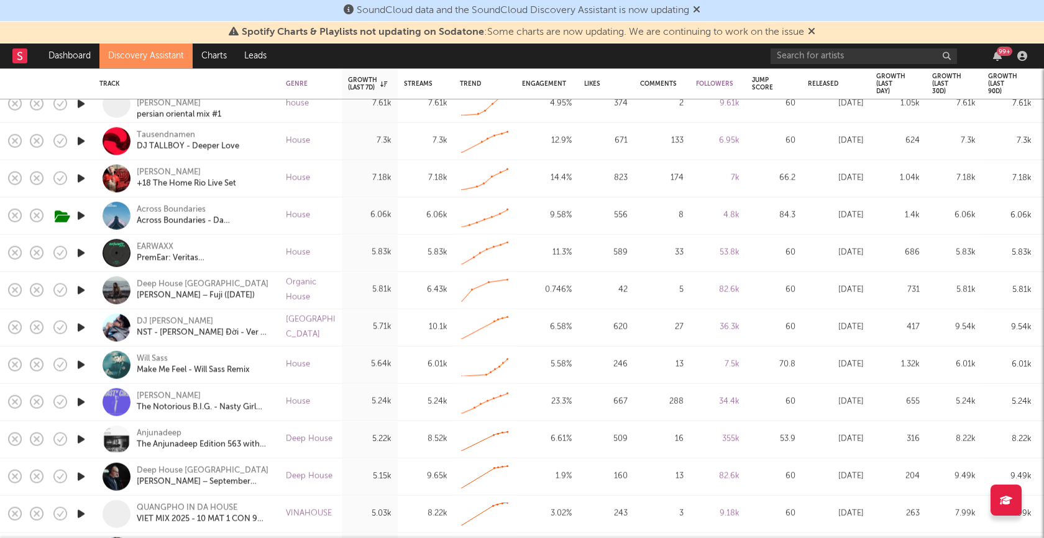
click at [81, 249] on icon "button" at bounding box center [81, 253] width 13 height 16
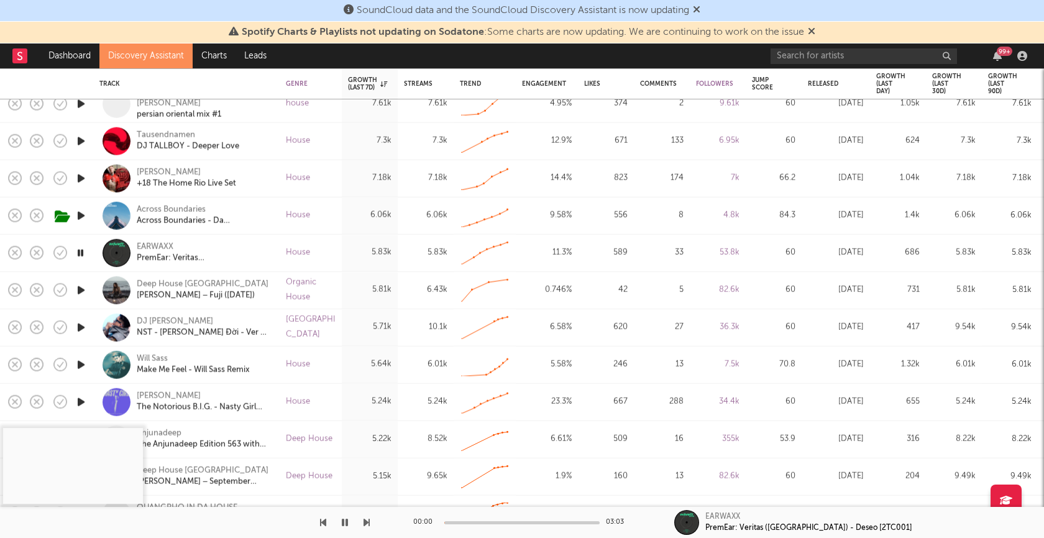
click at [503, 518] on div "00:00 03:03" at bounding box center [522, 522] width 218 height 31
click at [503, 521] on div at bounding box center [521, 522] width 155 height 3
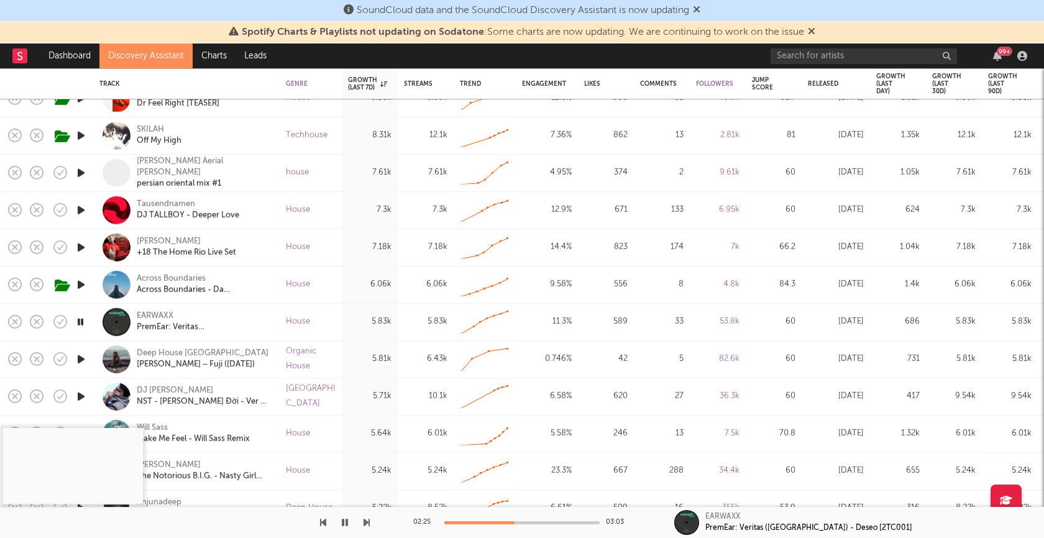
click at [78, 359] on icon "button" at bounding box center [81, 360] width 13 height 16
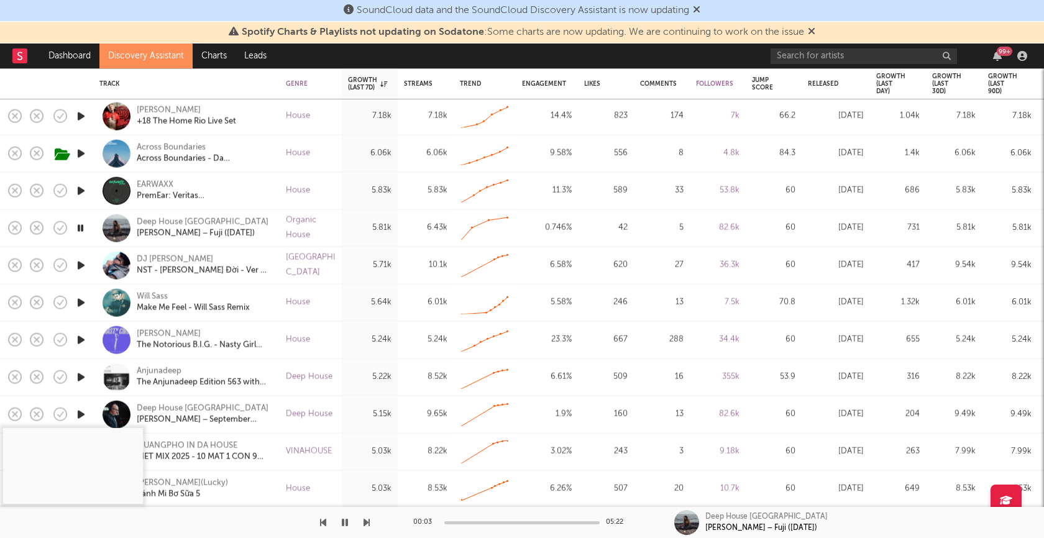
click at [500, 523] on div at bounding box center [521, 522] width 155 height 3
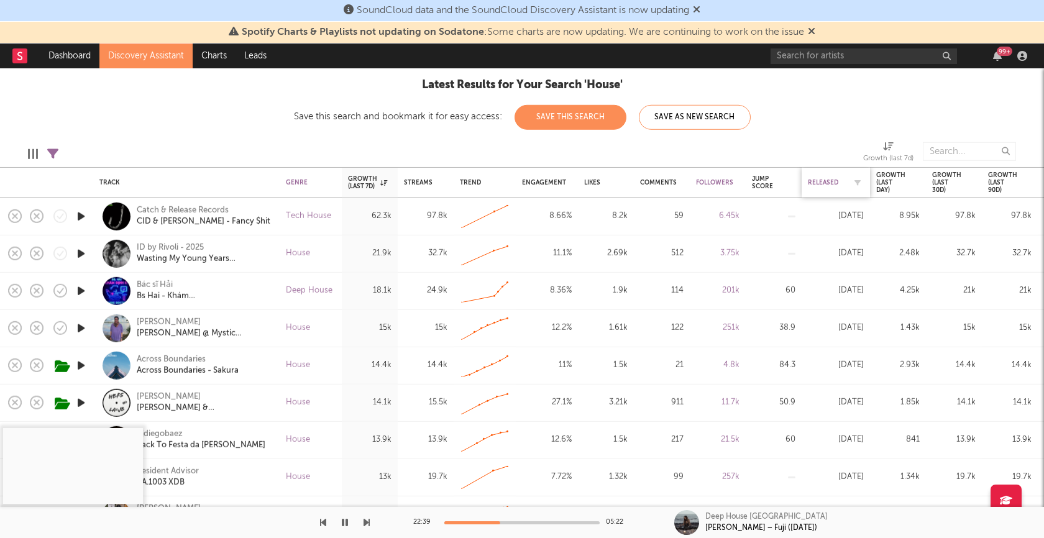
click at [817, 183] on div "Released" at bounding box center [826, 182] width 37 height 7
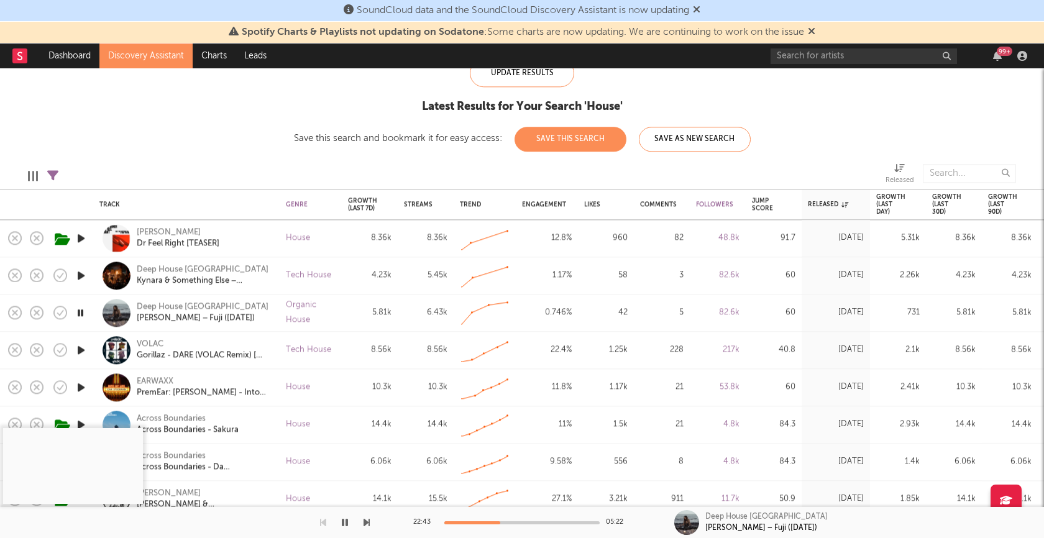
click at [81, 236] on icon "button" at bounding box center [81, 239] width 13 height 16
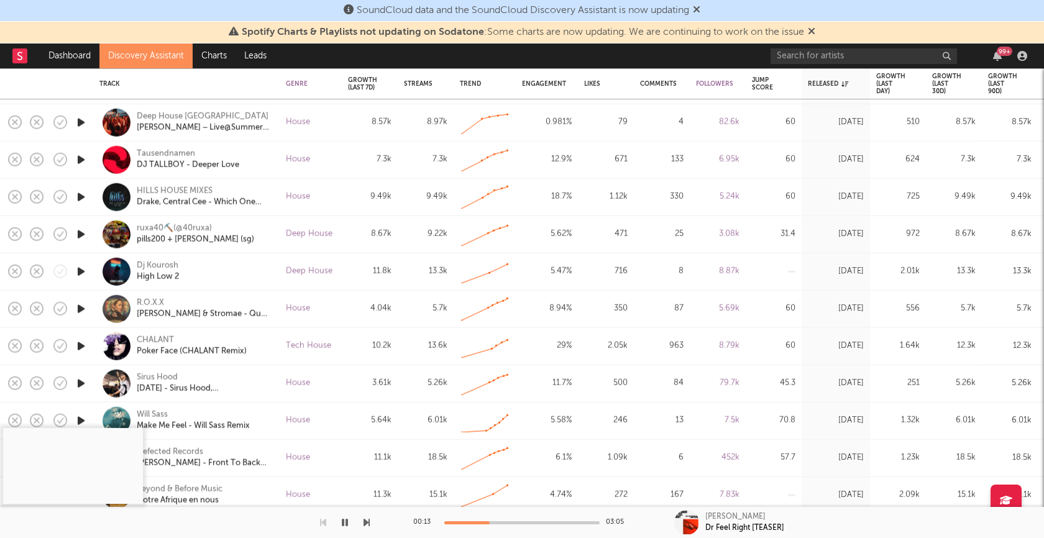
click at [81, 270] on icon "button" at bounding box center [81, 272] width 13 height 16
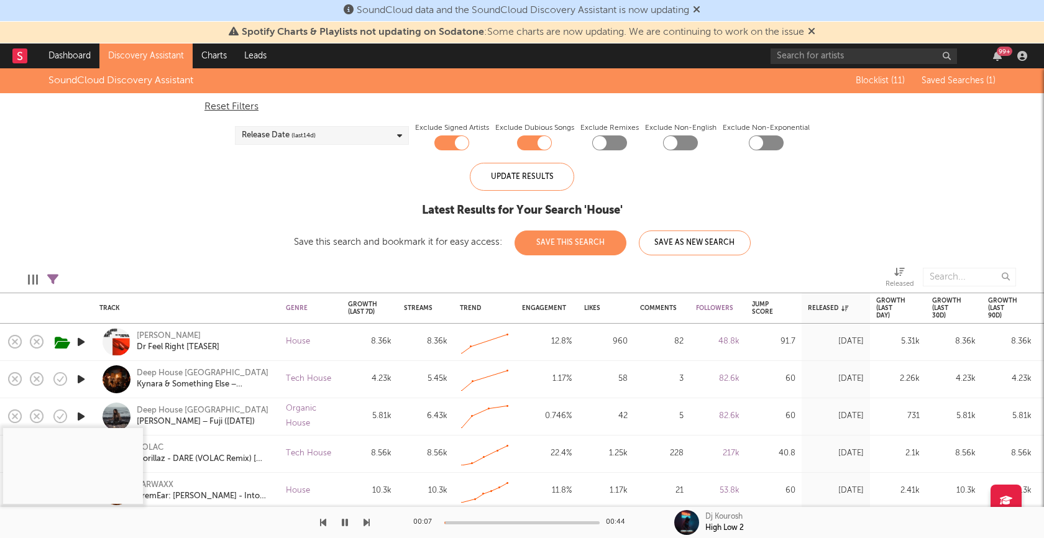
click at [346, 525] on icon "button" at bounding box center [345, 523] width 6 height 10
